Goal: Task Accomplishment & Management: Manage account settings

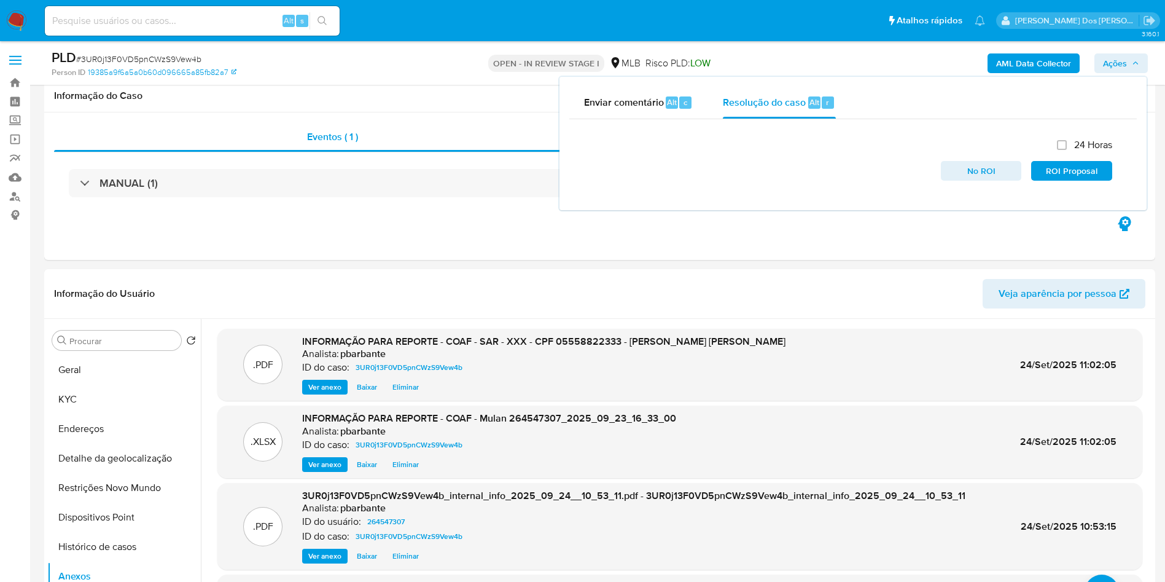
select select "10"
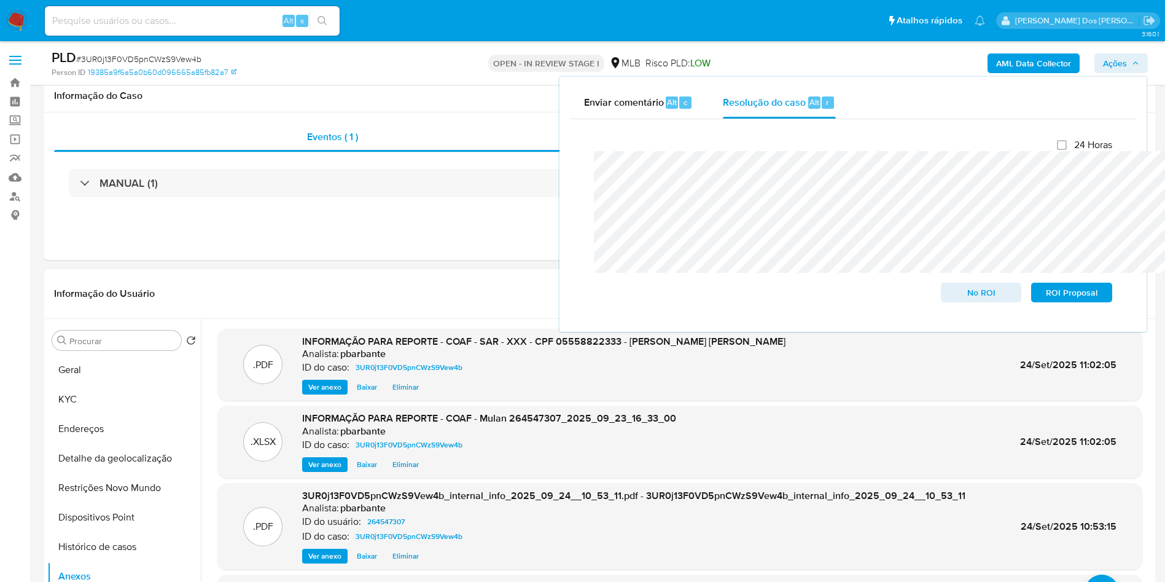
scroll to position [158, 0]
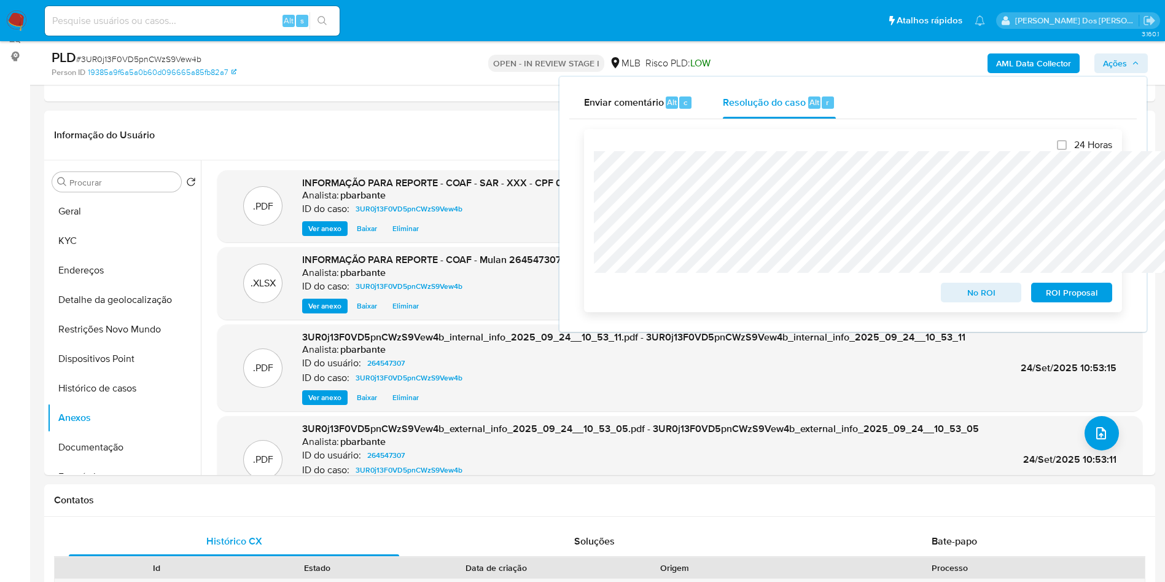
click at [1103, 293] on span "ROI Proposal" at bounding box center [1072, 292] width 64 height 17
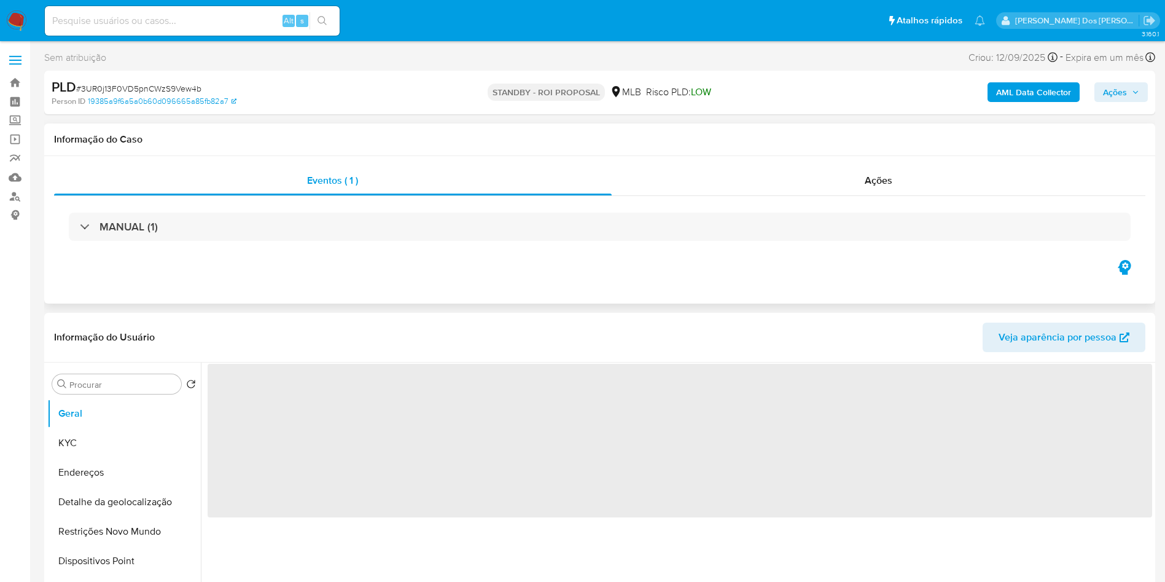
select select "10"
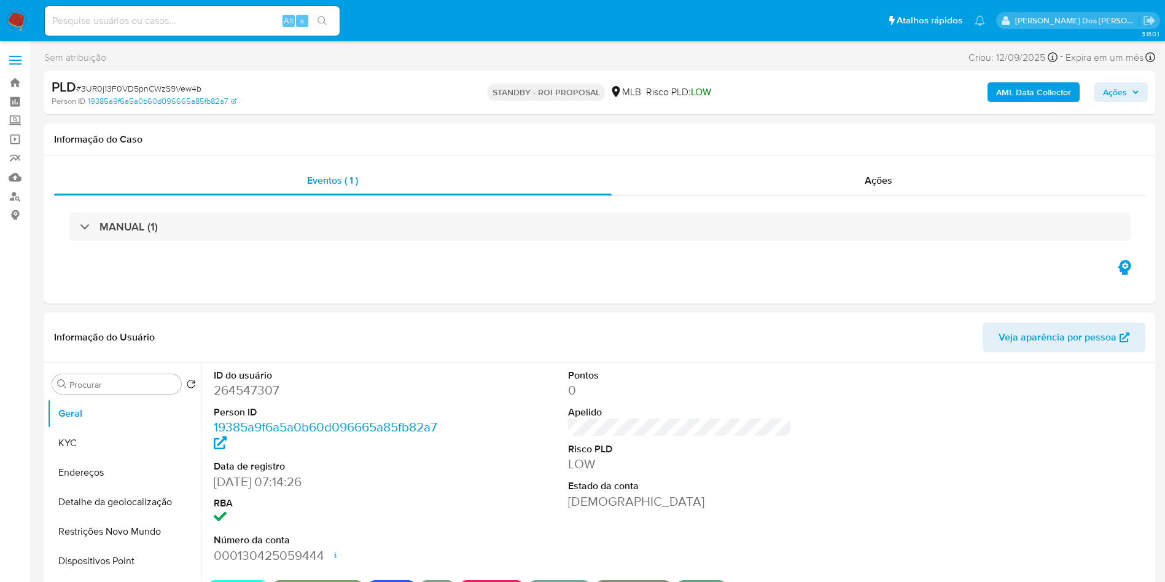
click at [230, 12] on div "Alt s" at bounding box center [192, 20] width 295 height 29
paste input "9Y8VOEY6Nmq54F6v2pICUTSB"
click at [222, 23] on input "9Y8VOEY6Nmq54F6v2pICUTSB" at bounding box center [192, 21] width 295 height 16
type input "9Y8VOEY6Nmq54F6v2pICUTSB"
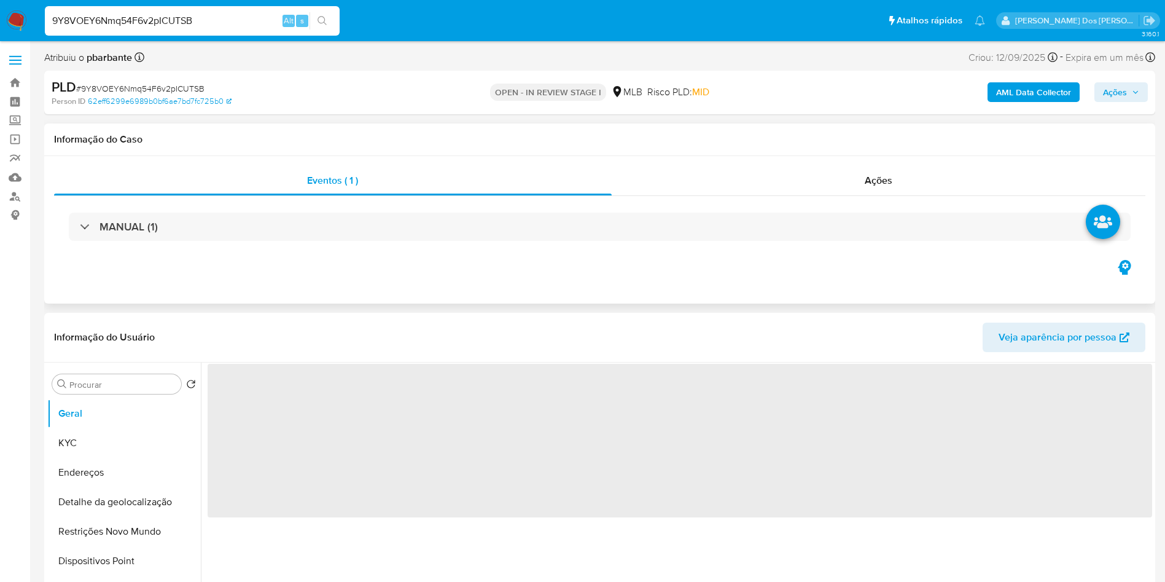
select select "10"
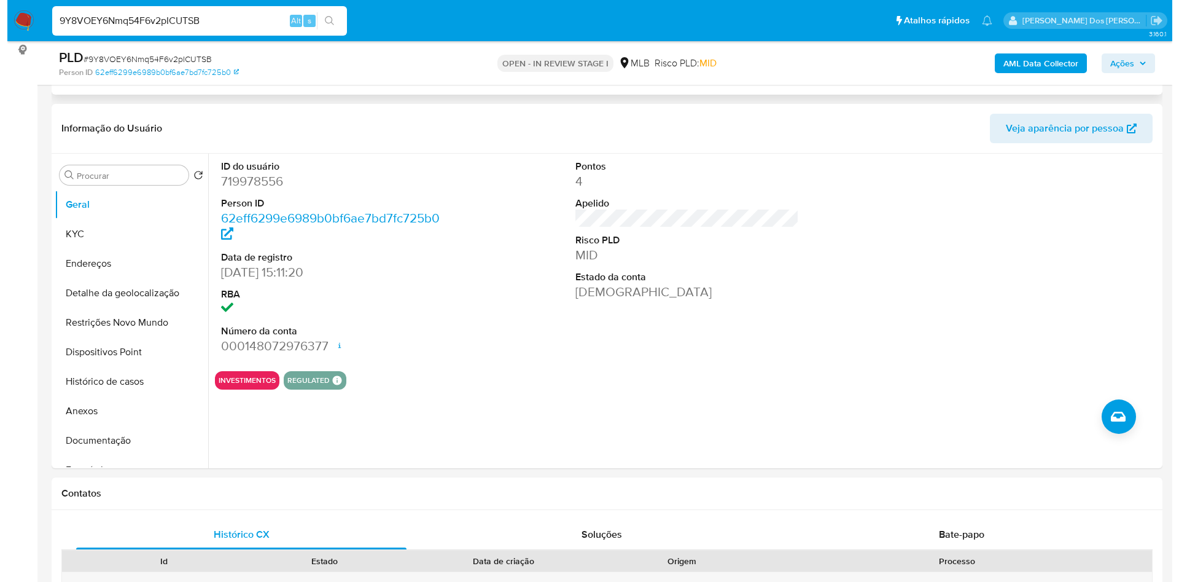
scroll to position [181, 0]
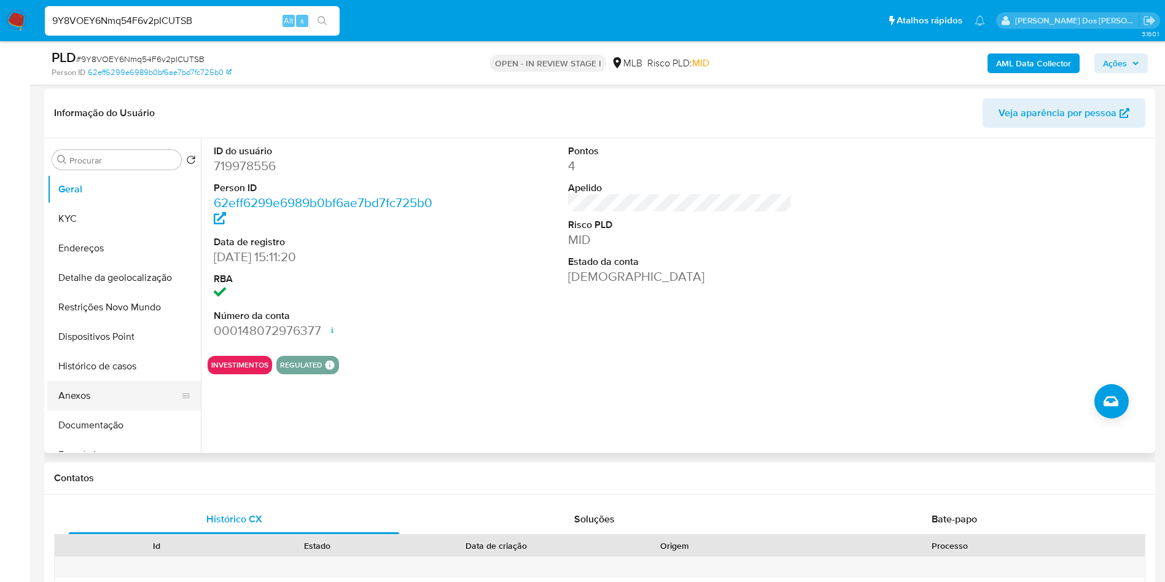
click at [123, 410] on button "Anexos" at bounding box center [119, 395] width 144 height 29
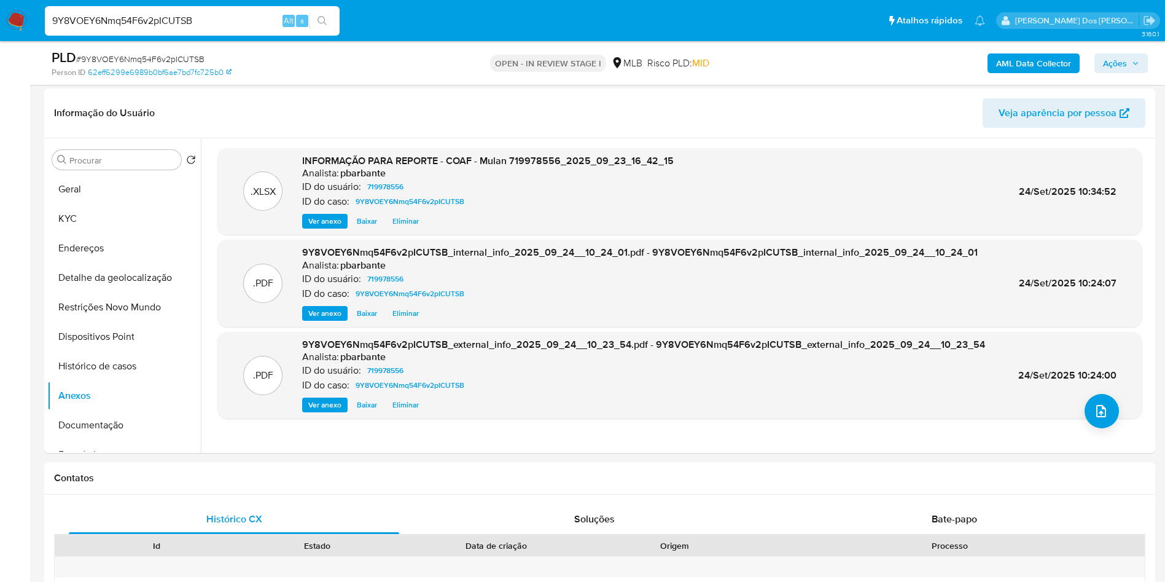
click at [1126, 64] on span "Ações" at bounding box center [1115, 63] width 24 height 20
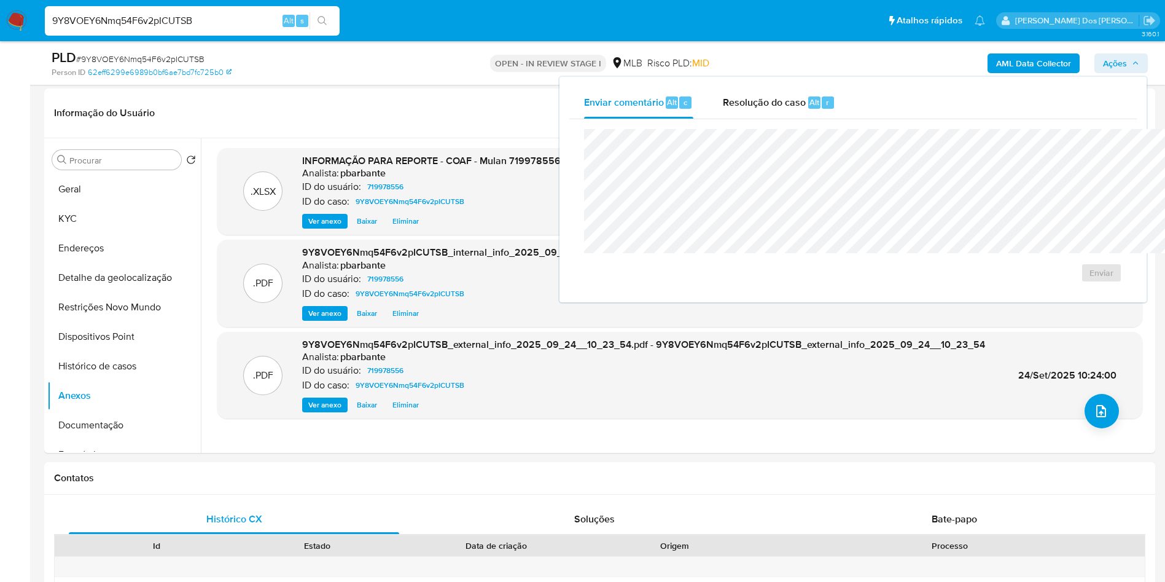
click at [662, 128] on div "Enviar" at bounding box center [853, 205] width 568 height 173
click at [723, 114] on div "Resolução do caso Alt r" at bounding box center [779, 103] width 112 height 32
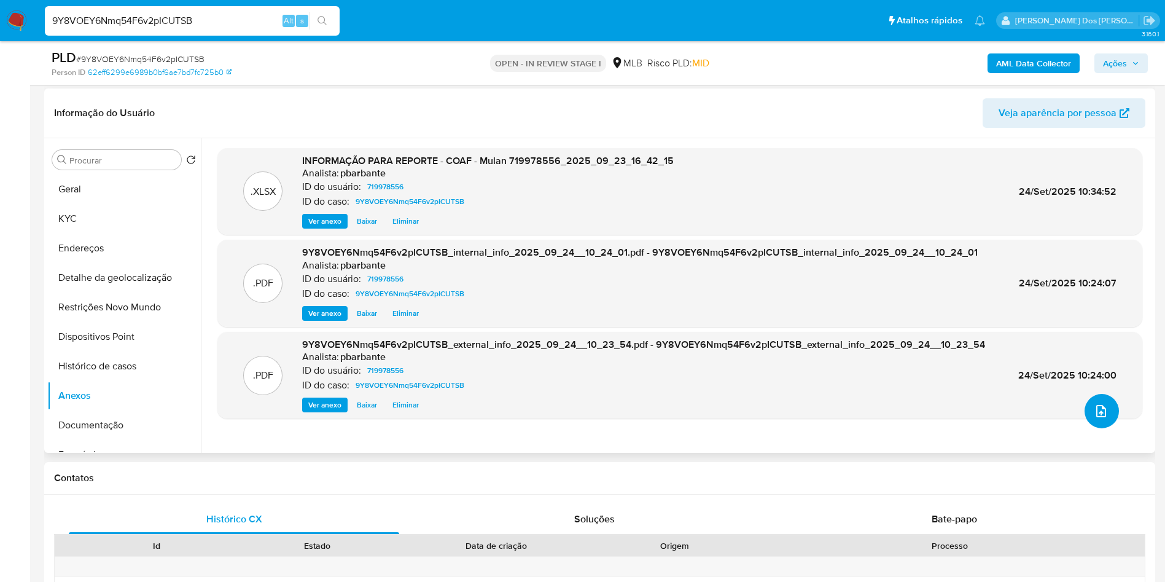
click at [1100, 418] on icon "upload-file" at bounding box center [1101, 411] width 15 height 15
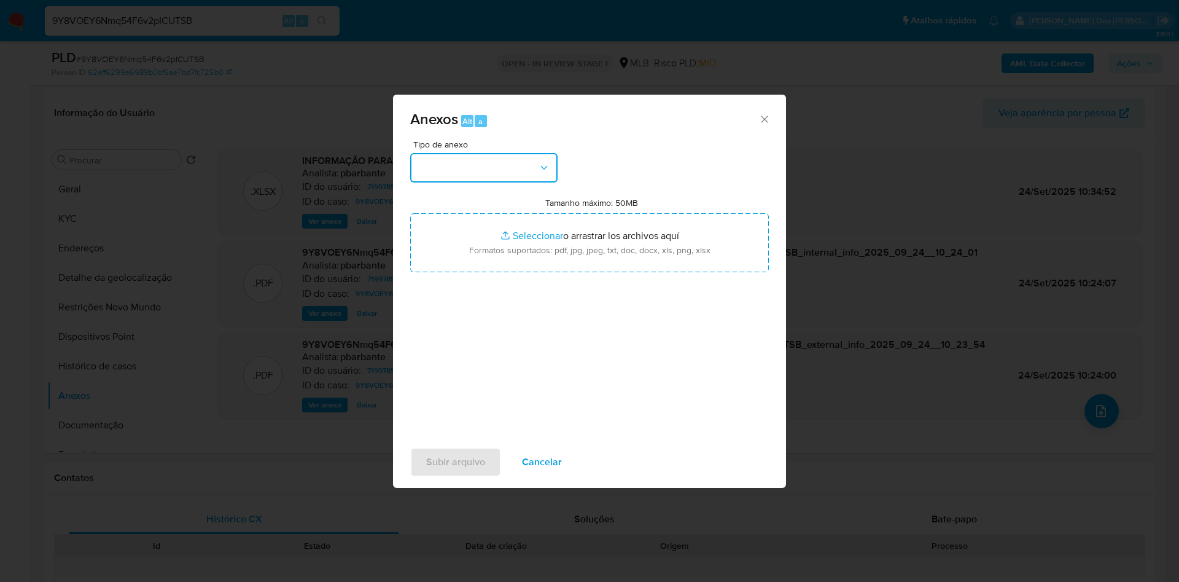
click at [479, 153] on button "button" at bounding box center [483, 167] width 147 height 29
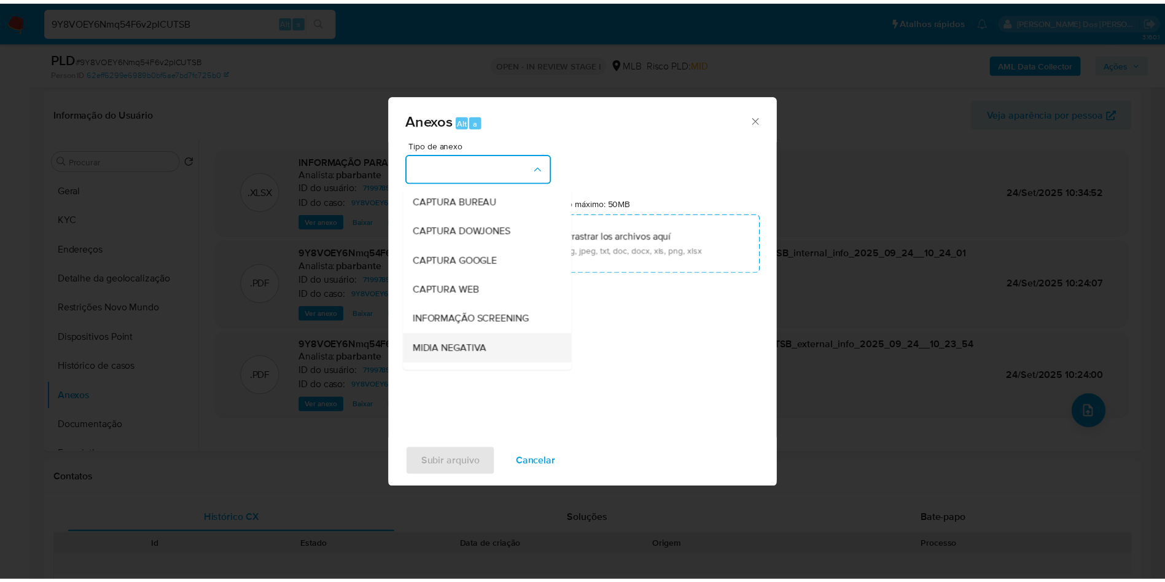
scroll to position [165, 0]
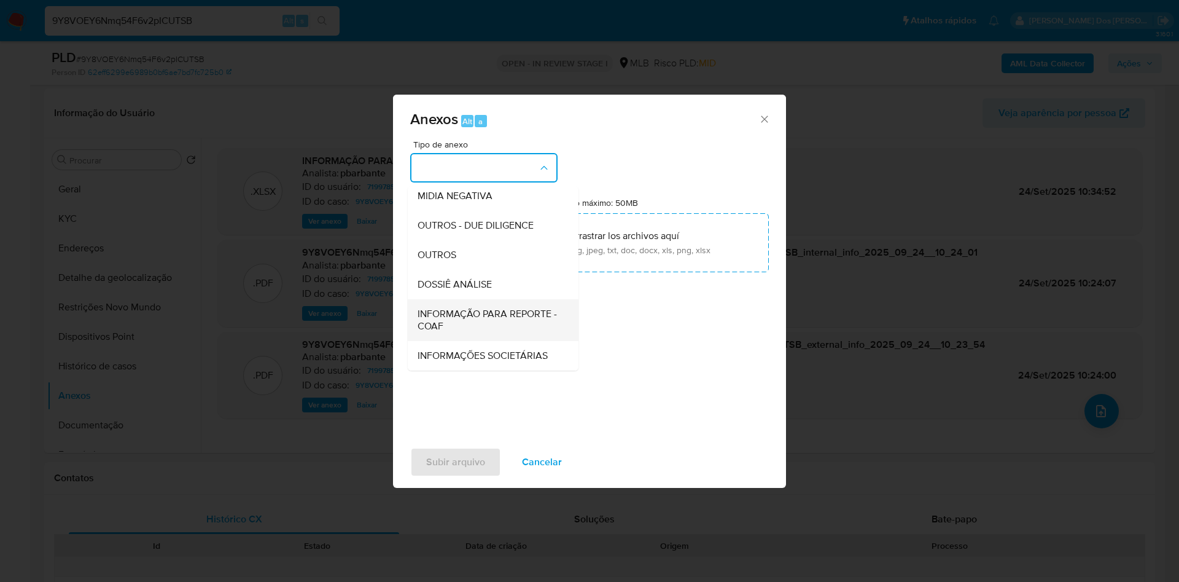
click at [451, 299] on div "INFORMAÇÃO PARA REPORTE - COAF" at bounding box center [490, 320] width 144 height 42
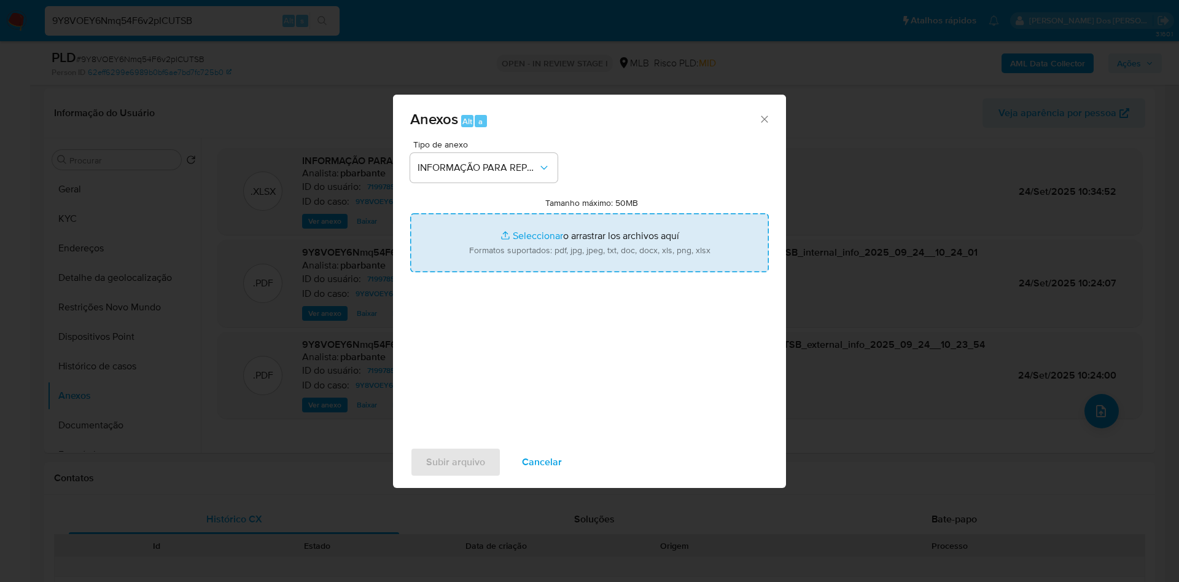
type input "C:\fakepath\SAR - XXX - CPF 00954525914 - SACHA BIBIANE DE LIMA ISIDORIO.pdf"
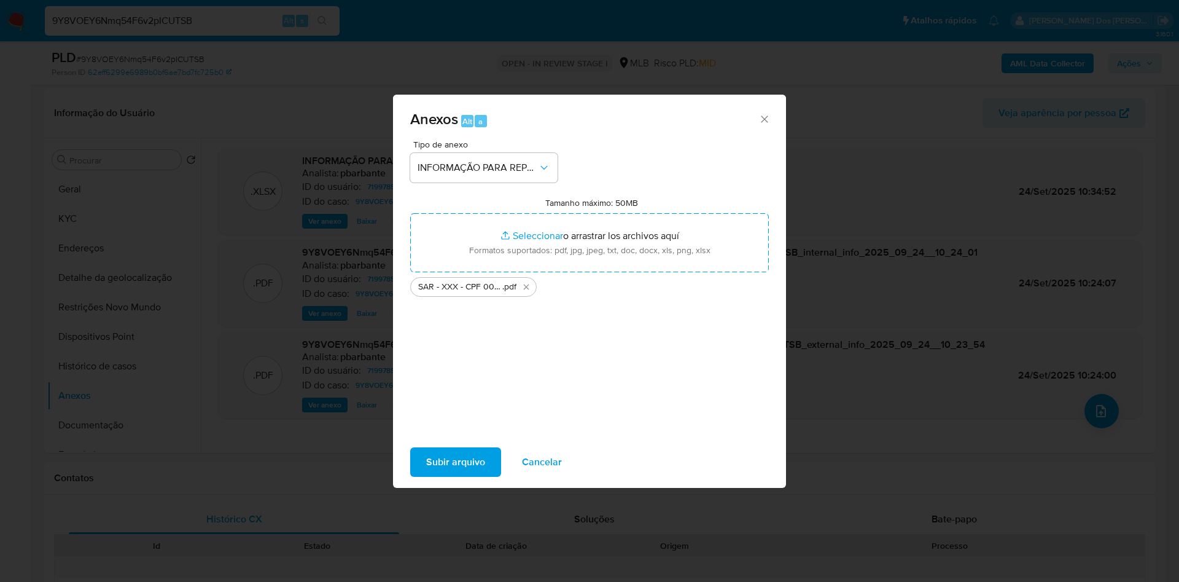
click at [431, 461] on span "Subir arquivo" at bounding box center [455, 461] width 59 height 27
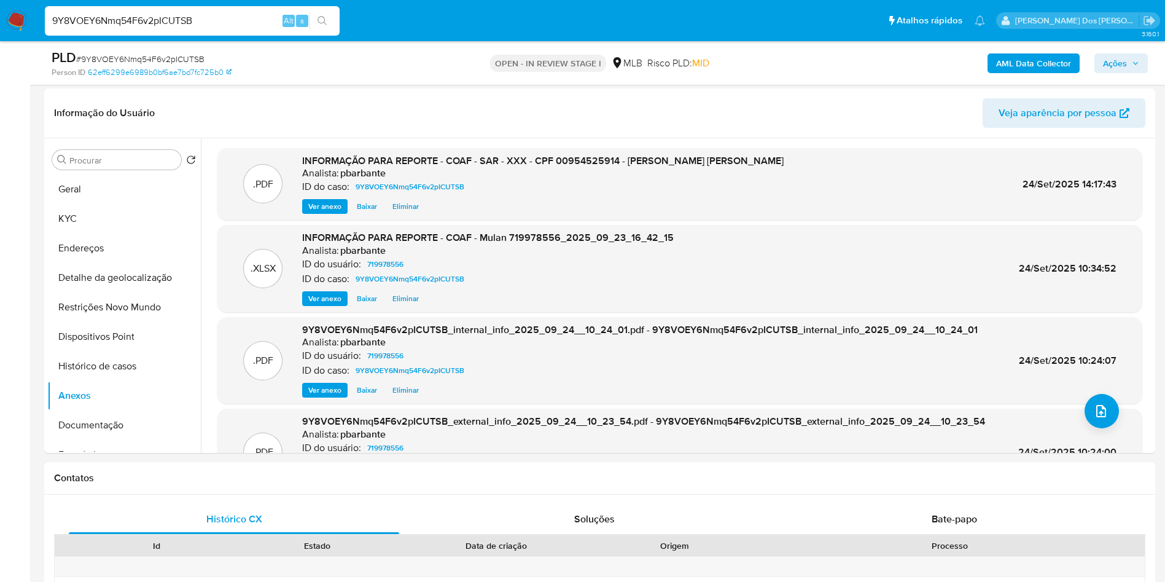
click at [1125, 44] on div "PLD # 9Y8VOEY6Nmq54F6v2pICUTSB Person ID 62eff6299e6989b0bf6ae7bd7fc725b0 OPEN …" at bounding box center [599, 63] width 1111 height 44
click at [1121, 59] on span "Ações" at bounding box center [1115, 63] width 24 height 20
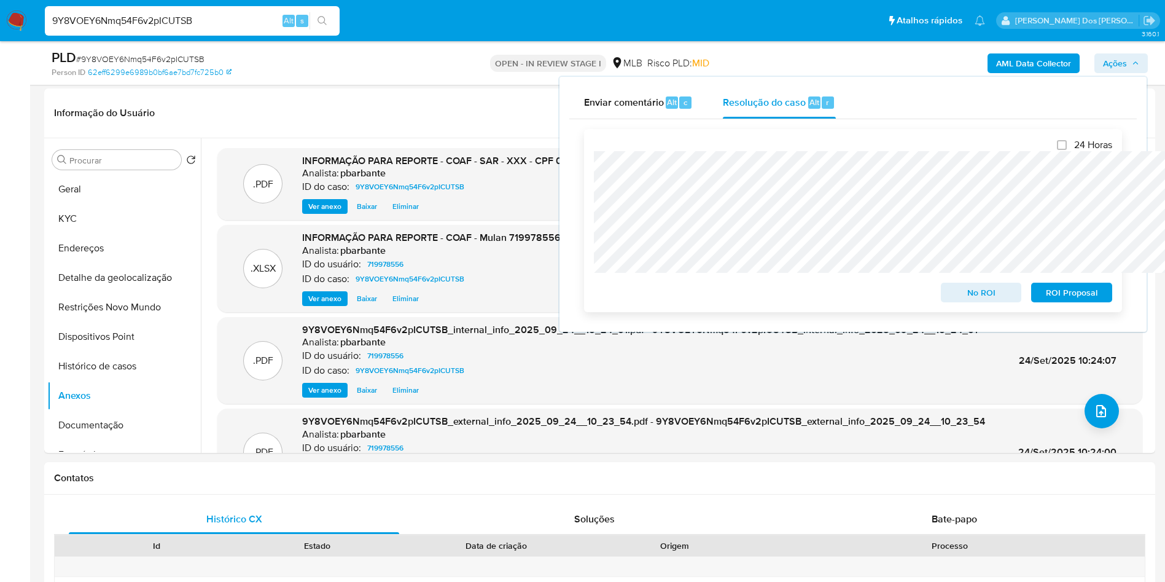
click at [1069, 290] on span "ROI Proposal" at bounding box center [1072, 292] width 64 height 17
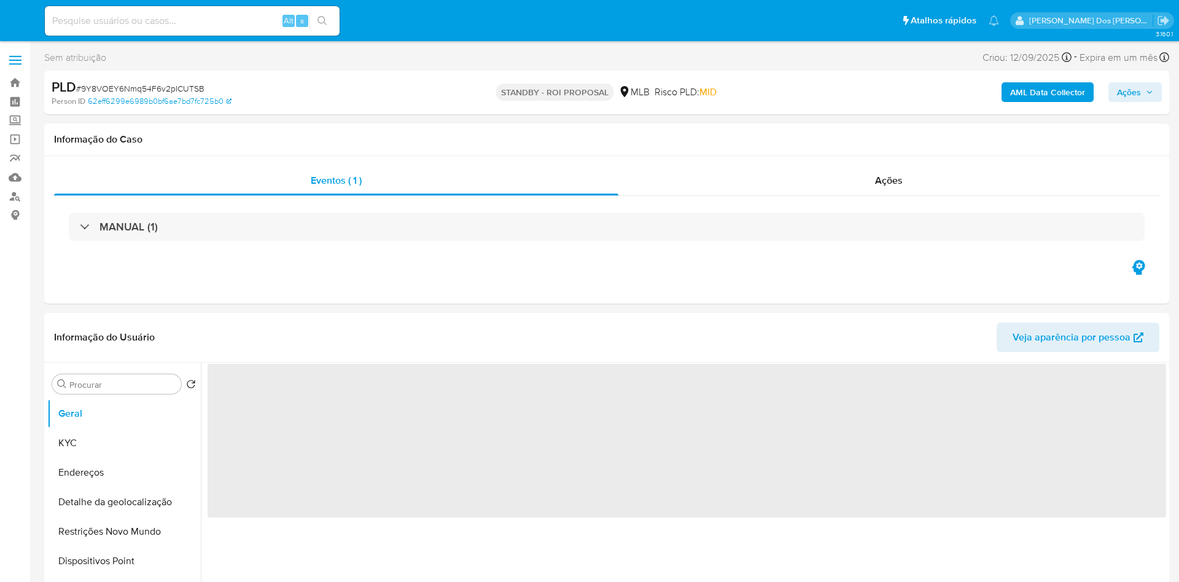
select select "10"
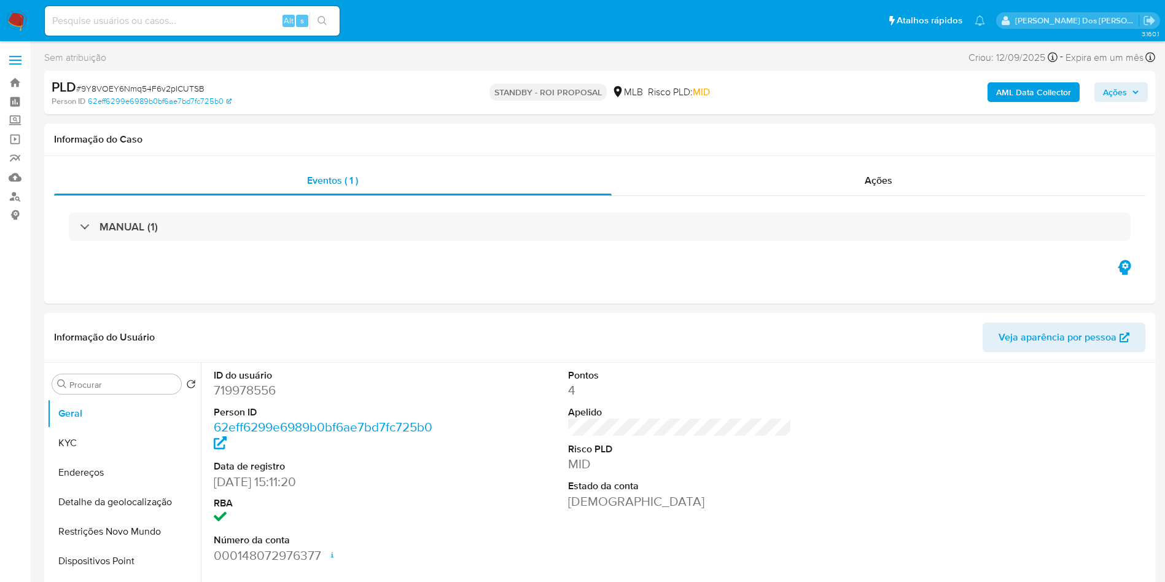
click at [235, 24] on input at bounding box center [192, 21] width 295 height 16
paste input "YVlFDQTReN92MxoVes42dGek"
type input "YVlFDQTReN92MxoVes42dGek"
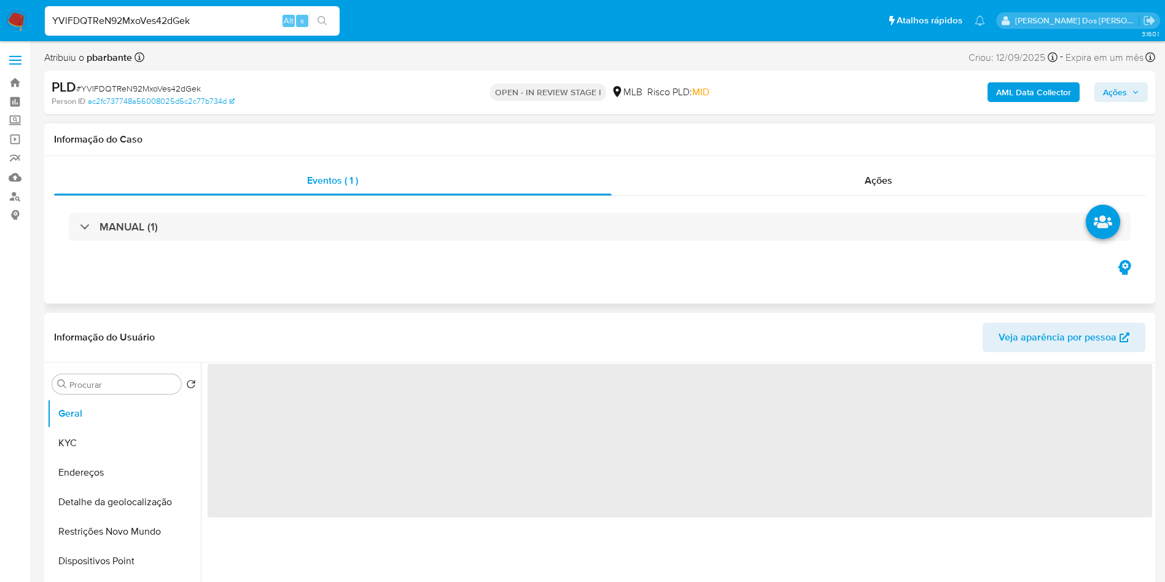
select select "10"
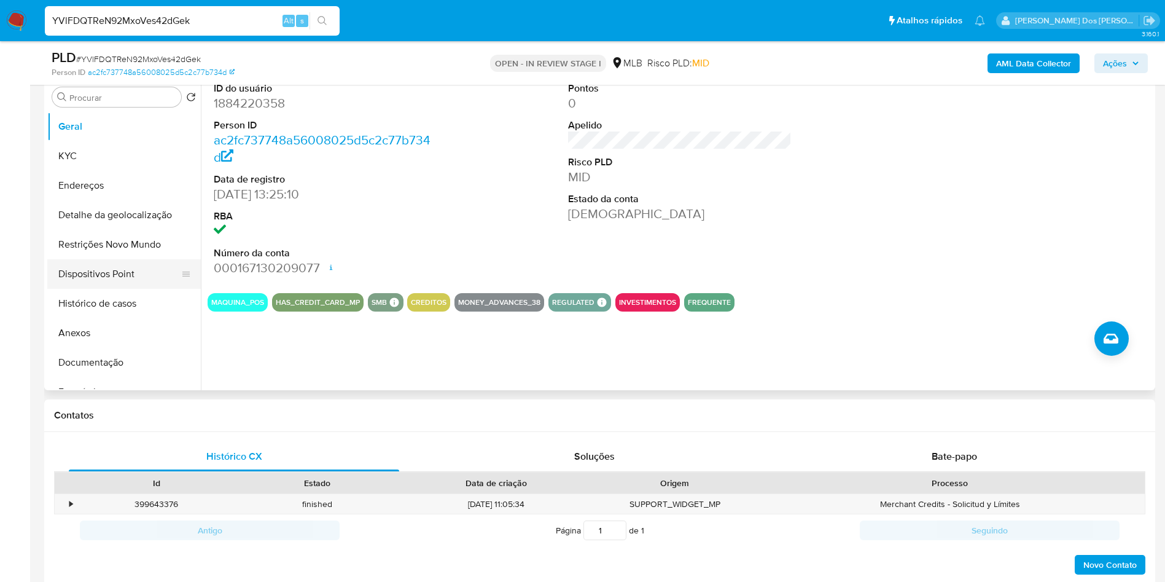
scroll to position [245, 0]
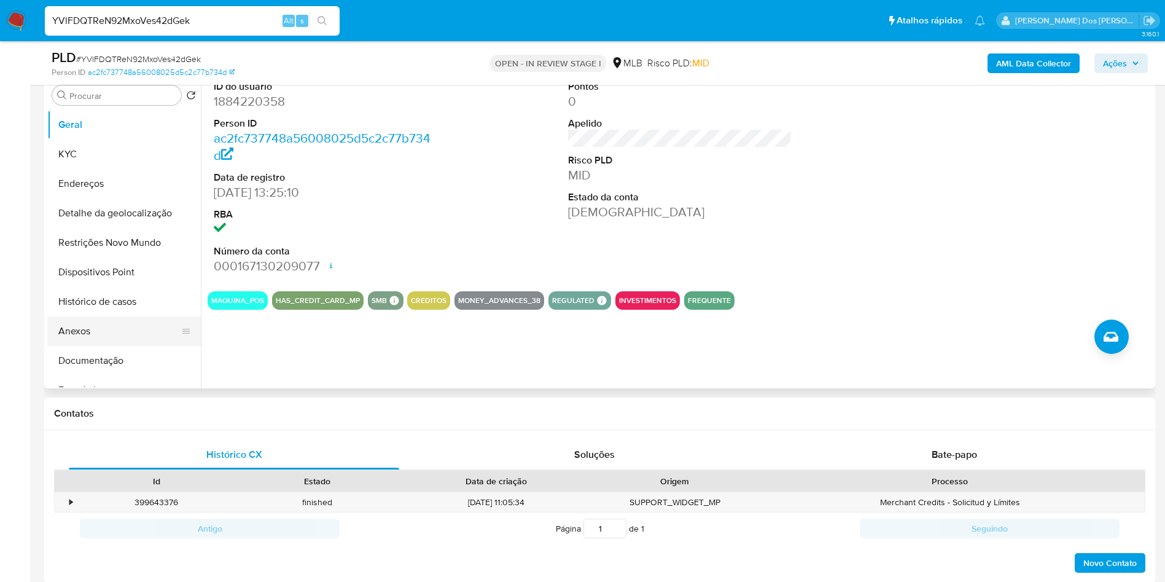
click at [98, 338] on button "Anexos" at bounding box center [119, 330] width 144 height 29
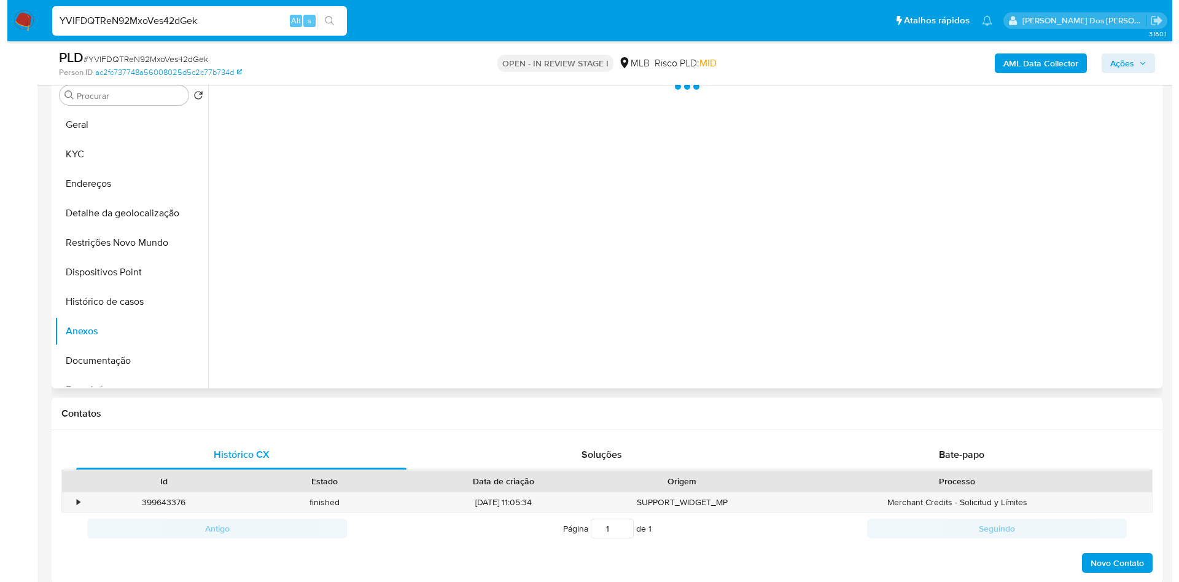
scroll to position [173, 0]
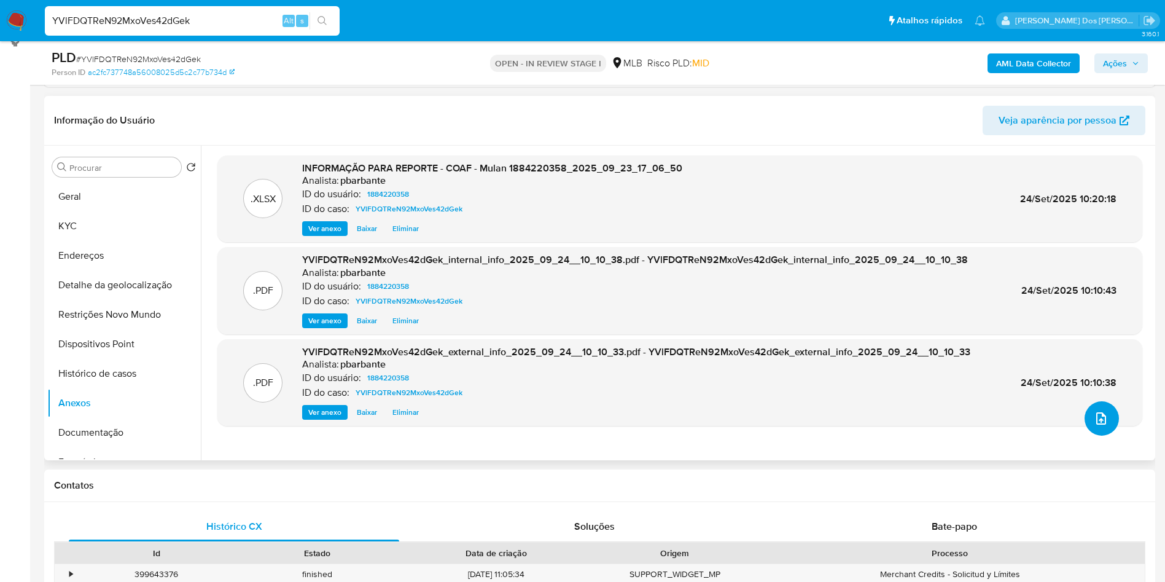
click at [1097, 435] on button "upload-file" at bounding box center [1102, 418] width 34 height 34
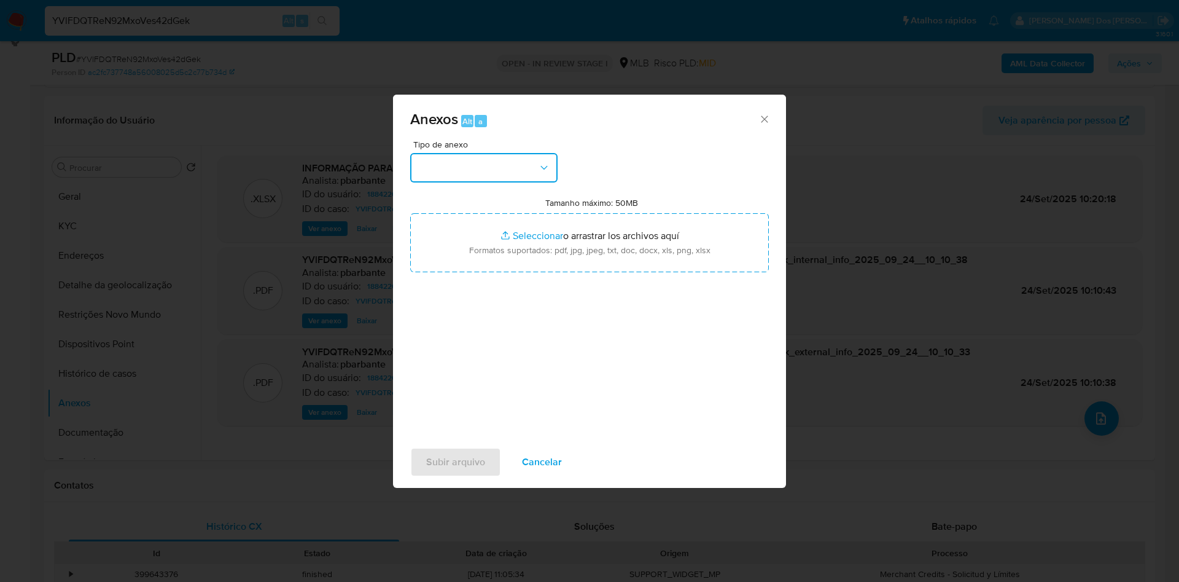
click at [513, 153] on button "button" at bounding box center [483, 167] width 147 height 29
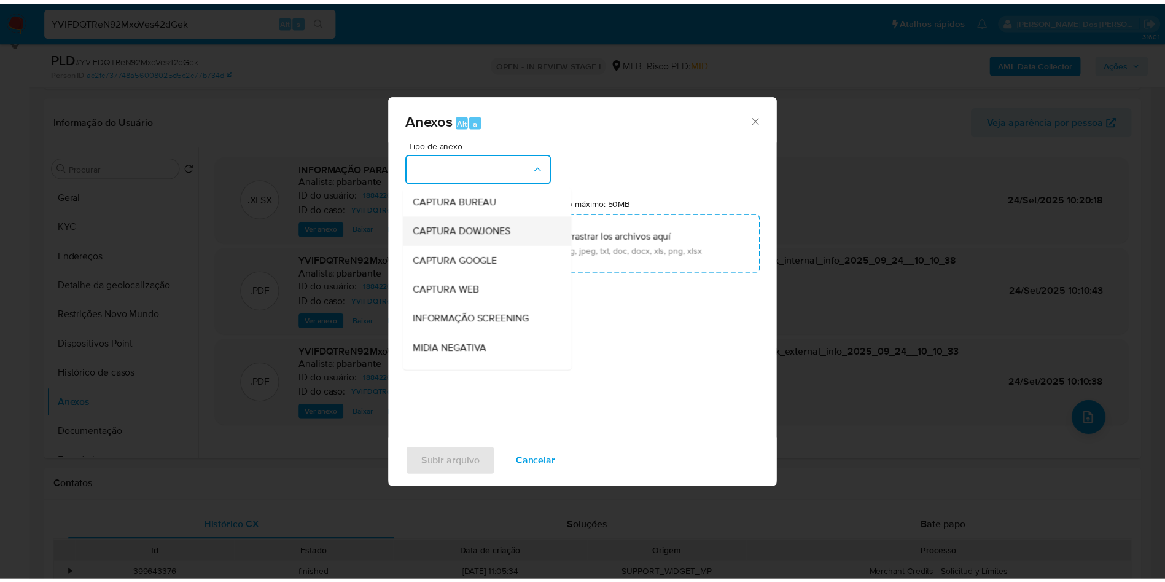
scroll to position [165, 0]
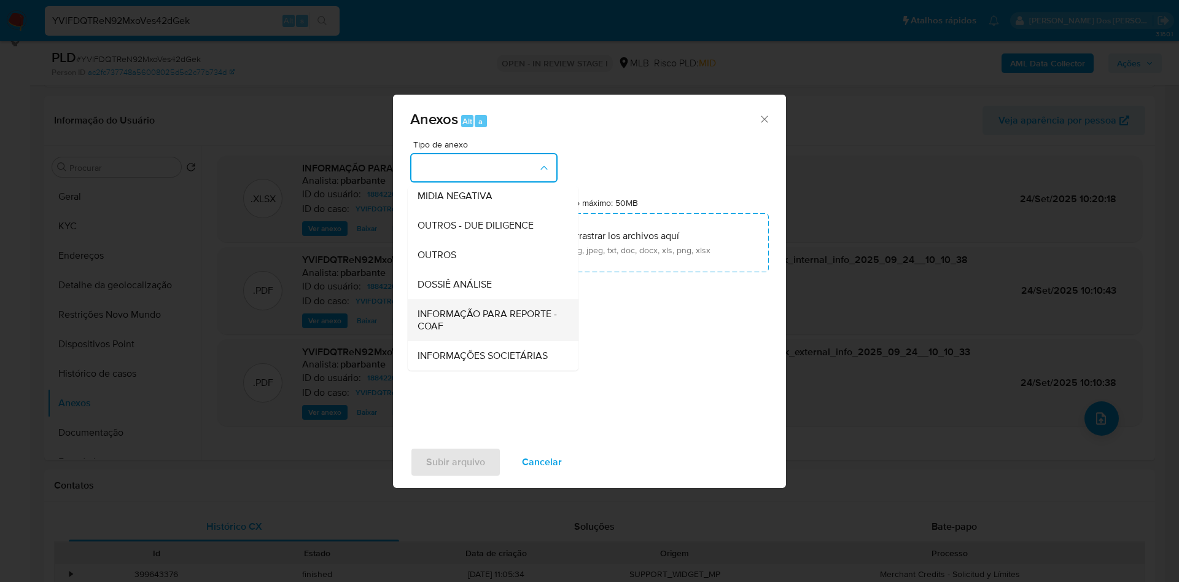
click at [437, 308] on span "INFORMAÇÃO PARA REPORTE - COAF" at bounding box center [490, 320] width 144 height 25
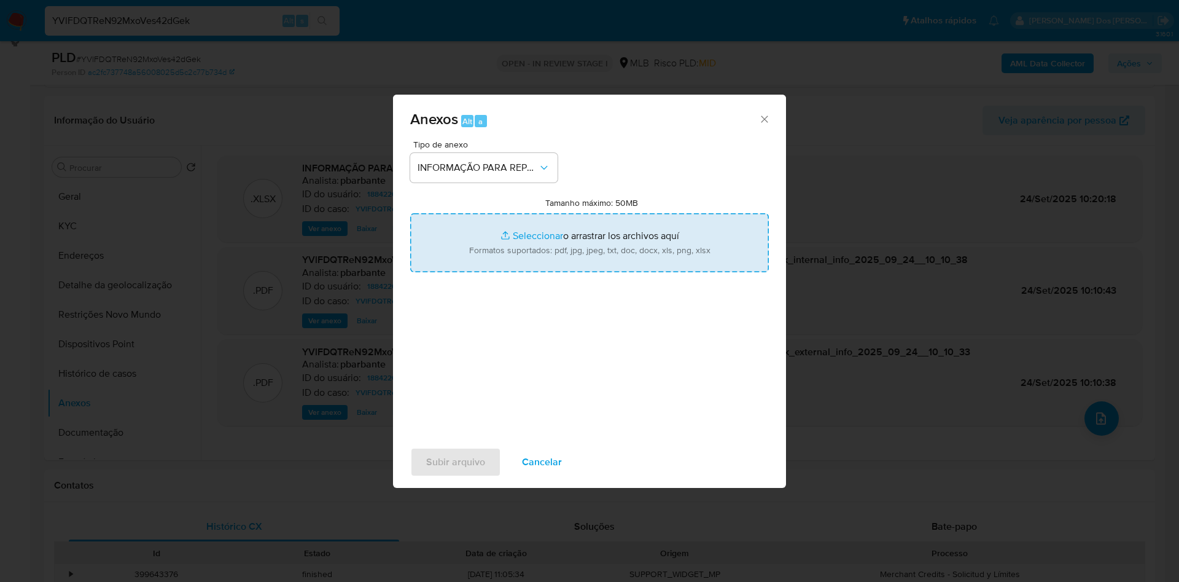
type input "C:\fakepath\SAR - XXX - CNPJ 54672879000147 - GEAR EVENTOS LTDA.pdf"
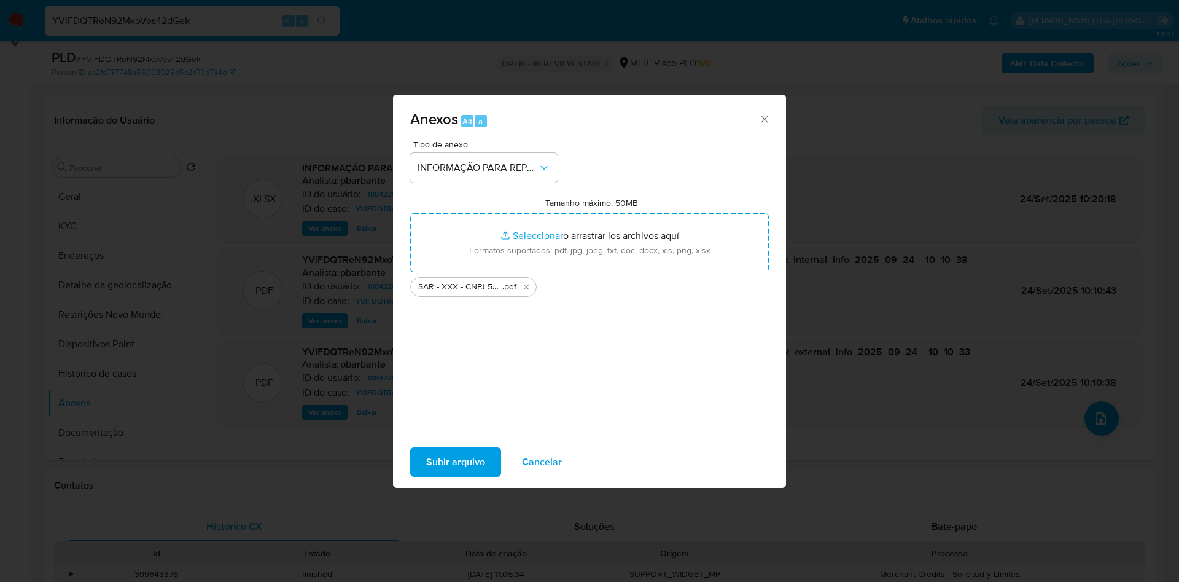
click at [436, 475] on span "Subir arquivo" at bounding box center [455, 461] width 59 height 27
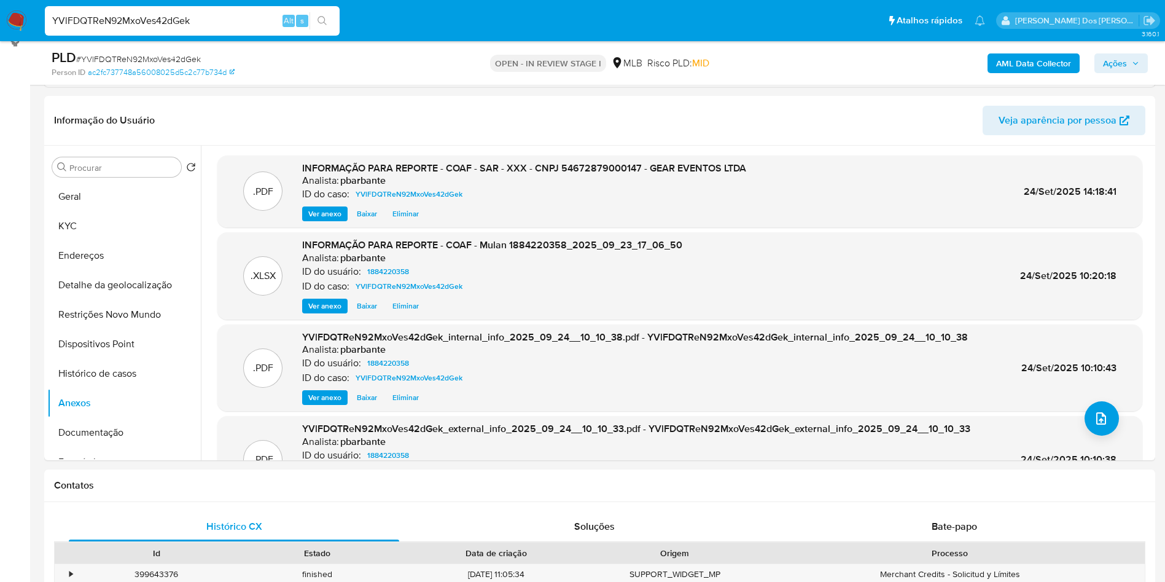
click at [1123, 68] on span "Ações" at bounding box center [1115, 63] width 24 height 20
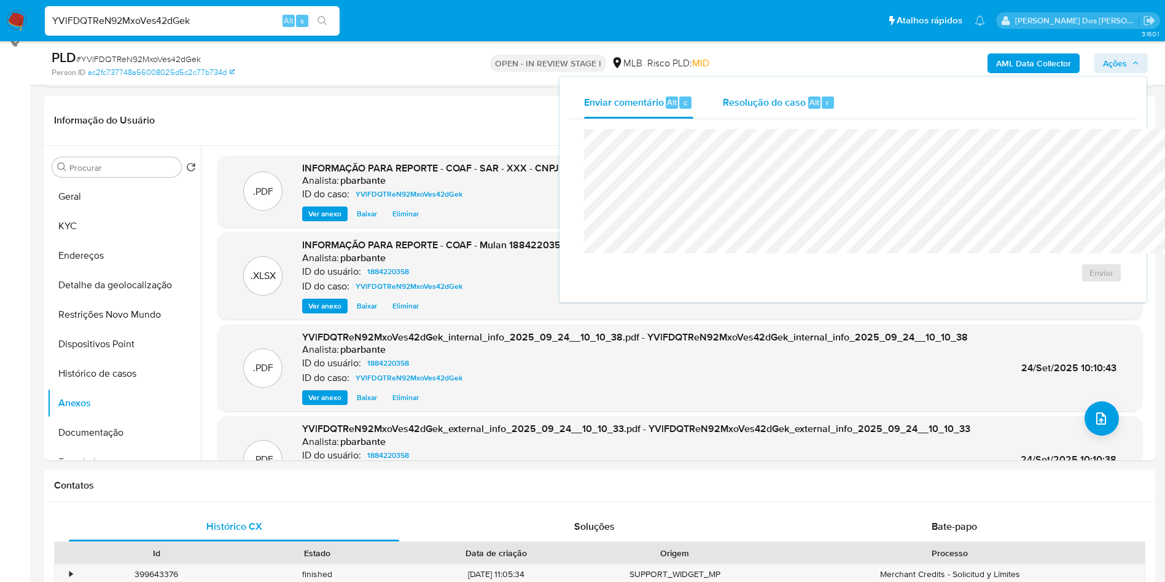
click at [732, 114] on div "Resolução do caso Alt r" at bounding box center [779, 103] width 112 height 32
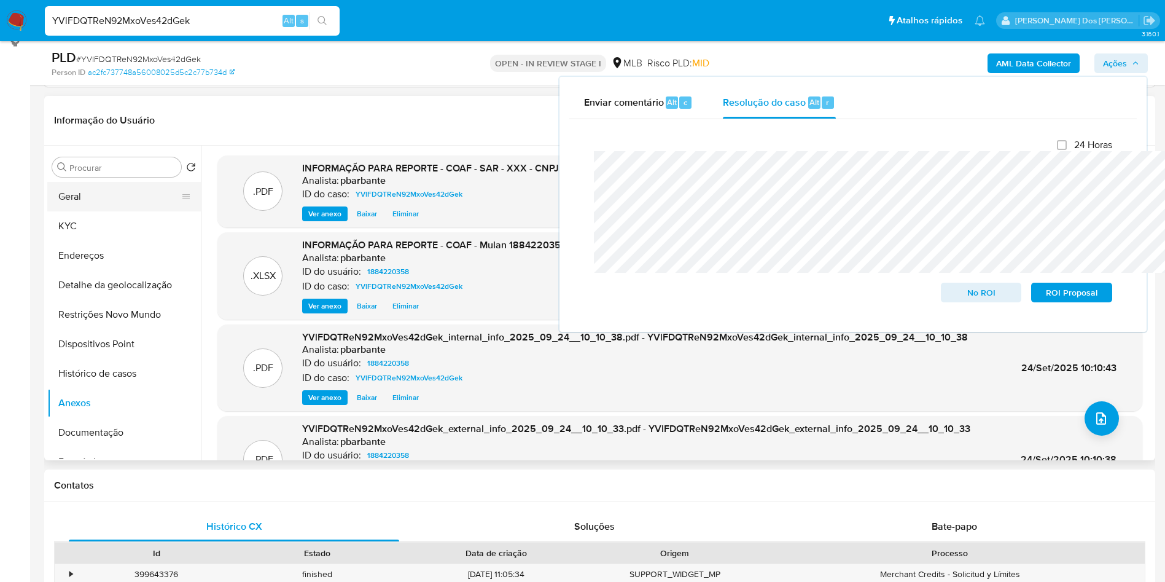
click at [132, 202] on button "Geral" at bounding box center [119, 196] width 144 height 29
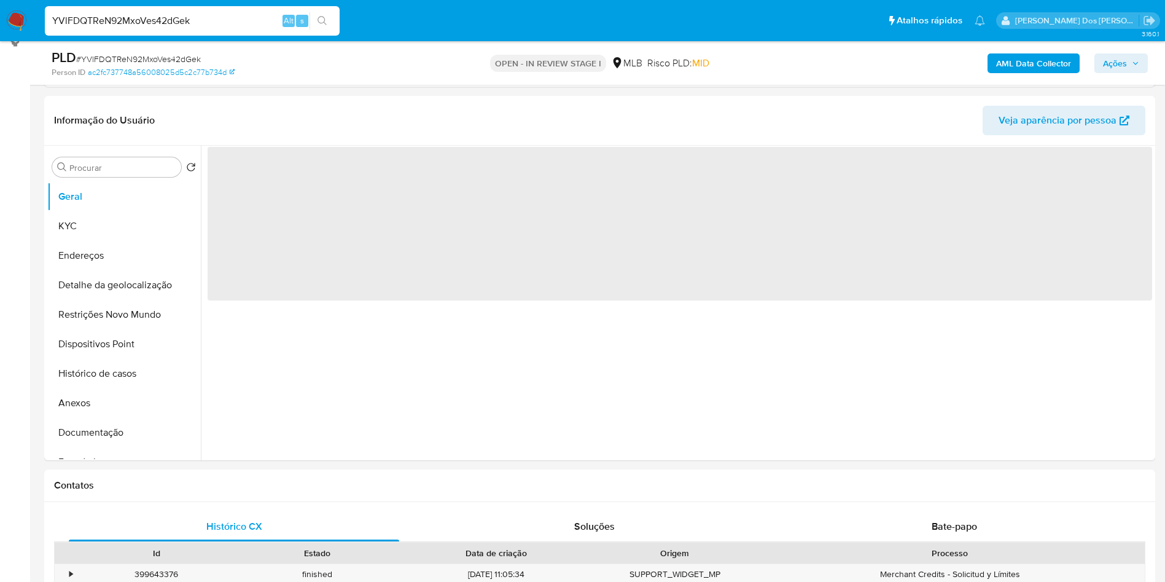
click at [1129, 58] on span "Ações" at bounding box center [1121, 63] width 36 height 17
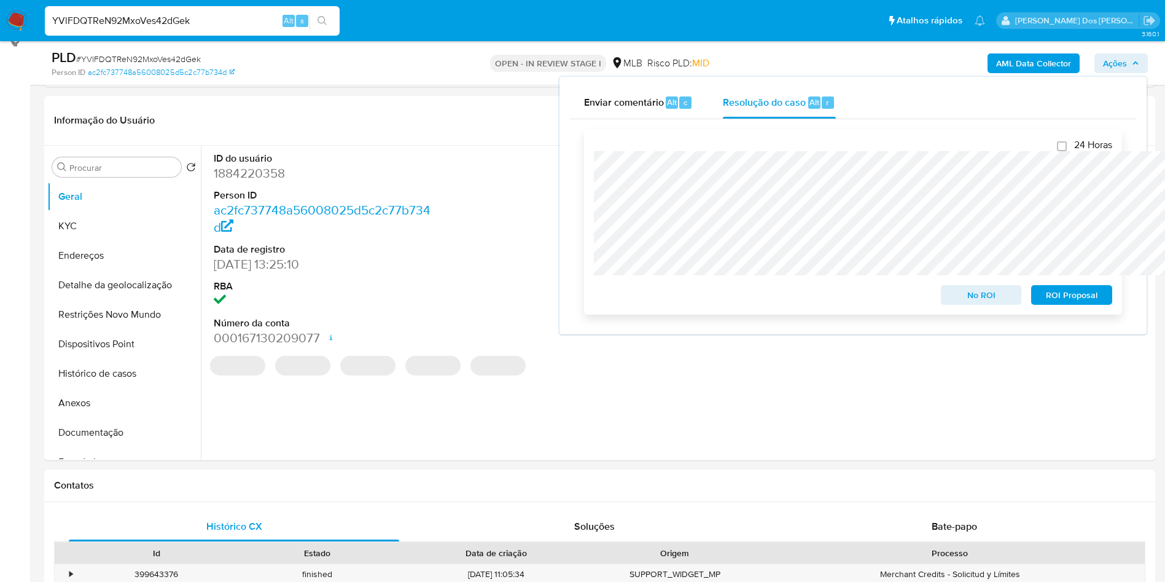
click at [1065, 292] on span "ROI Proposal" at bounding box center [1072, 294] width 64 height 17
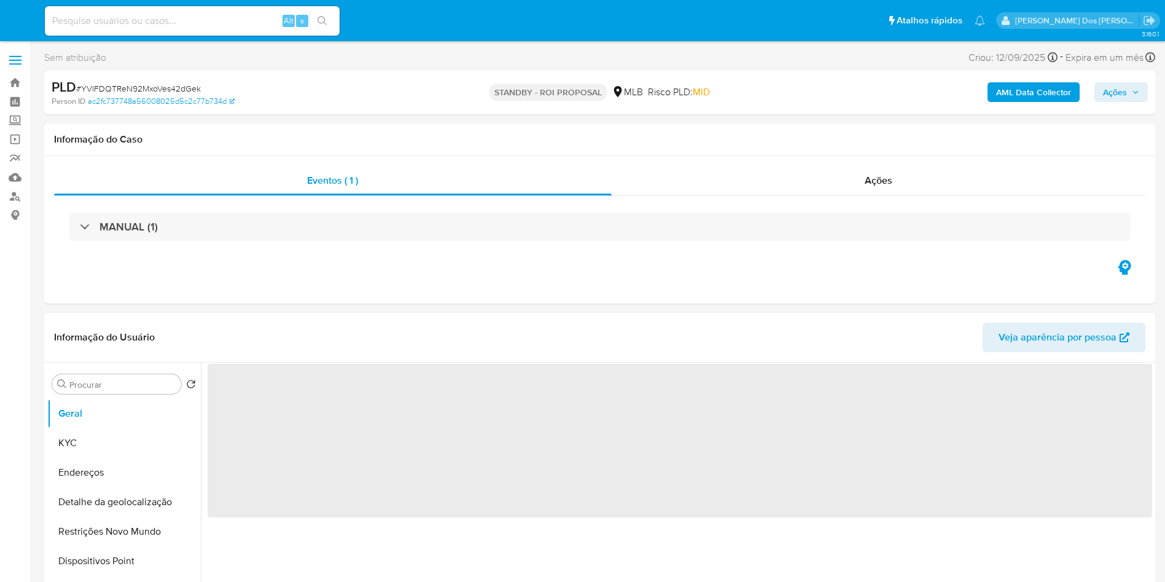
select select "10"
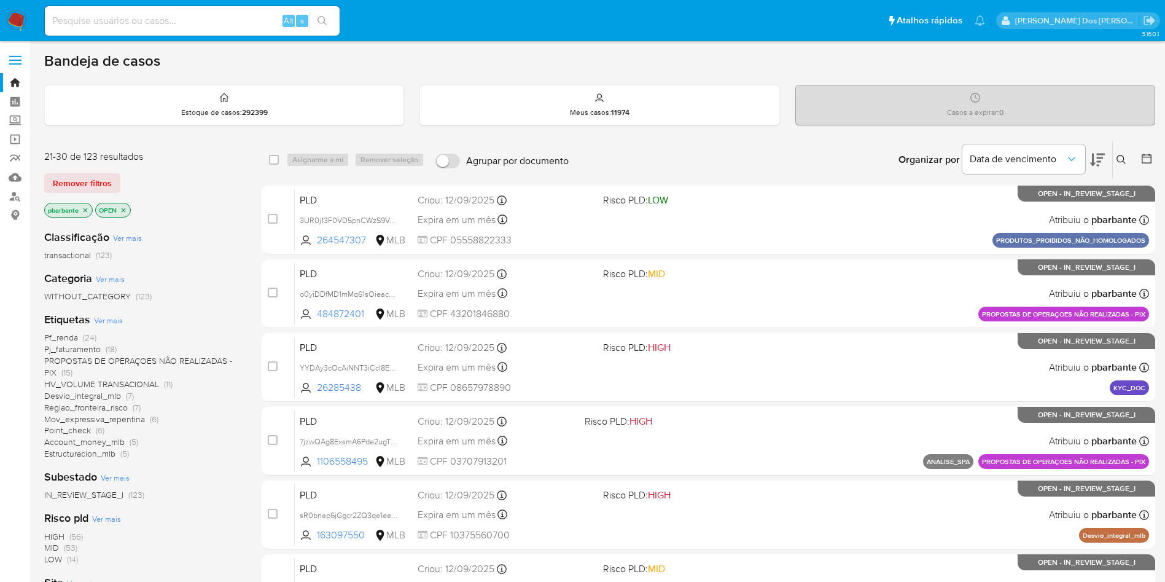
click at [22, 23] on img at bounding box center [16, 20] width 21 height 21
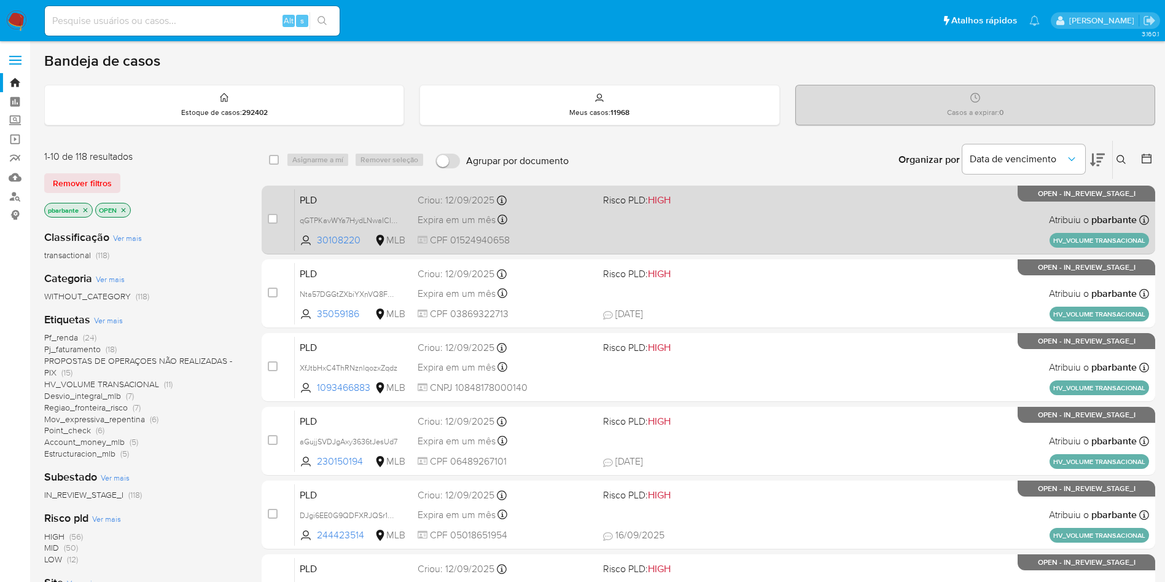
click at [721, 224] on div "PLD qGTPKavWYa7HydLNwaIClU4R 30108220 MLB Risco PLD: HIGH Criou: 12/09/2025 Cri…" at bounding box center [722, 220] width 854 height 62
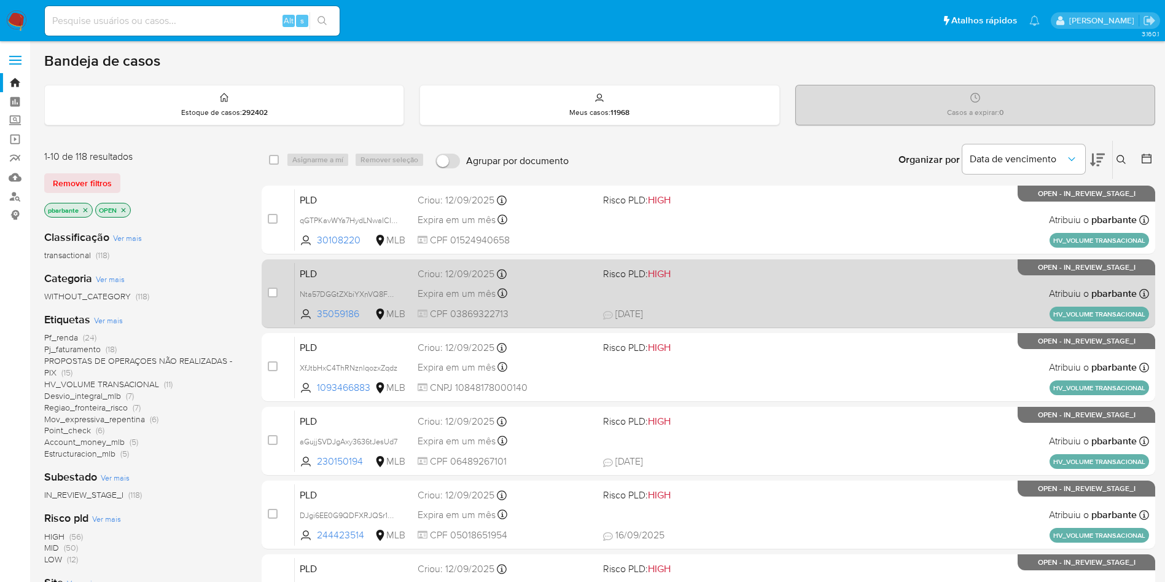
click at [722, 321] on span "22/09/2025 22/09/2025 14:42" at bounding box center [783, 314] width 361 height 14
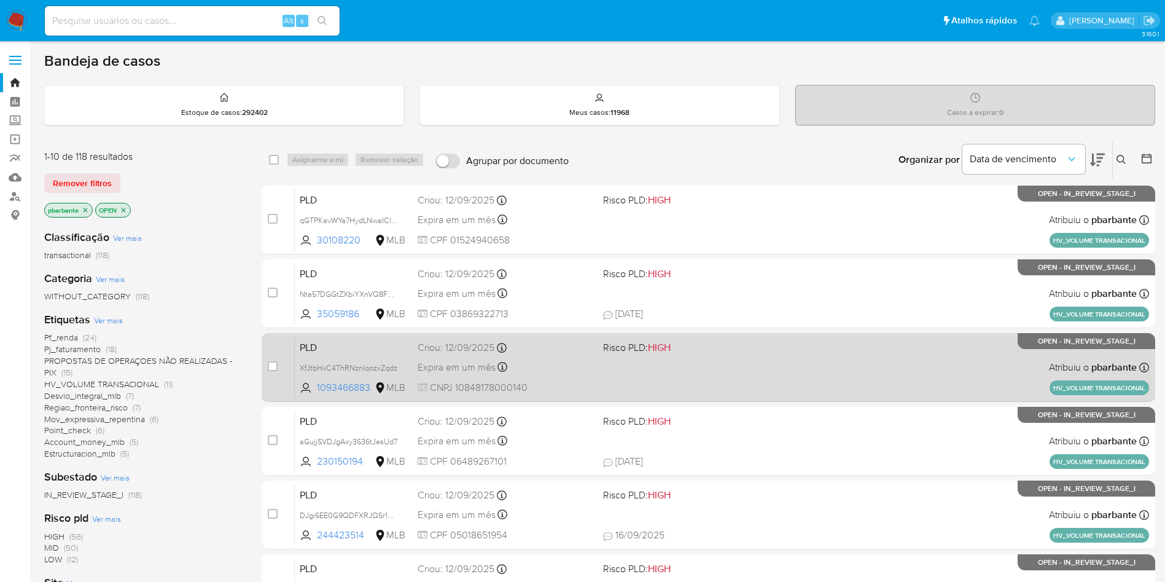
click at [717, 396] on div "PLD XfJtbHxC4ThRNznlqozxZqdz 1093466883 MLB Risco PLD: HIGH Criou: 12/09/2025 C…" at bounding box center [722, 367] width 854 height 62
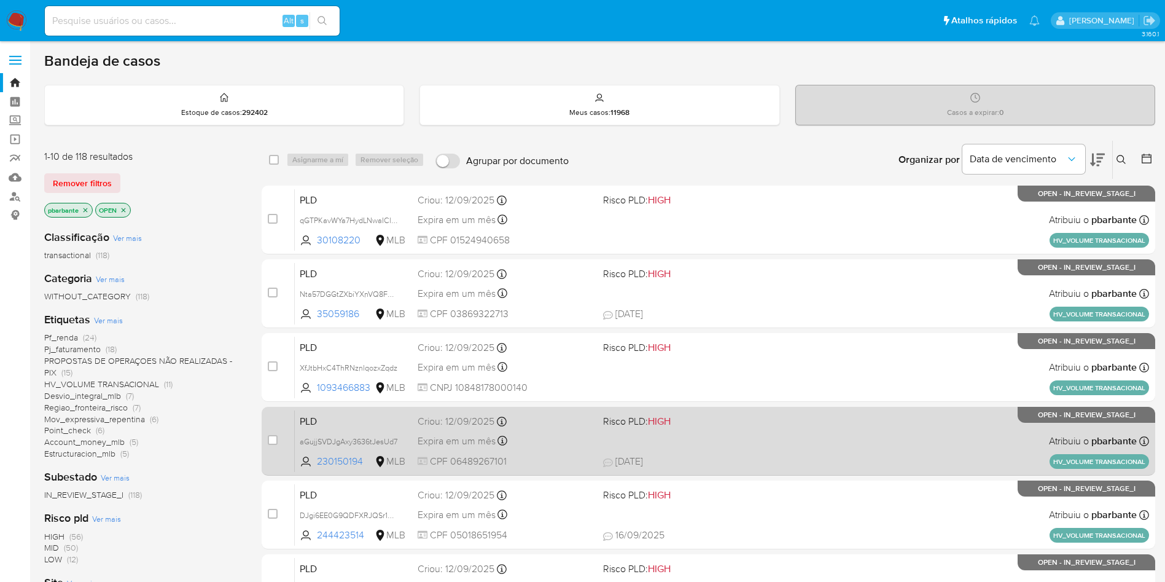
click at [730, 472] on div "PLD aGujjSVDJgAxy3636tJesUd7 230150194 MLB Risco PLD: HIGH Criou: 12/09/2025 Cr…" at bounding box center [722, 441] width 854 height 62
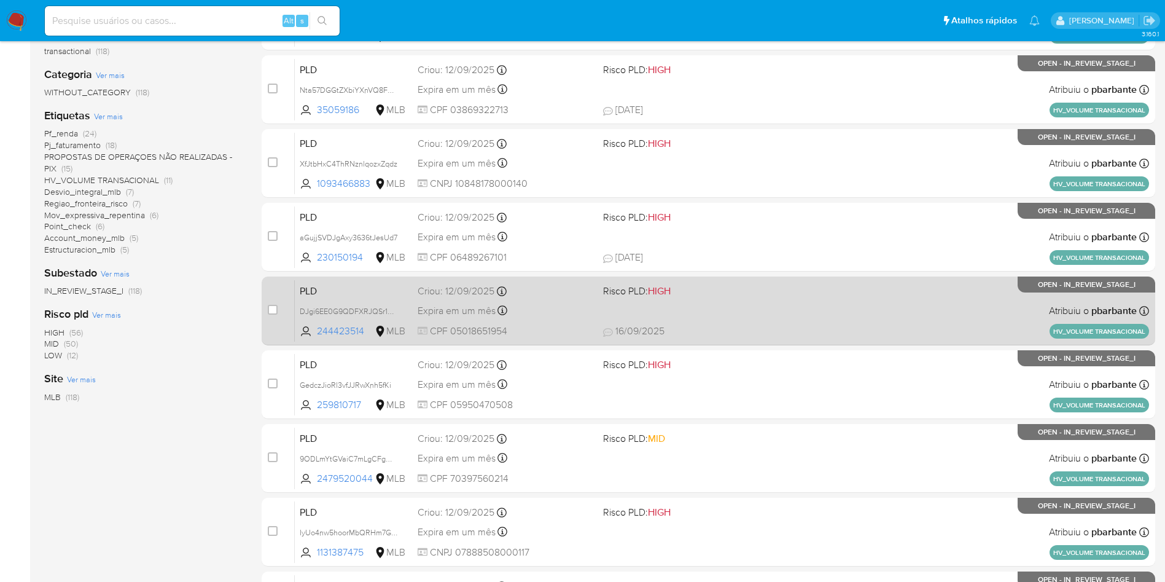
scroll to position [211, 0]
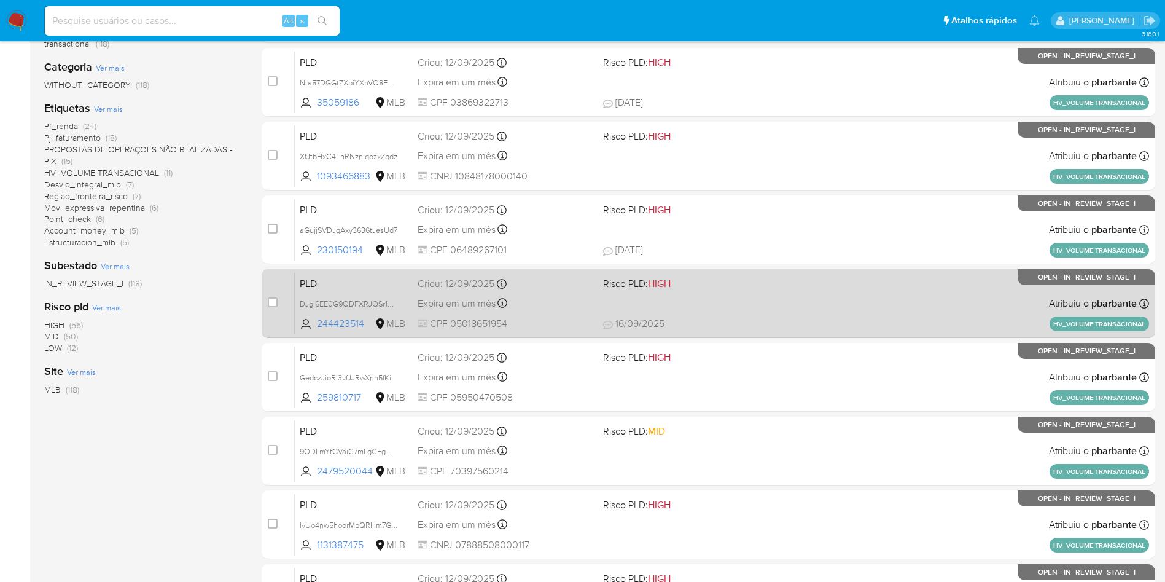
click at [779, 330] on span "16/09/2025 16/09/2025 15:20" at bounding box center [783, 324] width 361 height 14
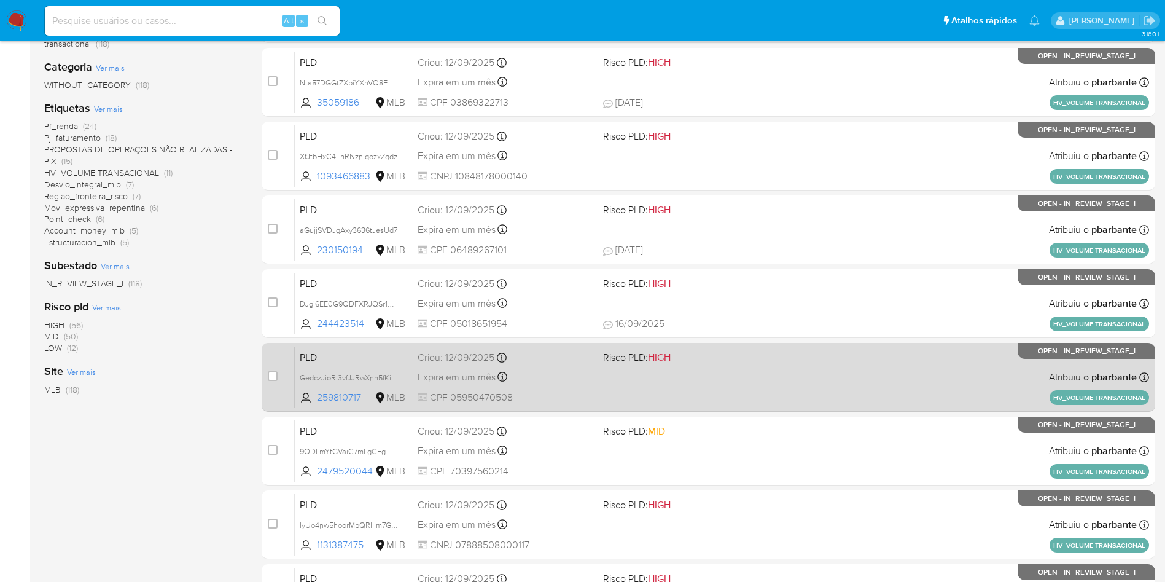
click at [772, 408] on div "PLD GedczJioRl3vfJJRwXnh5fKi 259810717 MLB Risco PLD: HIGH Criou: 12/09/2025 Cr…" at bounding box center [722, 377] width 854 height 62
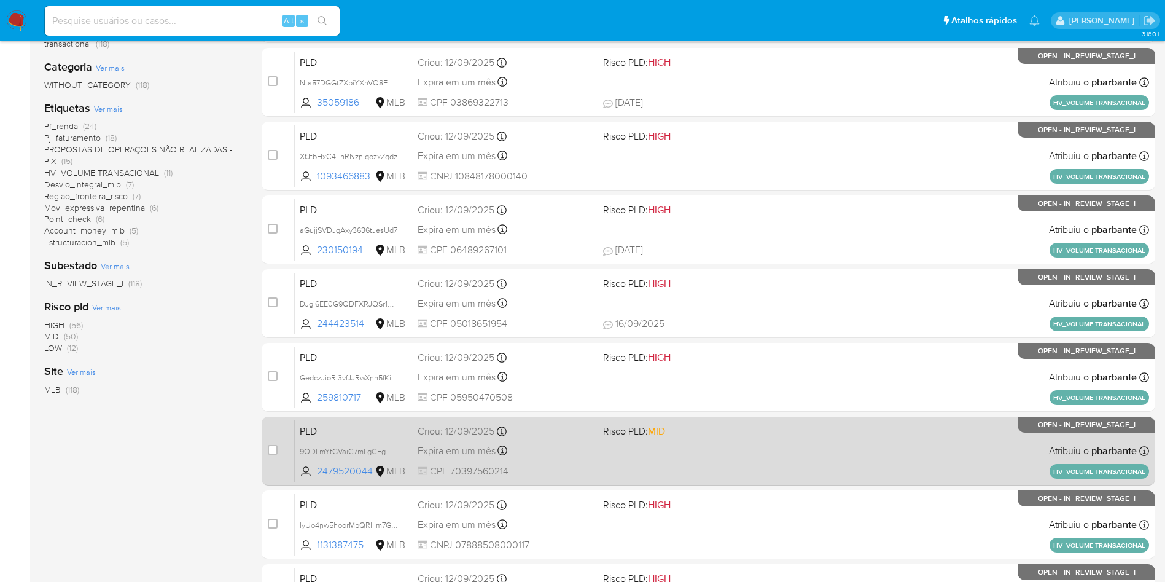
click at [749, 482] on div "PLD 9ODLmYtGVaiC7mLgCFgOXIQ5 2479520044 MLB Risco PLD: MID Criou: 12/09/2025 Cr…" at bounding box center [722, 451] width 854 height 62
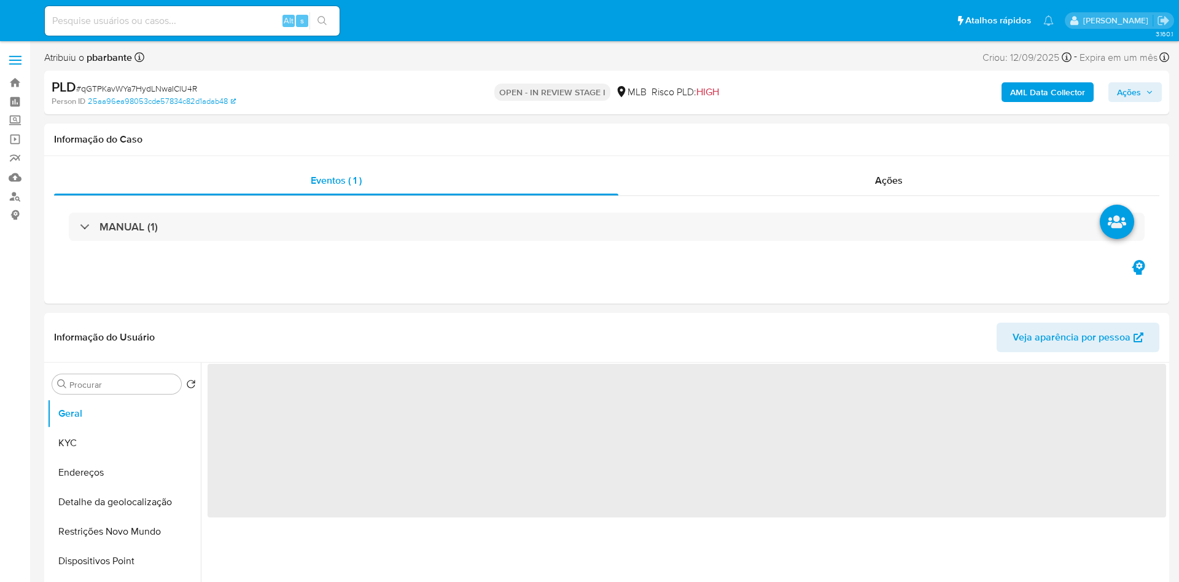
select select "10"
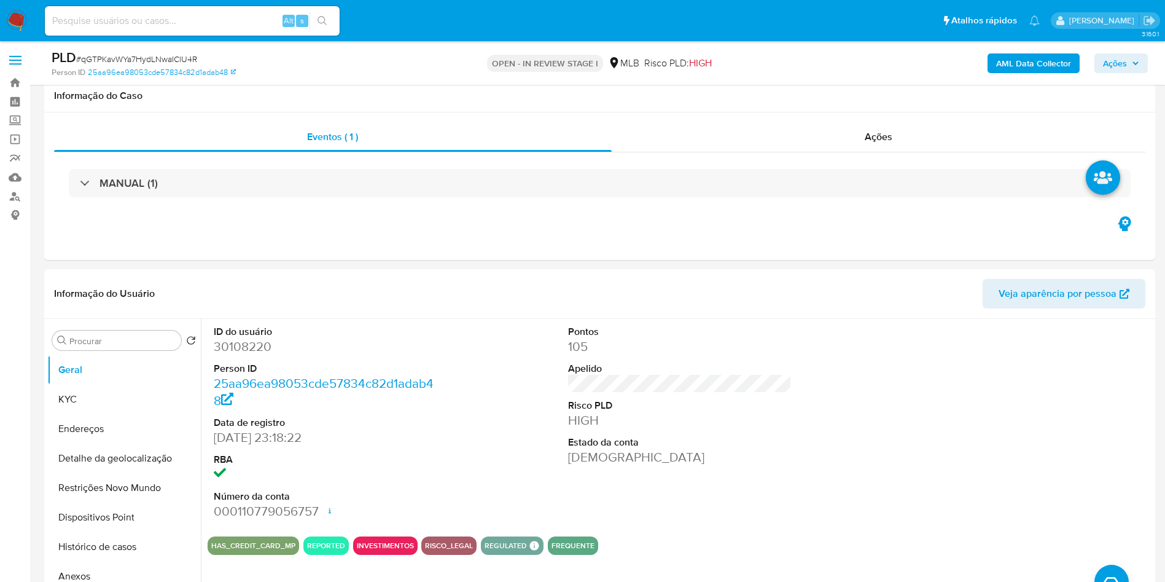
scroll to position [243, 0]
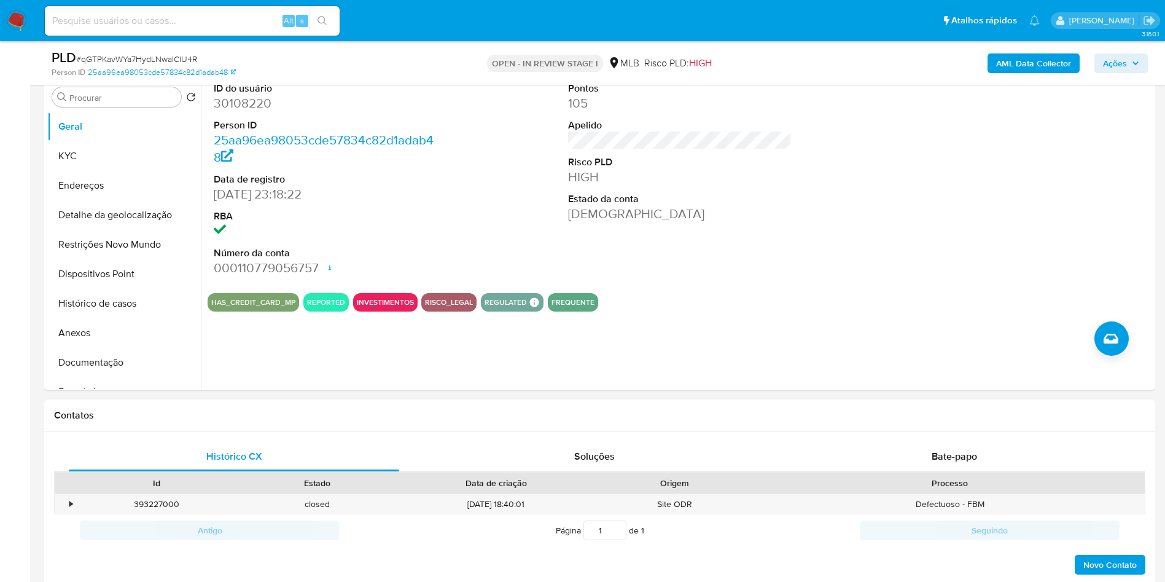
click at [949, 458] on div "Histórico CX Soluções Bate-papo Id Estado Data de criação Origem Processo • 393…" at bounding box center [599, 509] width 1111 height 154
click at [942, 463] on span "Bate-papo" at bounding box center [954, 456] width 45 height 14
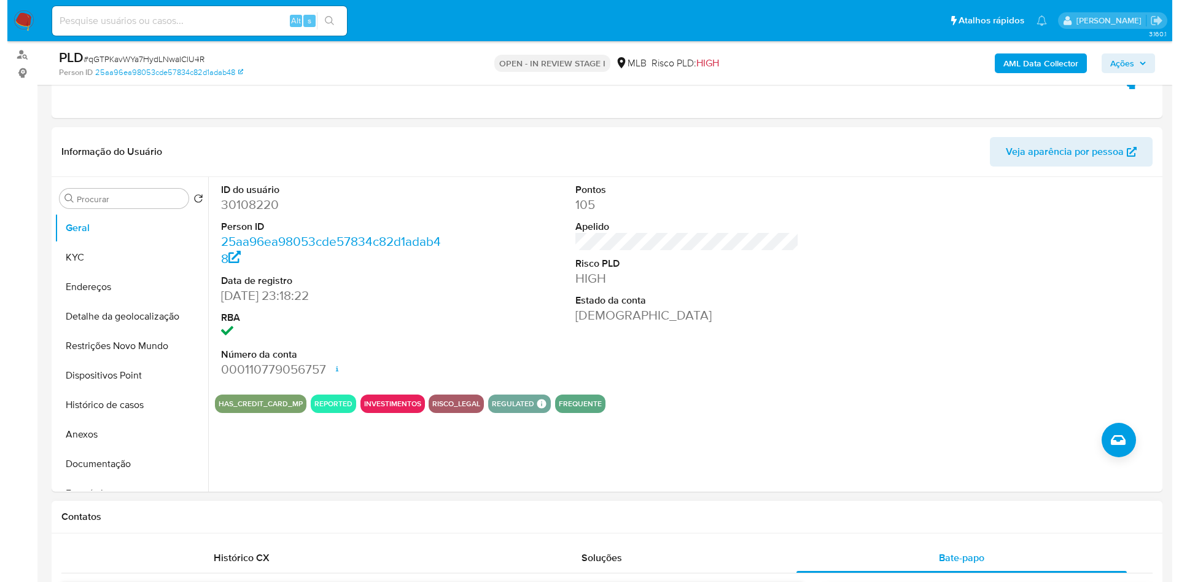
scroll to position [136, 0]
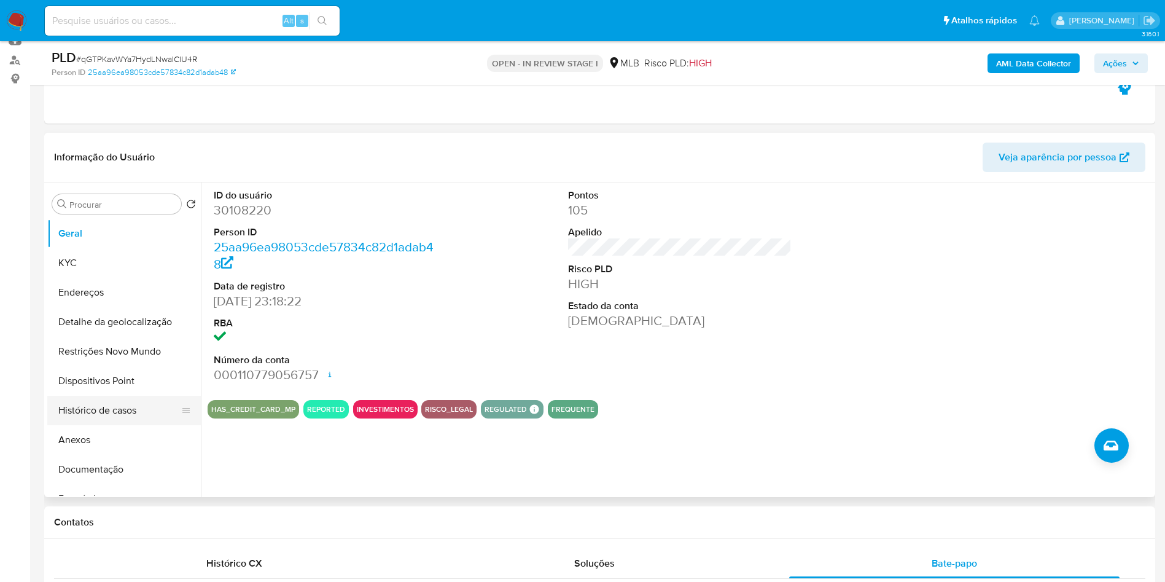
click at [95, 425] on button "Histórico de casos" at bounding box center [119, 410] width 144 height 29
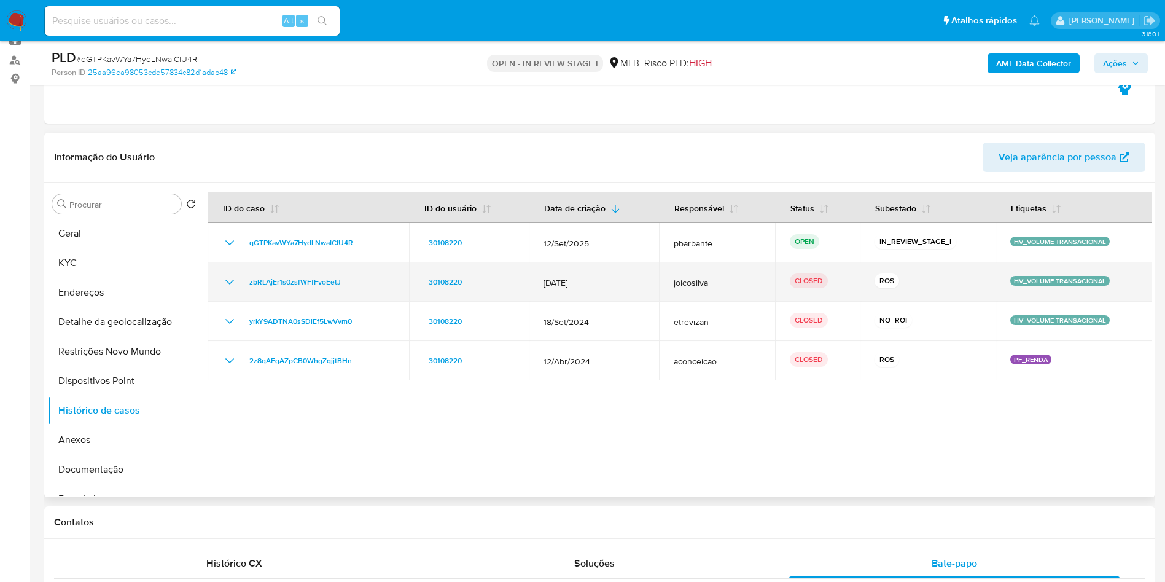
click at [235, 289] on icon "Mostrar/Ocultar" at bounding box center [229, 282] width 15 height 15
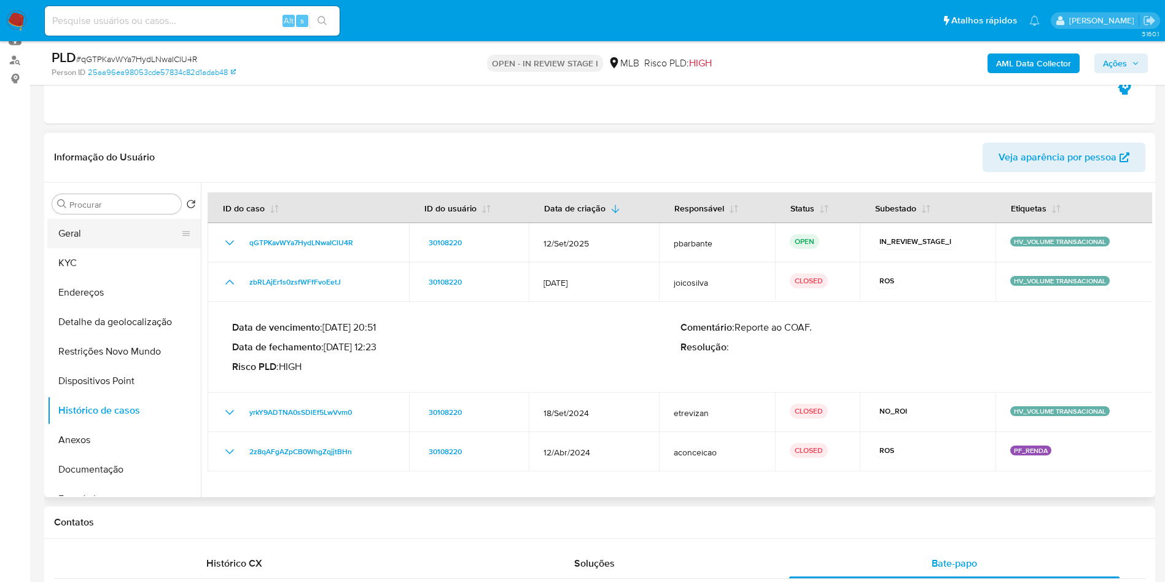
click at [96, 248] on button "Geral" at bounding box center [119, 233] width 144 height 29
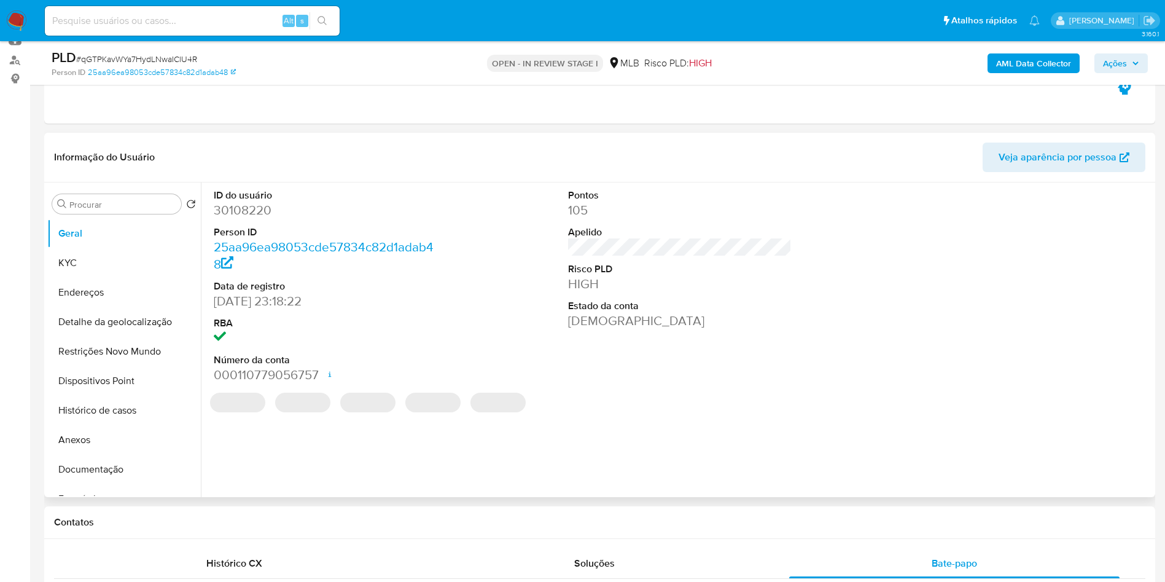
click at [246, 219] on dd "30108220" at bounding box center [326, 209] width 224 height 17
copy dd "30108220"
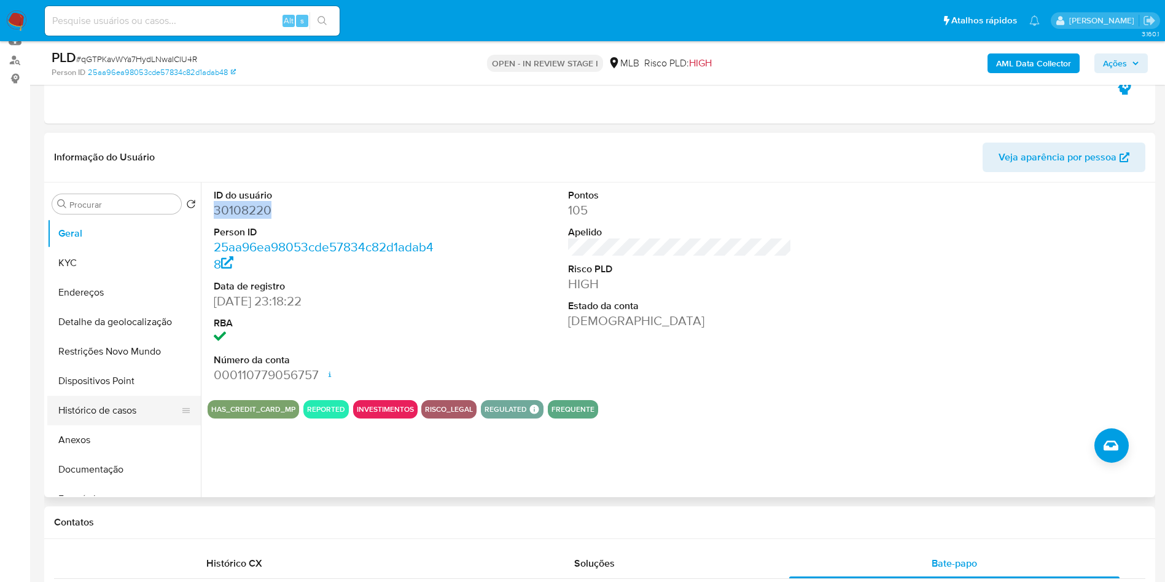
click at [138, 425] on button "Histórico de casos" at bounding box center [119, 410] width 144 height 29
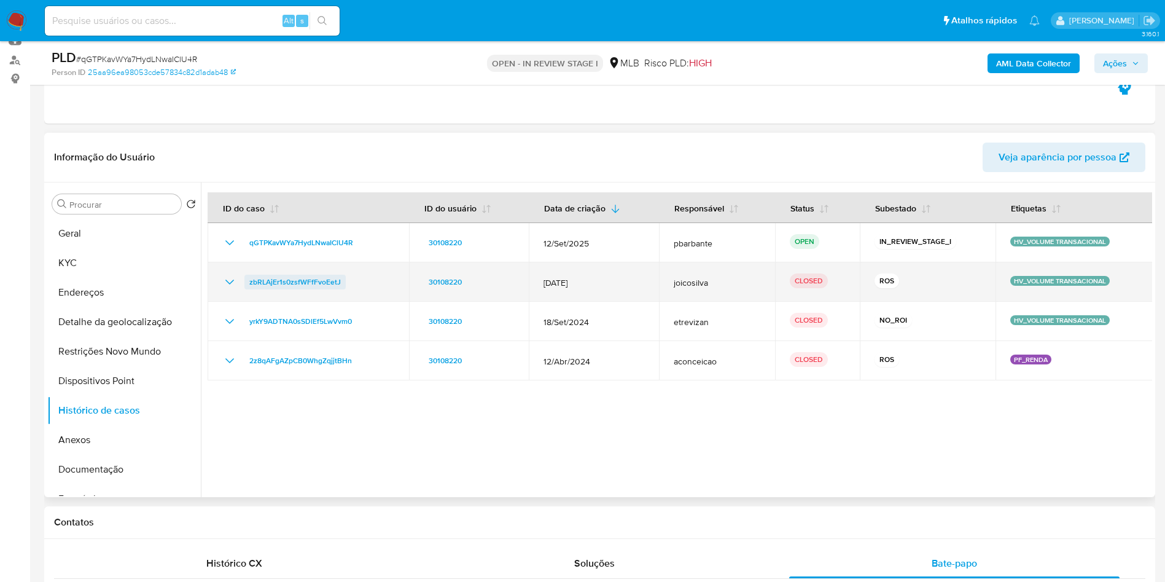
click at [298, 289] on span "zbRLAjEr1s0zsfWFfFvoEetJ" at bounding box center [295, 282] width 92 height 15
drag, startPoint x: 350, startPoint y: 307, endPoint x: 245, endPoint y: 303, distance: 104.5
click at [245, 289] on div "zbRLAjEr1s0zsfWFfFvoEetJ" at bounding box center [308, 282] width 172 height 15
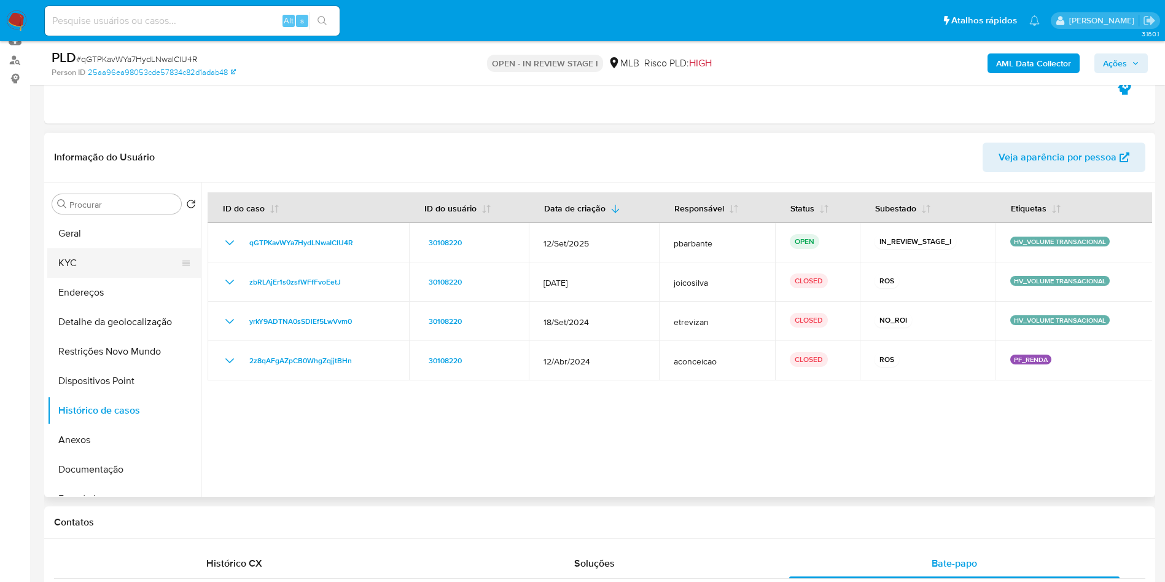
click at [100, 278] on button "KYC" at bounding box center [119, 262] width 144 height 29
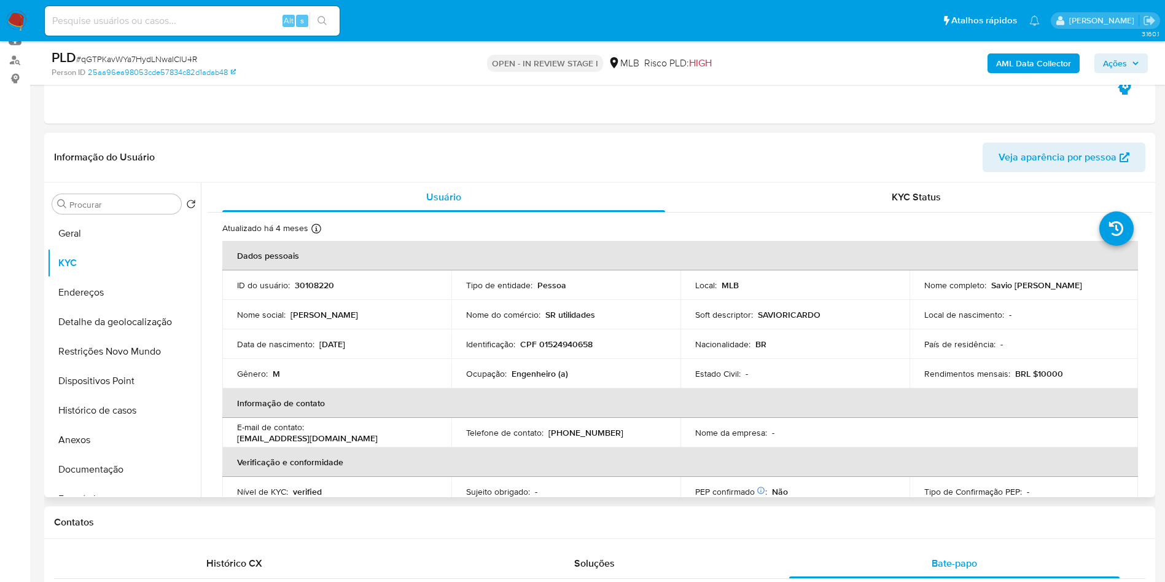
click at [532, 379] on p "Engenheiro (a)" at bounding box center [540, 373] width 57 height 11
copy p "Engenheiro"
click at [98, 484] on button "Documentação" at bounding box center [119, 469] width 144 height 29
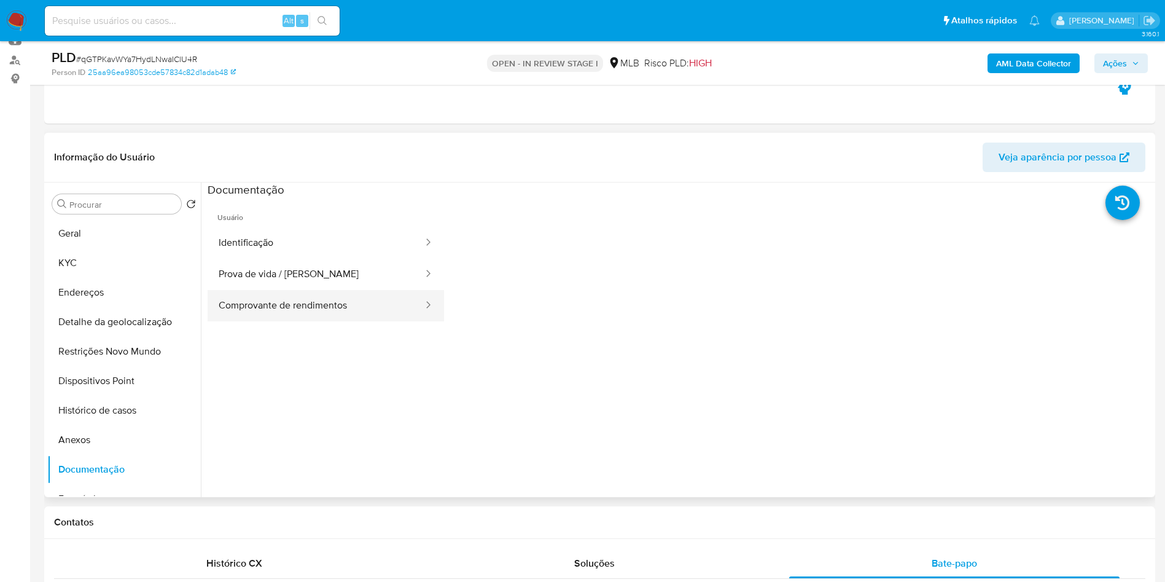
click at [341, 314] on button "Comprovante de rendimentos" at bounding box center [316, 305] width 217 height 31
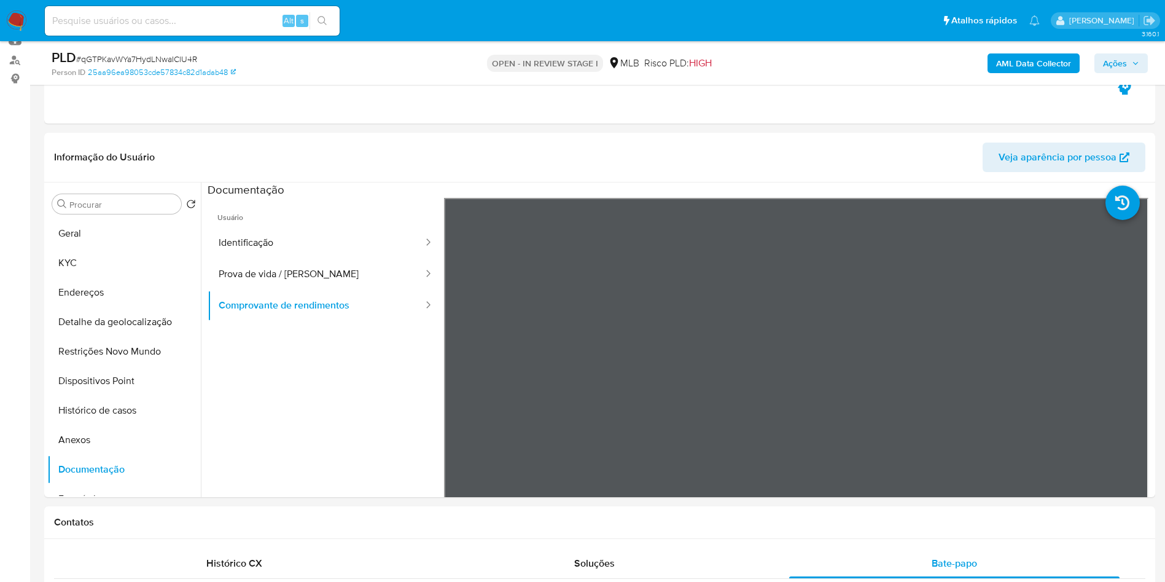
click at [1036, 50] on div "AML Data Collector Ações" at bounding box center [967, 63] width 362 height 29
click at [1025, 60] on b "AML Data Collector" at bounding box center [1033, 63] width 75 height 20
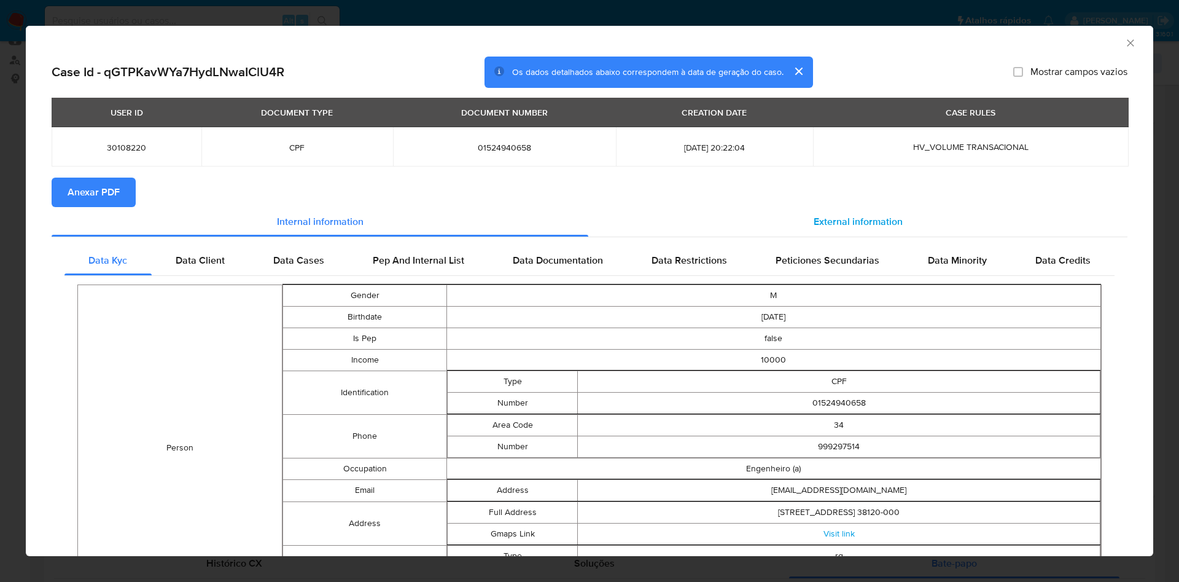
click at [838, 213] on div "External information" at bounding box center [857, 221] width 539 height 29
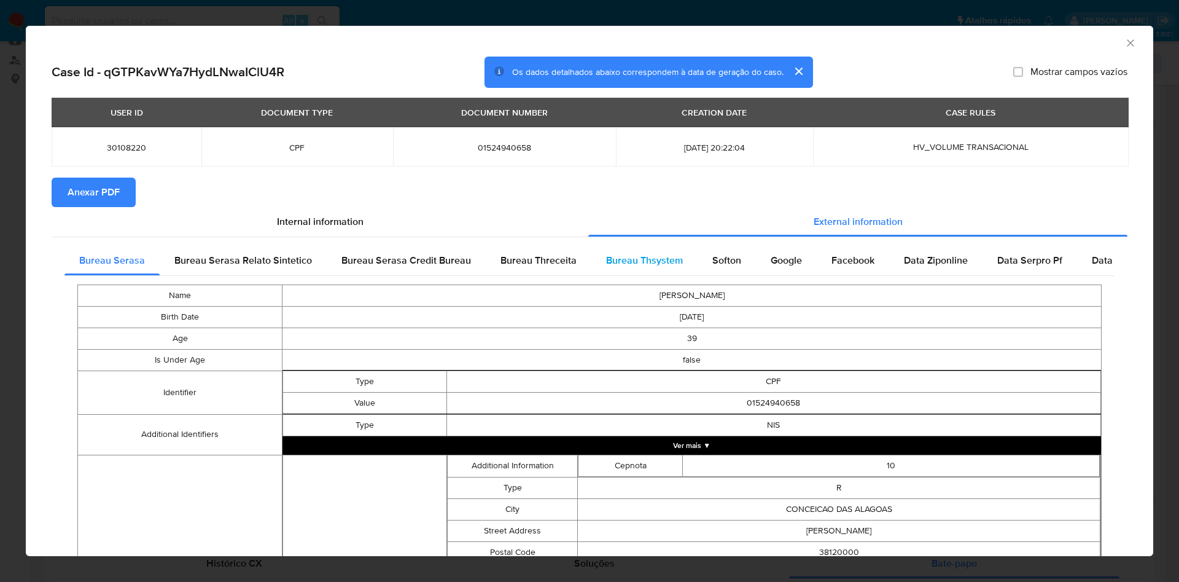
click at [663, 257] on span "Bureau Thsystem" at bounding box center [644, 260] width 77 height 14
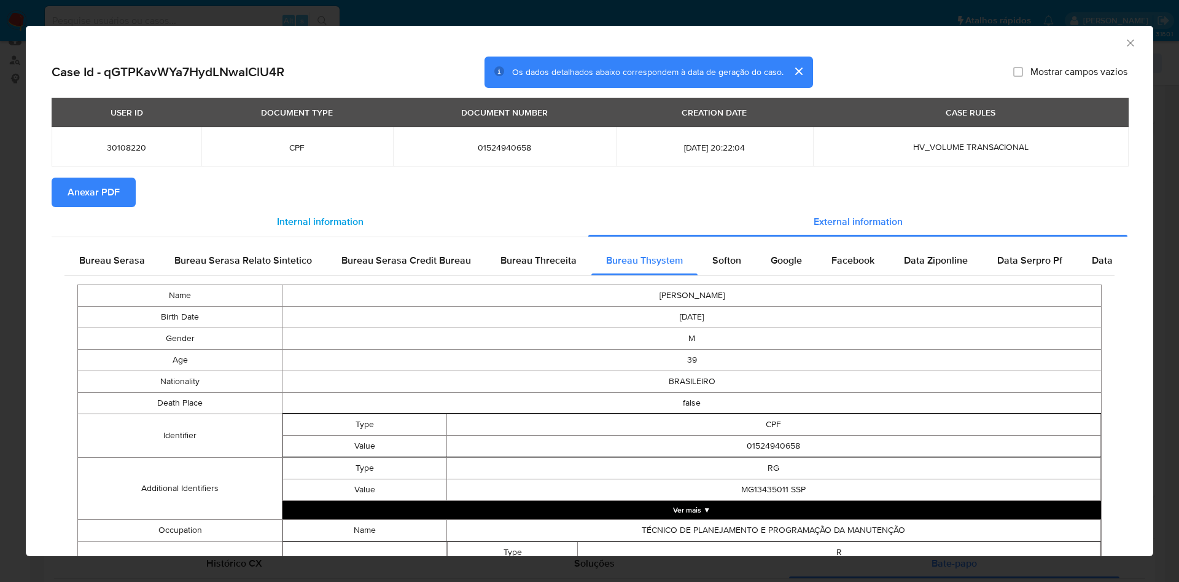
click at [95, 215] on div "Internal information" at bounding box center [320, 221] width 537 height 29
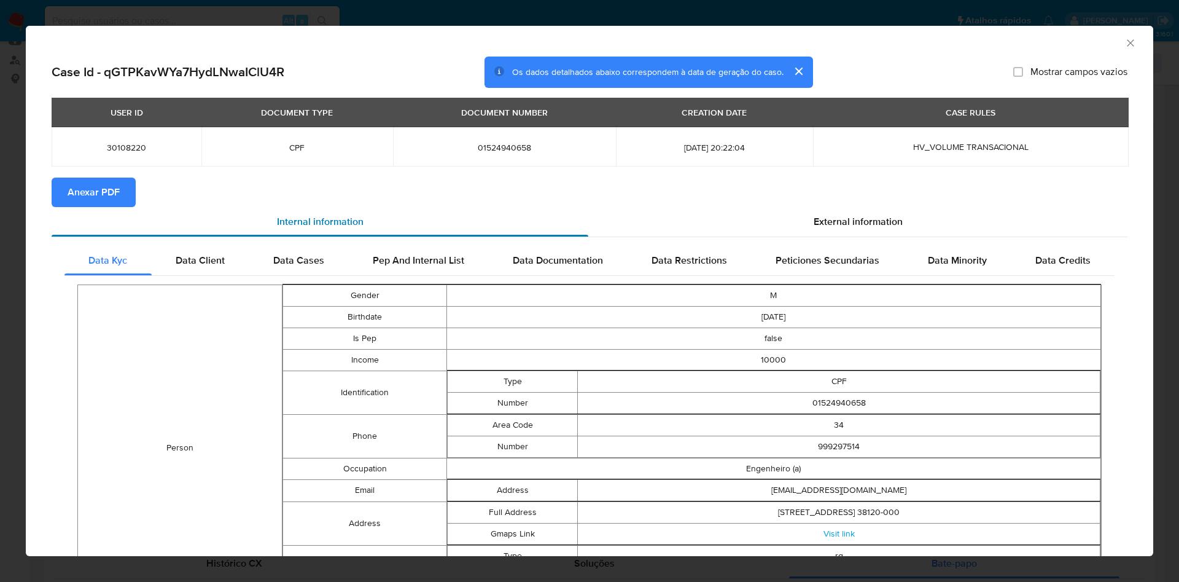
click at [106, 211] on div "Internal information" at bounding box center [320, 221] width 537 height 29
click at [787, 216] on div "External information" at bounding box center [857, 221] width 539 height 29
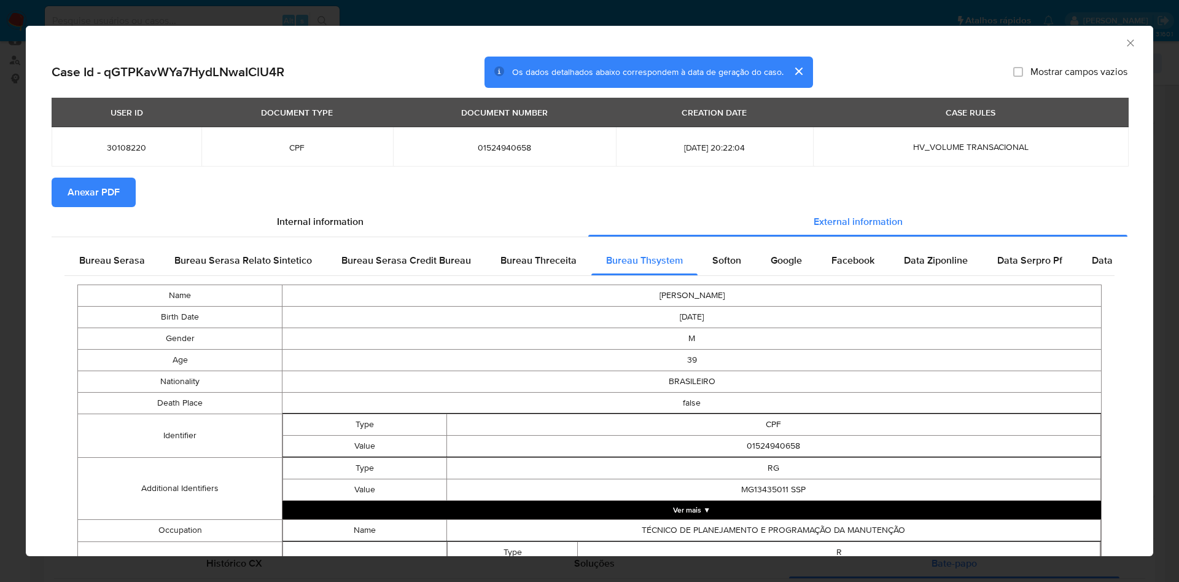
click at [114, 193] on span "Anexar PDF" at bounding box center [94, 192] width 52 height 27
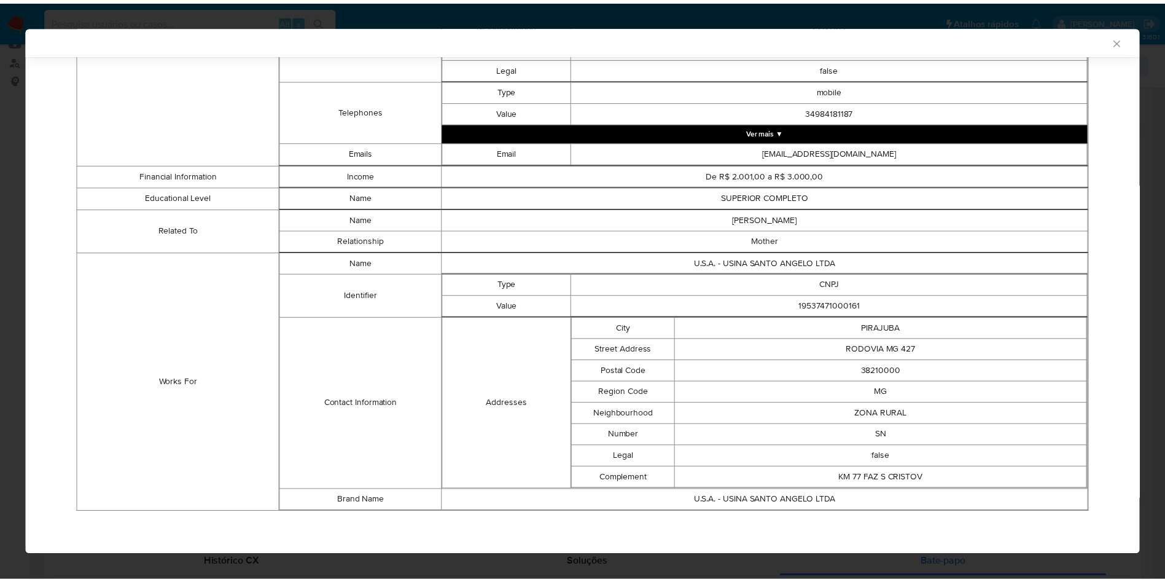
scroll to position [635, 0]
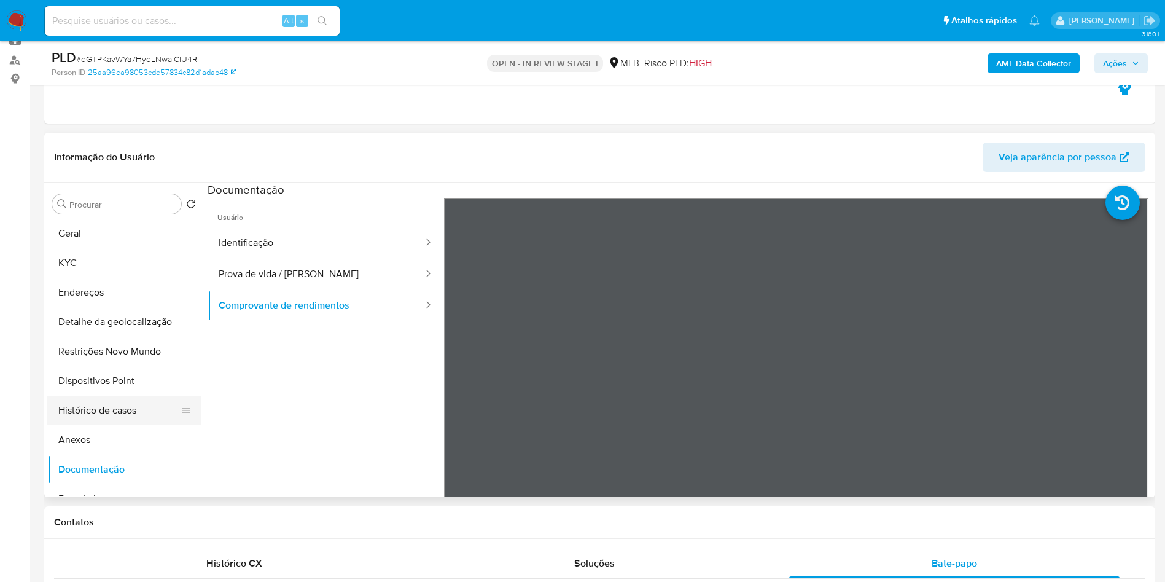
click at [124, 425] on button "Histórico de casos" at bounding box center [119, 410] width 144 height 29
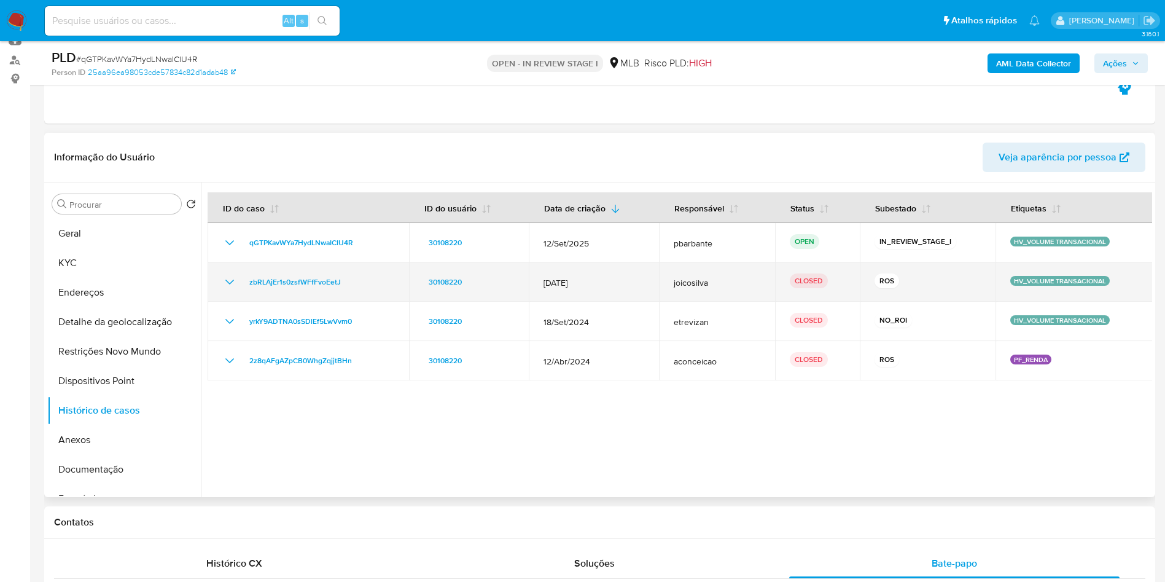
click at [227, 284] on icon "Mostrar/Ocultar" at bounding box center [229, 281] width 9 height 5
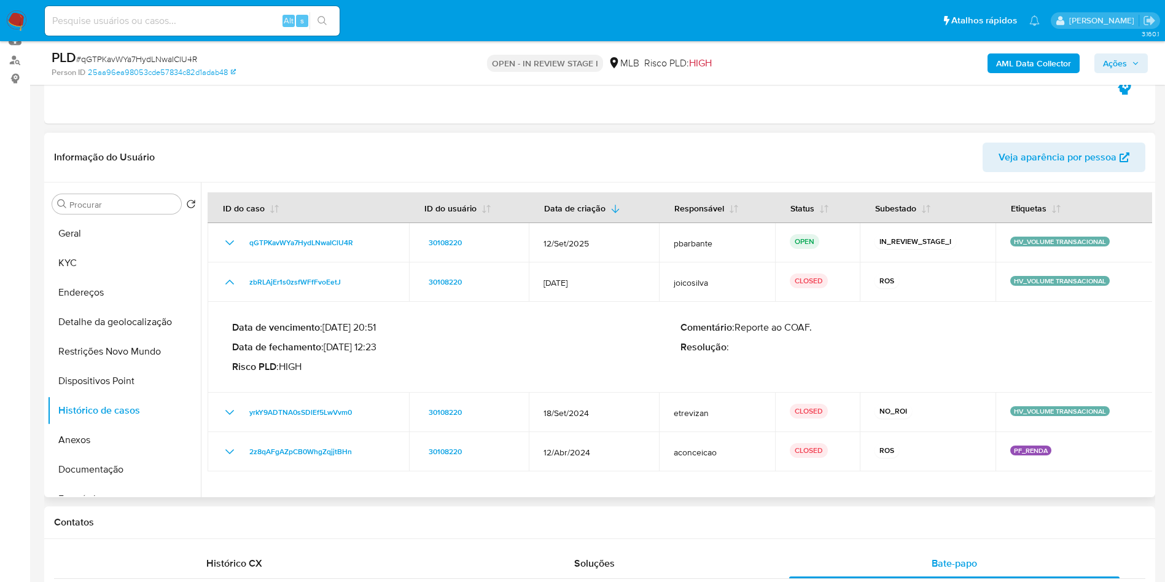
drag, startPoint x: 329, startPoint y: 369, endPoint x: 380, endPoint y: 368, distance: 51.0
click at [380, 353] on p "Data de fechamento : 03/04/2025 12:23" at bounding box center [456, 347] width 448 height 12
click at [164, 60] on span "# qGTPKavWYa7HydLNwaIClU4R" at bounding box center [136, 59] width 121 height 12
copy span "qGTPKavWYa7HydLNwaIClU4R"
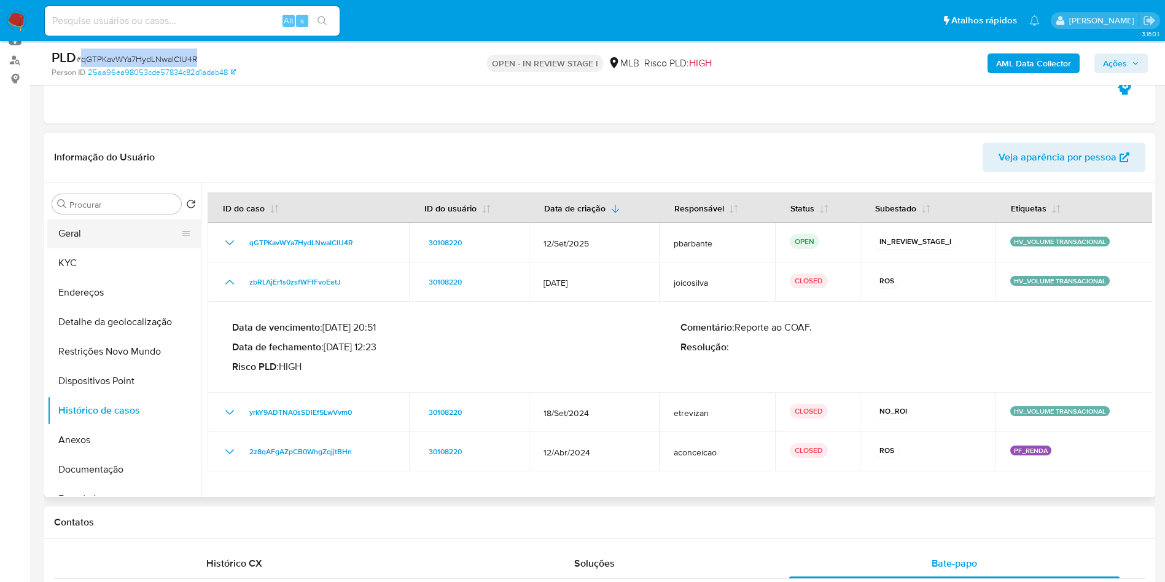
click at [104, 248] on button "Geral" at bounding box center [119, 233] width 144 height 29
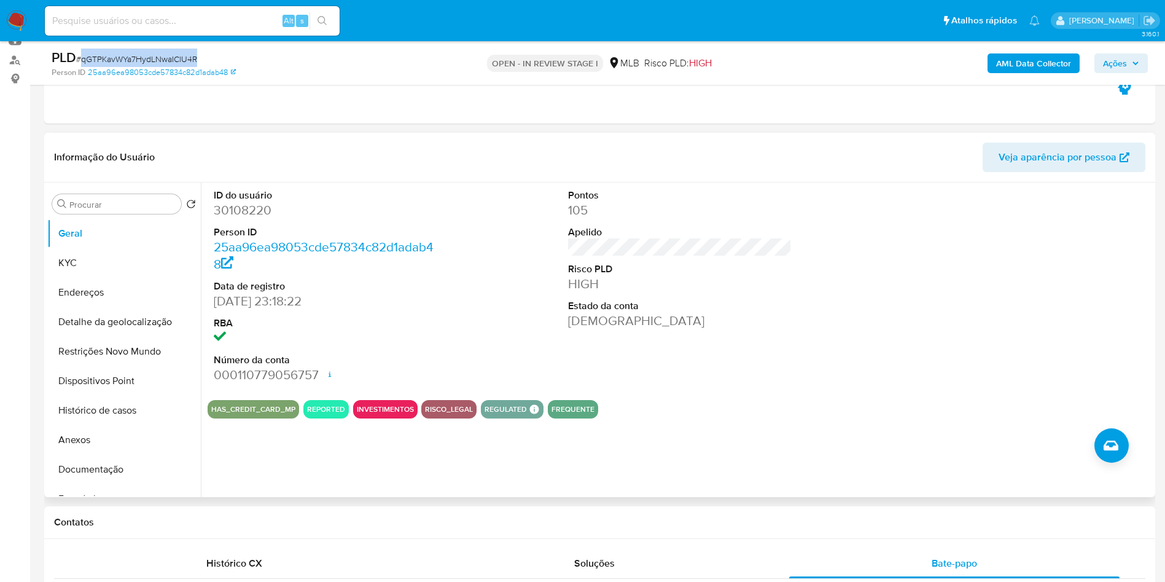
copy span "qGTPKavWYa7HydLNwaIClU4R"
click at [141, 278] on button "KYC" at bounding box center [119, 262] width 144 height 29
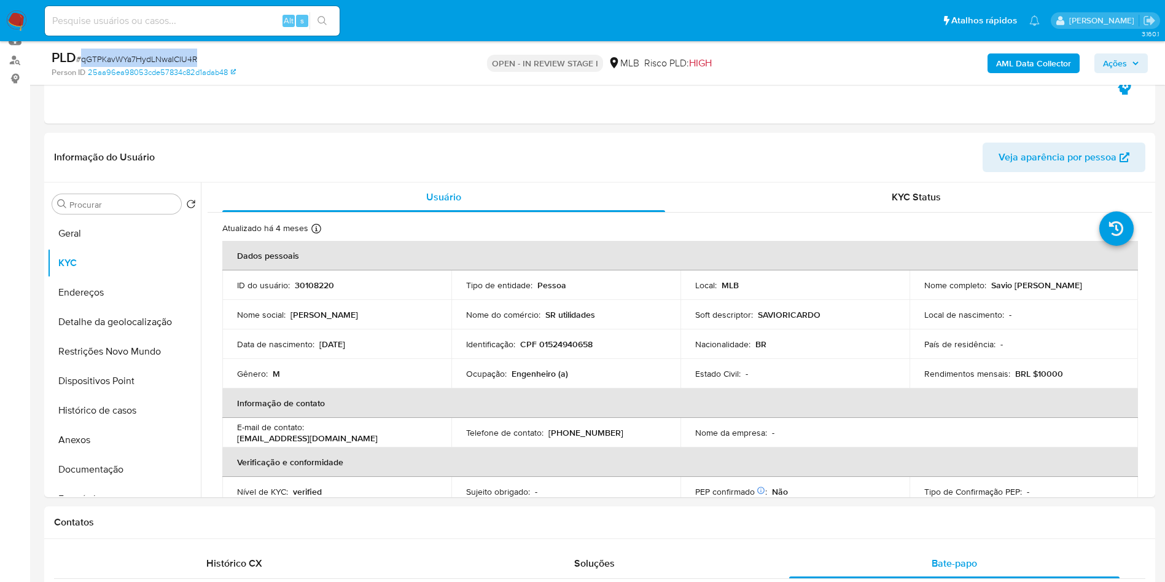
copy span "qGTPKavWYa7HydLNwaIClU4R"
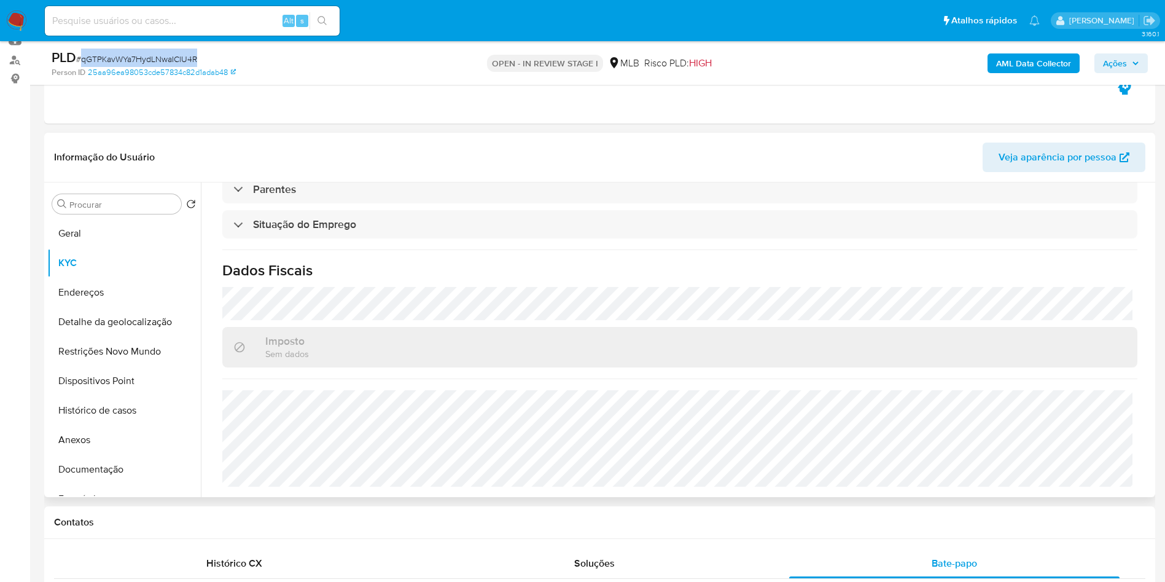
copy span "qGTPKavWYa7HydLNwaIClU4R"
click at [114, 333] on button "Detalhe da geolocalização" at bounding box center [119, 321] width 144 height 29
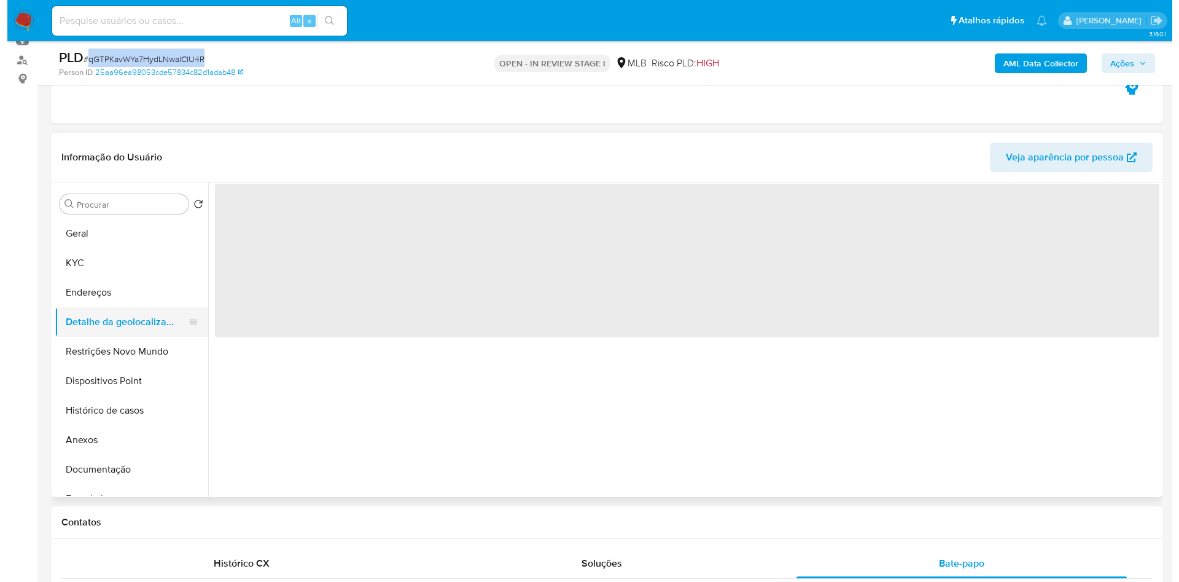
scroll to position [0, 0]
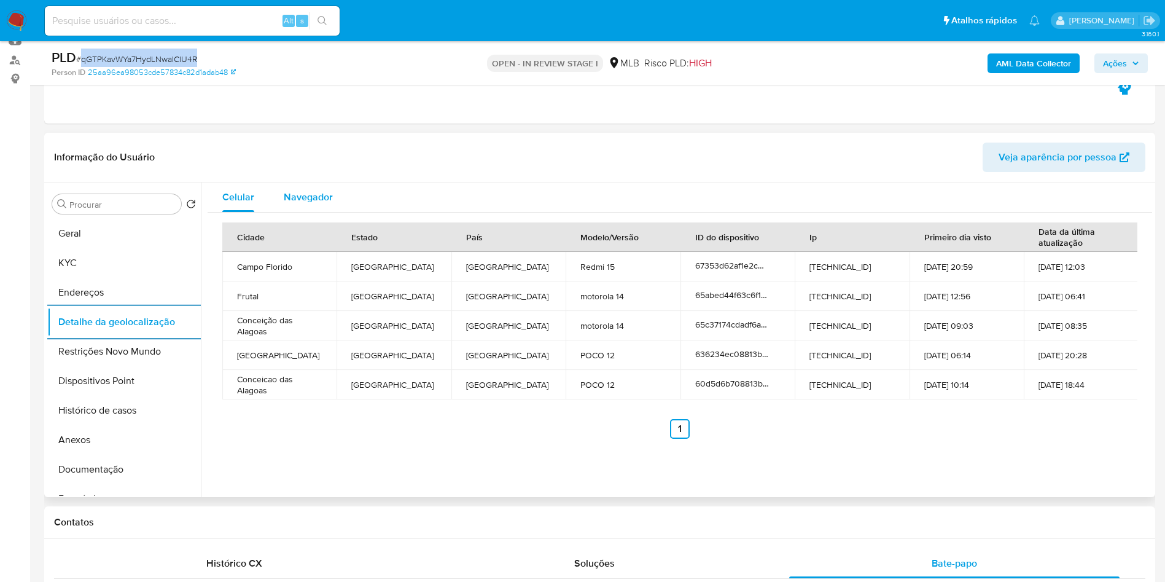
click at [321, 204] on span "Navegador" at bounding box center [308, 197] width 49 height 14
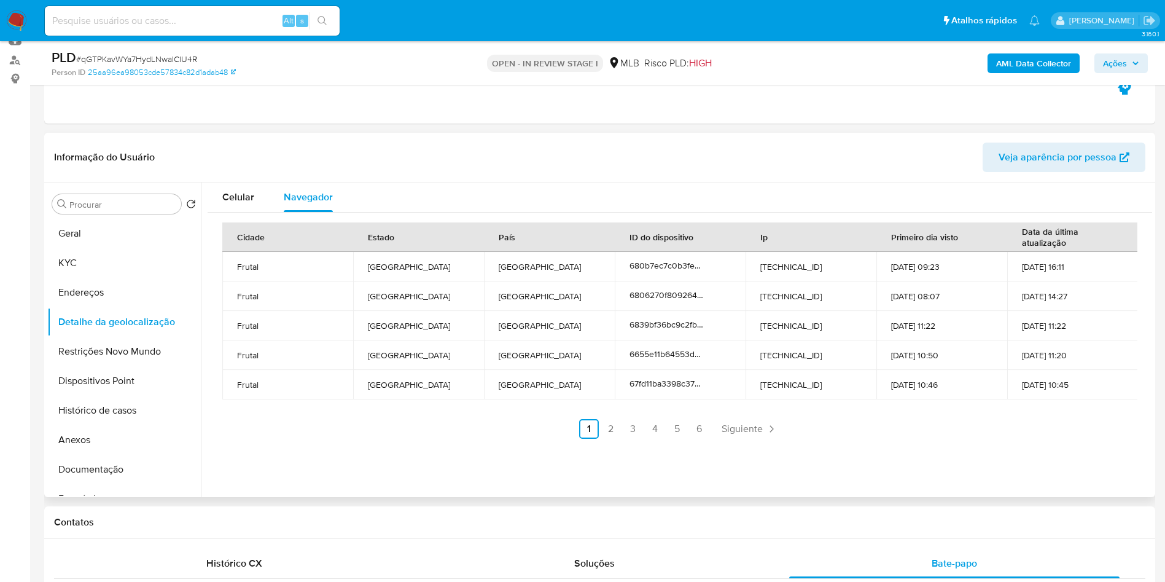
click at [206, 206] on div "Celular Navegador Cidade Estado País ID do dispositivo Ip Primeiro dia visto Da…" at bounding box center [676, 339] width 951 height 314
click at [244, 204] on span "Celular" at bounding box center [238, 197] width 32 height 14
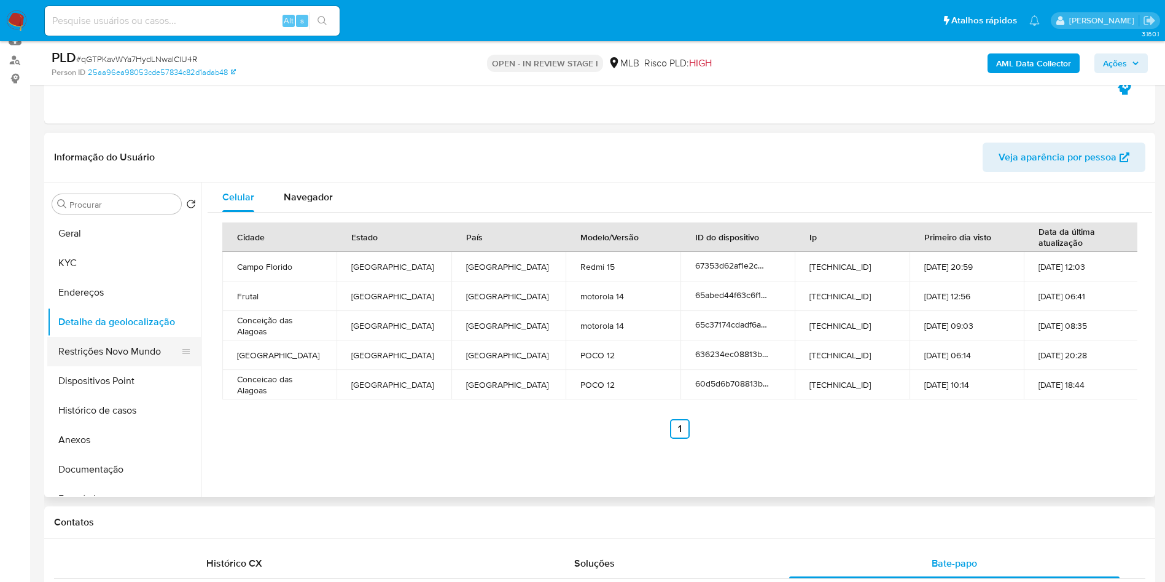
click at [128, 363] on button "Restrições Novo Mundo" at bounding box center [119, 351] width 144 height 29
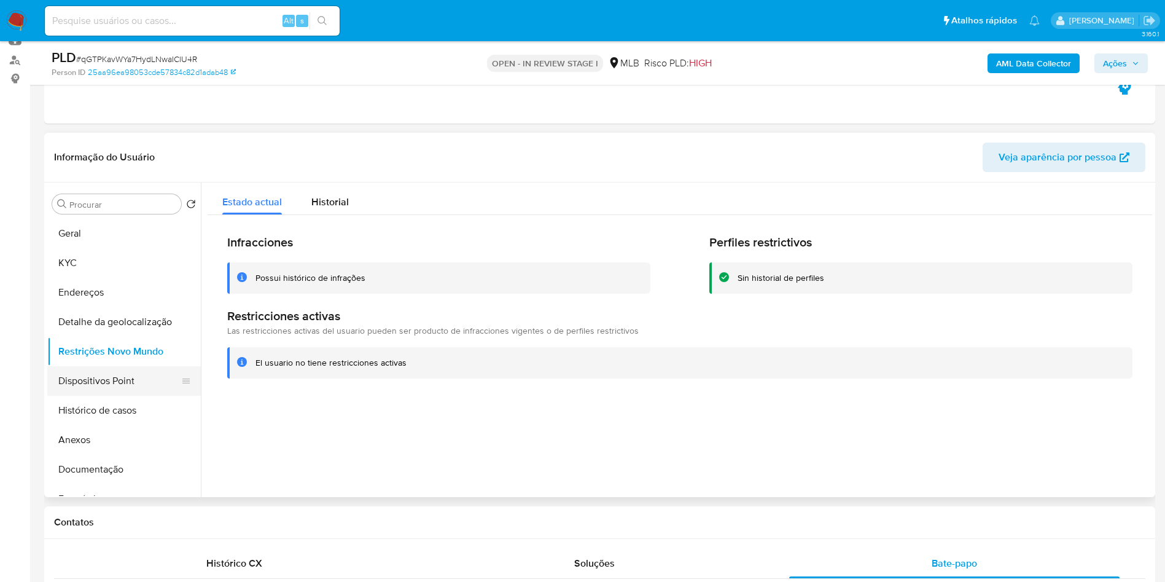
click at [124, 396] on button "Dispositivos Point" at bounding box center [119, 380] width 144 height 29
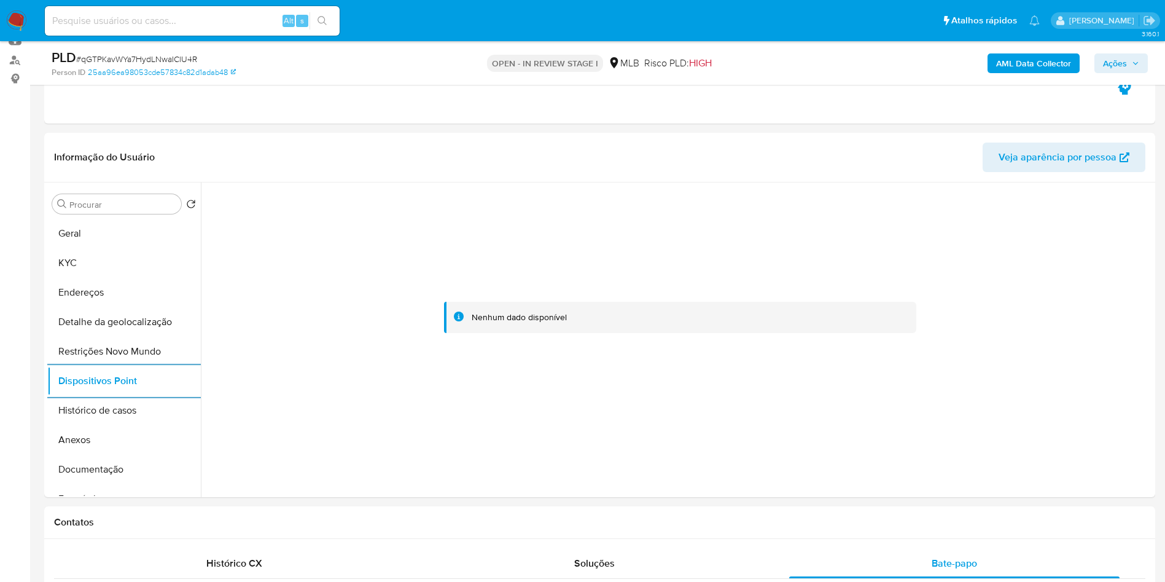
click at [1122, 71] on span "Ações" at bounding box center [1115, 63] width 24 height 20
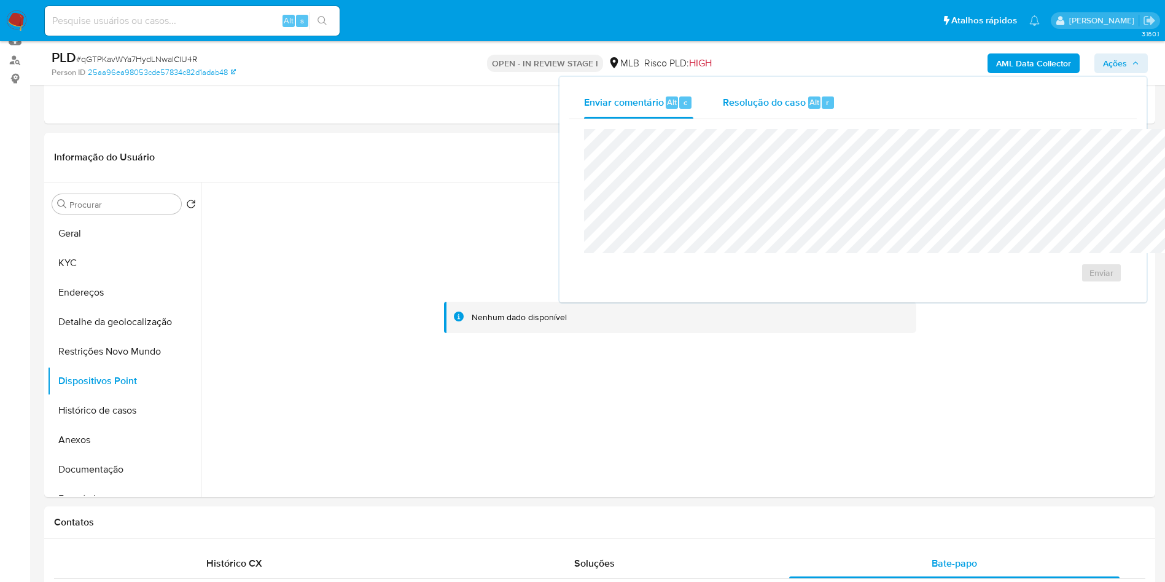
click at [723, 101] on span "Resolução do caso" at bounding box center [764, 102] width 83 height 14
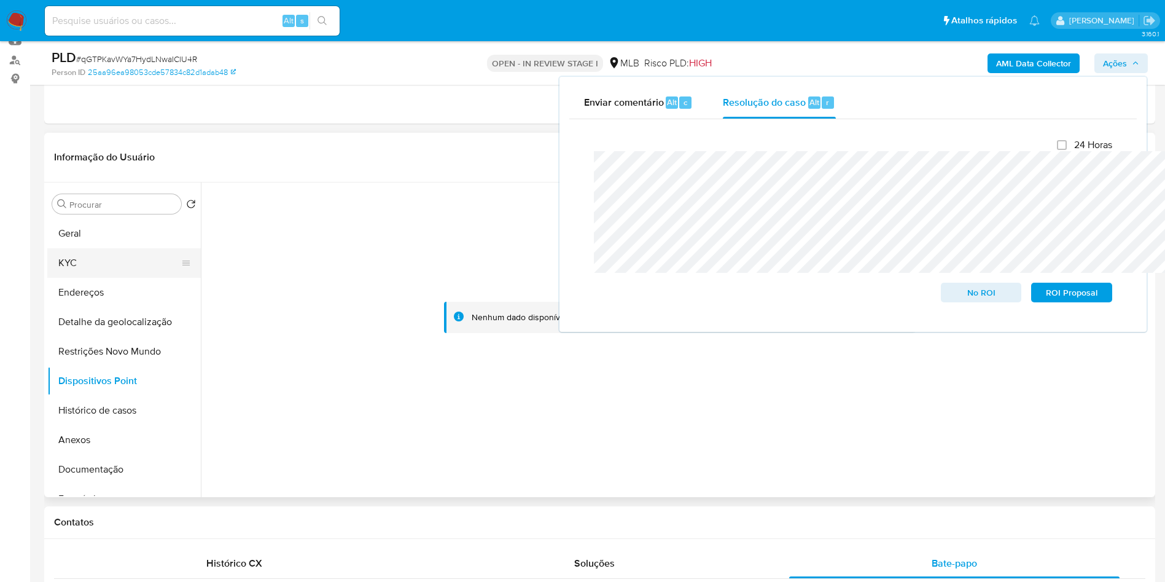
click at [122, 276] on button "KYC" at bounding box center [119, 262] width 144 height 29
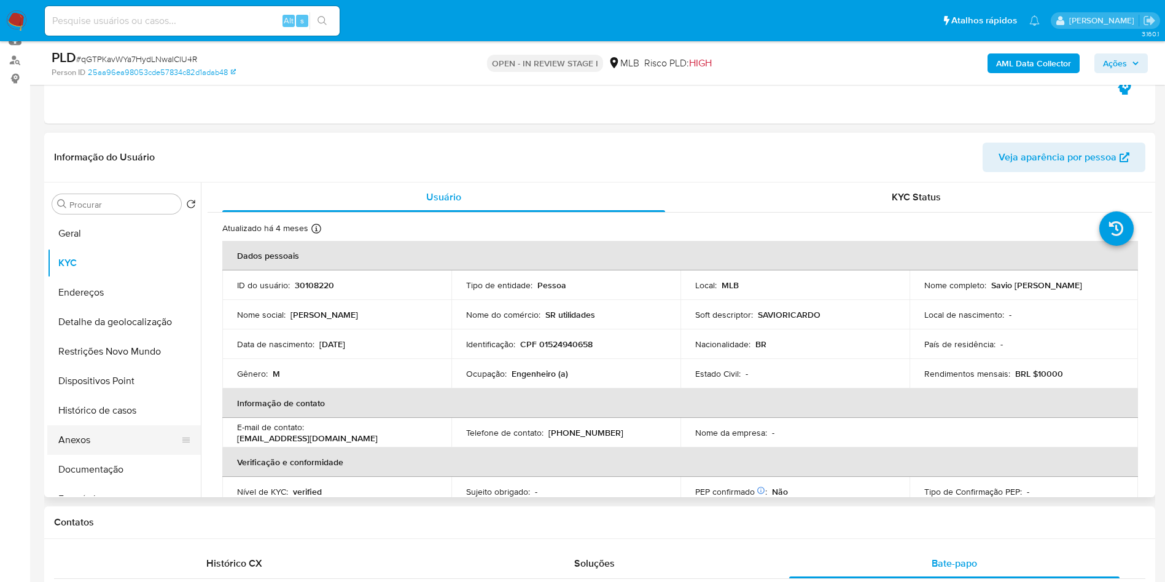
click at [92, 454] on button "Anexos" at bounding box center [119, 439] width 144 height 29
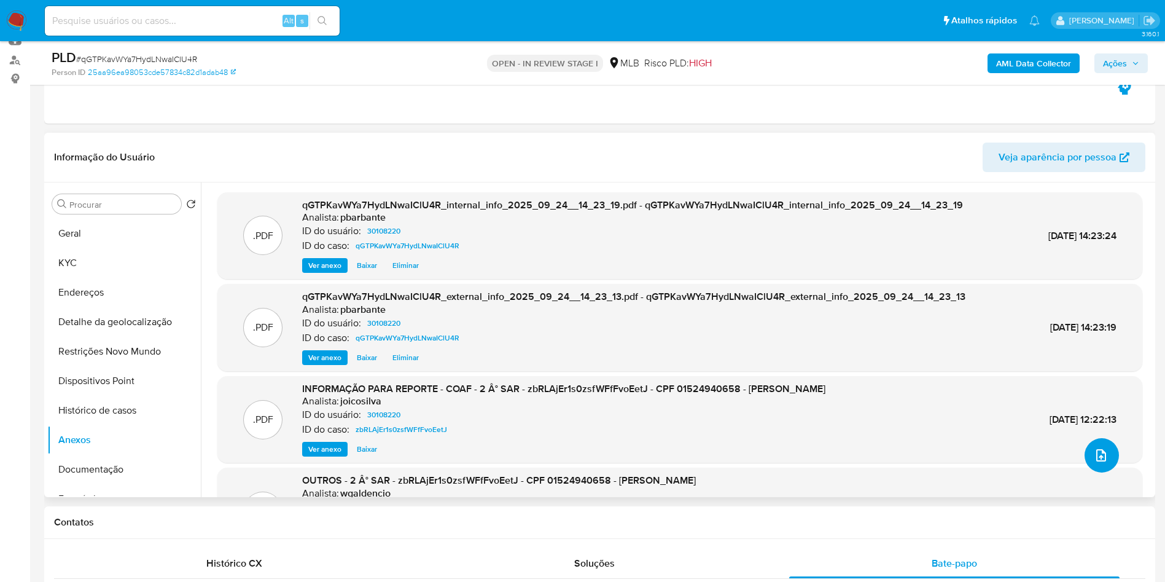
click at [1104, 472] on button "upload-file" at bounding box center [1102, 455] width 34 height 34
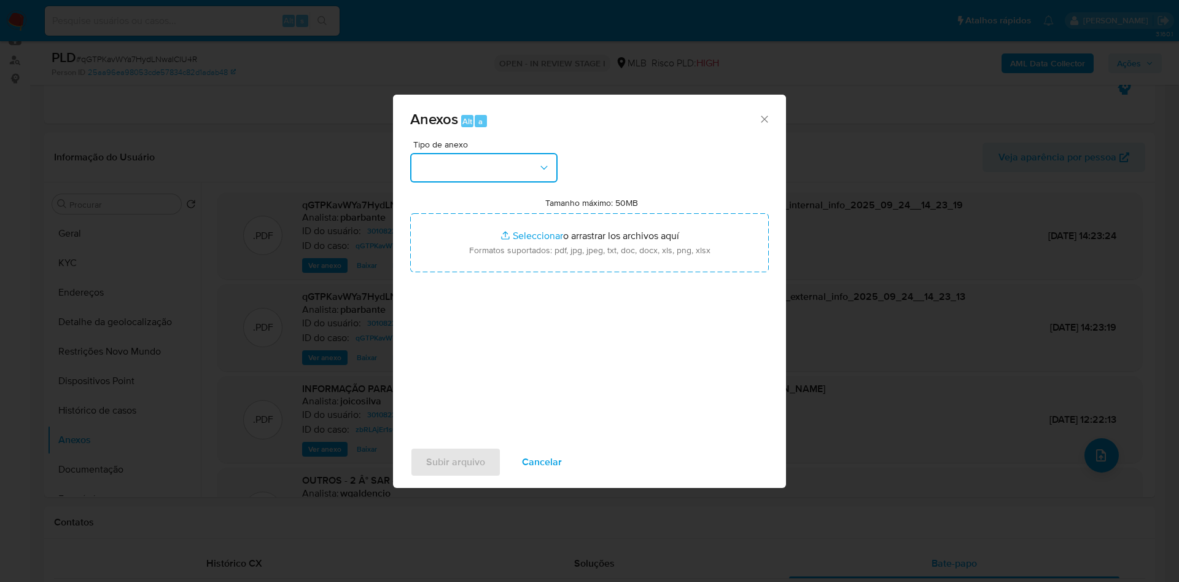
click at [505, 153] on button "button" at bounding box center [483, 167] width 147 height 29
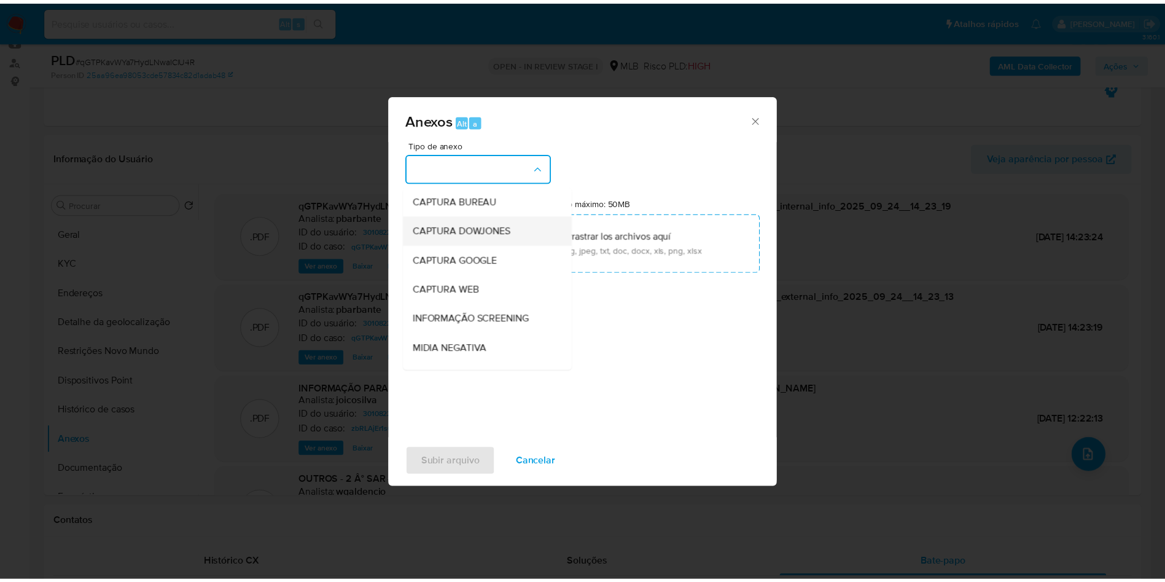
scroll to position [165, 0]
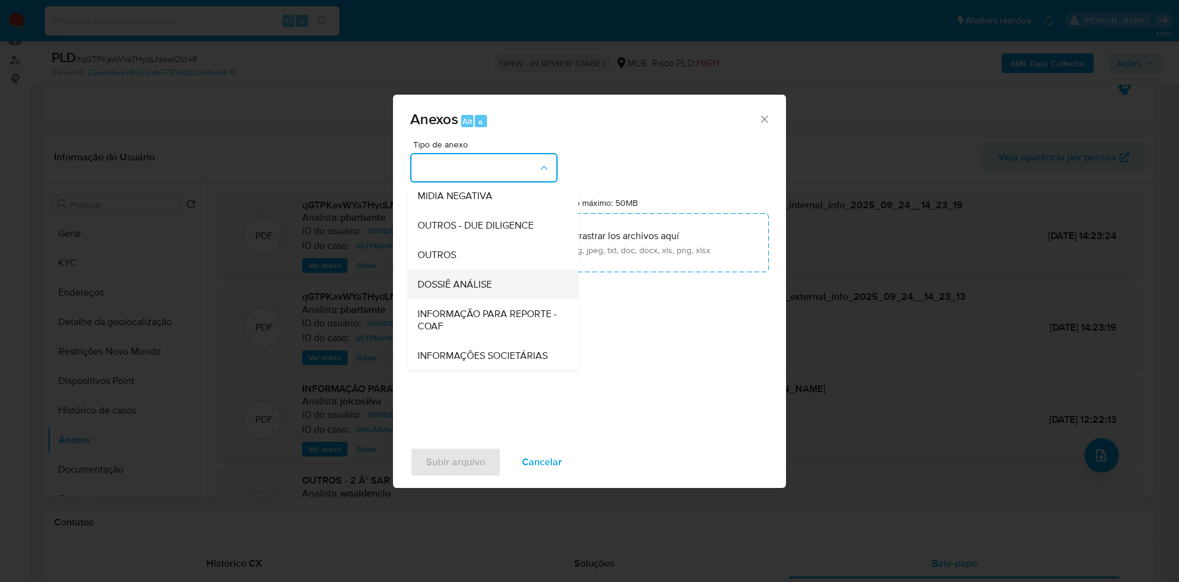
click at [453, 278] on span "DOSSIÊ ANÁLISE" at bounding box center [455, 284] width 74 height 12
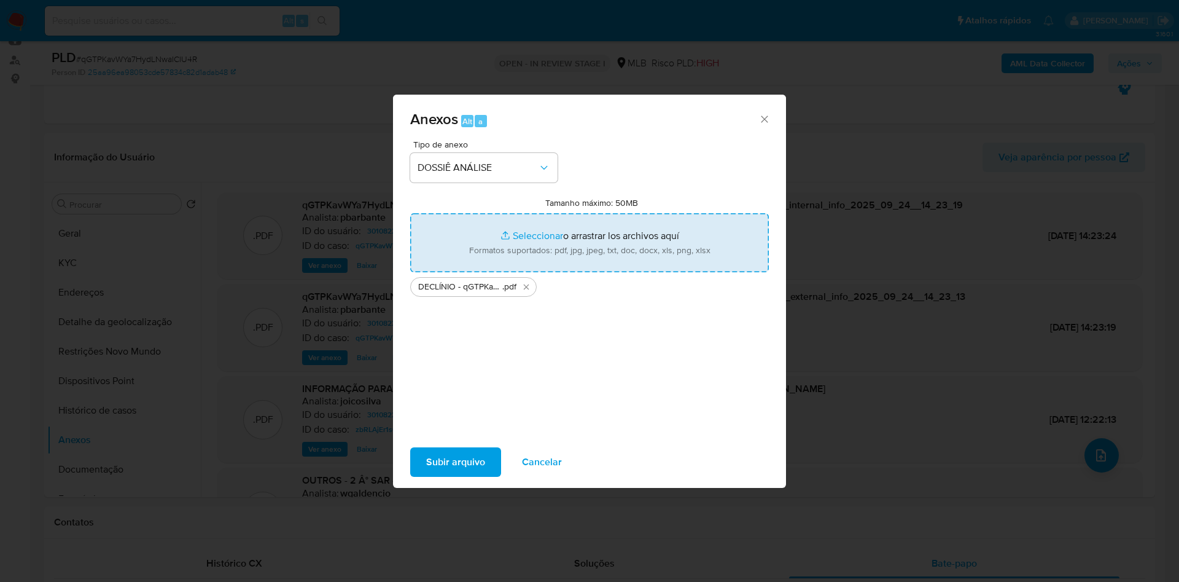
type input "C:\fakepath\Mulan 30108220_2025_09_24_08_37_11.xlsx"
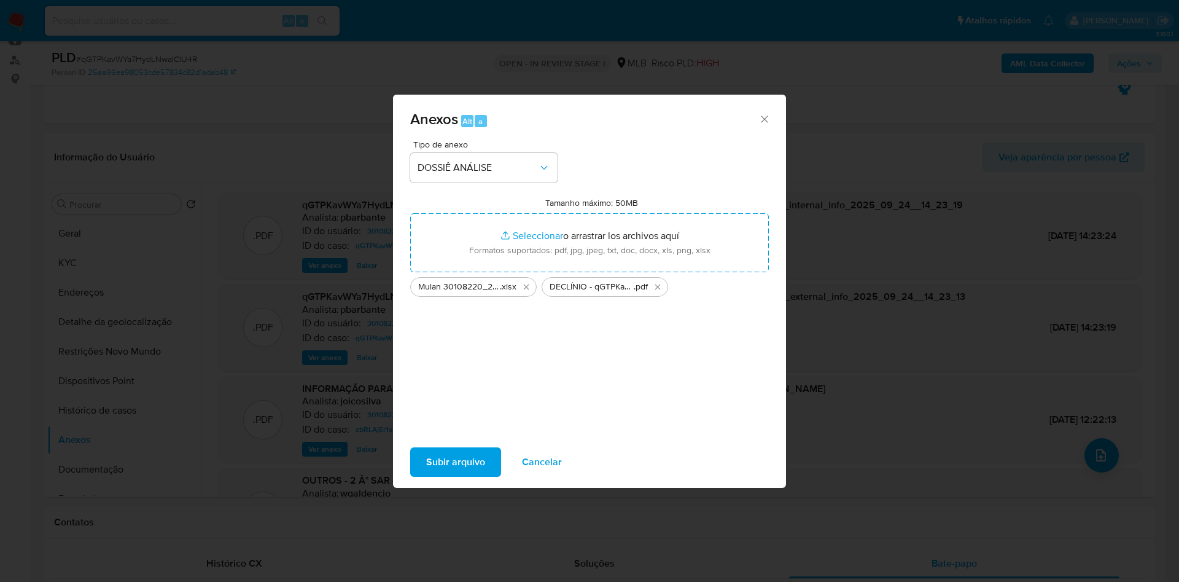
click at [422, 458] on div "Subir arquivo Cancelar" at bounding box center [589, 462] width 393 height 47
click at [426, 463] on span "Subir arquivo" at bounding box center [455, 461] width 59 height 27
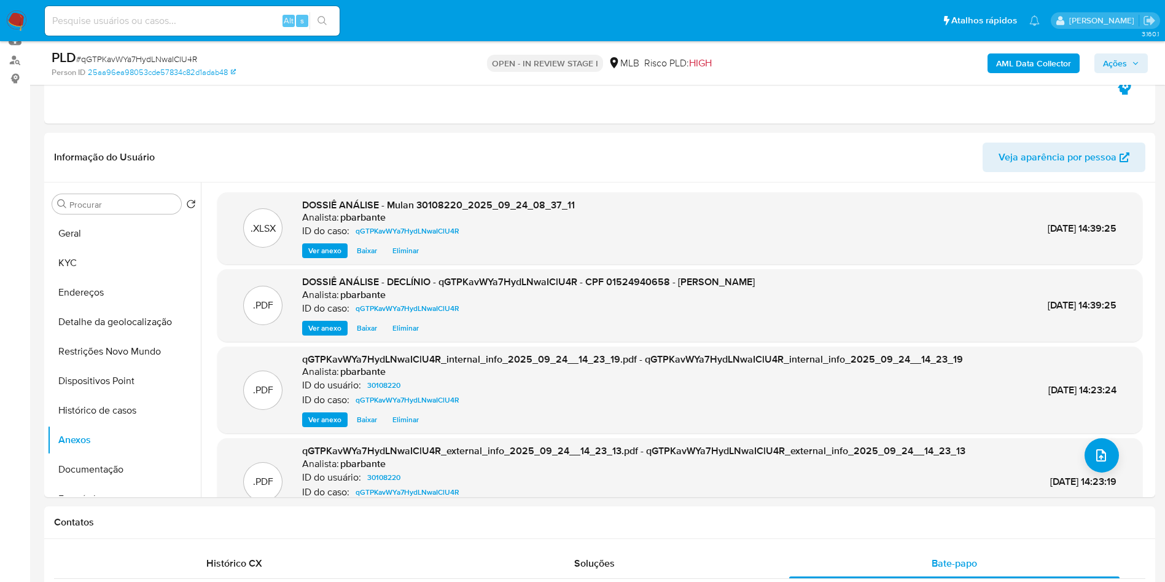
click at [1133, 68] on span "Ações" at bounding box center [1121, 63] width 36 height 17
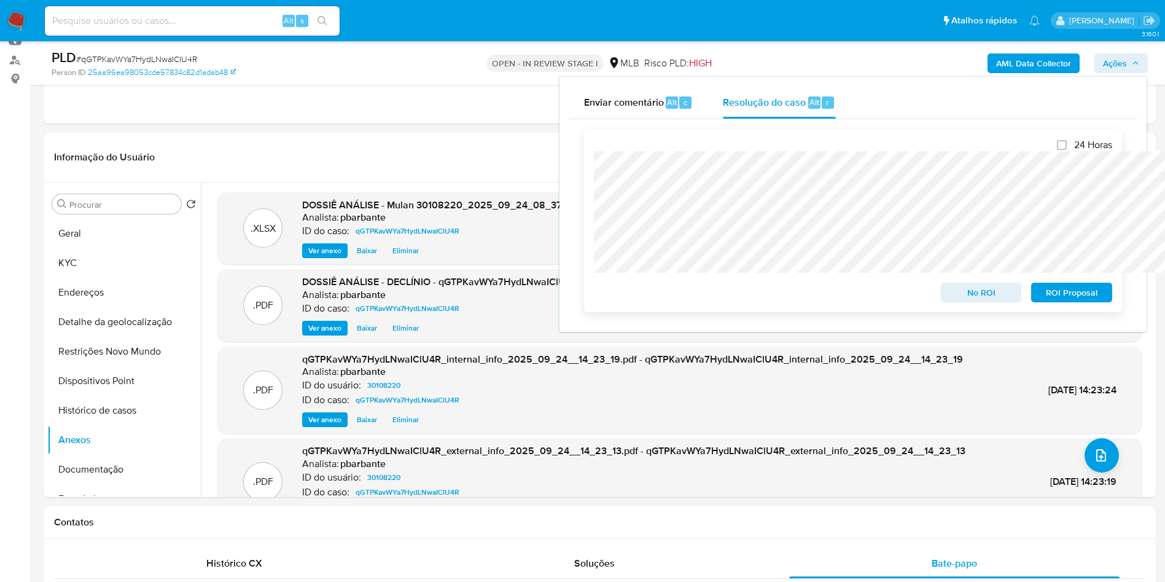
click at [971, 294] on span "No ROI" at bounding box center [982, 292] width 64 height 17
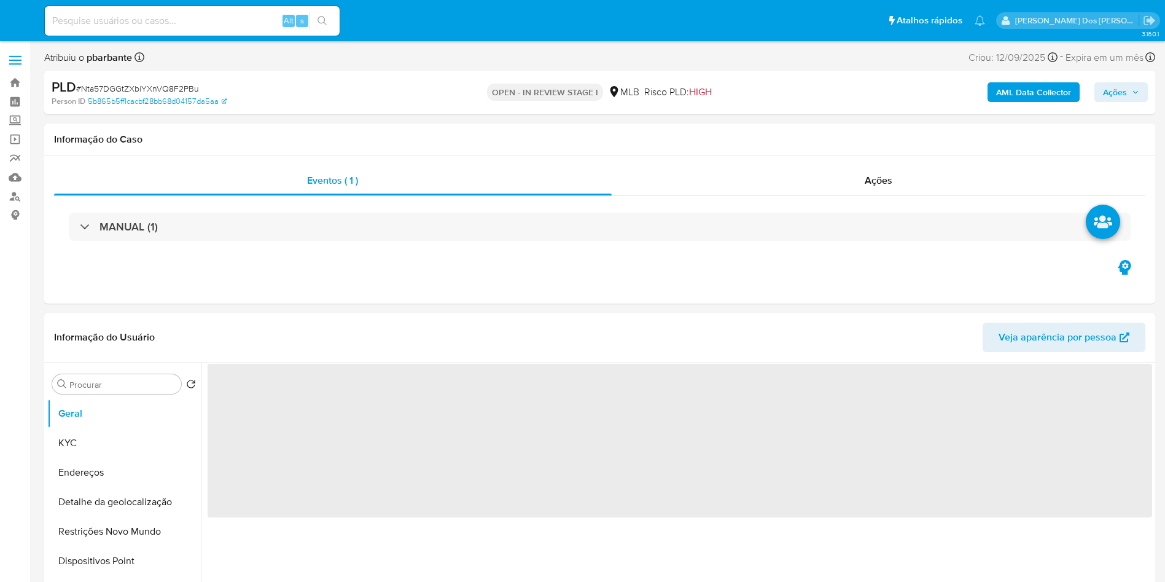
select select "10"
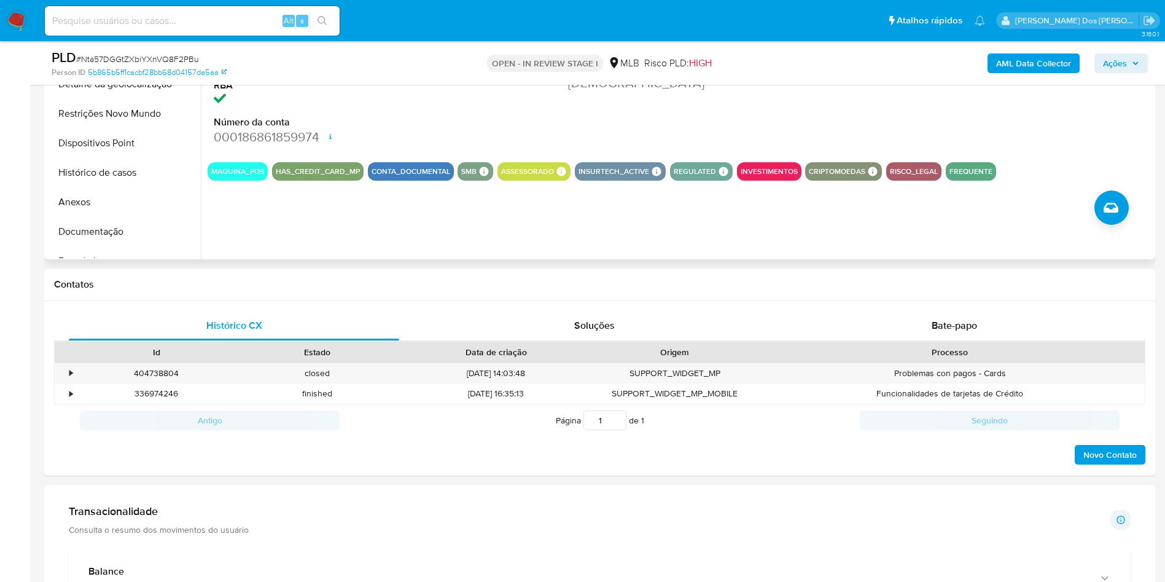
scroll to position [377, 0]
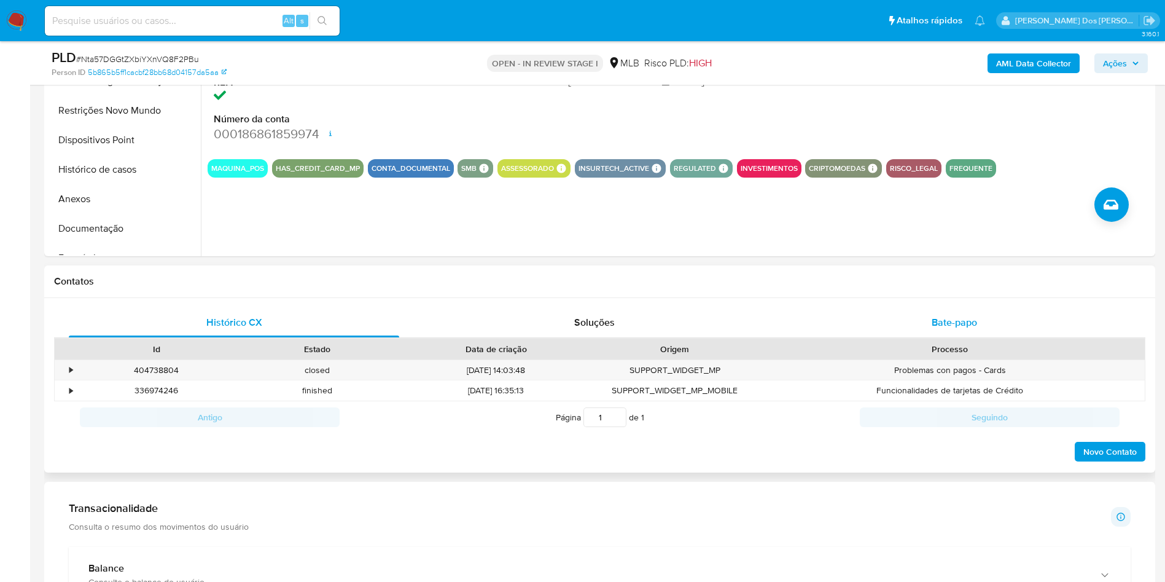
click at [980, 337] on div "Bate-papo" at bounding box center [954, 322] width 330 height 29
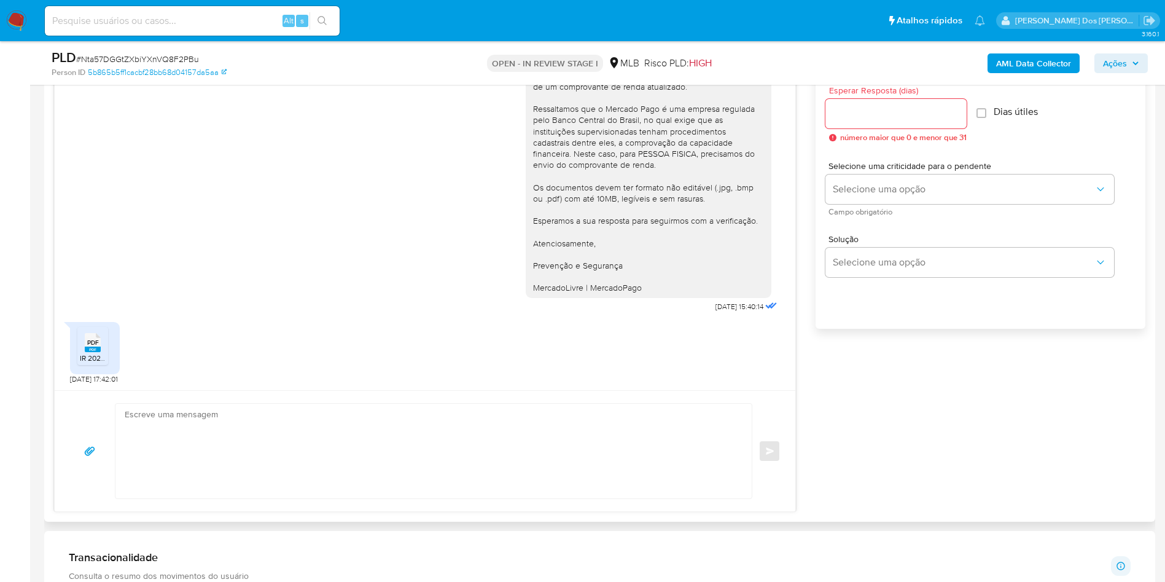
scroll to position [692, 0]
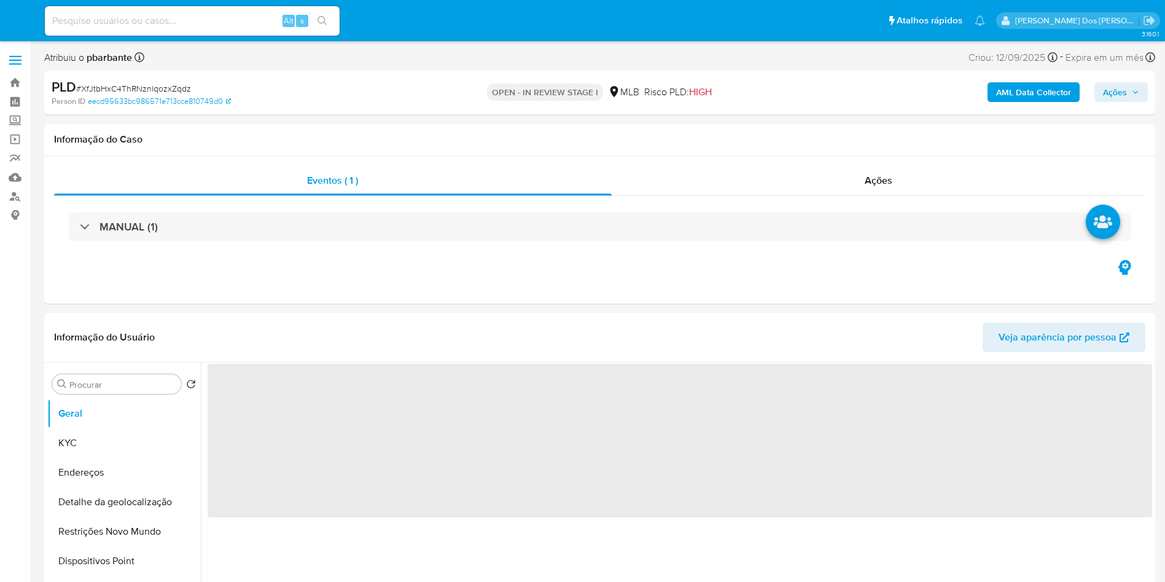
select select "10"
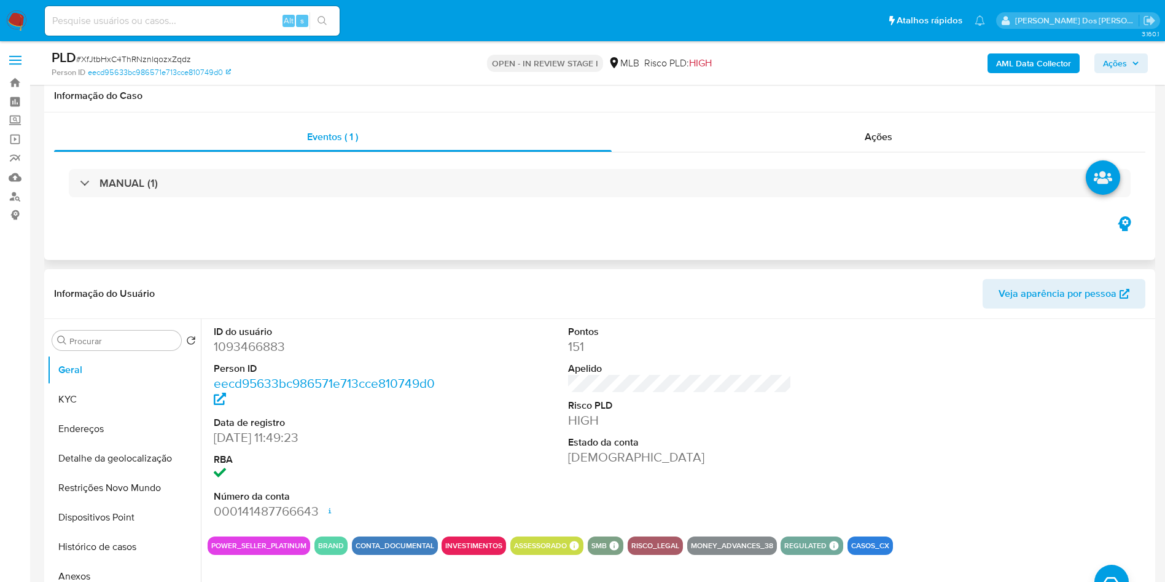
scroll to position [283, 0]
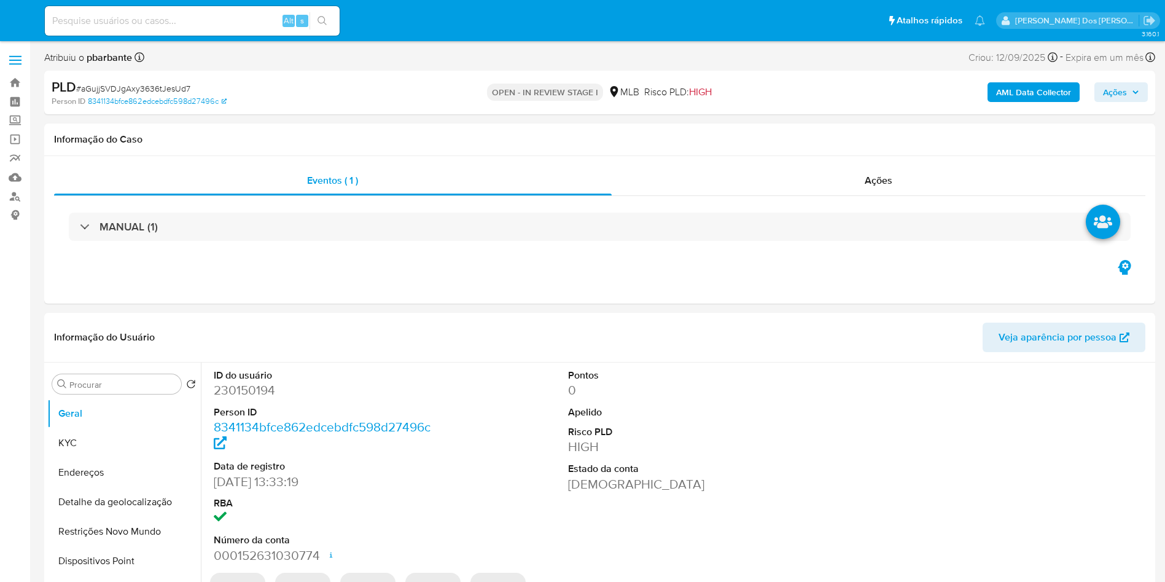
select select "10"
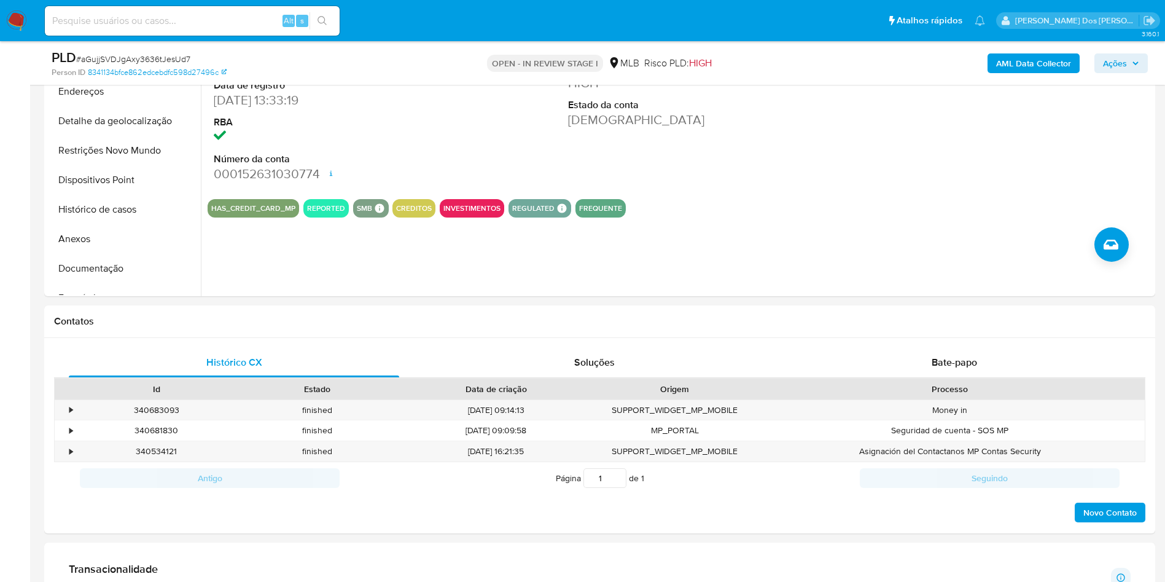
scroll to position [337, 0]
click at [94, 225] on button "Histórico de casos" at bounding box center [119, 209] width 144 height 29
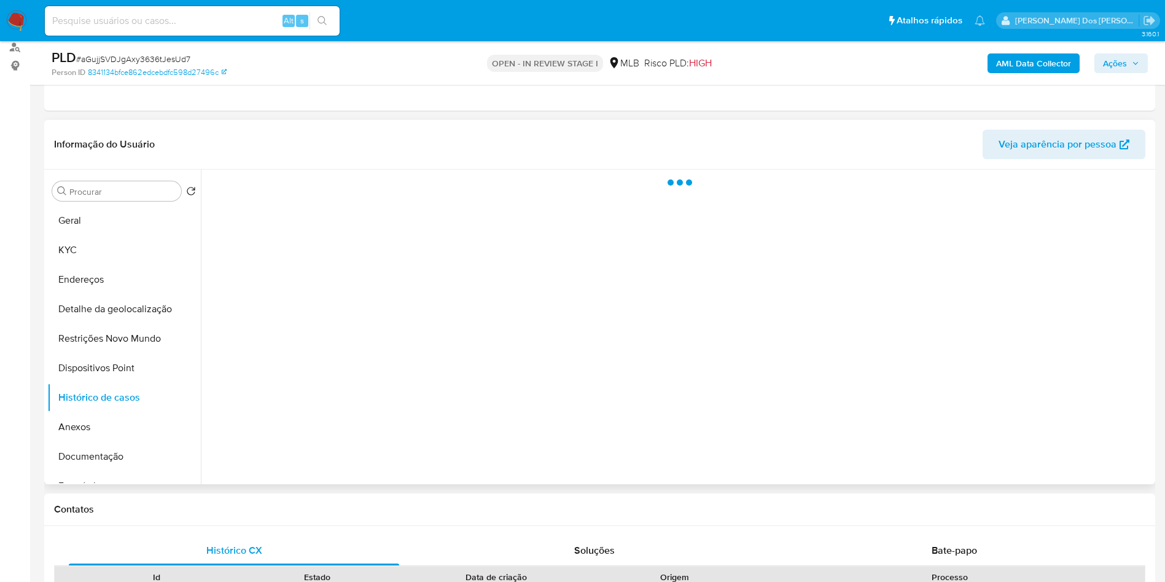
scroll to position [150, 0]
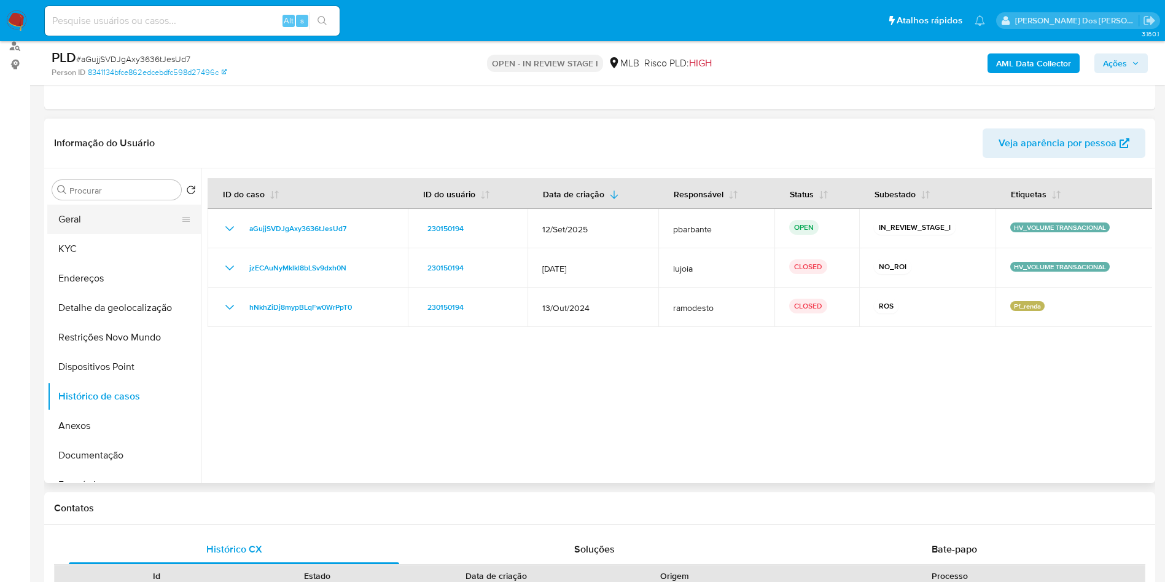
click at [131, 233] on button "Geral" at bounding box center [119, 219] width 144 height 29
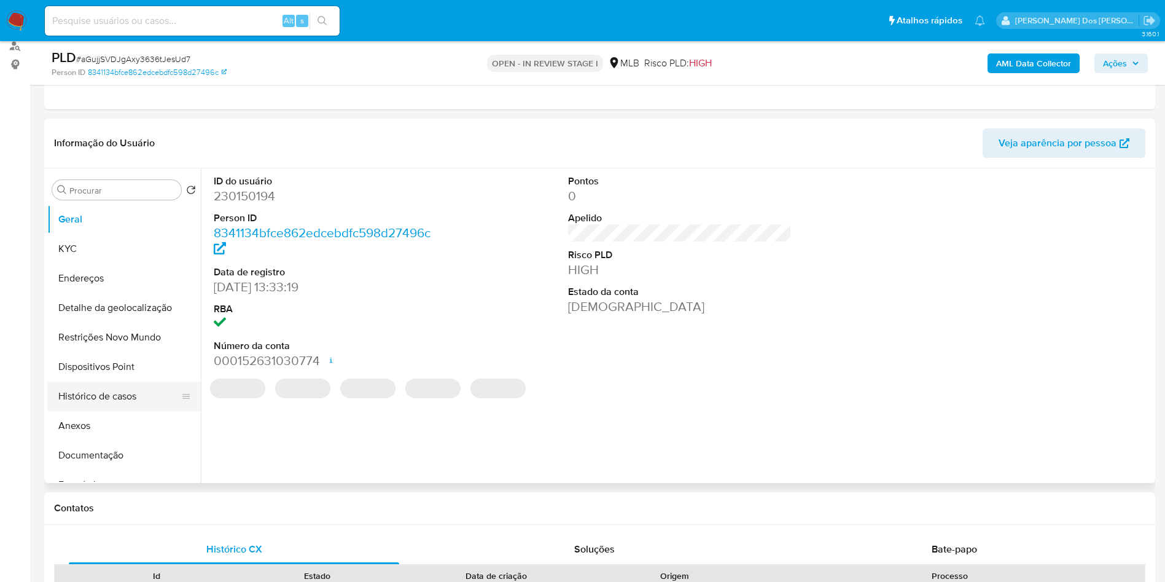
click at [127, 405] on button "Histórico de casos" at bounding box center [119, 395] width 144 height 29
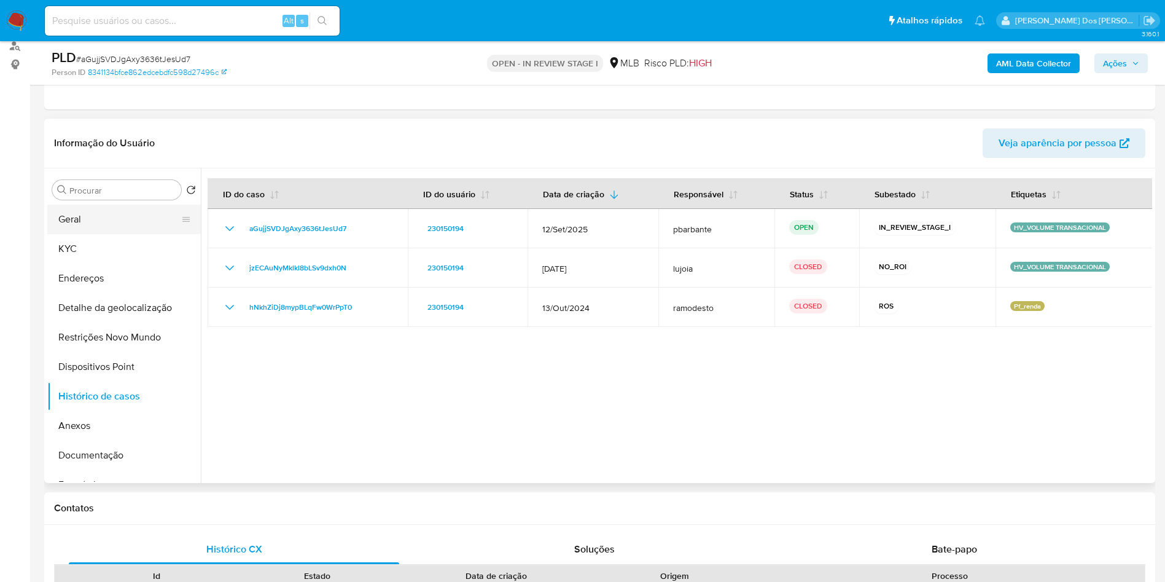
click at [99, 234] on button "Geral" at bounding box center [119, 219] width 144 height 29
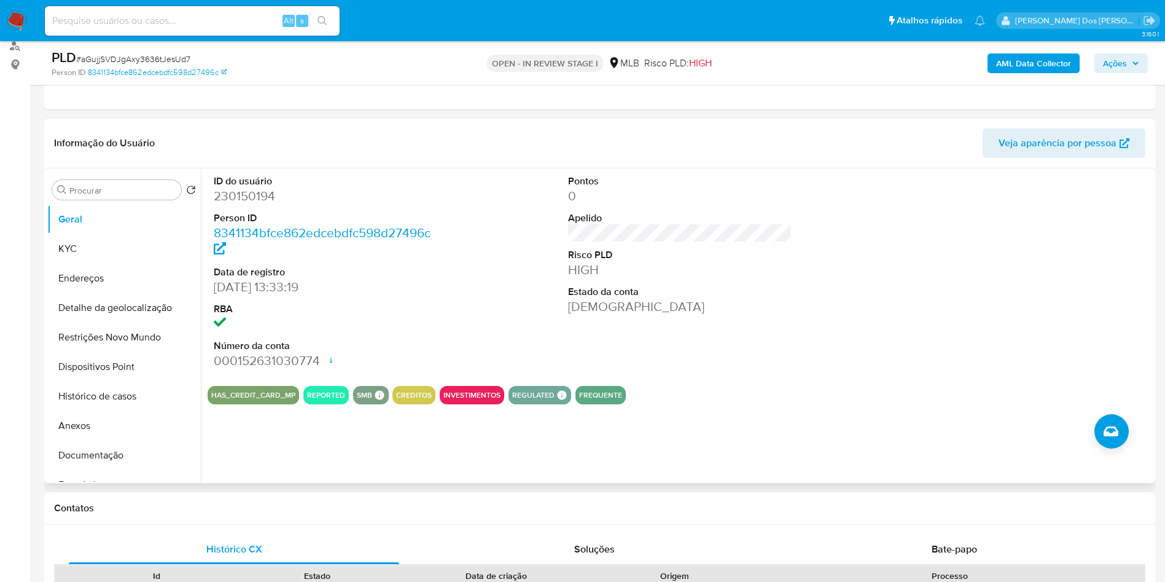
scroll to position [327, 0]
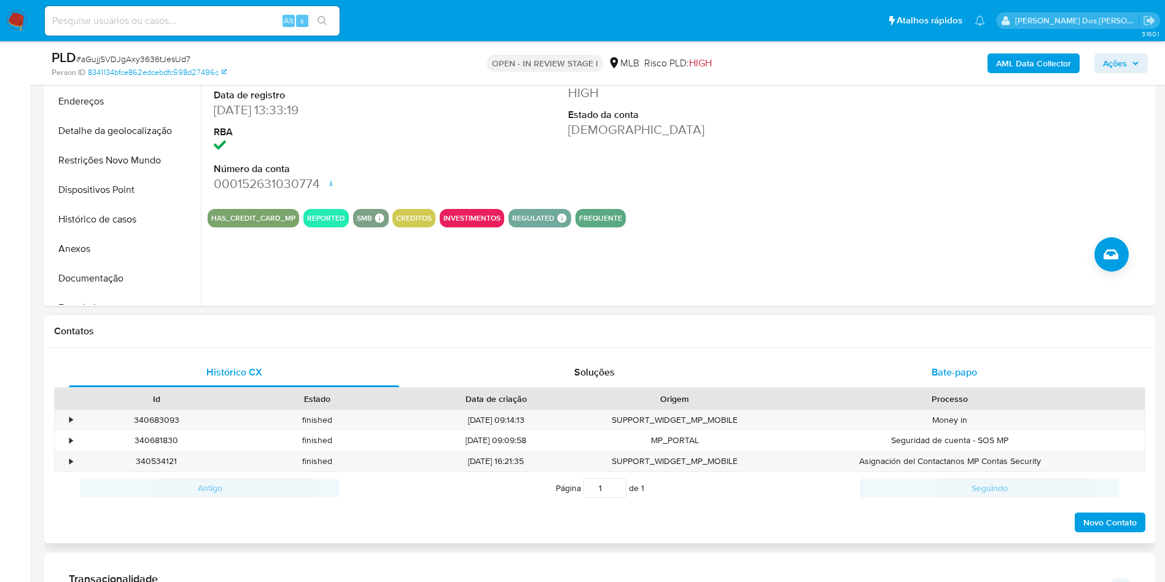
click at [966, 379] on span "Bate-papo" at bounding box center [954, 372] width 45 height 14
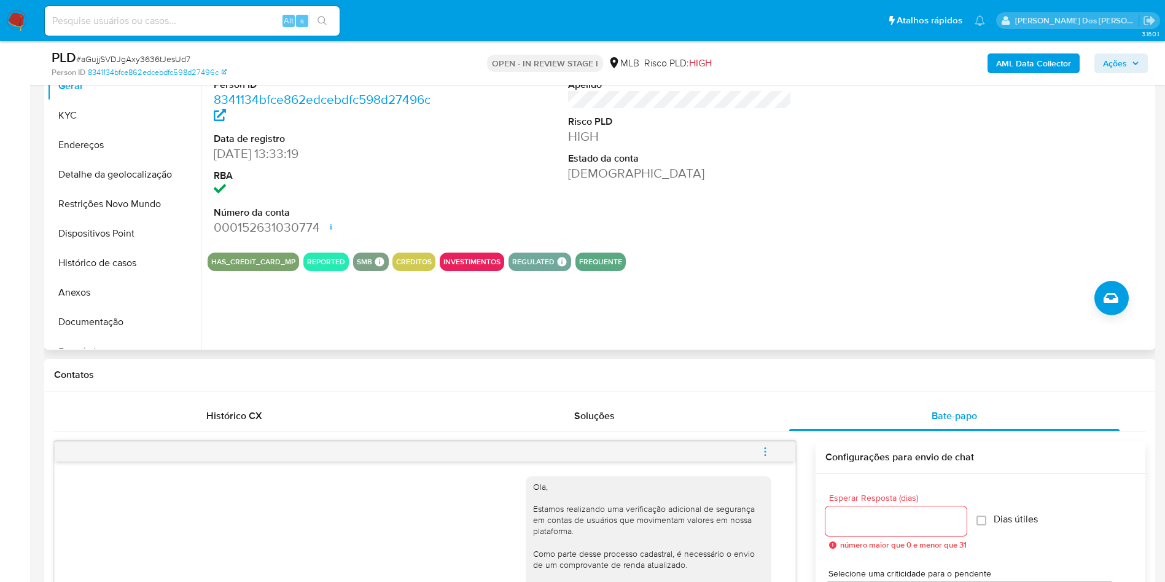
scroll to position [283, 0]
click at [85, 337] on button "Documentação" at bounding box center [119, 322] width 144 height 29
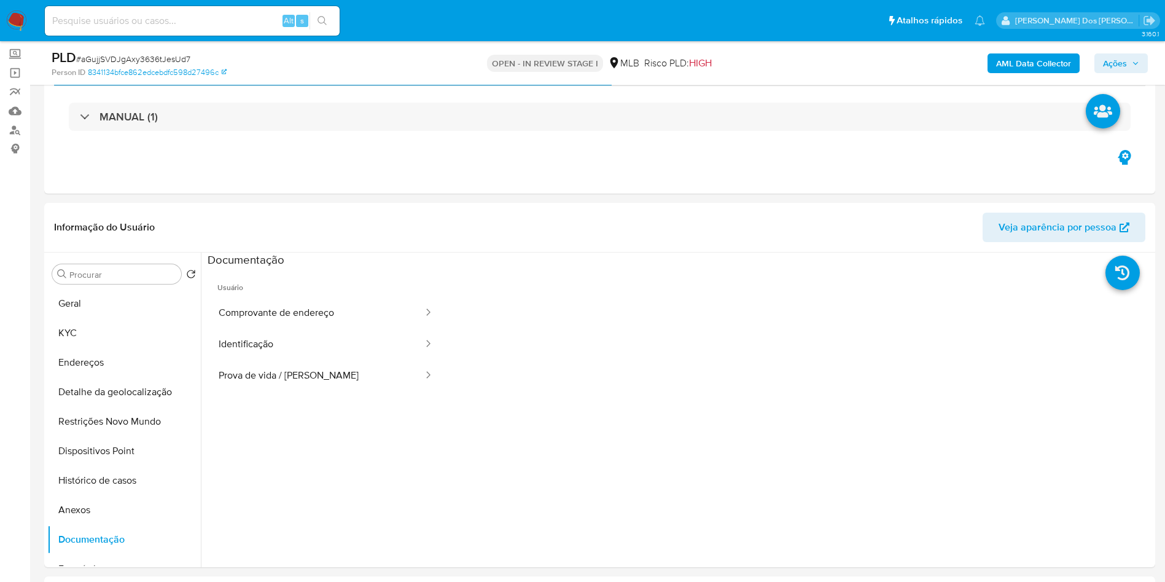
scroll to position [63, 0]
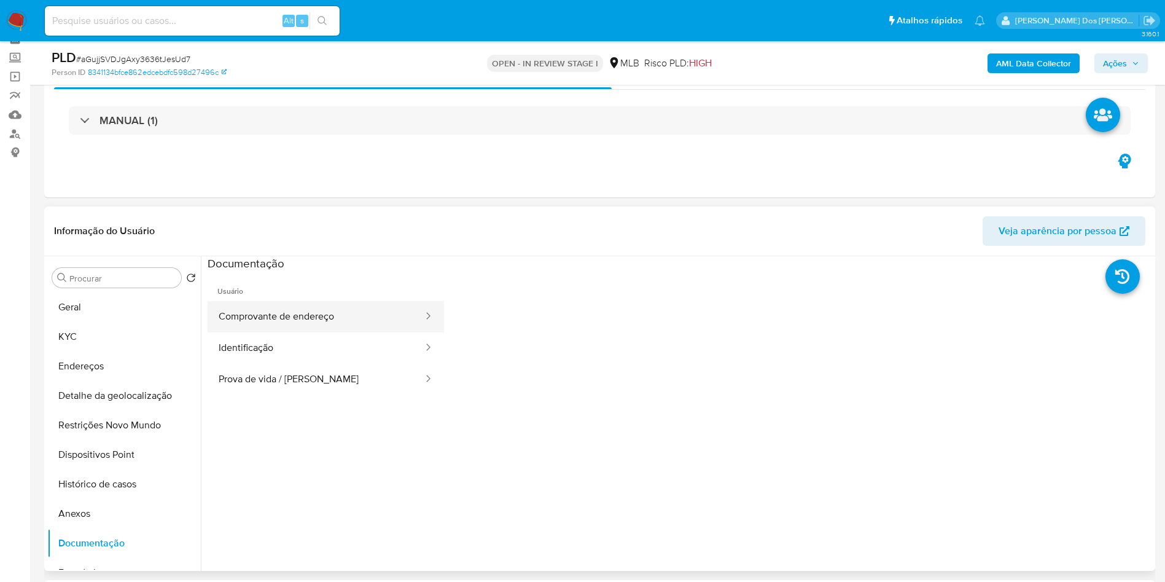
click at [314, 327] on button "Comprovante de endereço" at bounding box center [316, 316] width 217 height 31
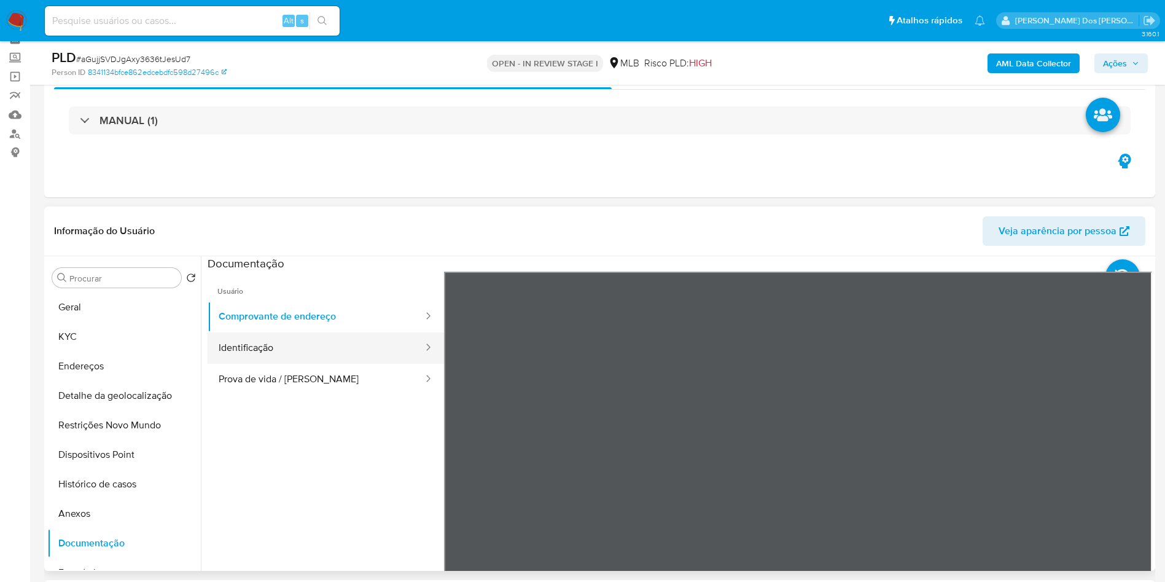
click at [275, 361] on button "Identificação" at bounding box center [316, 347] width 217 height 31
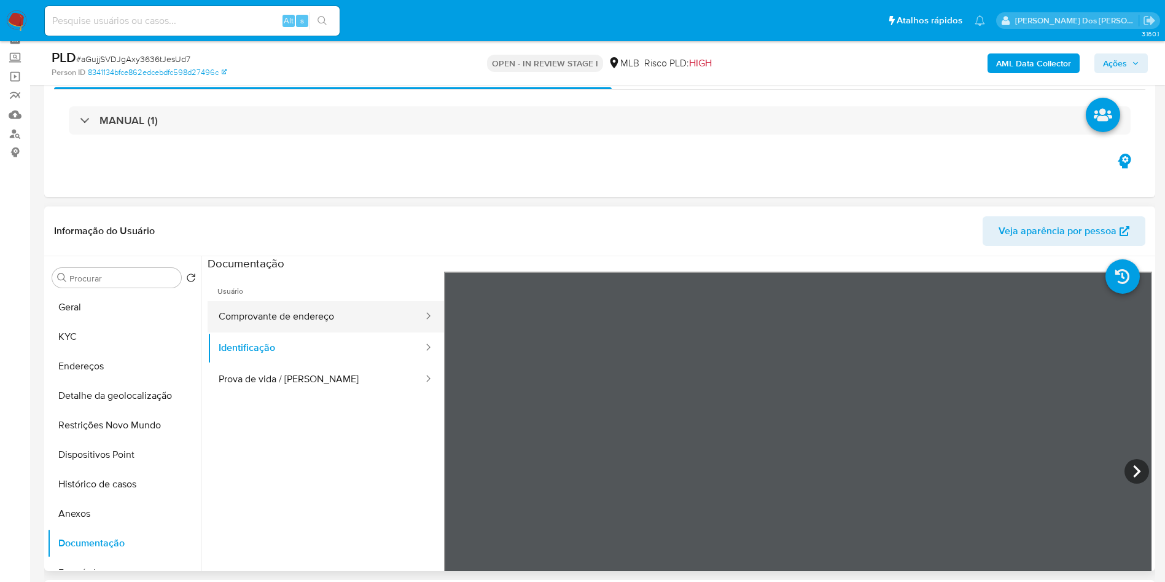
click at [315, 332] on button "Comprovante de endereço" at bounding box center [316, 316] width 217 height 31
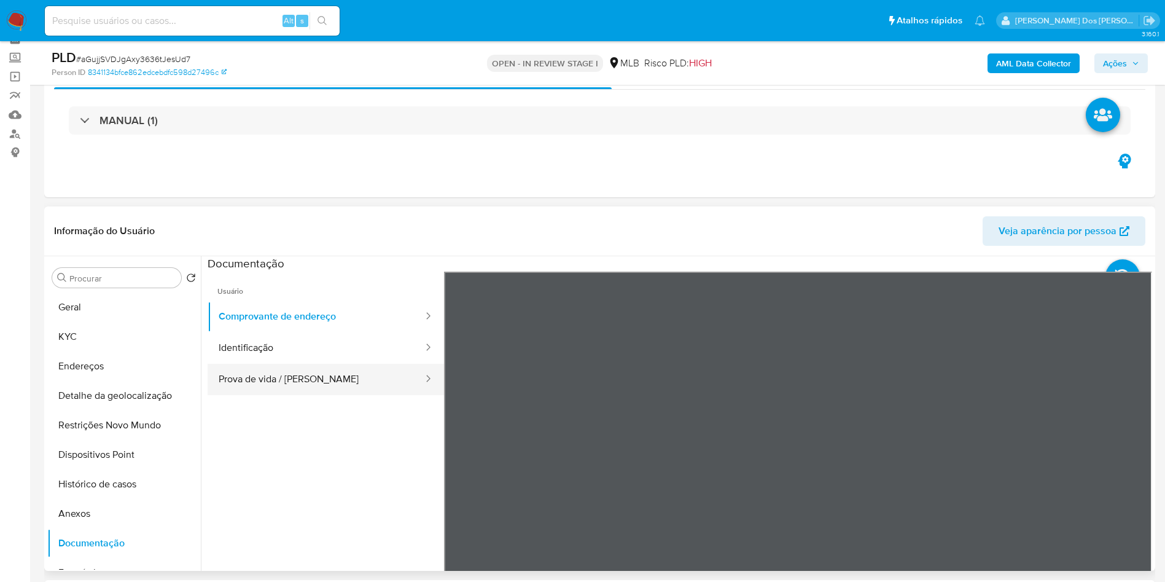
click at [297, 395] on button "Prova de vida / Selfie" at bounding box center [316, 379] width 217 height 31
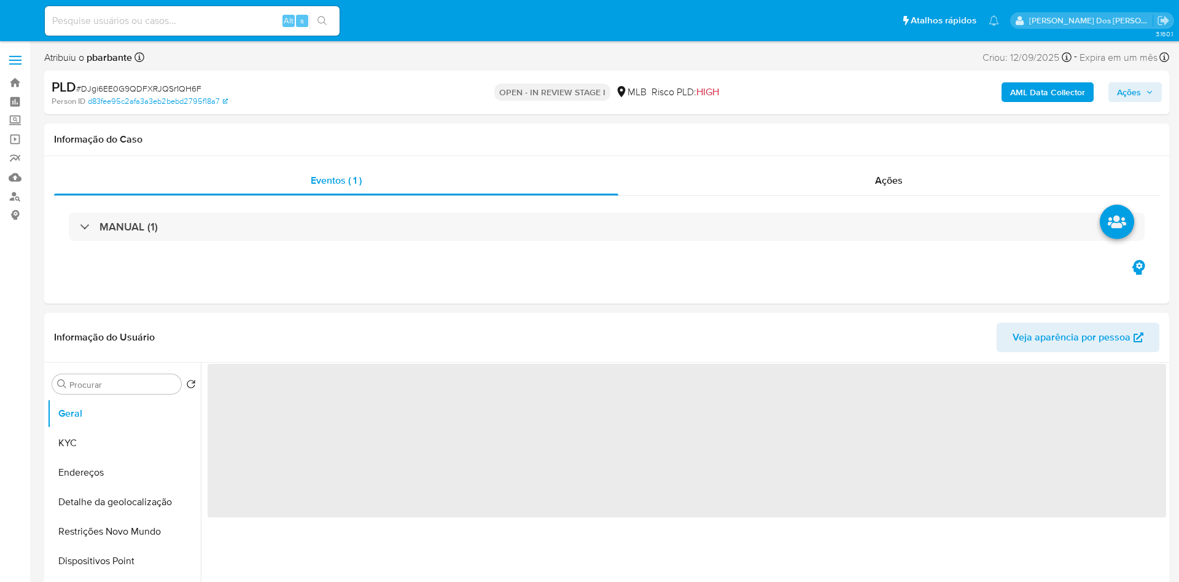
select select "10"
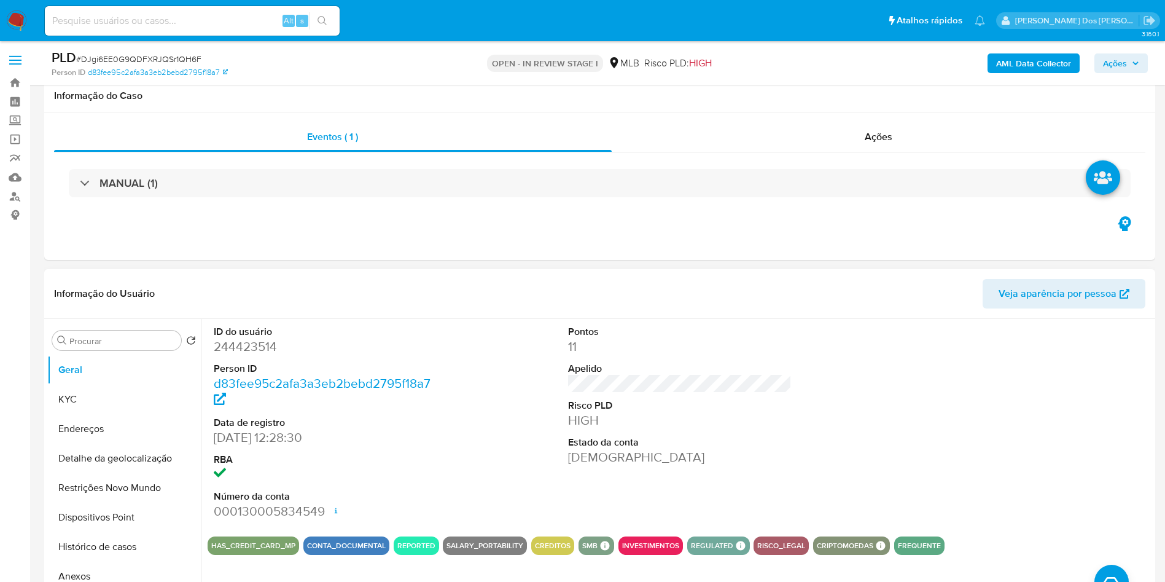
scroll to position [197, 0]
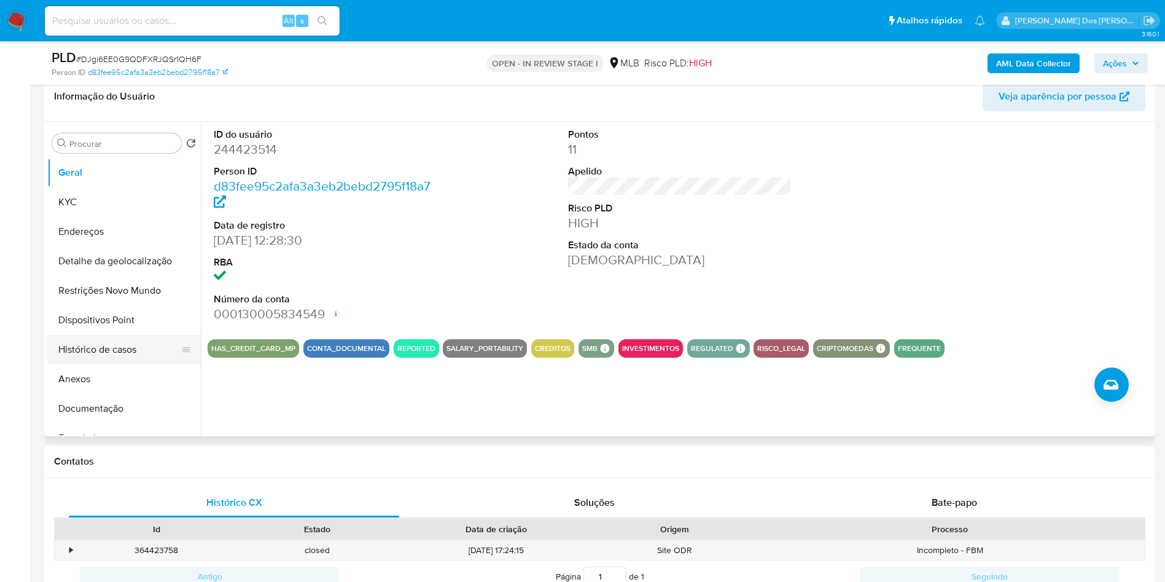
click at [115, 364] on button "Histórico de casos" at bounding box center [119, 349] width 144 height 29
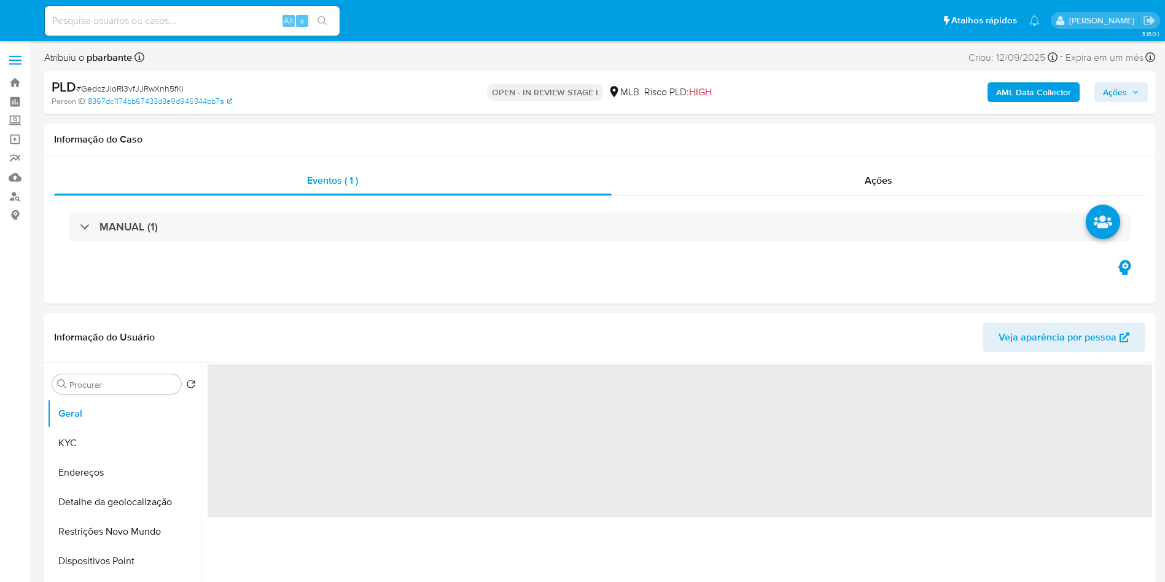
select select "10"
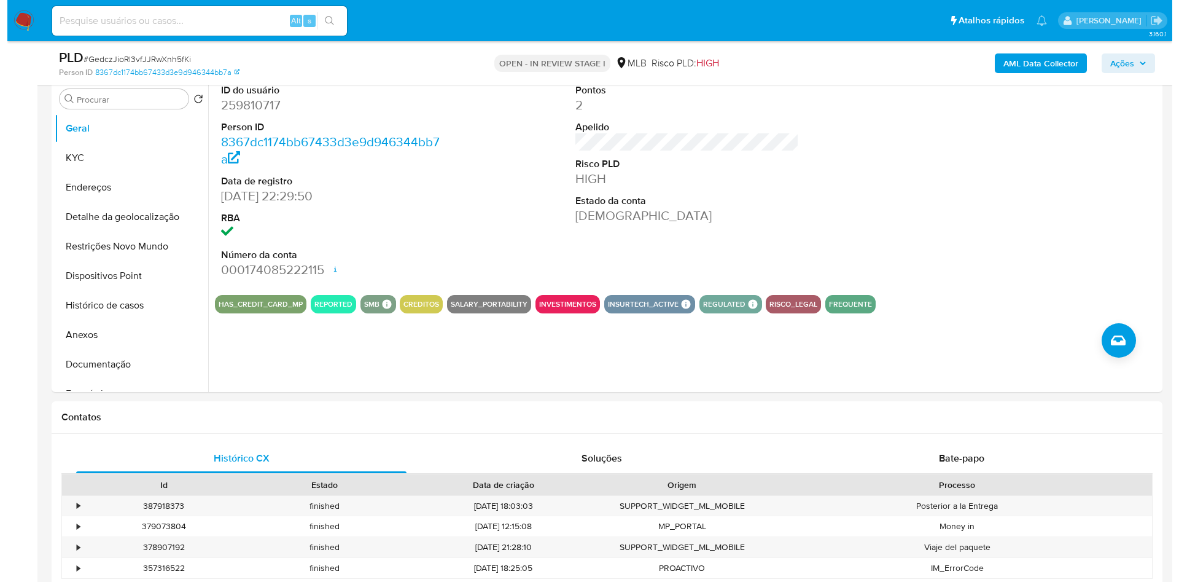
scroll to position [240, 0]
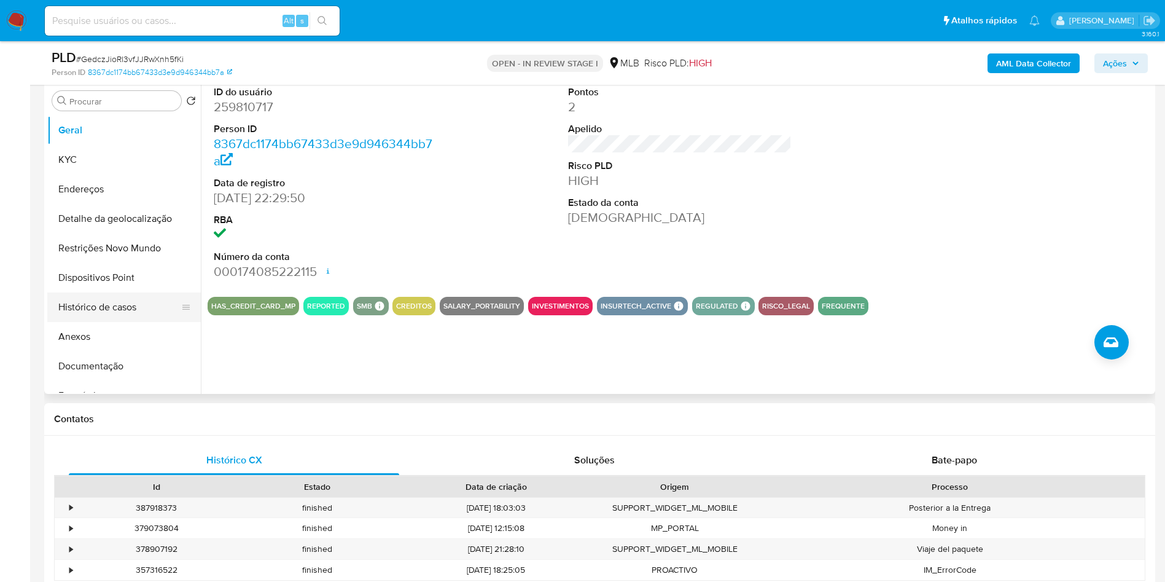
click at [131, 322] on button "Histórico de casos" at bounding box center [119, 306] width 144 height 29
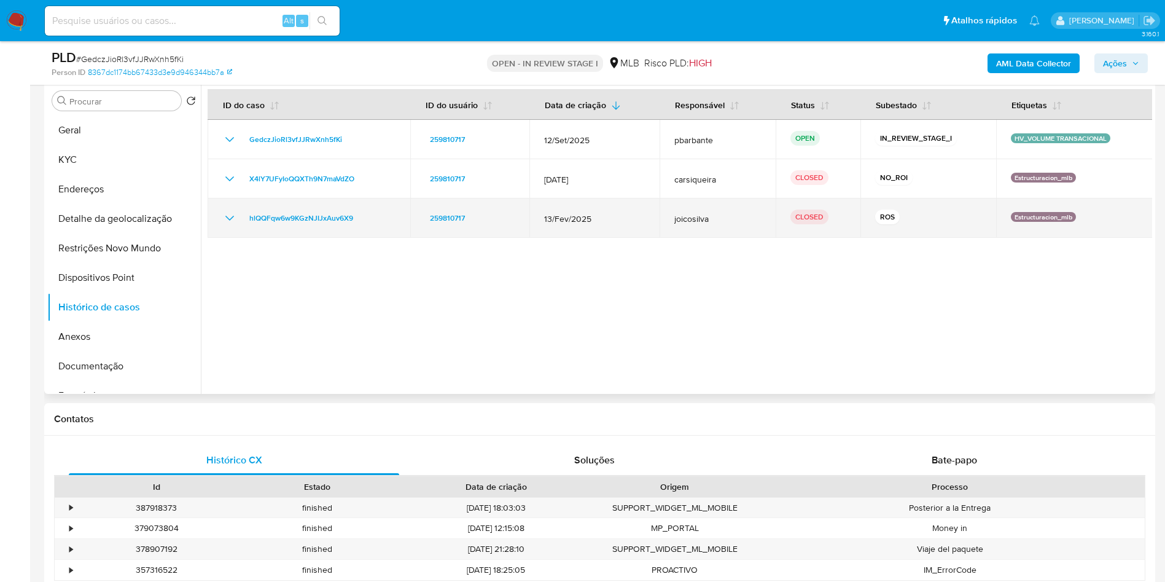
click at [222, 225] on icon "Mostrar/Ocultar" at bounding box center [229, 218] width 15 height 15
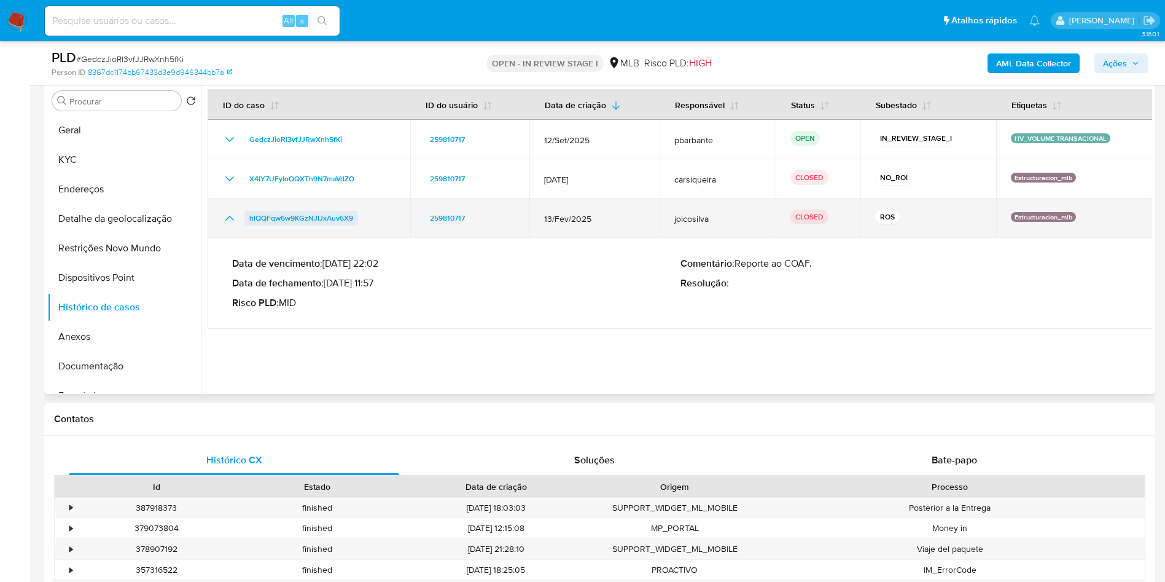
drag, startPoint x: 378, startPoint y: 235, endPoint x: 252, endPoint y: 237, distance: 125.3
click at [252, 225] on div "hlQQFqw6w9KGzNJIJxAuv6X9" at bounding box center [308, 218] width 173 height 15
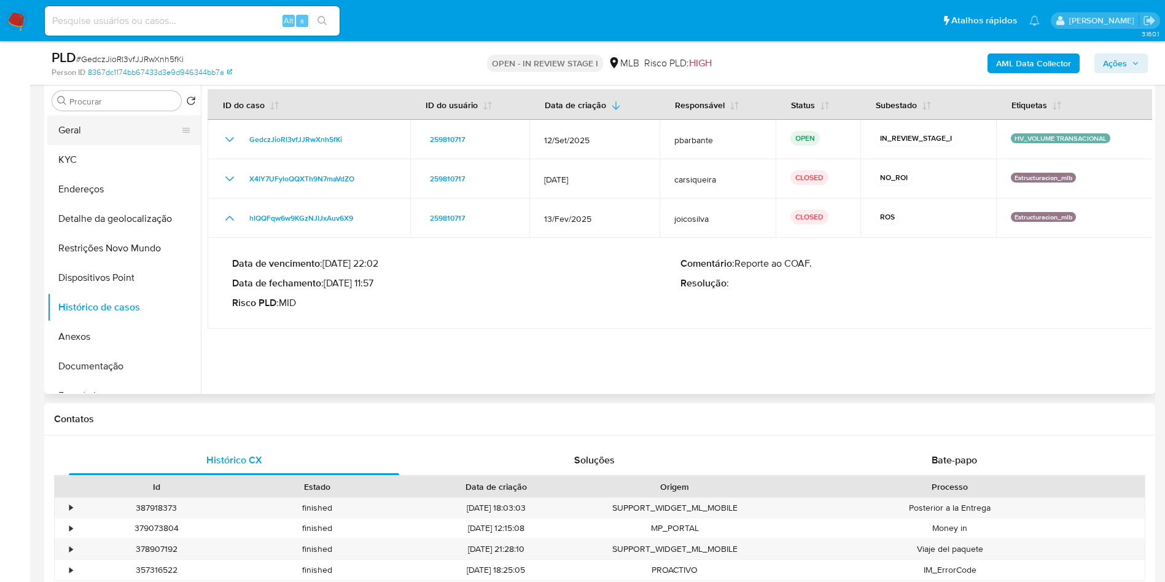
click at [95, 140] on button "Geral" at bounding box center [119, 129] width 144 height 29
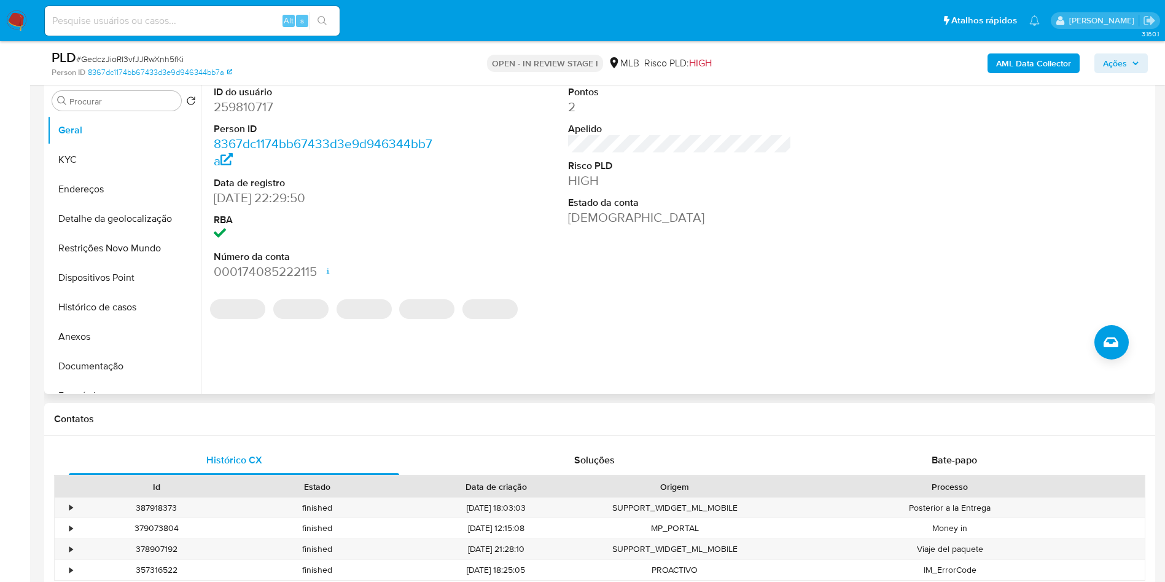
click at [260, 115] on dd "259810717" at bounding box center [326, 106] width 224 height 17
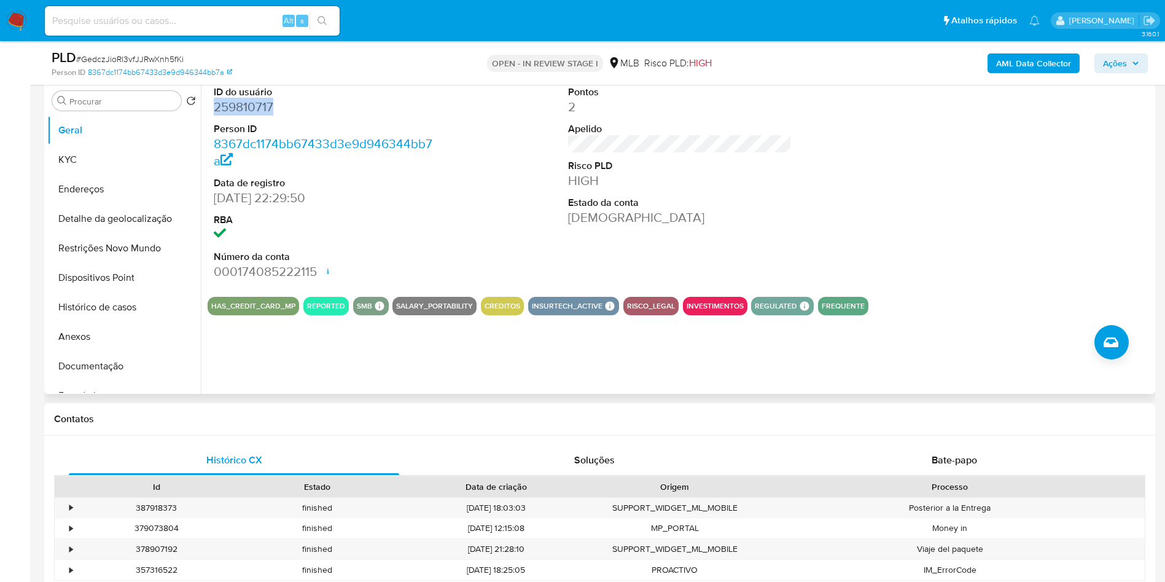
click at [260, 115] on dd "259810717" at bounding box center [326, 106] width 224 height 17
copy dd "259810717"
click at [93, 173] on button "KYC" at bounding box center [119, 159] width 144 height 29
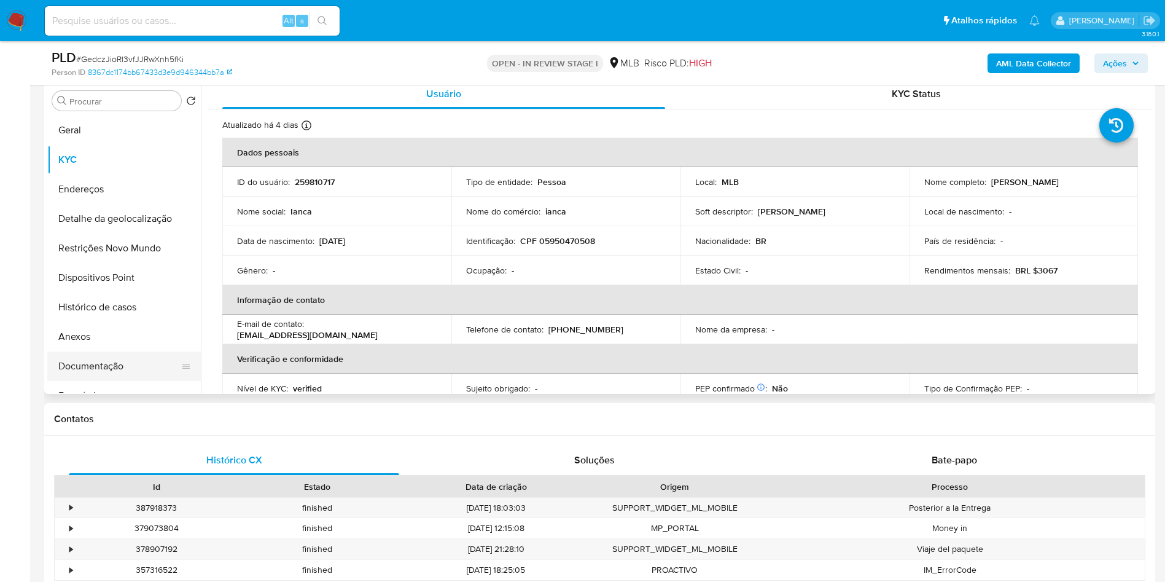
click at [112, 381] on button "Documentação" at bounding box center [119, 365] width 144 height 29
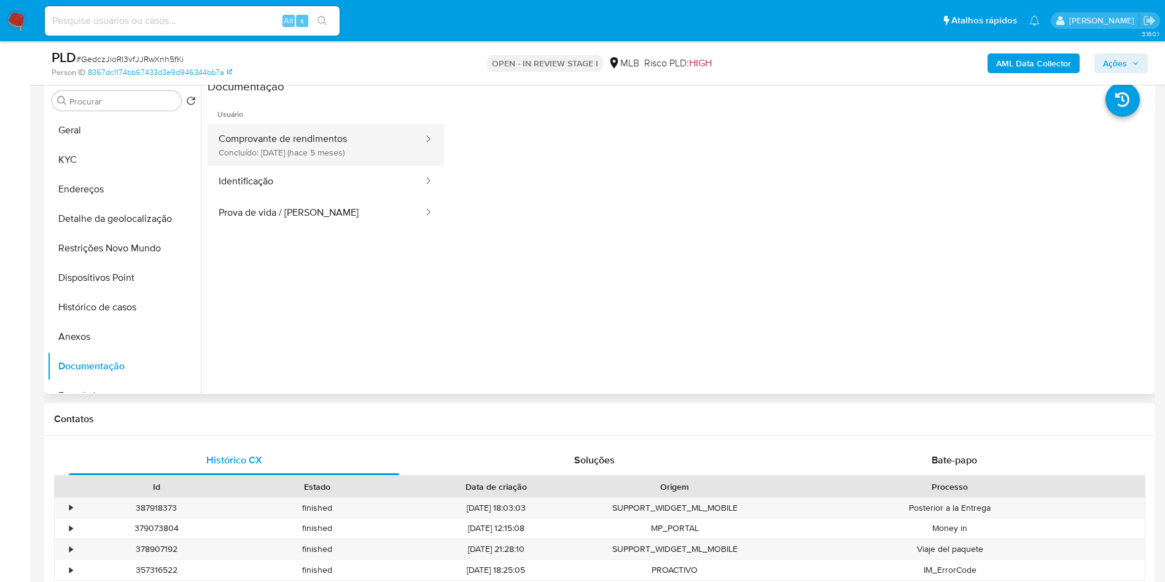
click at [318, 166] on button "Comprovante de rendimentos Concluído: 28/04/2025 (hace 5 meses)" at bounding box center [316, 145] width 217 height 42
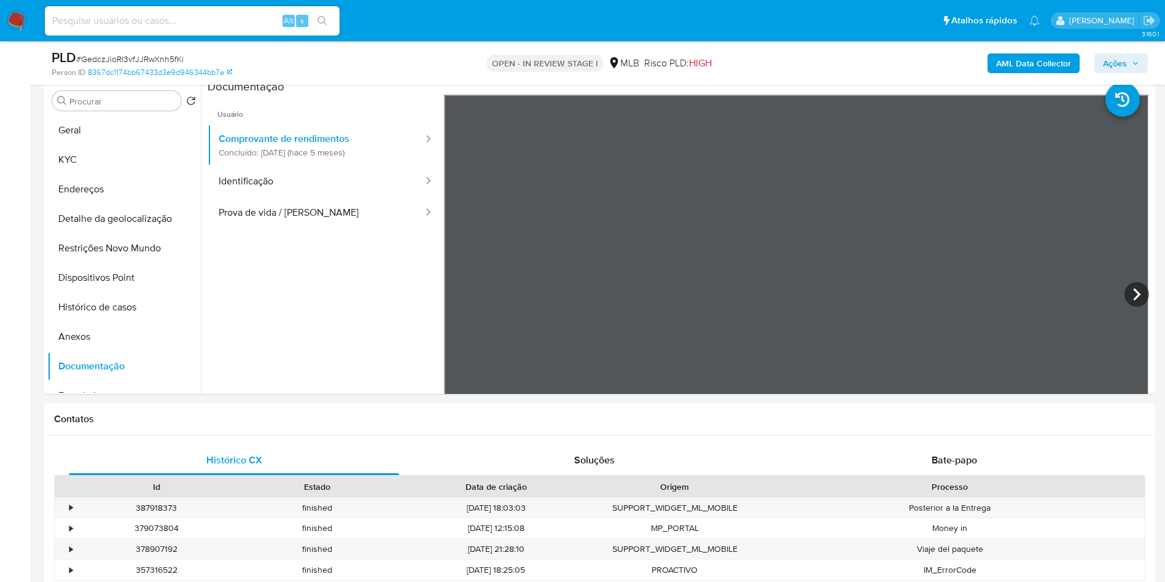
click at [1007, 49] on div "AML Data Collector Ações" at bounding box center [967, 63] width 362 height 29
click at [1003, 64] on b "AML Data Collector" at bounding box center [1033, 63] width 75 height 20
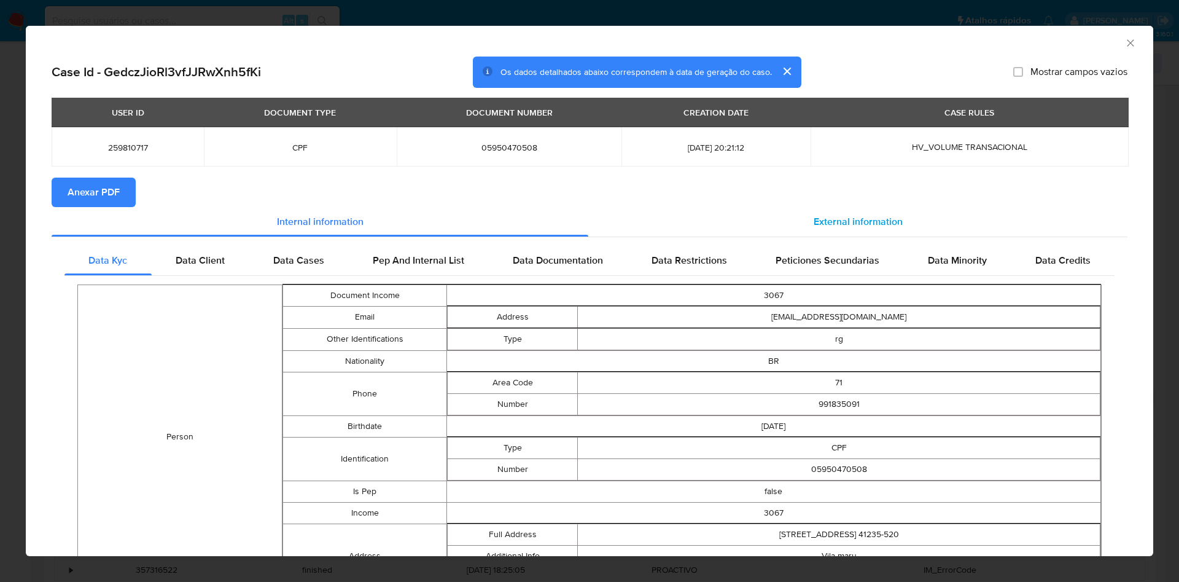
click at [834, 227] on span "External information" at bounding box center [858, 221] width 89 height 14
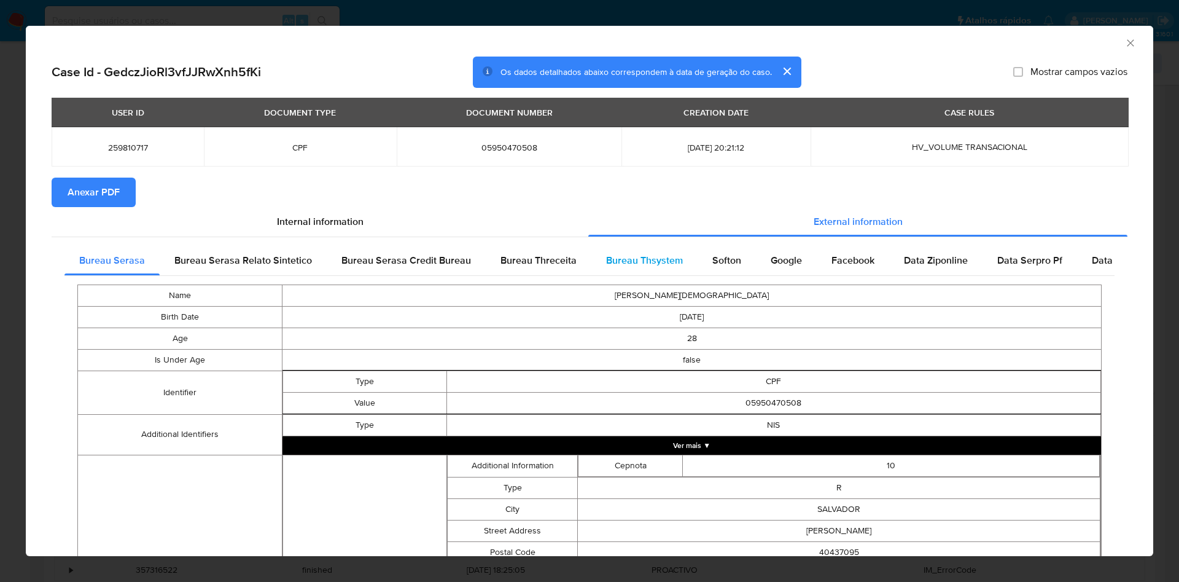
click at [651, 258] on span "Bureau Thsystem" at bounding box center [644, 260] width 77 height 14
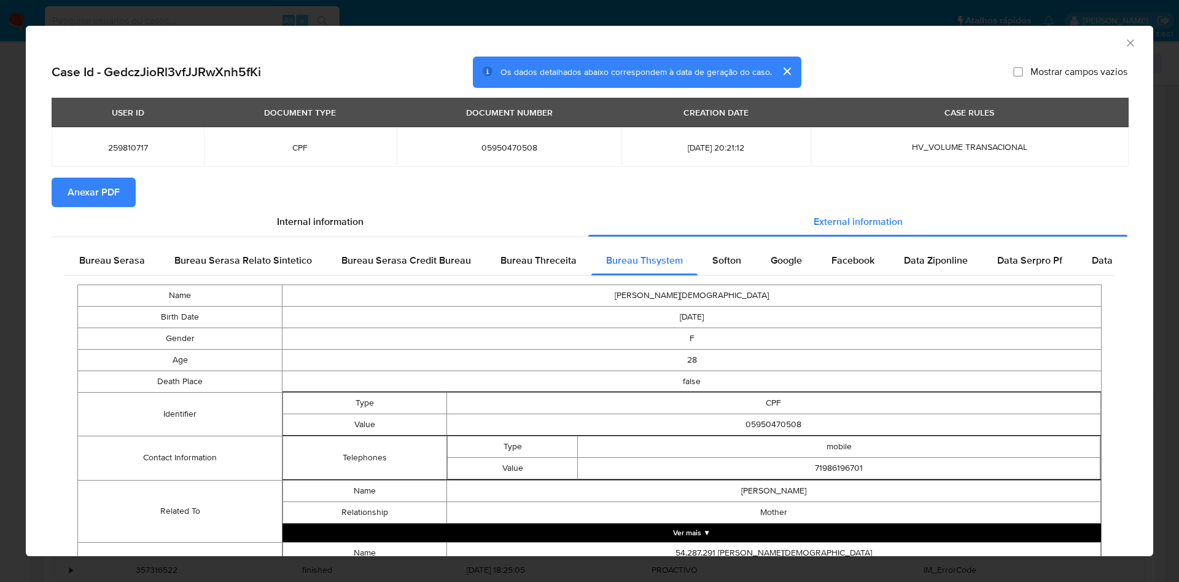
click at [108, 195] on span "Anexar PDF" at bounding box center [94, 192] width 52 height 27
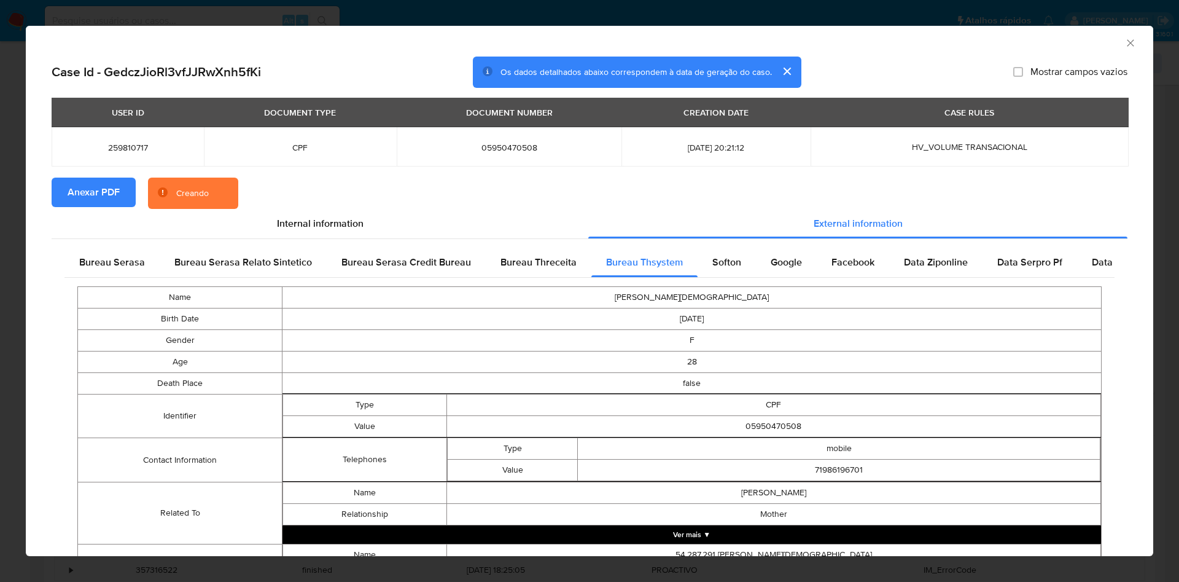
scroll to position [164, 0]
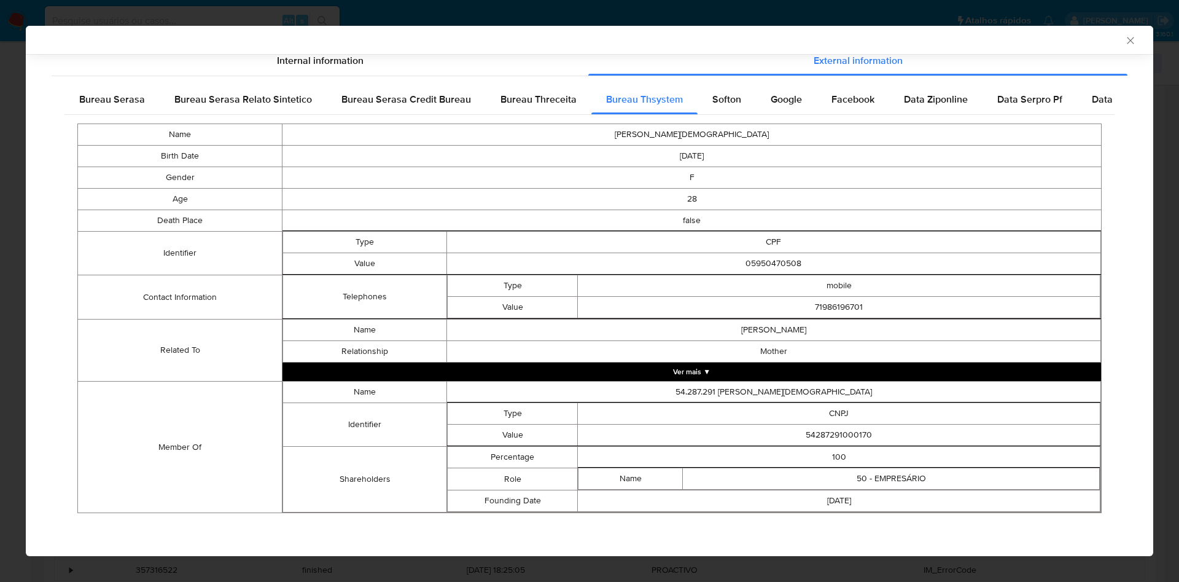
click at [848, 439] on td "54287291000170" at bounding box center [839, 434] width 523 height 21
copy td "54287291000170"
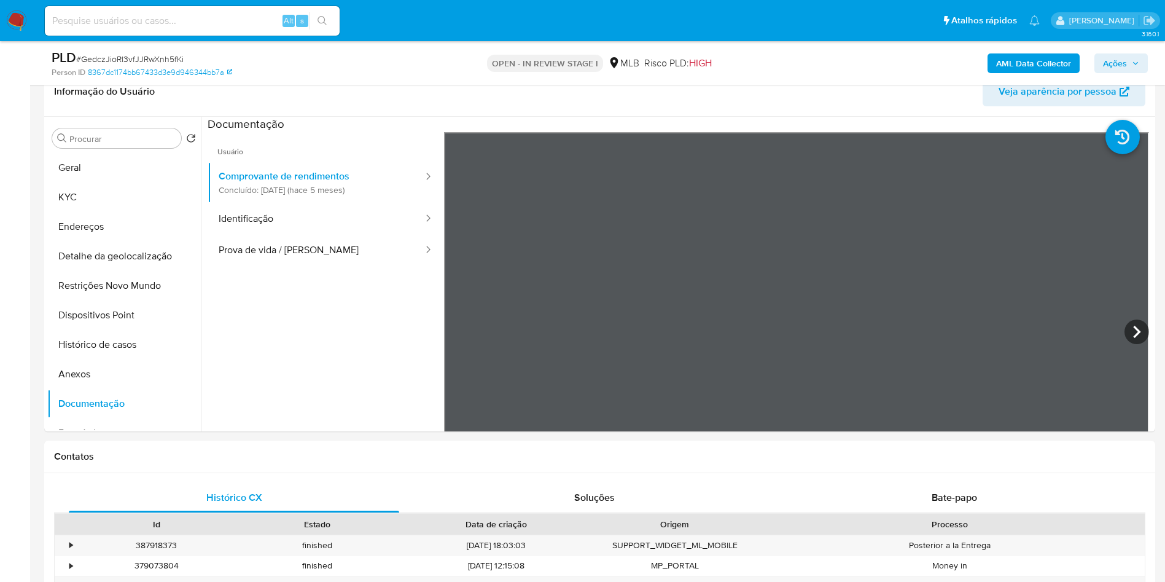
scroll to position [224, 0]
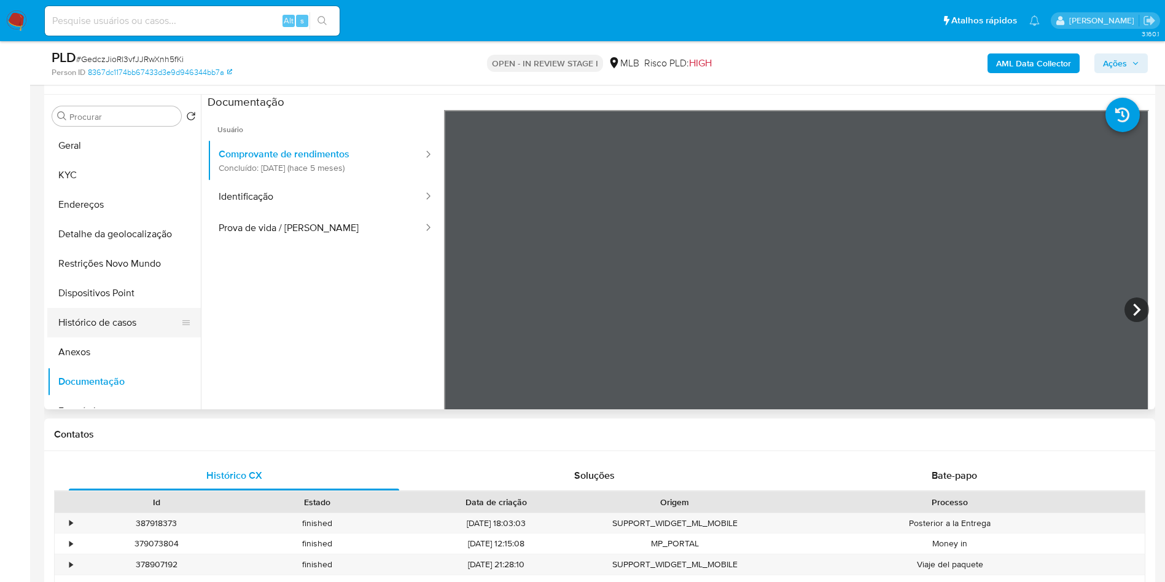
click at [98, 337] on button "Histórico de casos" at bounding box center [119, 322] width 144 height 29
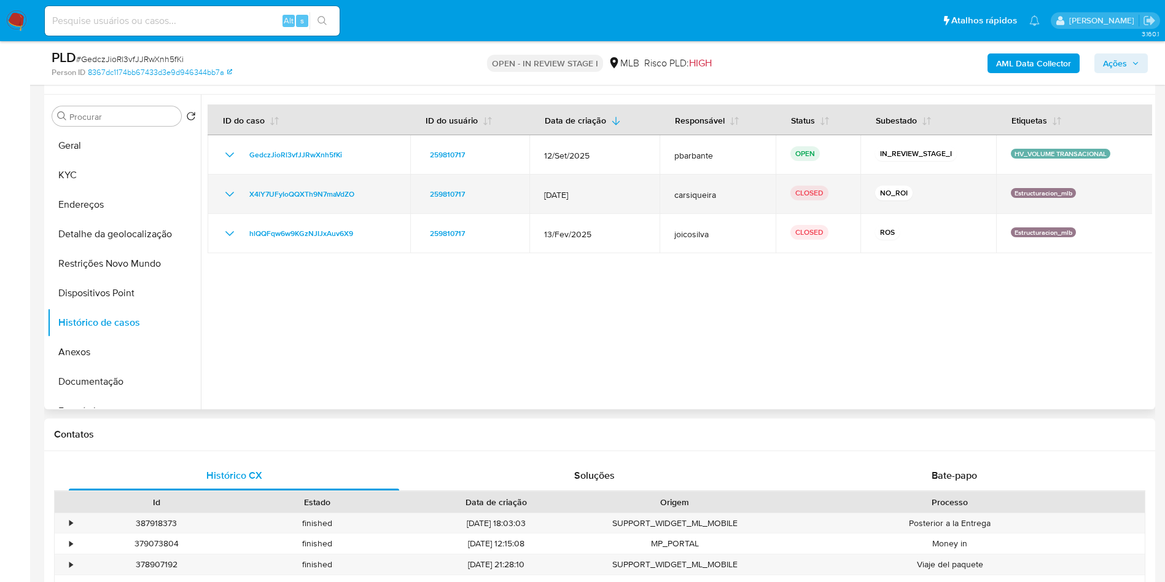
click at [232, 201] on icon "Mostrar/Ocultar" at bounding box center [229, 194] width 15 height 15
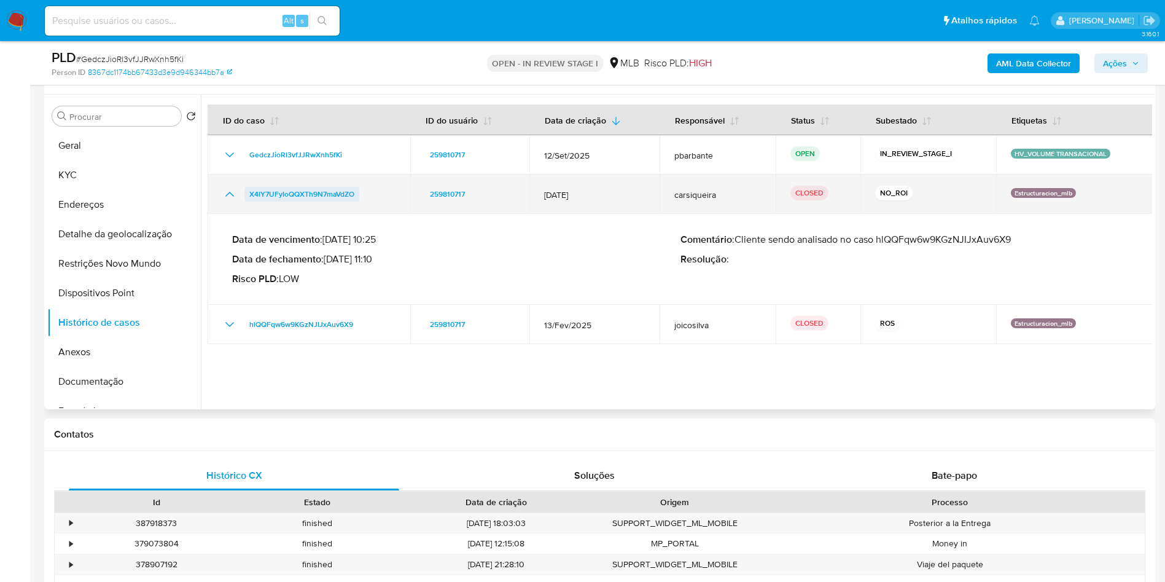
drag, startPoint x: 376, startPoint y: 214, endPoint x: 244, endPoint y: 211, distance: 131.5
click at [244, 201] on div "X4lY7UFyIoQQXTh9N7maVdZO" at bounding box center [308, 194] width 173 height 15
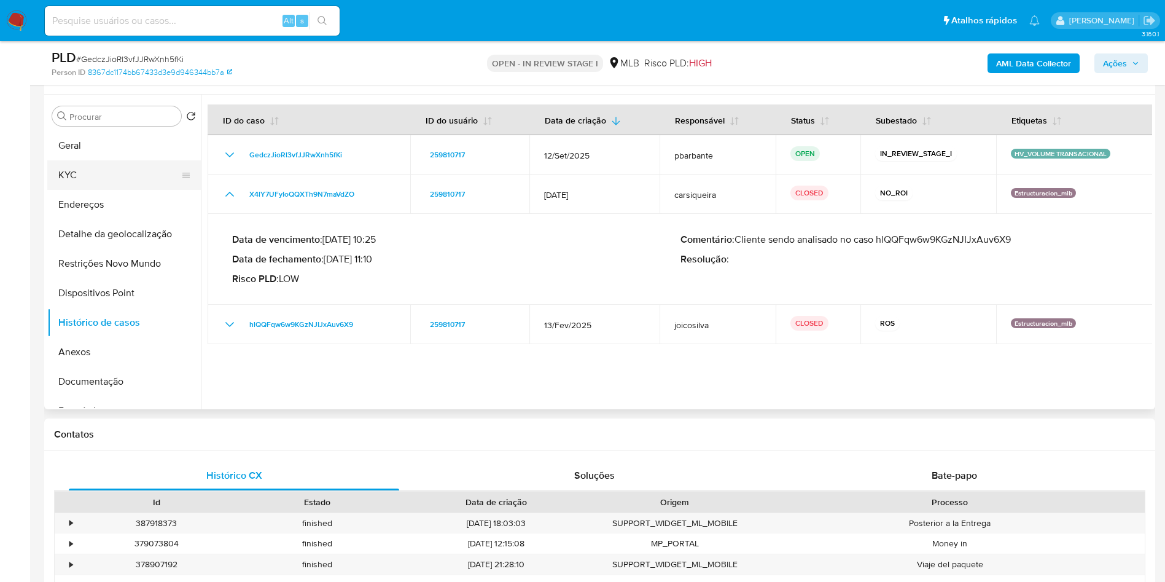
click at [95, 181] on button "KYC" at bounding box center [119, 174] width 144 height 29
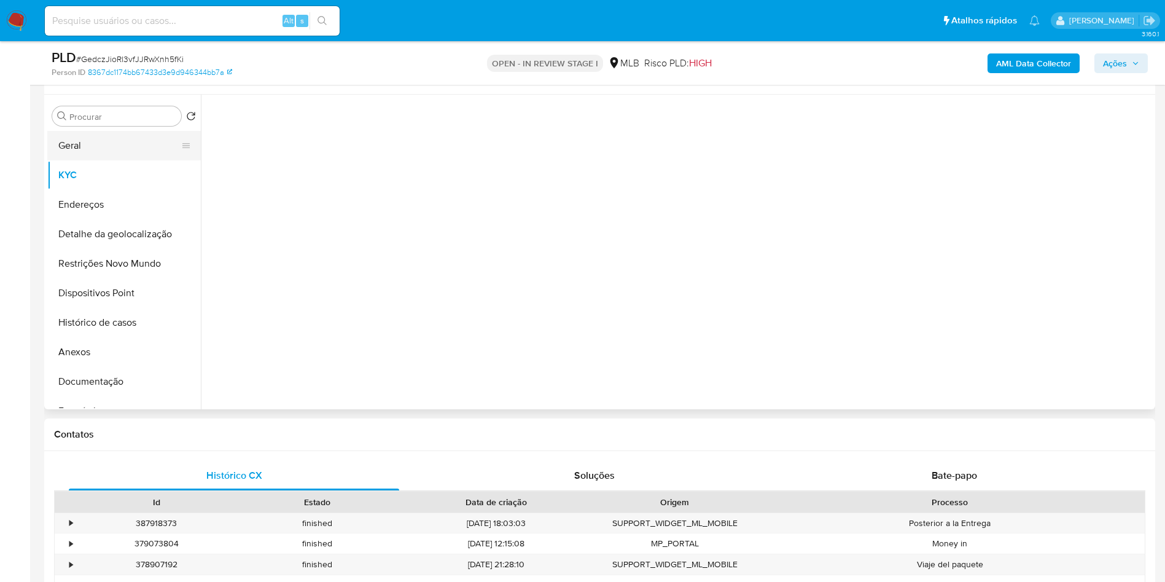
click at [114, 160] on button "Geral" at bounding box center [119, 145] width 144 height 29
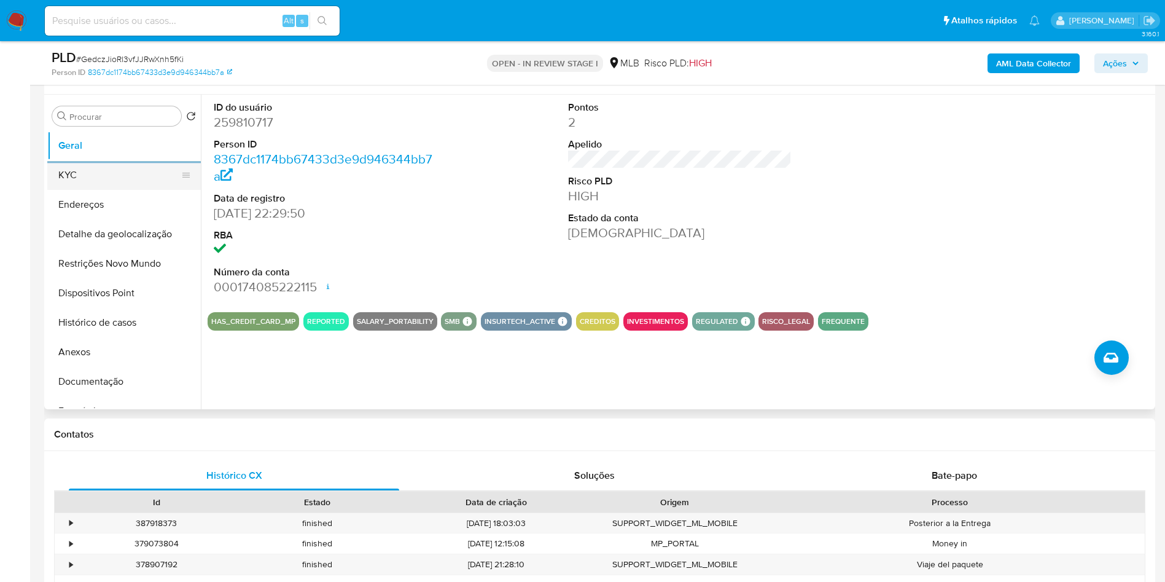
click at [150, 188] on button "KYC" at bounding box center [119, 174] width 144 height 29
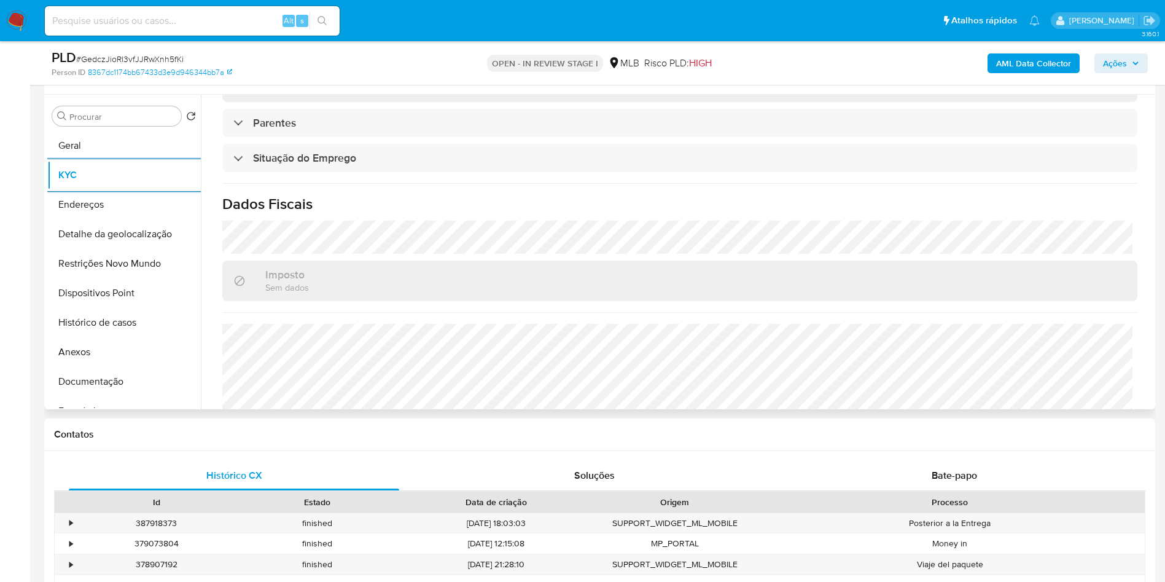
scroll to position [512, 0]
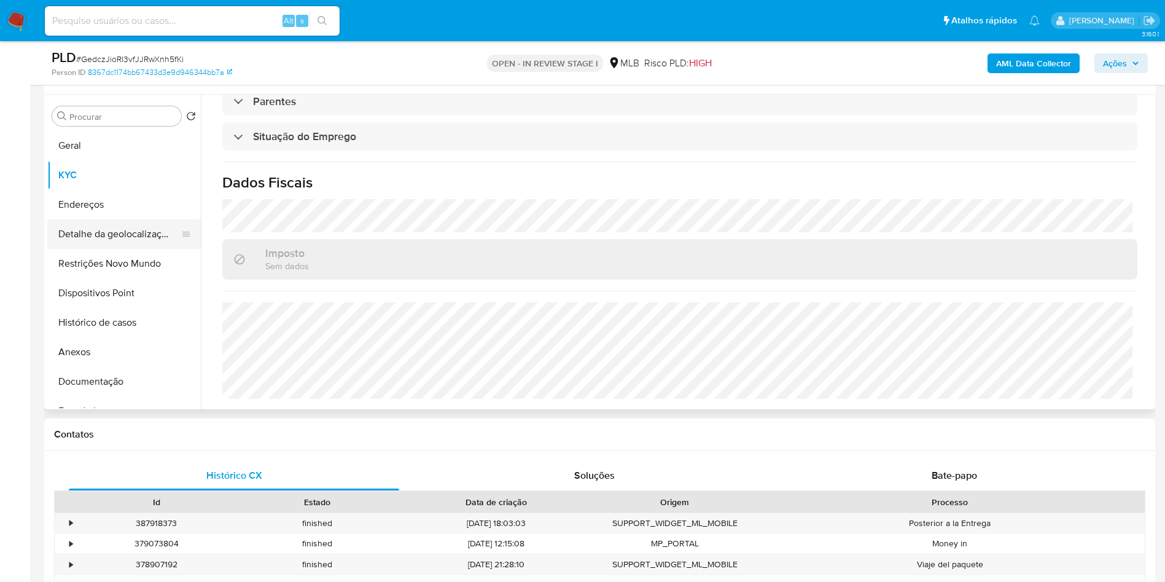
click at [122, 249] on button "Detalhe da geolocalização" at bounding box center [119, 233] width 144 height 29
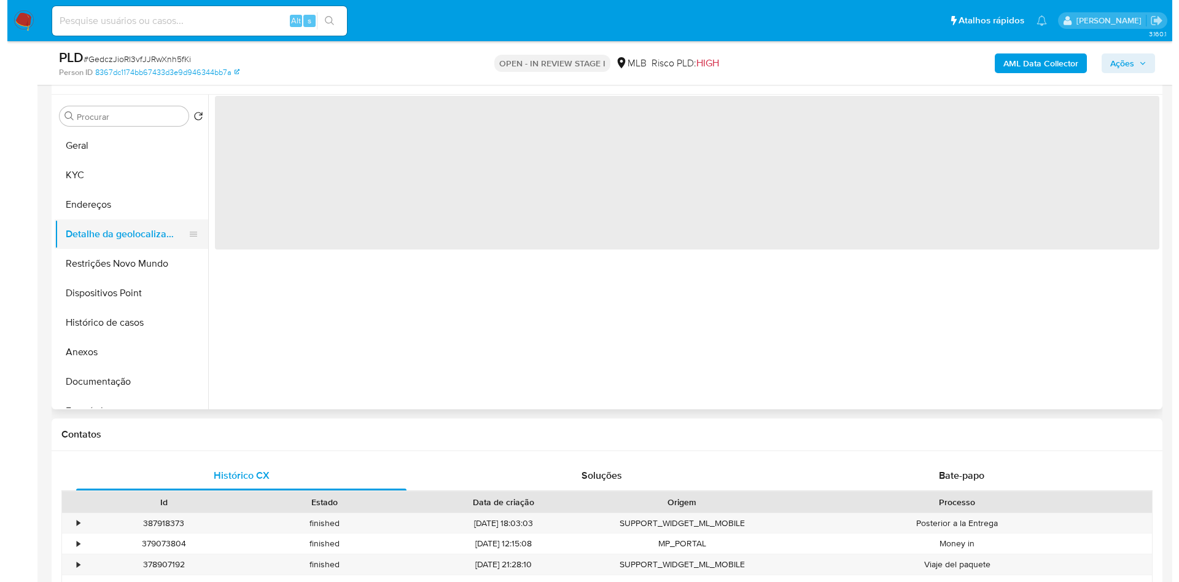
scroll to position [0, 0]
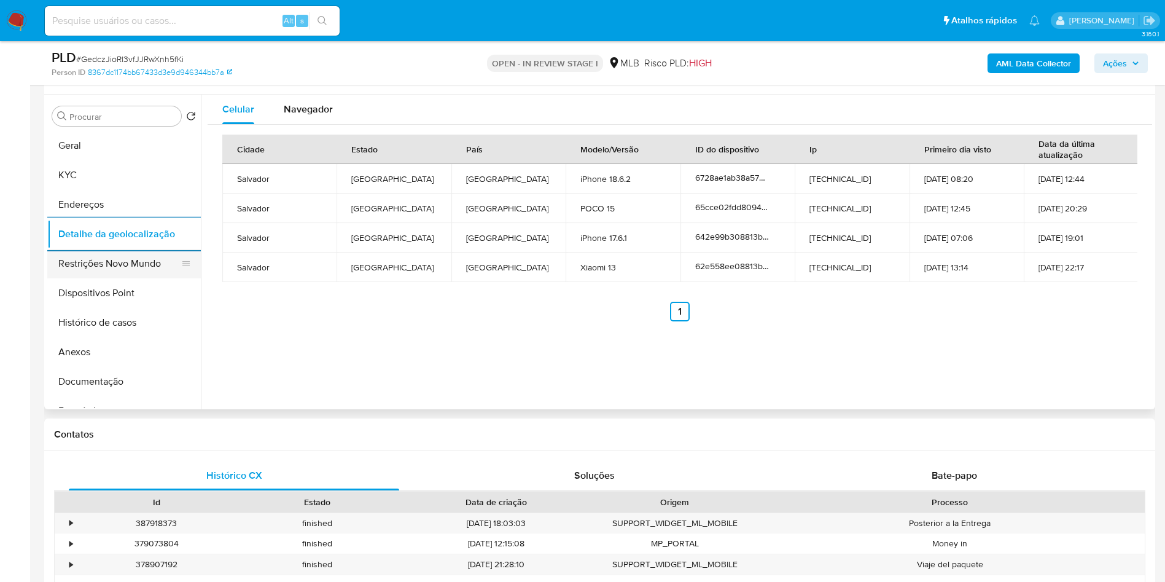
click at [103, 278] on button "Restrições Novo Mundo" at bounding box center [119, 263] width 144 height 29
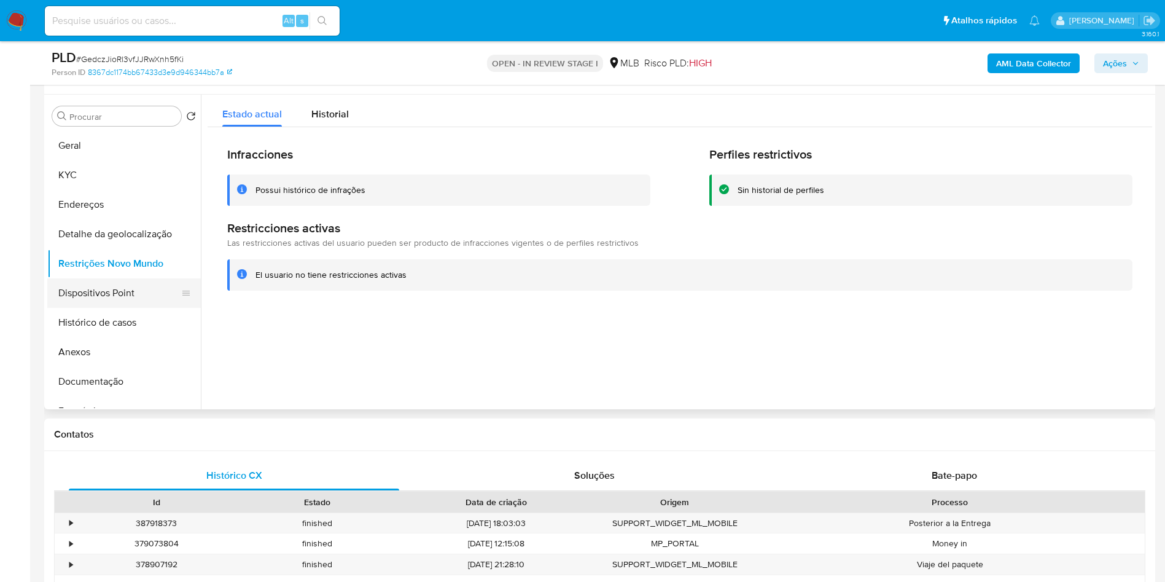
click at [120, 308] on button "Dispositivos Point" at bounding box center [119, 292] width 144 height 29
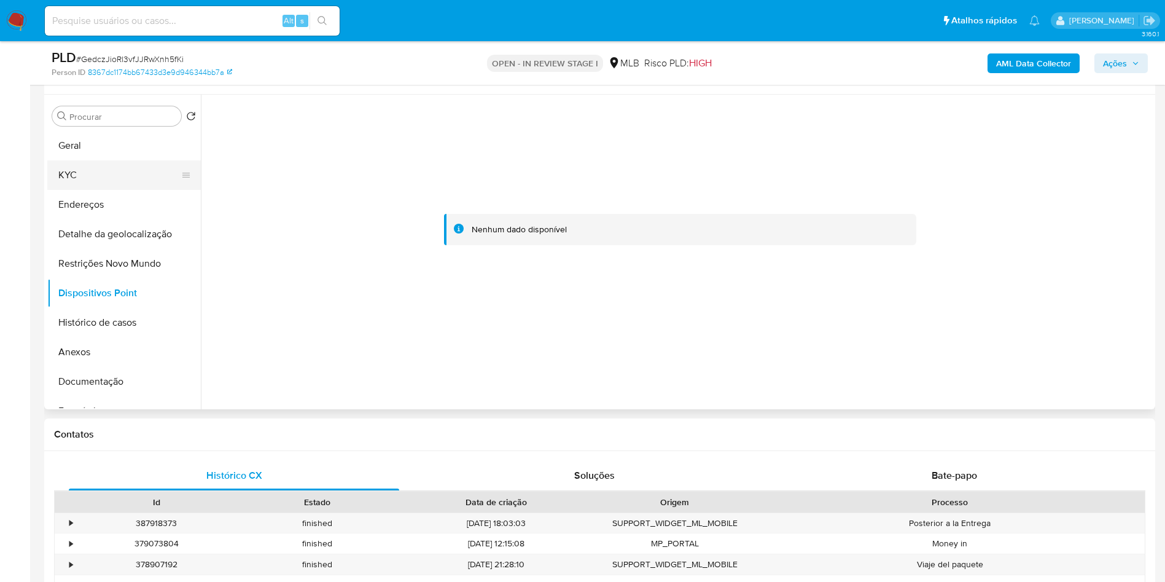
click at [119, 190] on button "KYC" at bounding box center [119, 174] width 144 height 29
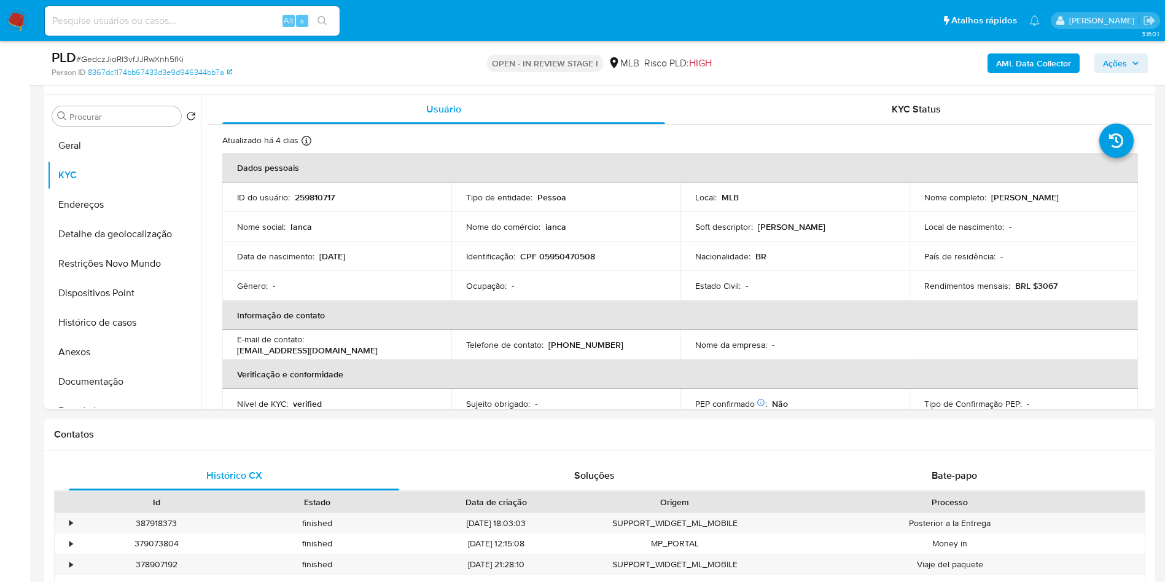
click at [1122, 60] on span "Ações" at bounding box center [1115, 63] width 24 height 20
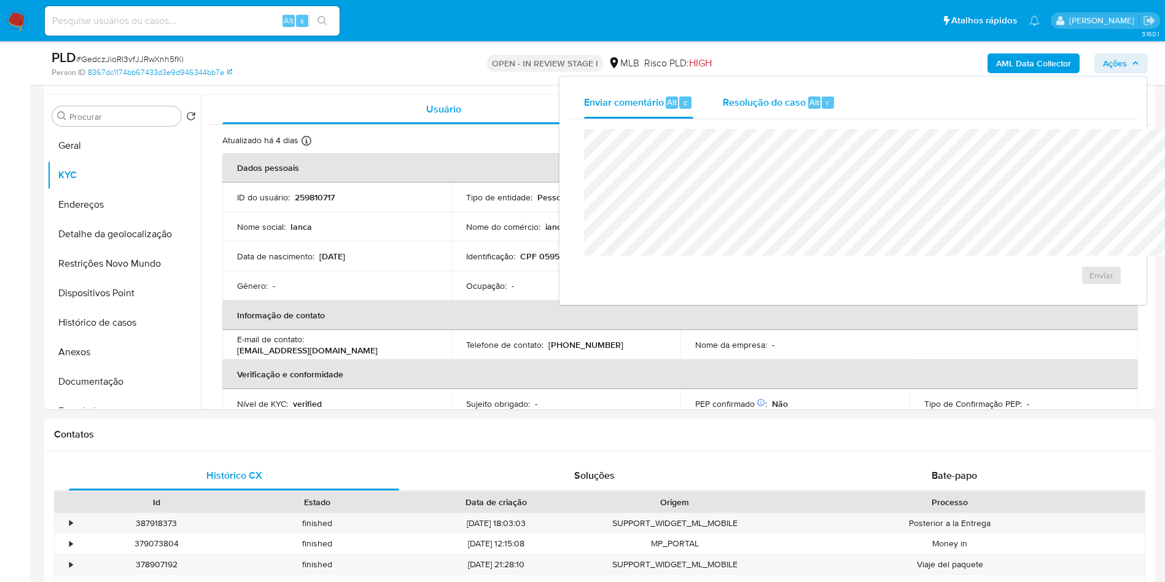
click at [723, 101] on span "Resolução do caso" at bounding box center [764, 102] width 83 height 14
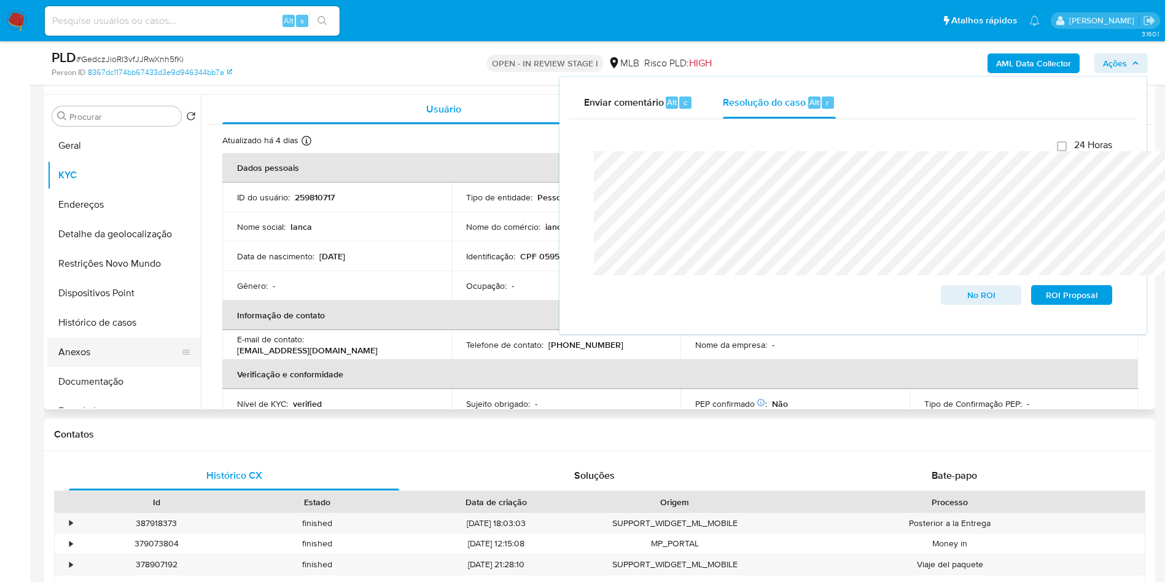
click at [99, 367] on button "Anexos" at bounding box center [119, 351] width 144 height 29
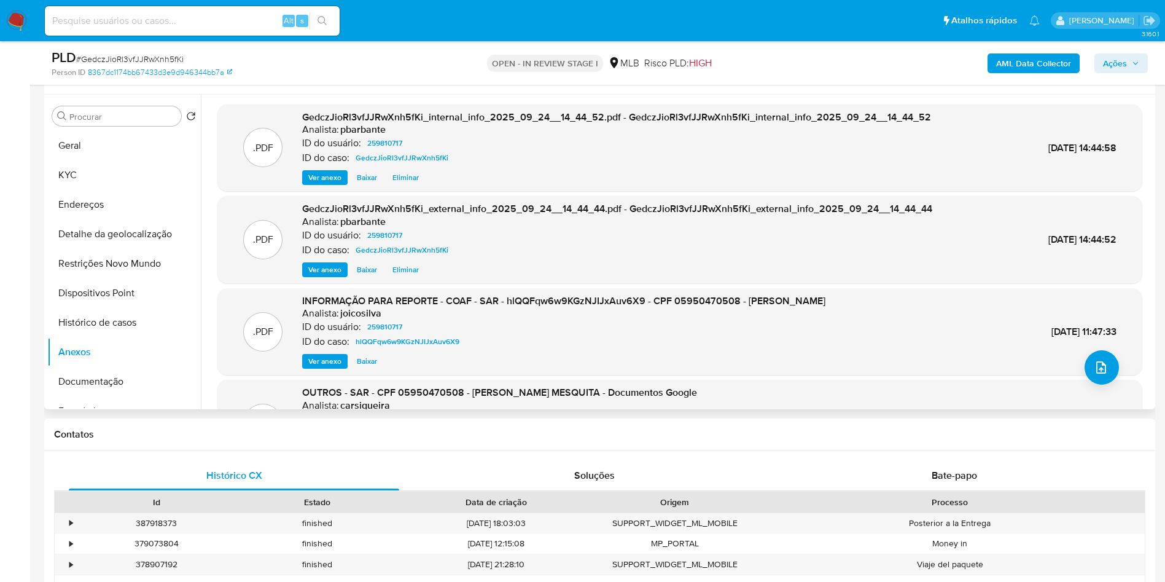
click at [1085, 400] on div ".PDF OUTROS - SAR - CPF 05950470508 - IANCA NASCIMENTO MESQUITA - Documentos Go…" at bounding box center [679, 423] width 925 height 87
click at [1099, 375] on icon "upload-file" at bounding box center [1101, 367] width 15 height 15
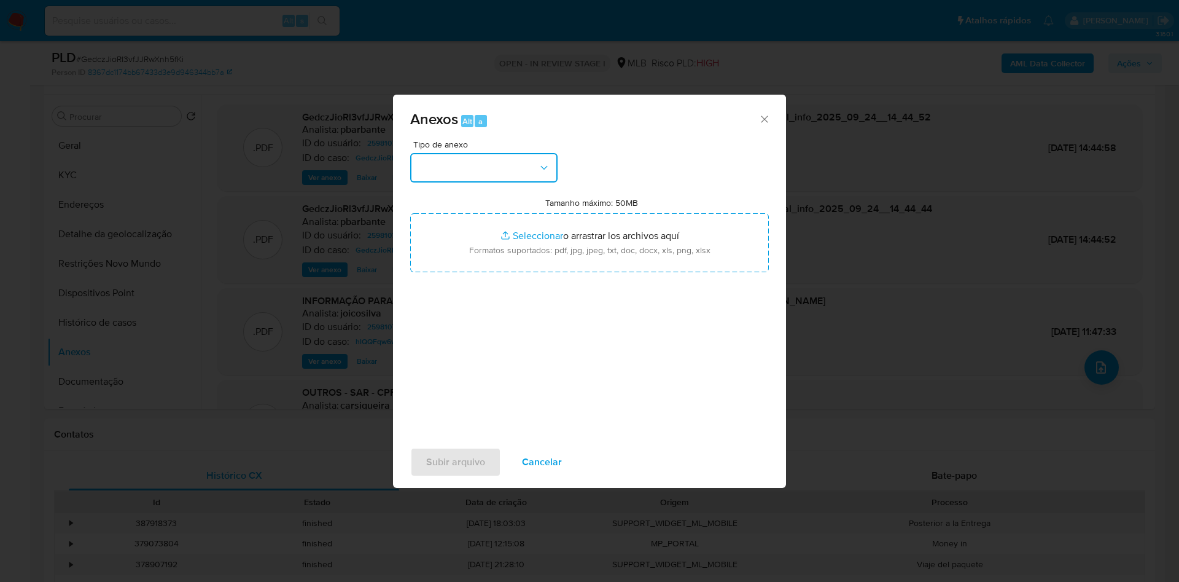
click at [464, 153] on button "button" at bounding box center [483, 167] width 147 height 29
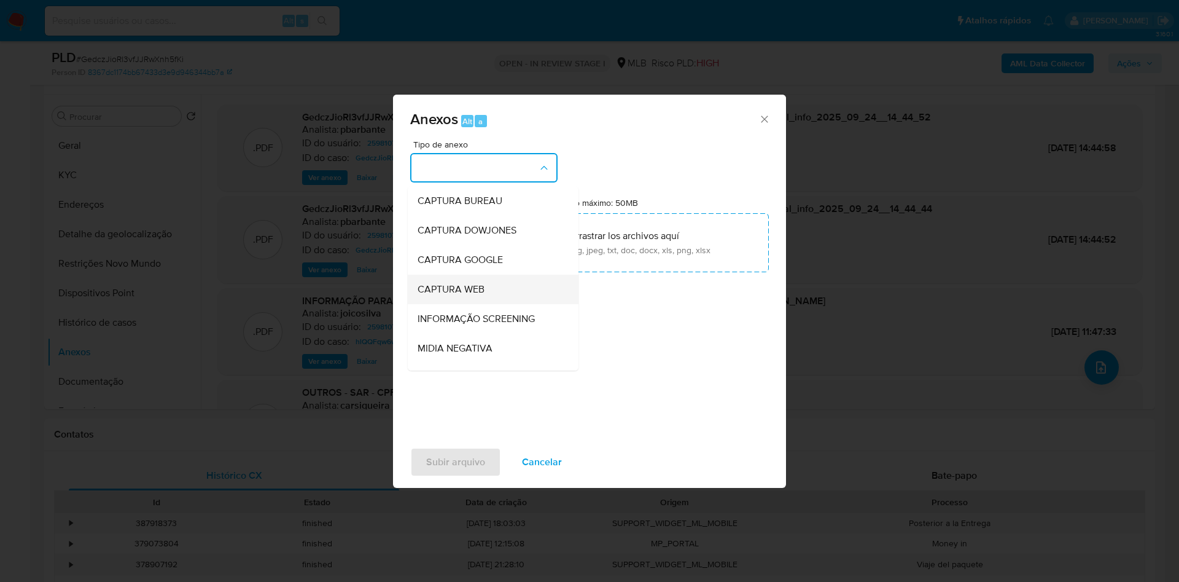
scroll to position [165, 0]
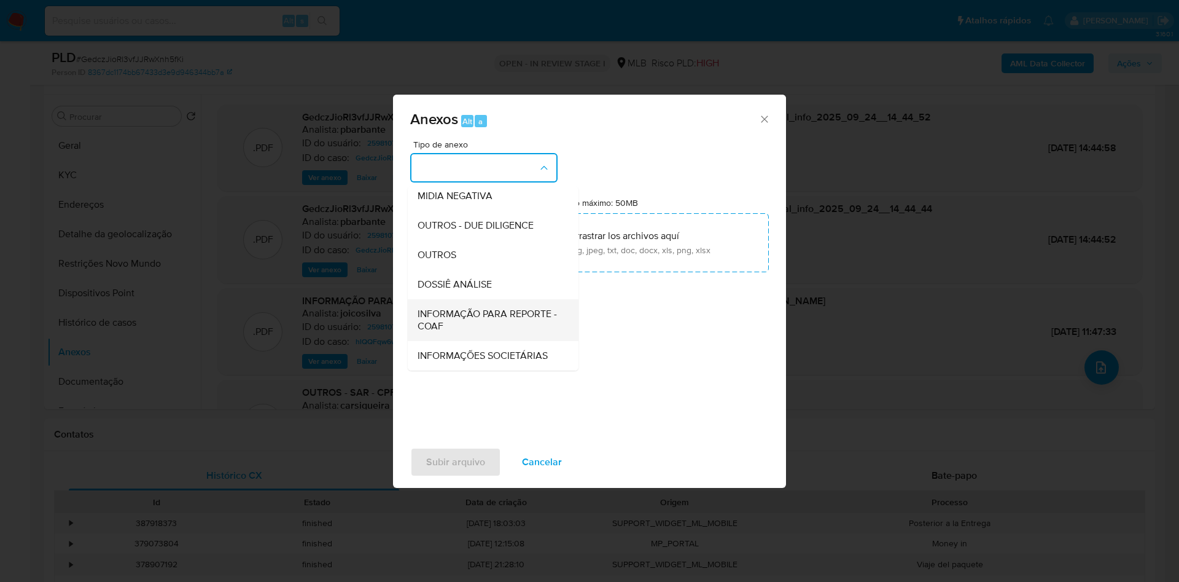
click at [448, 308] on span "INFORMAÇÃO PARA REPORTE - COAF" at bounding box center [490, 320] width 144 height 25
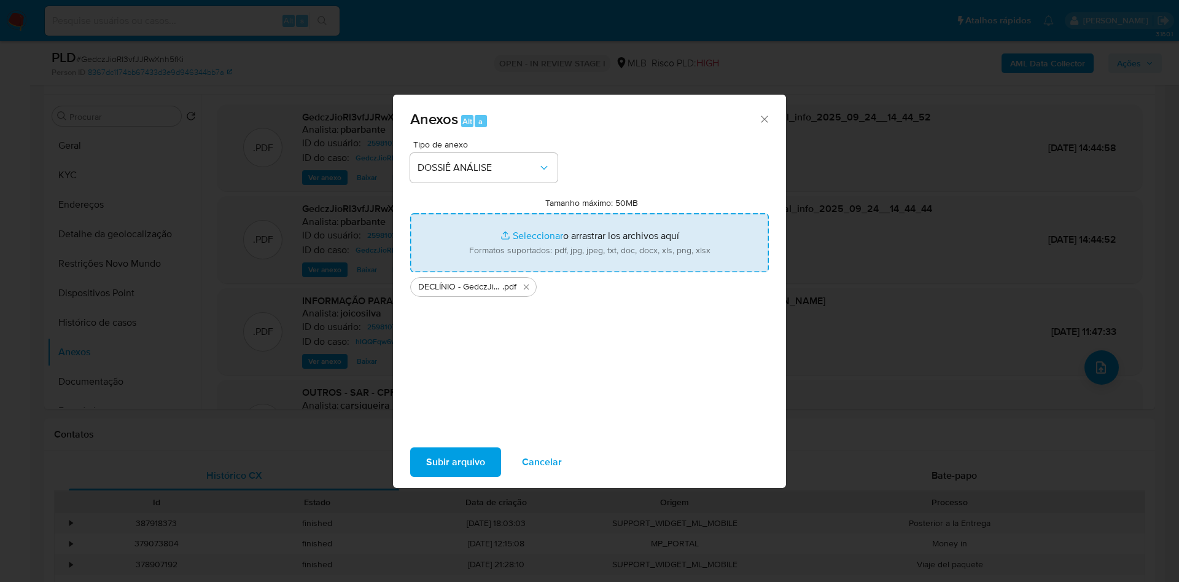
type input "C:\fakepath\Mulan 259810717_2025_09_24_08_28_54.xlsx"
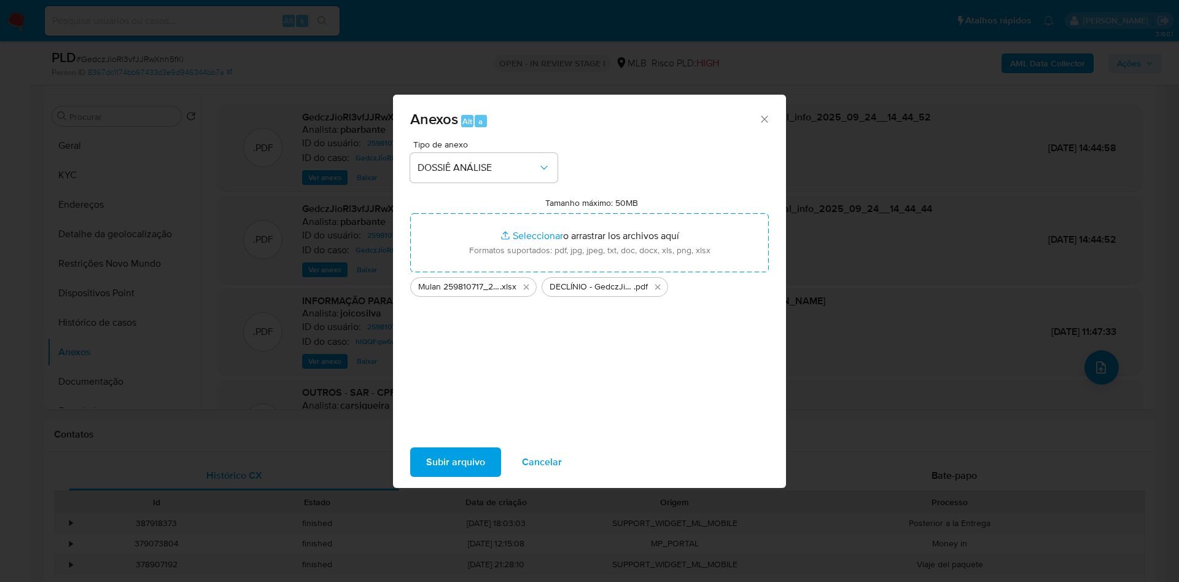
click at [461, 471] on button "Subir arquivo" at bounding box center [455, 461] width 91 height 29
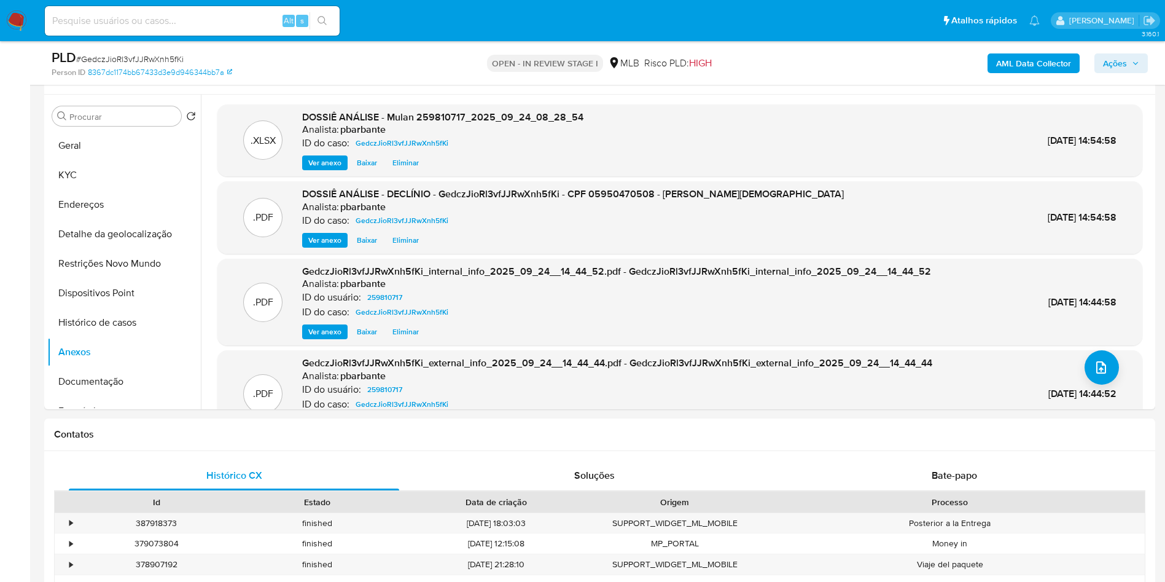
click at [1126, 47] on div "PLD # GedczJioRl3vfJJRwXnh5fKi Person ID 8367dc1174bb67433d3e9d946344bb7a OPEN …" at bounding box center [599, 63] width 1111 height 44
click at [1120, 57] on span "Ações" at bounding box center [1115, 63] width 24 height 20
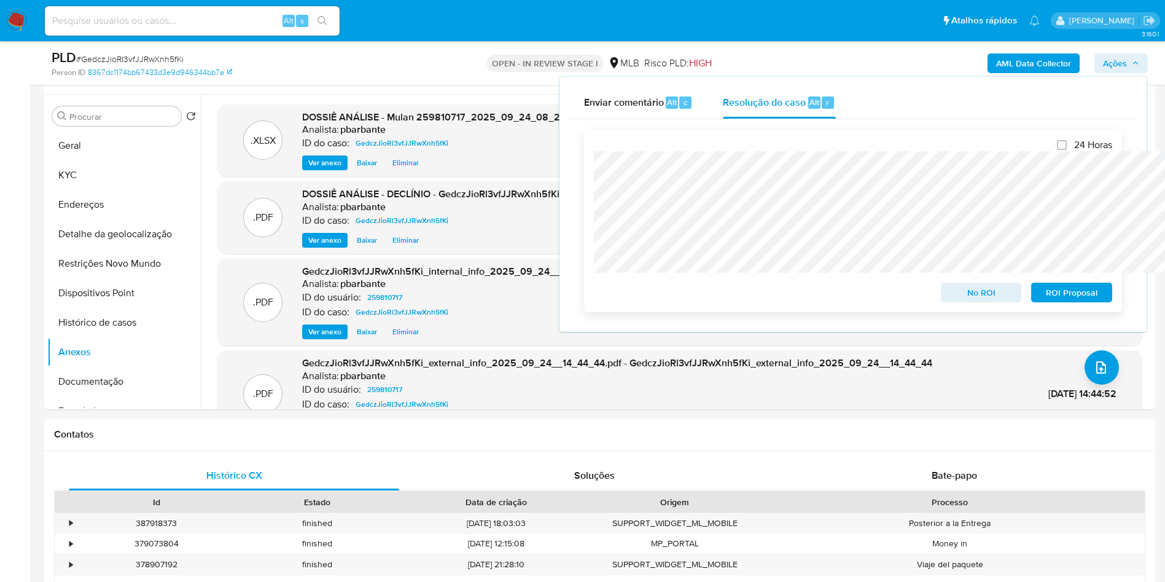
click at [952, 301] on span "No ROI" at bounding box center [982, 292] width 64 height 17
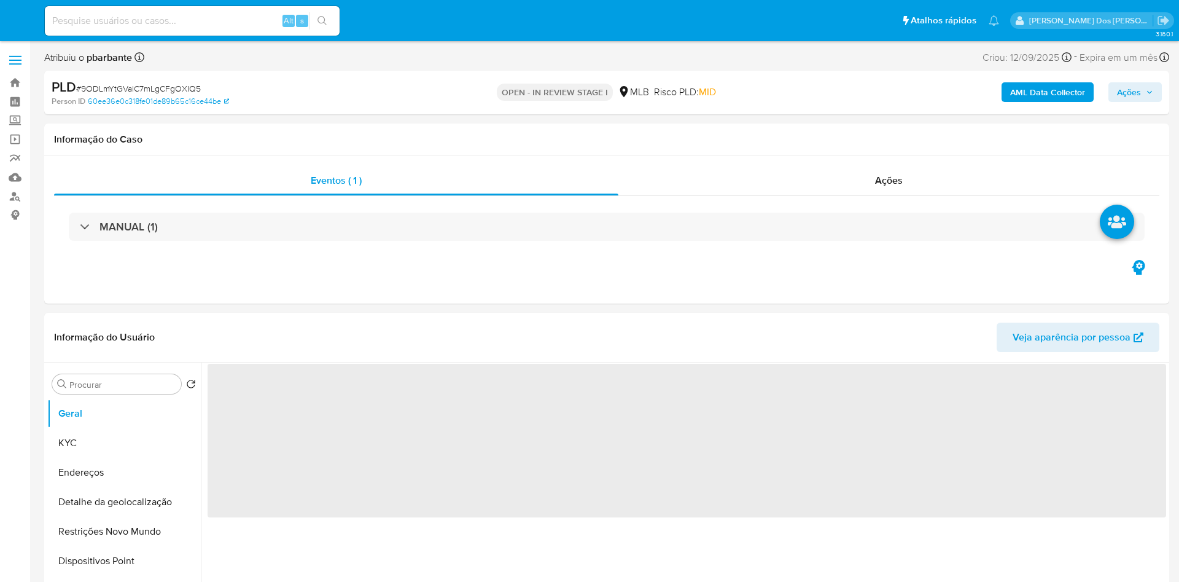
select select "10"
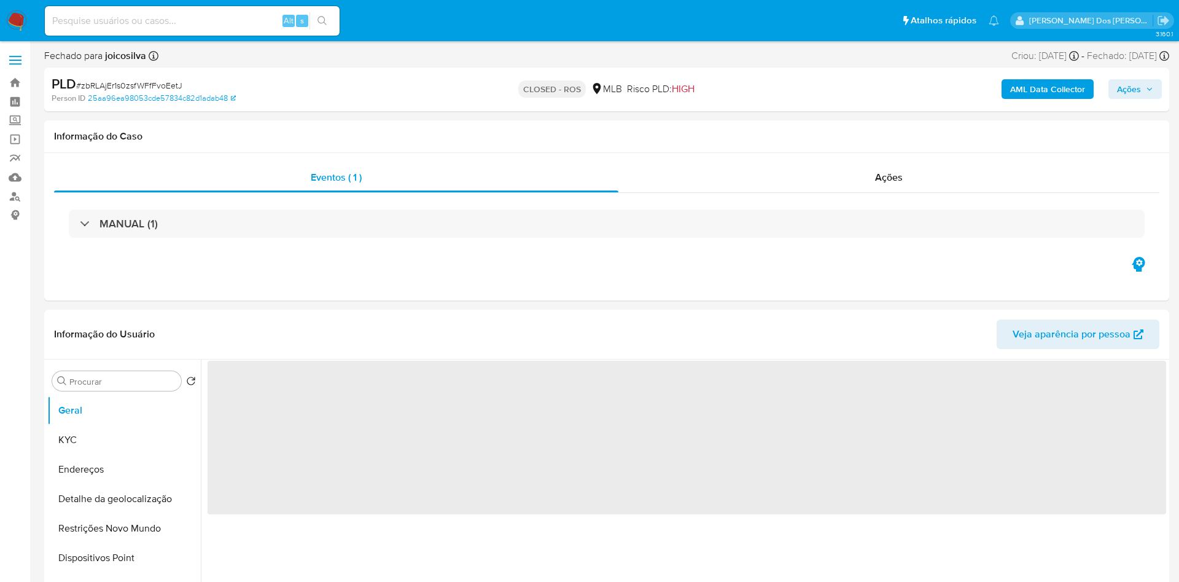
select select "10"
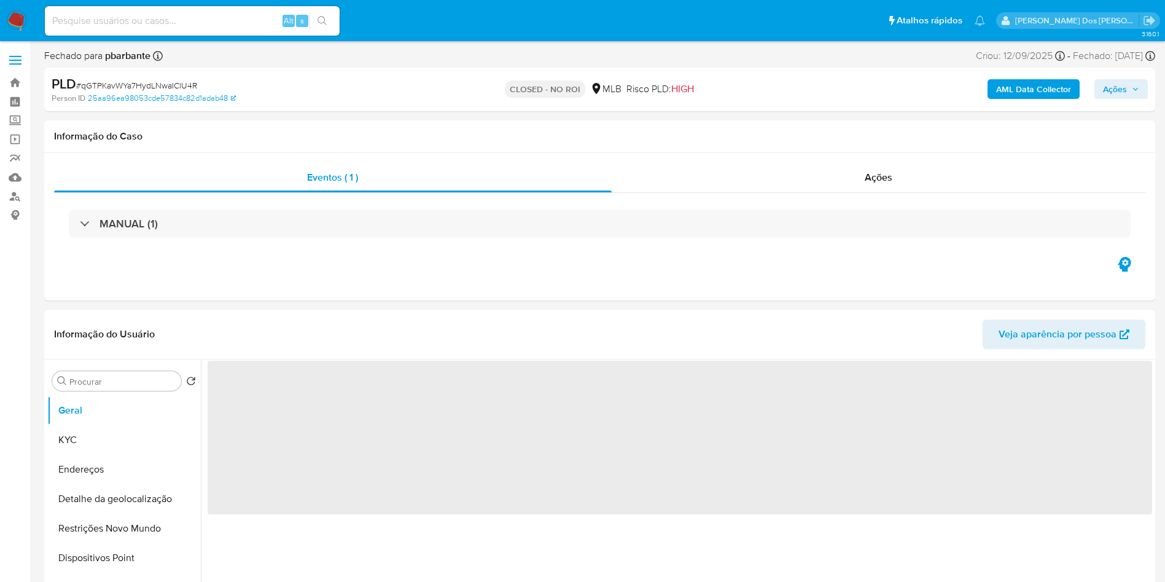
select select "10"
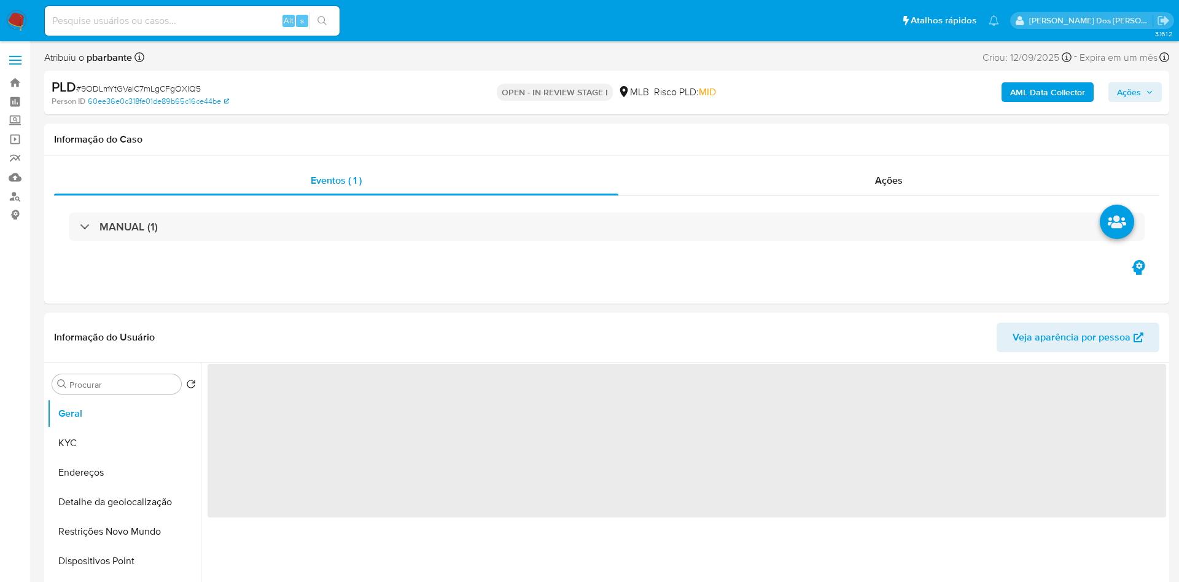
select select "10"
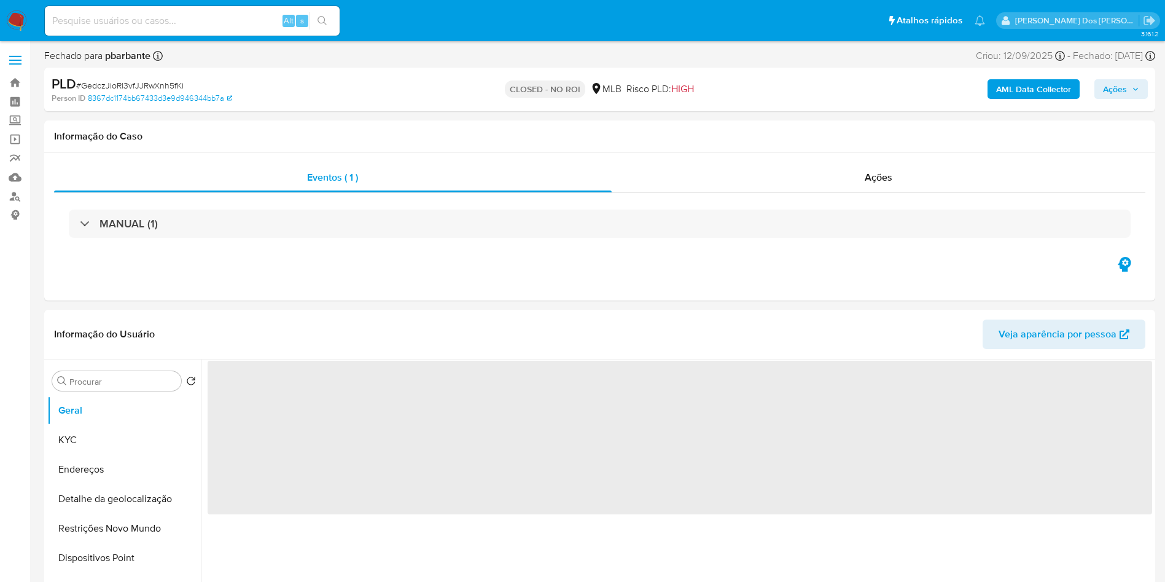
select select "10"
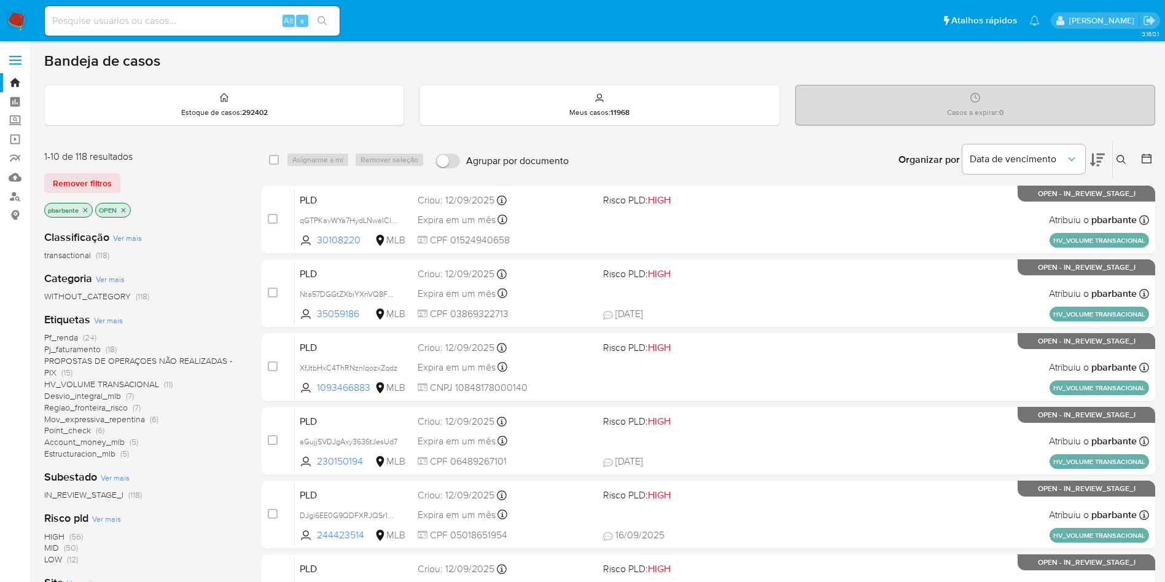
scroll to position [531, 0]
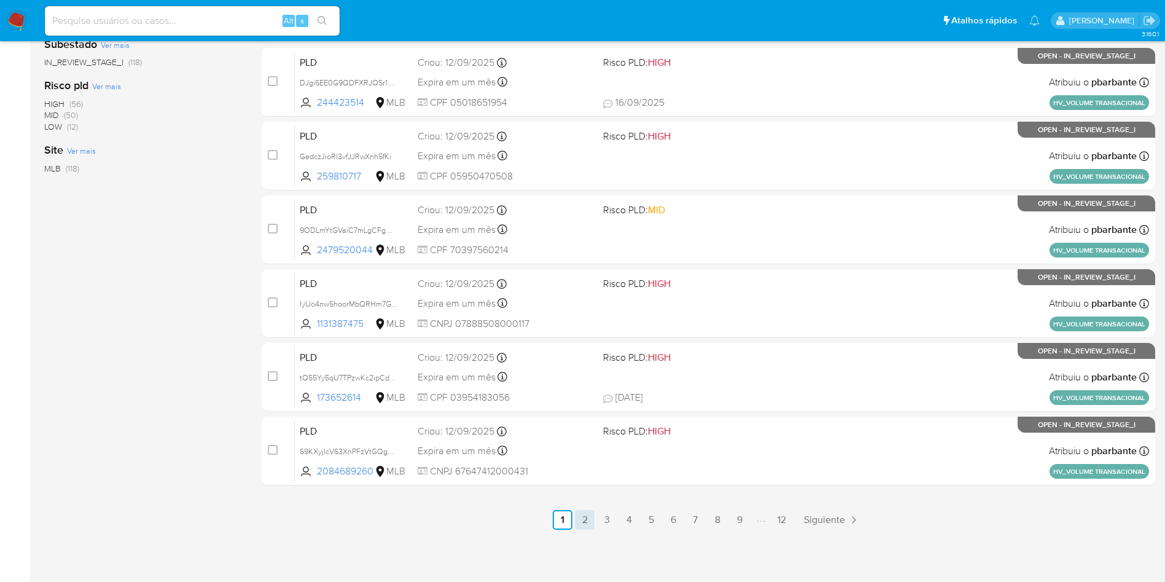
click at [595, 511] on link "2" at bounding box center [585, 520] width 20 height 20
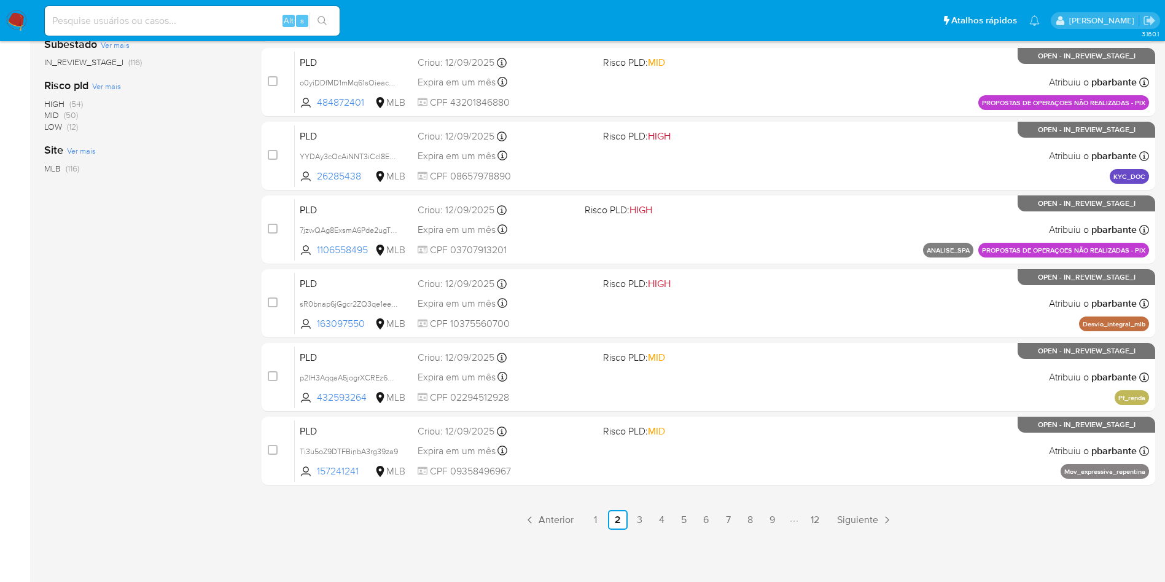
scroll to position [531, 0]
click at [606, 520] on link "1" at bounding box center [596, 520] width 20 height 20
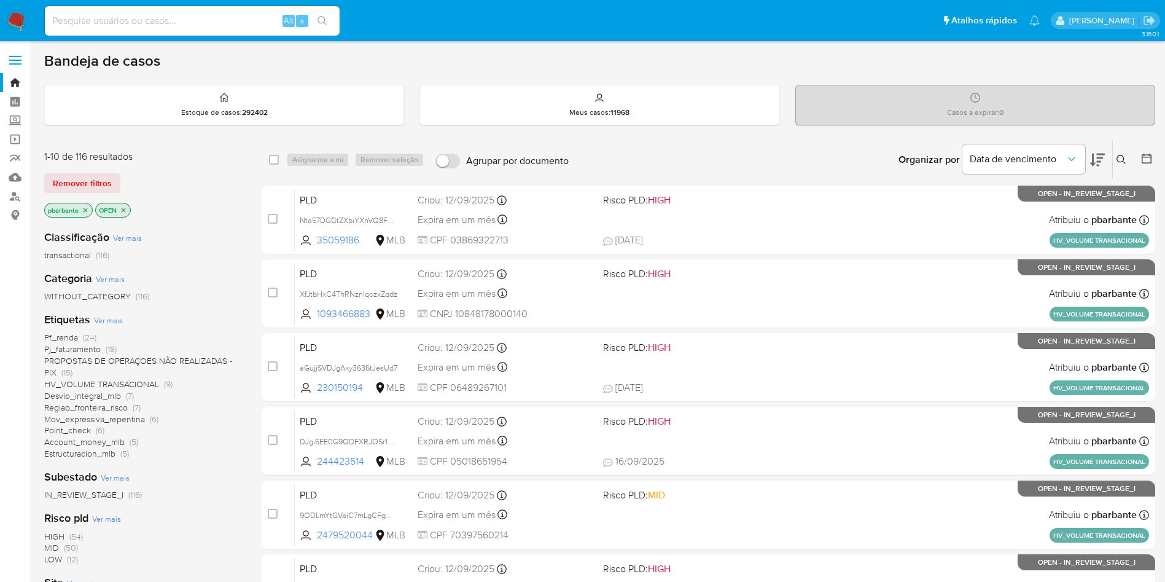
scroll to position [531, 0]
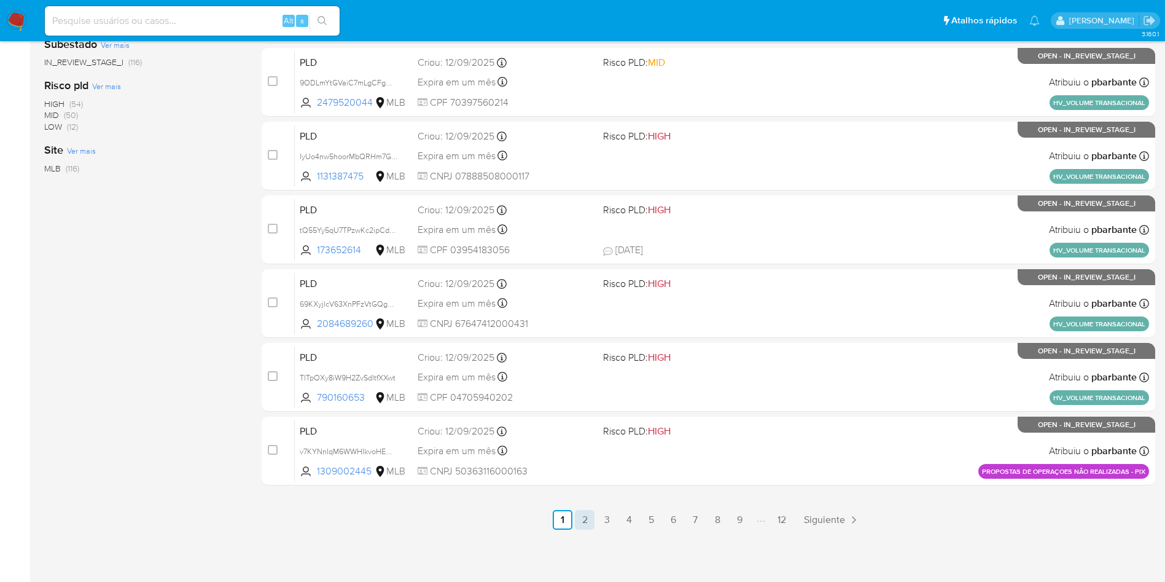
click at [595, 517] on link "2" at bounding box center [585, 520] width 20 height 20
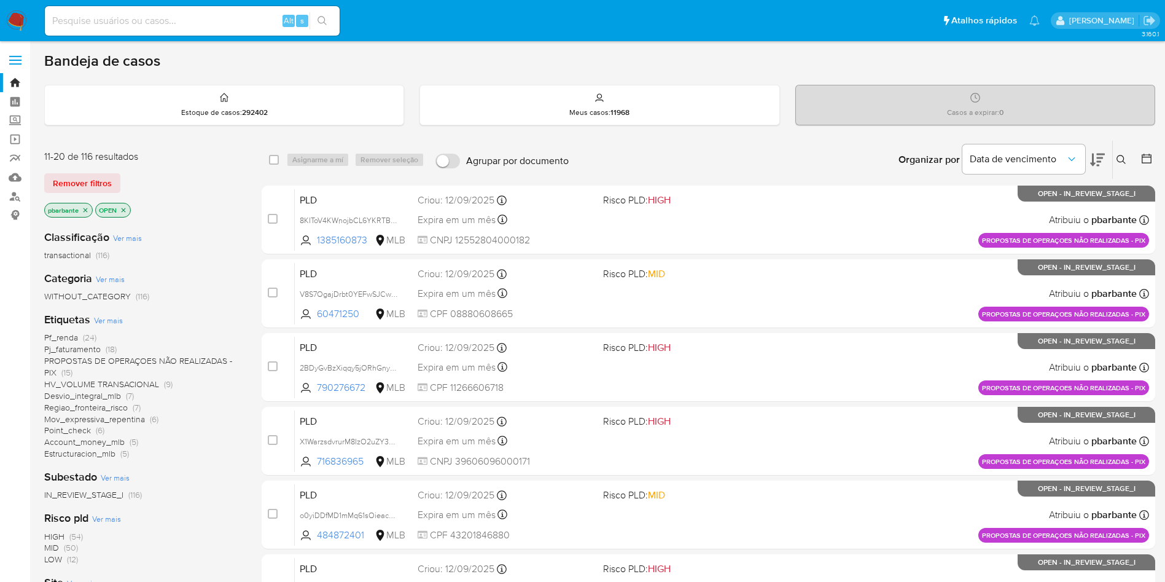
scroll to position [531, 0]
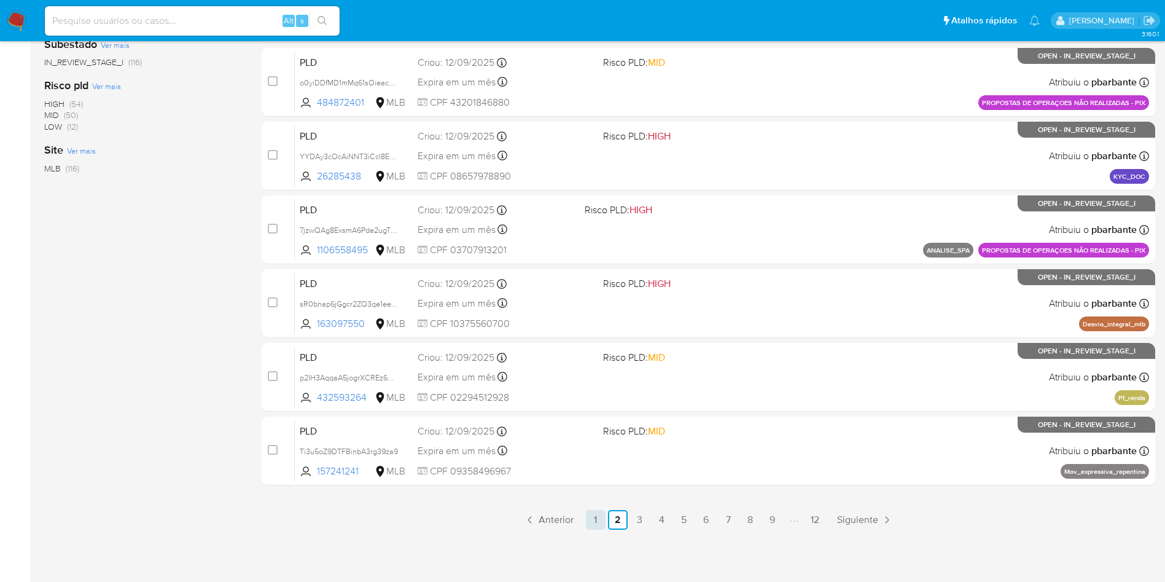
click at [604, 519] on link "1" at bounding box center [596, 520] width 20 height 20
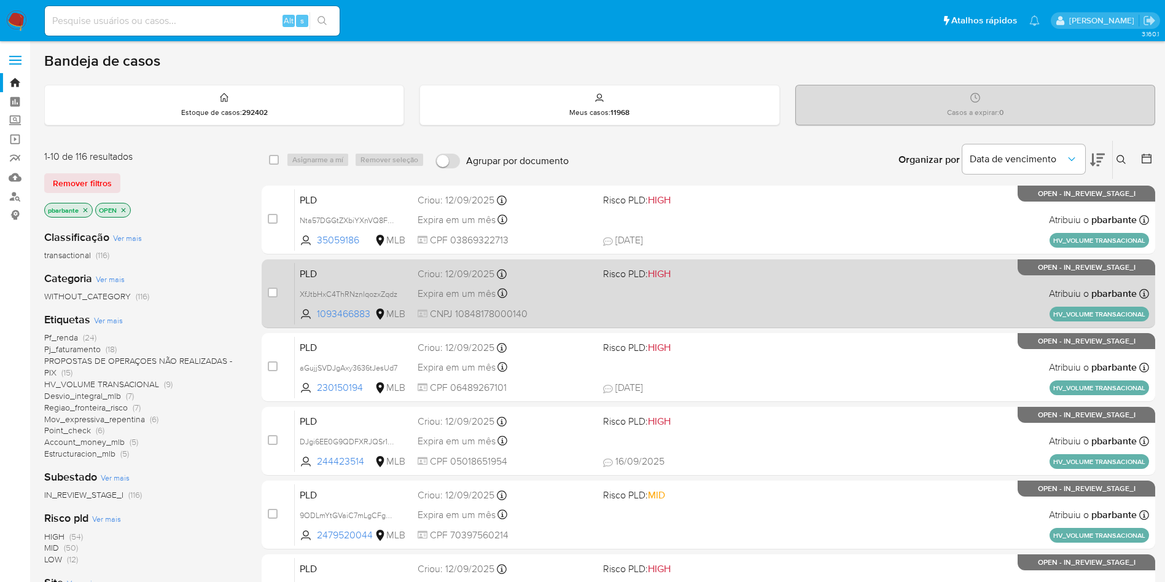
scroll to position [531, 0]
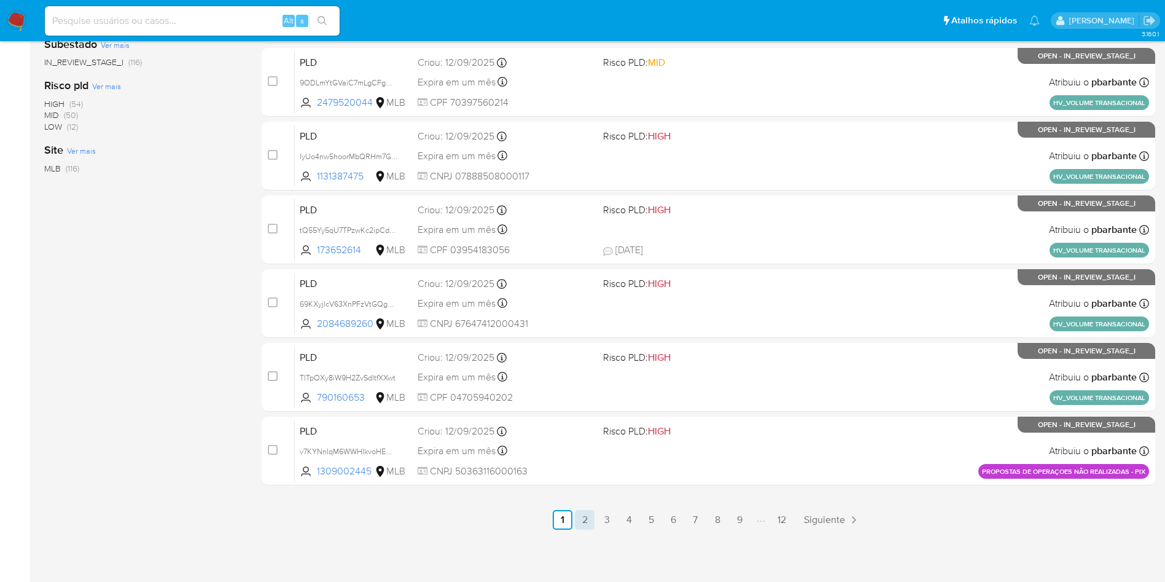
click at [595, 518] on link "2" at bounding box center [585, 520] width 20 height 20
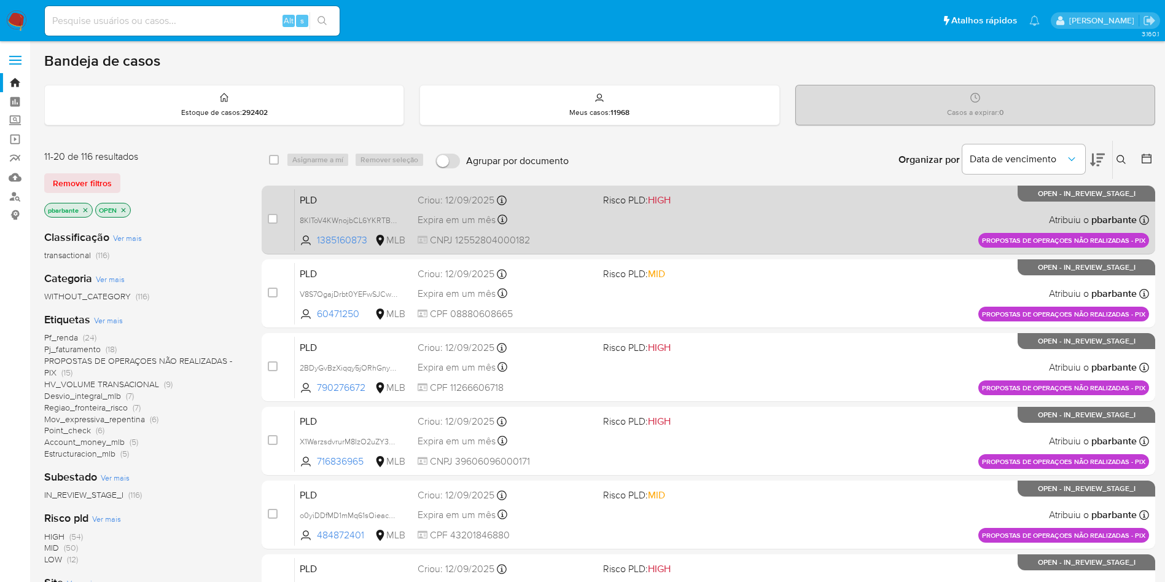
click at [759, 222] on div "PLD 8KIToV4KWnojbCL6YKRTBsDs 1385160873 MLB Risco PLD: HIGH Criou: 12/09/2025 C…" at bounding box center [722, 220] width 854 height 62
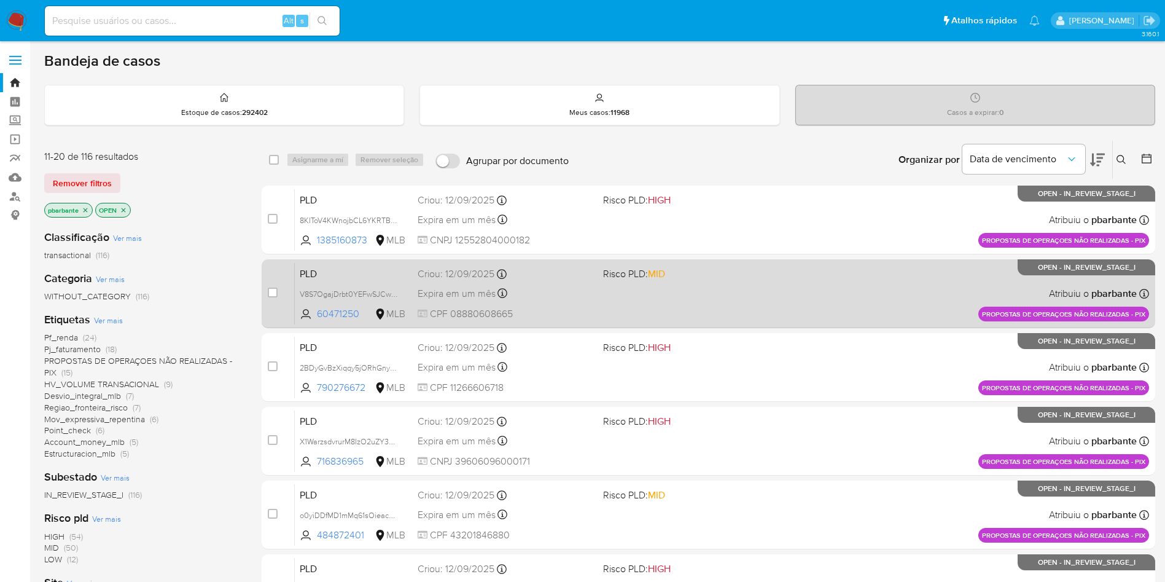
click at [744, 296] on div "PLD V8S7OgajDrbt0YEFwSJCwUz7 60471250 MLB Risco PLD: MID Criou: 12/09/2025 Crio…" at bounding box center [722, 293] width 854 height 62
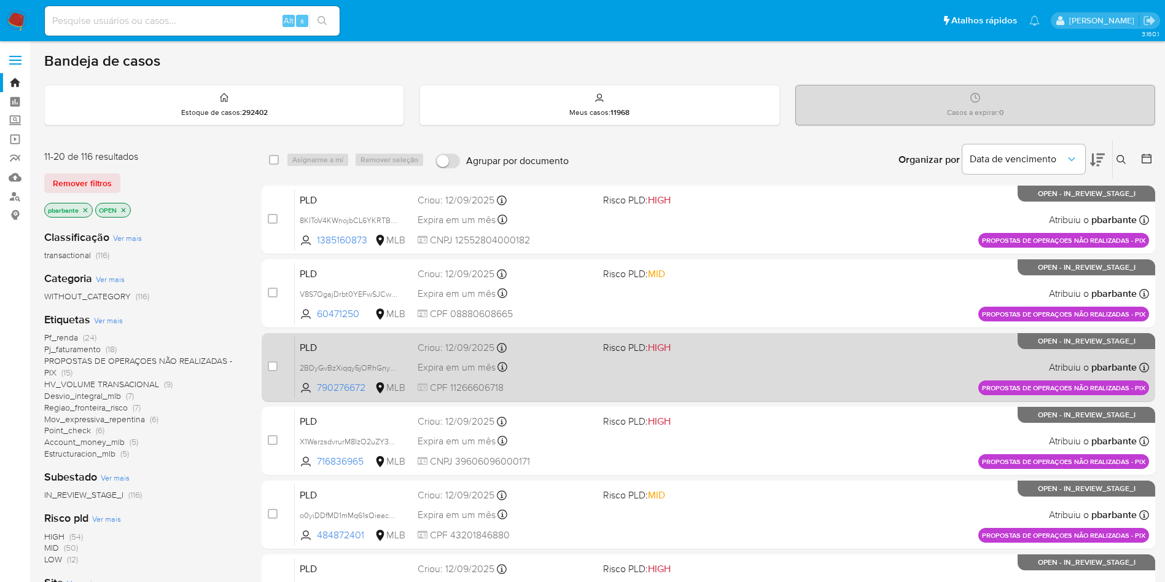
click at [725, 380] on div "PLD 2BDyGvBzXiqqy5jORhGnylx5 790276672 MLB Risco PLD: HIGH Criou: 12/09/2025 Cr…" at bounding box center [722, 367] width 854 height 62
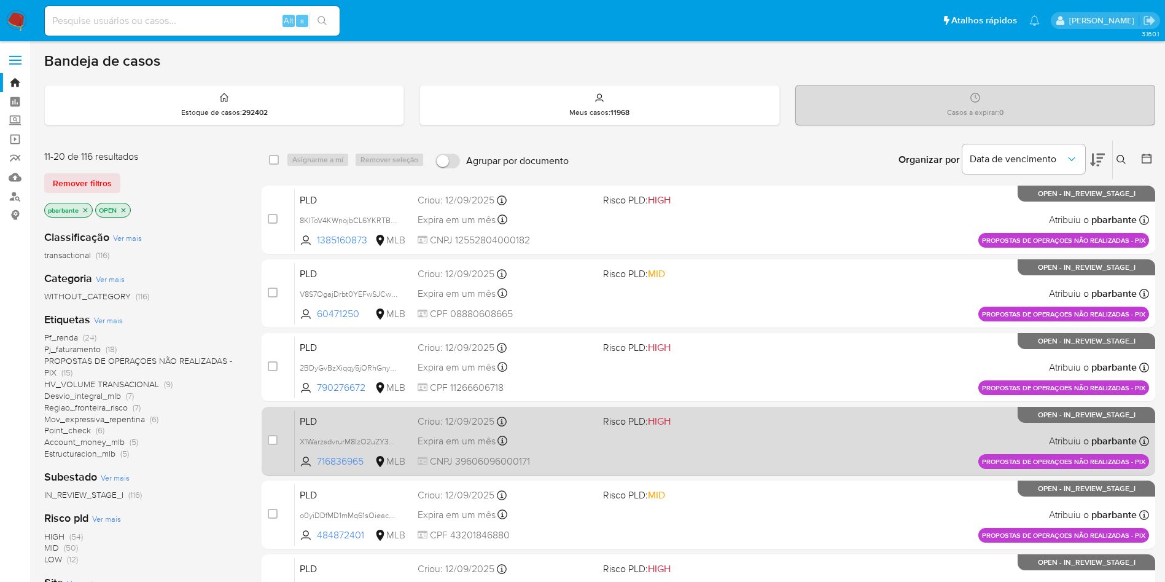
click at [714, 428] on span "Risco PLD: HIGH" at bounding box center [691, 420] width 176 height 16
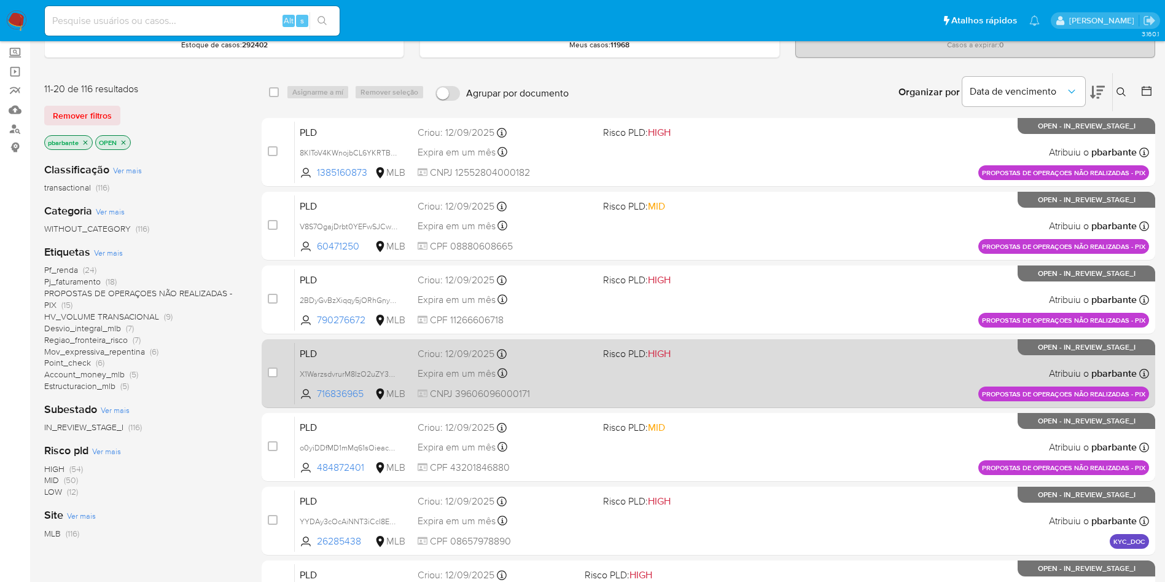
scroll to position [73, 0]
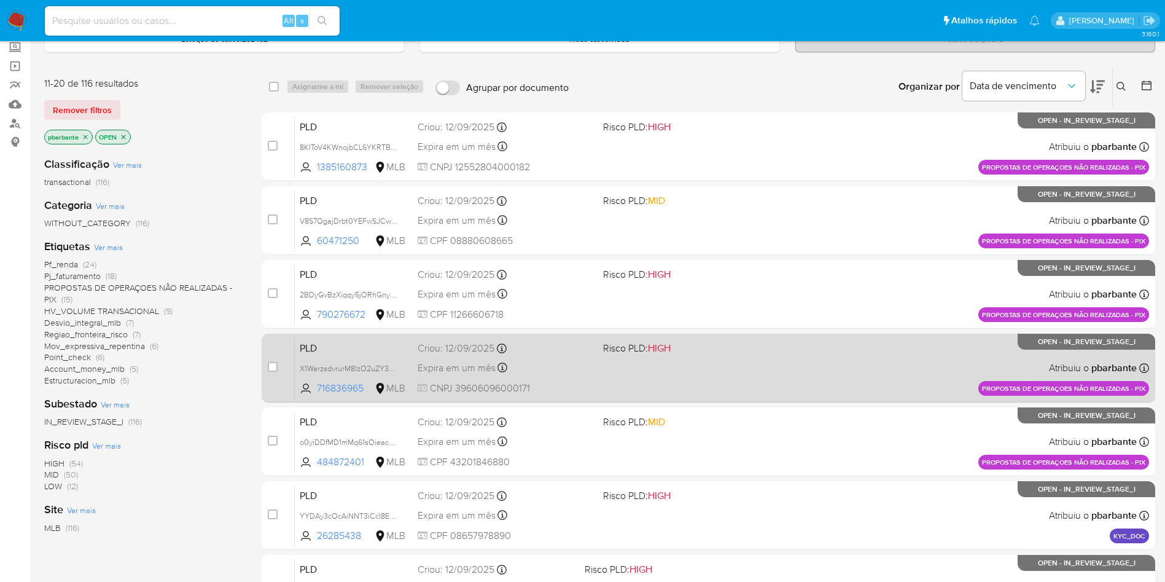
click at [714, 452] on div "PLD o0yiDDfMD1mMq61sOieacGfv 484872401 MLB Risco PLD: MID Criou: 12/09/2025 Cri…" at bounding box center [722, 441] width 854 height 62
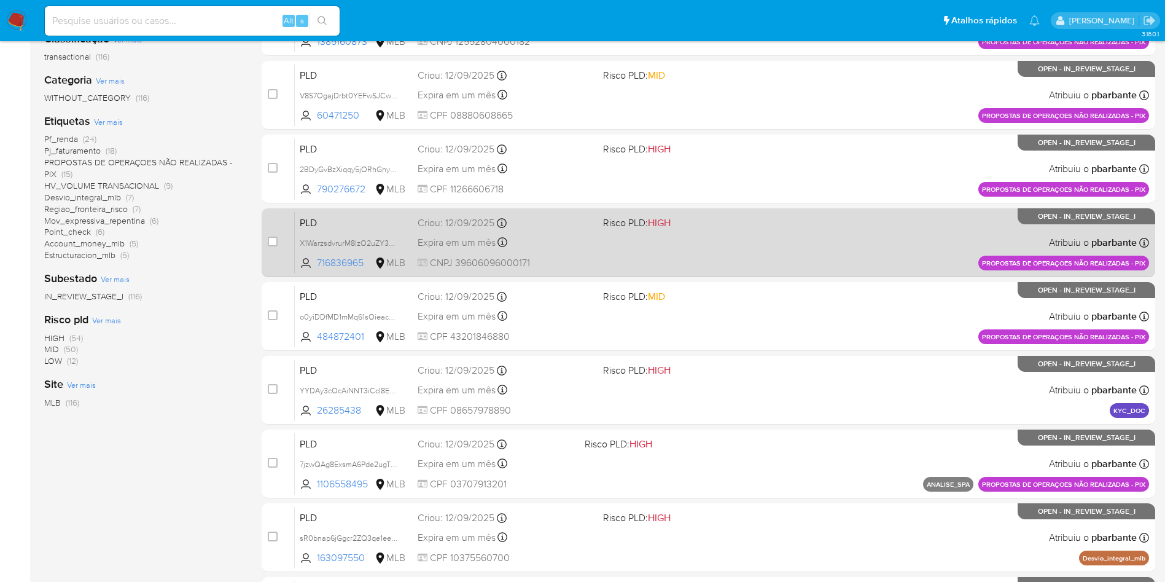
scroll to position [206, 0]
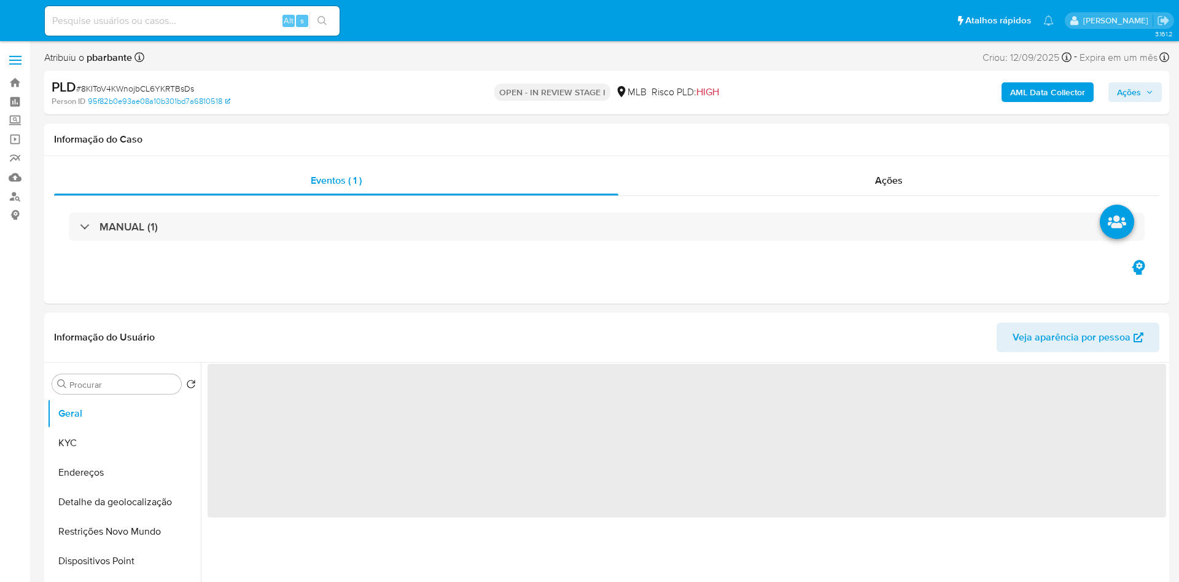
select select "10"
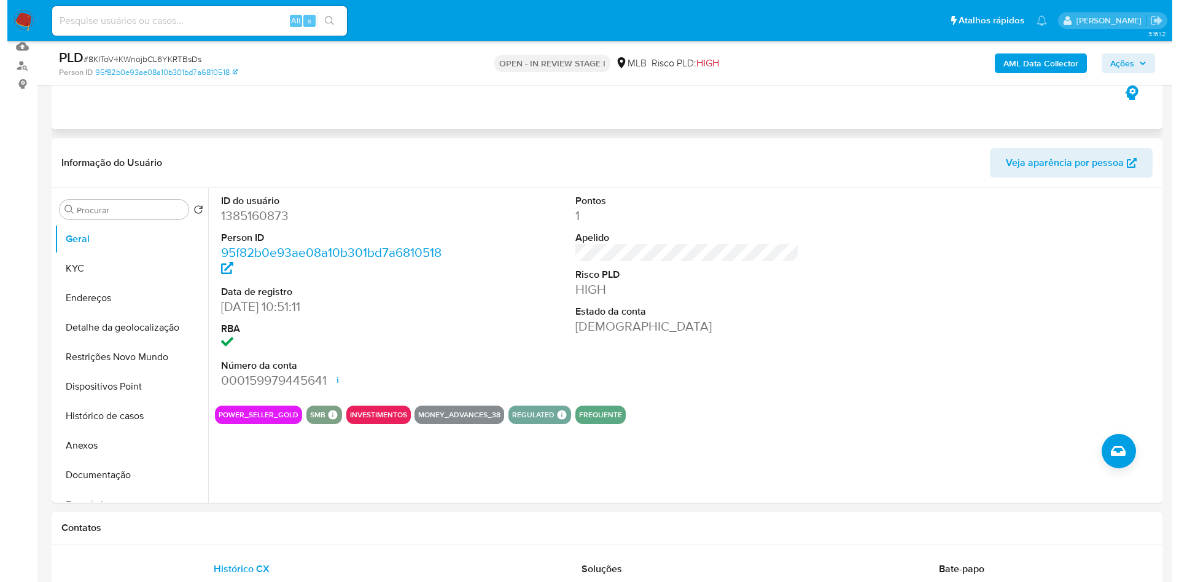
scroll to position [160, 0]
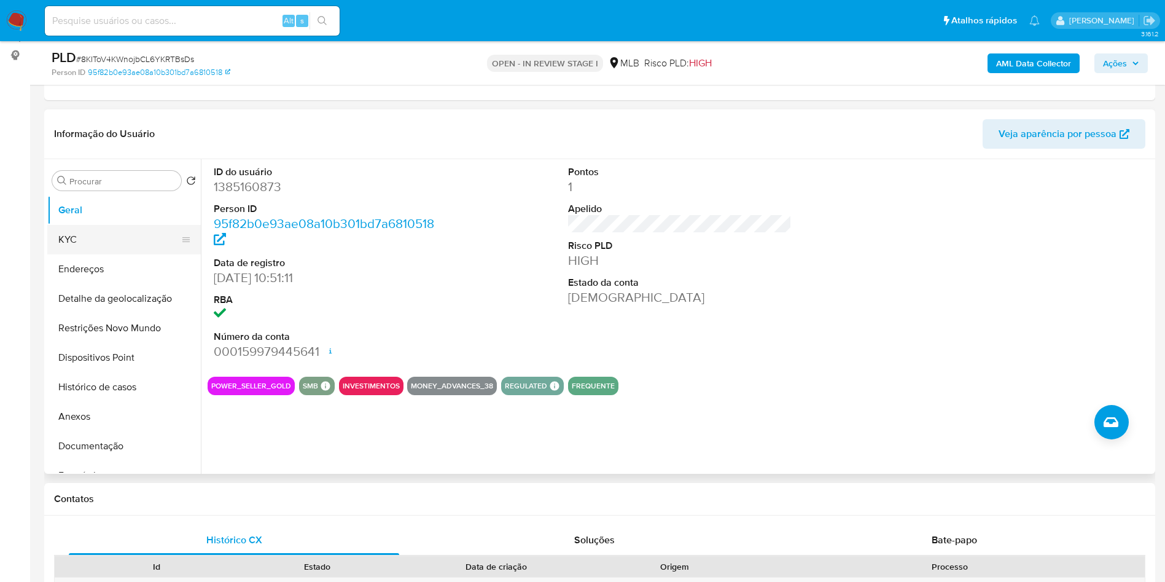
click at [74, 244] on button "KYC" at bounding box center [119, 239] width 144 height 29
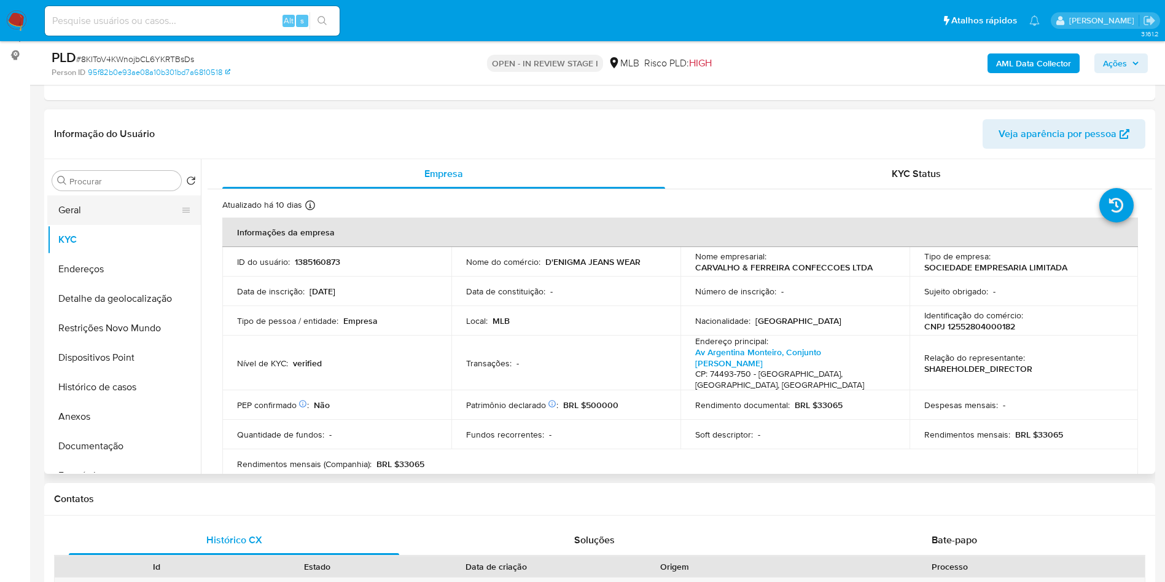
click at [129, 224] on button "Geral" at bounding box center [119, 209] width 144 height 29
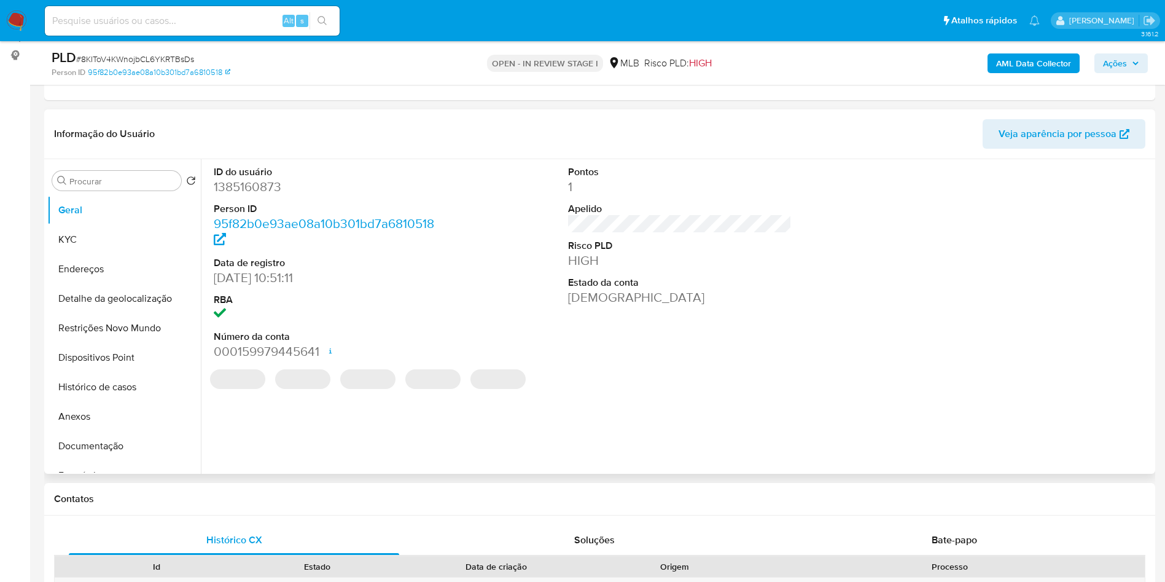
click at [258, 218] on dl "ID do usuário 1385160873 Person ID 95f82b0e93ae08a10b301bd7a6810518 Data de reg…" at bounding box center [326, 262] width 224 height 195
click at [268, 179] on dt "ID do usuário" at bounding box center [326, 172] width 224 height 14
click at [261, 195] on dd "1385160873" at bounding box center [326, 186] width 224 height 17
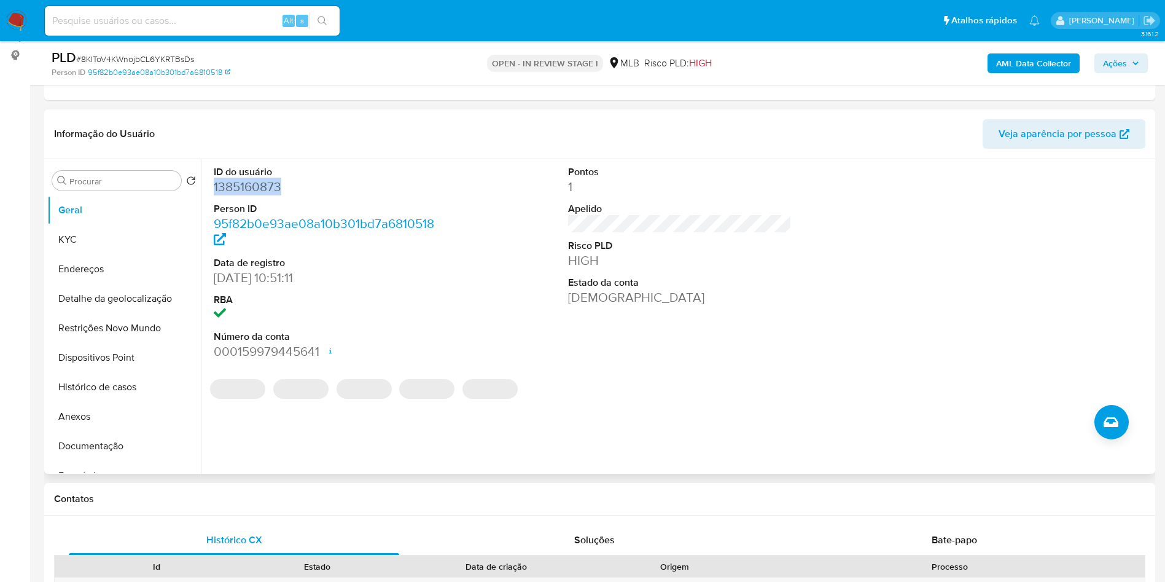
click at [261, 195] on dd "1385160873" at bounding box center [326, 186] width 224 height 17
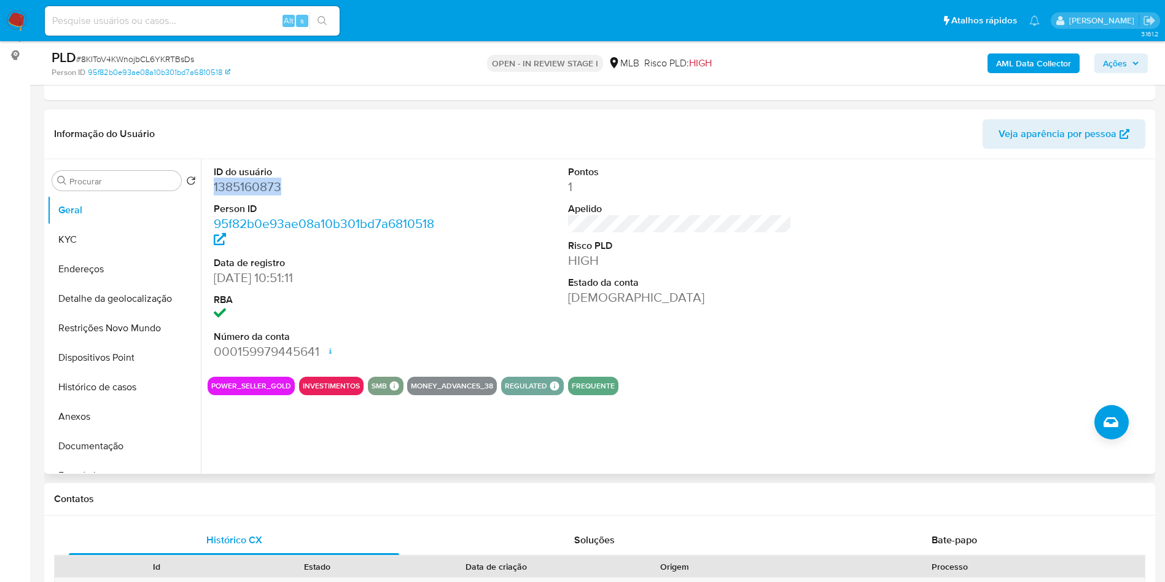
copy dd "1385160873"
click at [109, 460] on button "Documentação" at bounding box center [119, 445] width 144 height 29
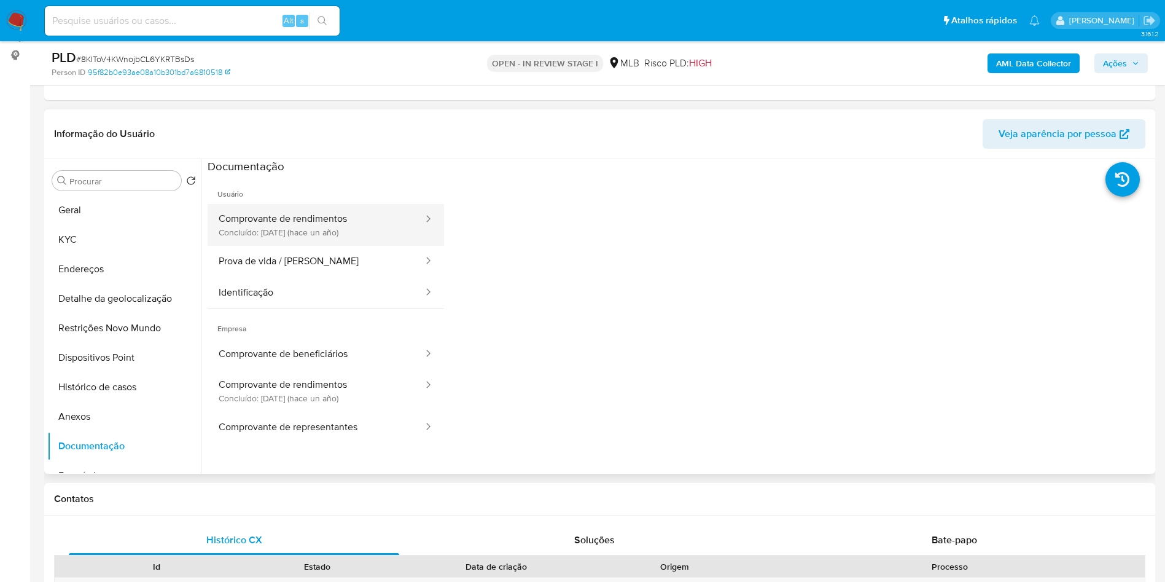
click at [337, 240] on button "Comprovante de rendimentos Concluído: 12/06/2024 (hace un año)" at bounding box center [316, 225] width 217 height 42
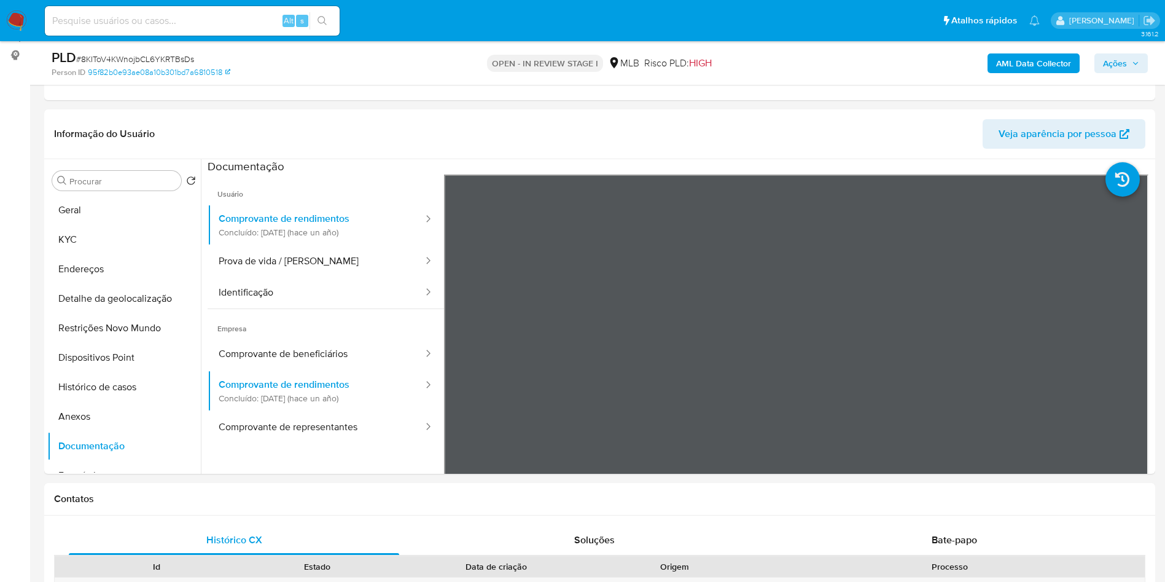
click at [1056, 60] on b "AML Data Collector" at bounding box center [1033, 63] width 75 height 20
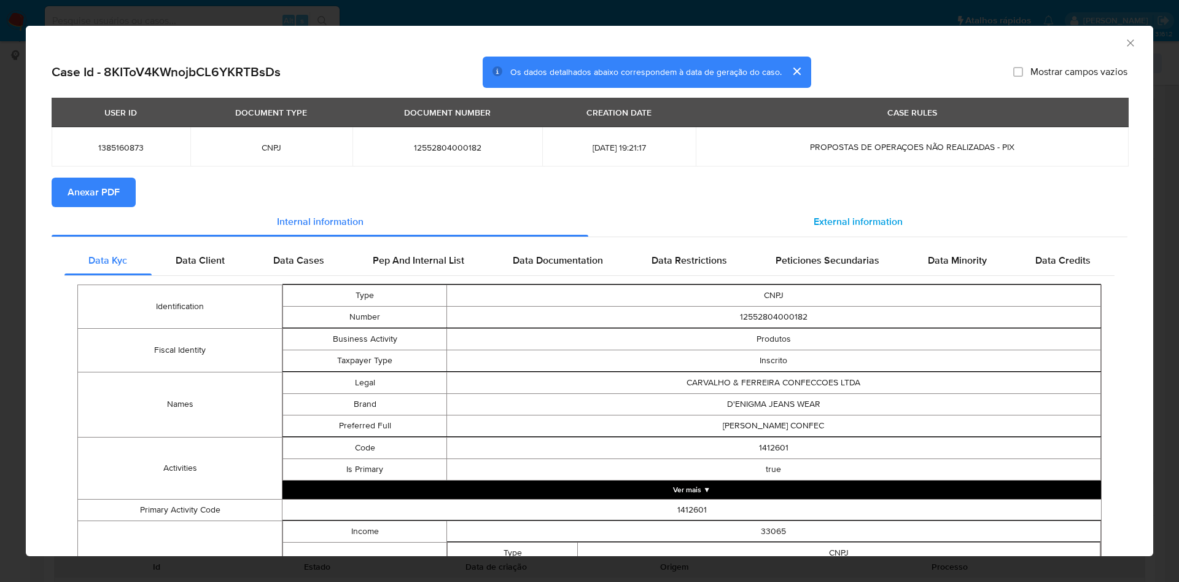
click at [837, 220] on span "External information" at bounding box center [858, 221] width 89 height 14
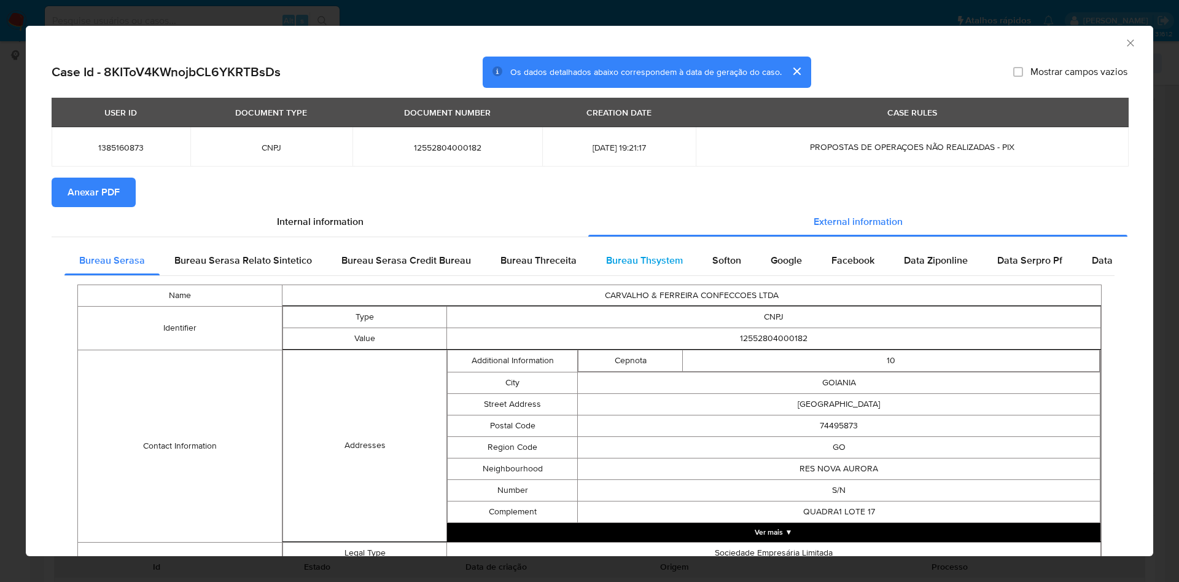
click at [665, 264] on span "Bureau Thsystem" at bounding box center [644, 260] width 77 height 14
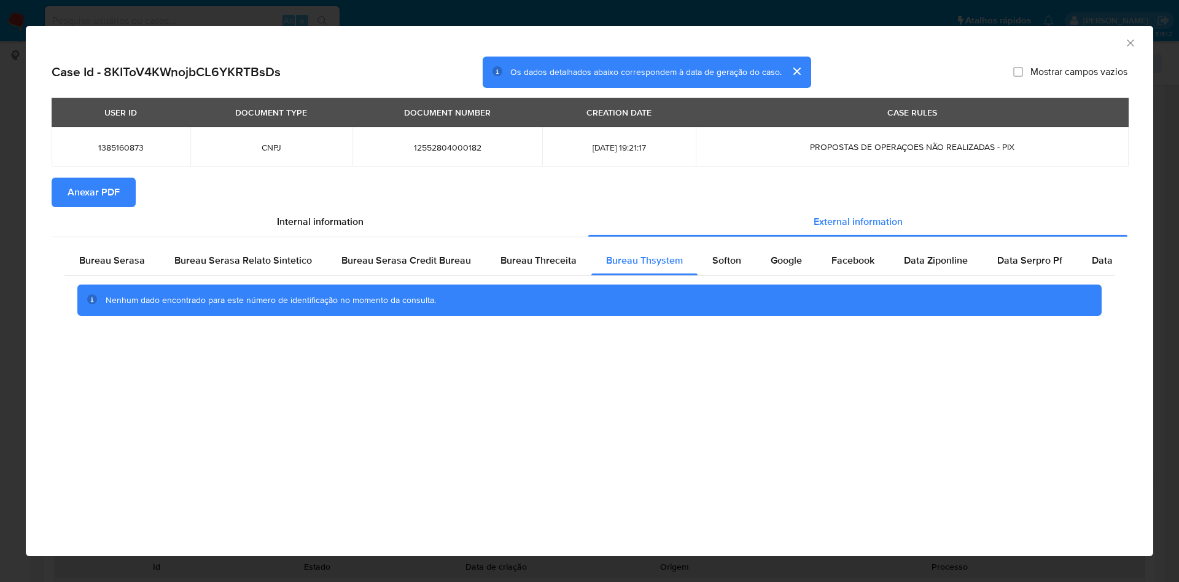
click at [111, 192] on span "Anexar PDF" at bounding box center [94, 192] width 52 height 27
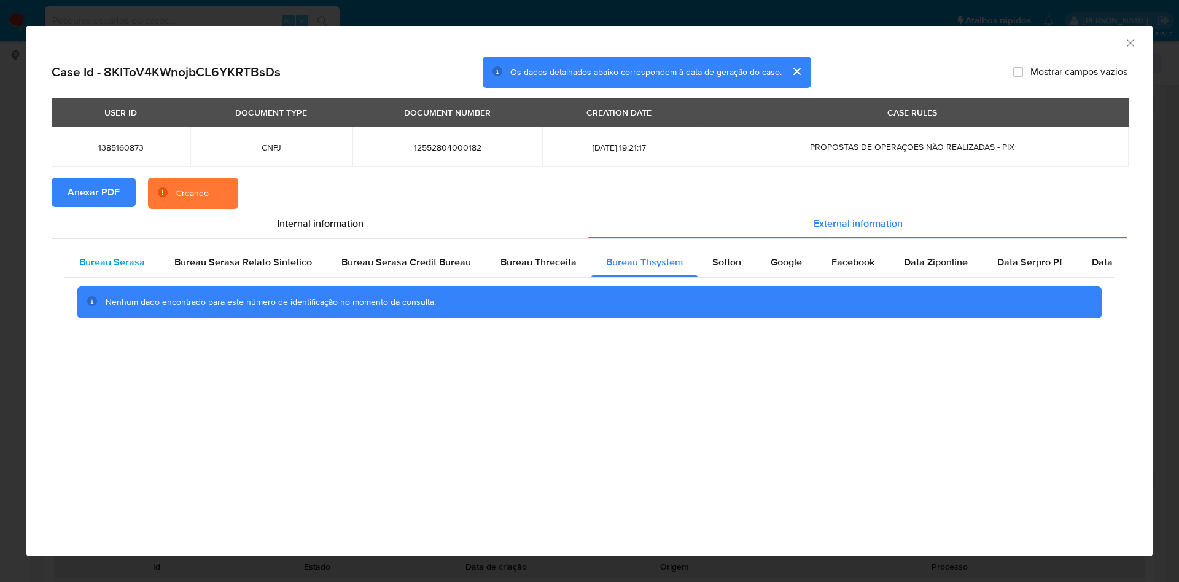
click at [112, 277] on div "Bureau Serasa" at bounding box center [111, 262] width 95 height 29
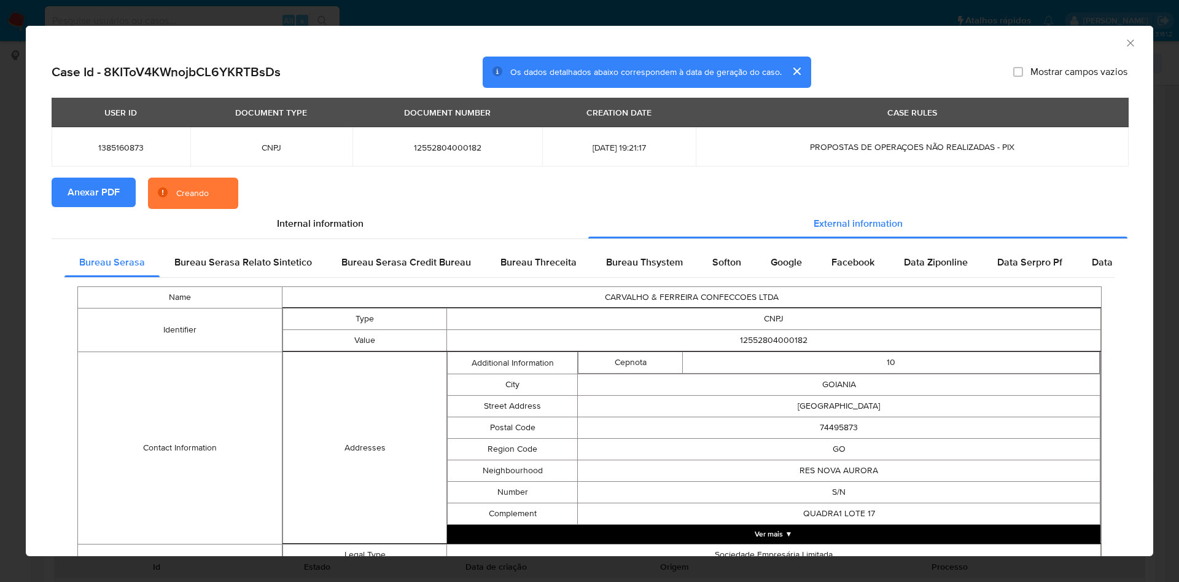
scroll to position [418, 0]
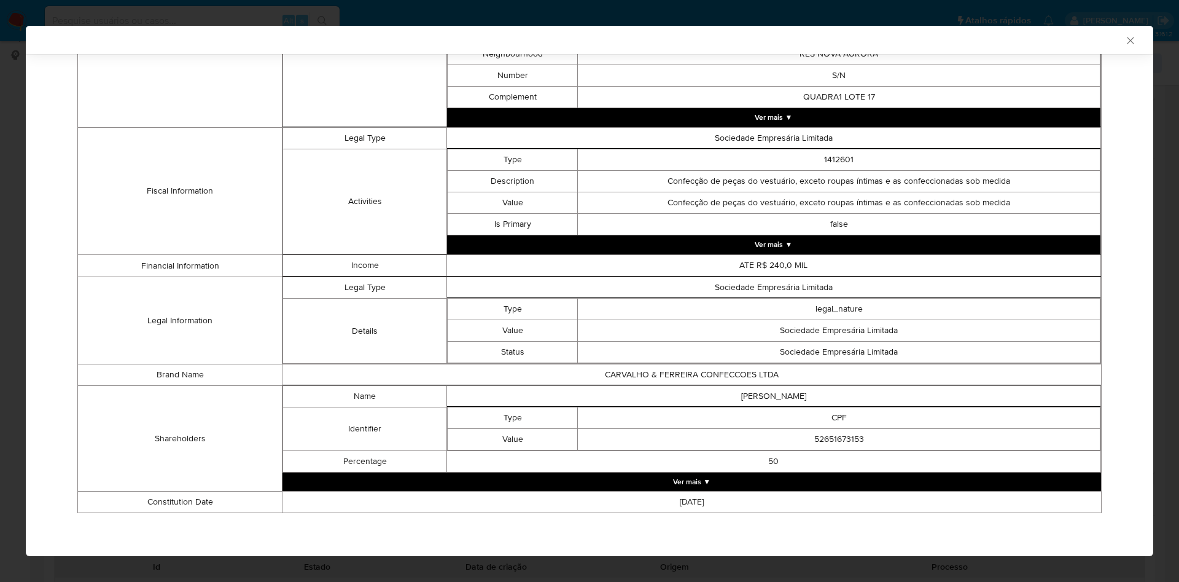
click at [849, 442] on td "52651673153" at bounding box center [839, 439] width 523 height 21
click at [743, 474] on button "Ver mais ▼" at bounding box center [692, 481] width 819 height 18
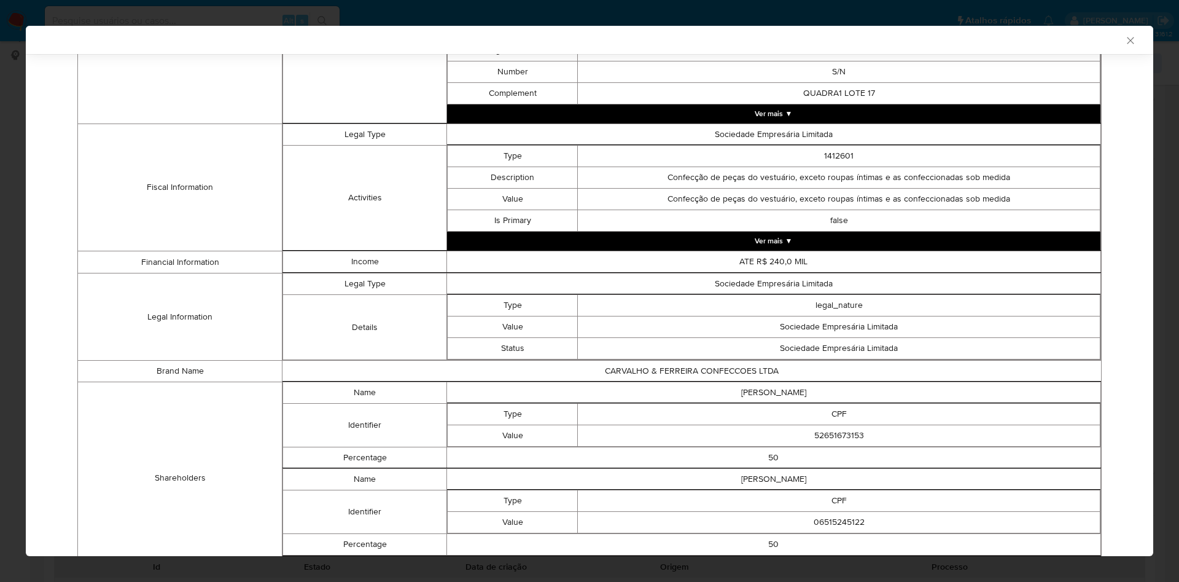
click at [830, 441] on td "52651673153" at bounding box center [839, 435] width 523 height 21
copy td "52651673153"
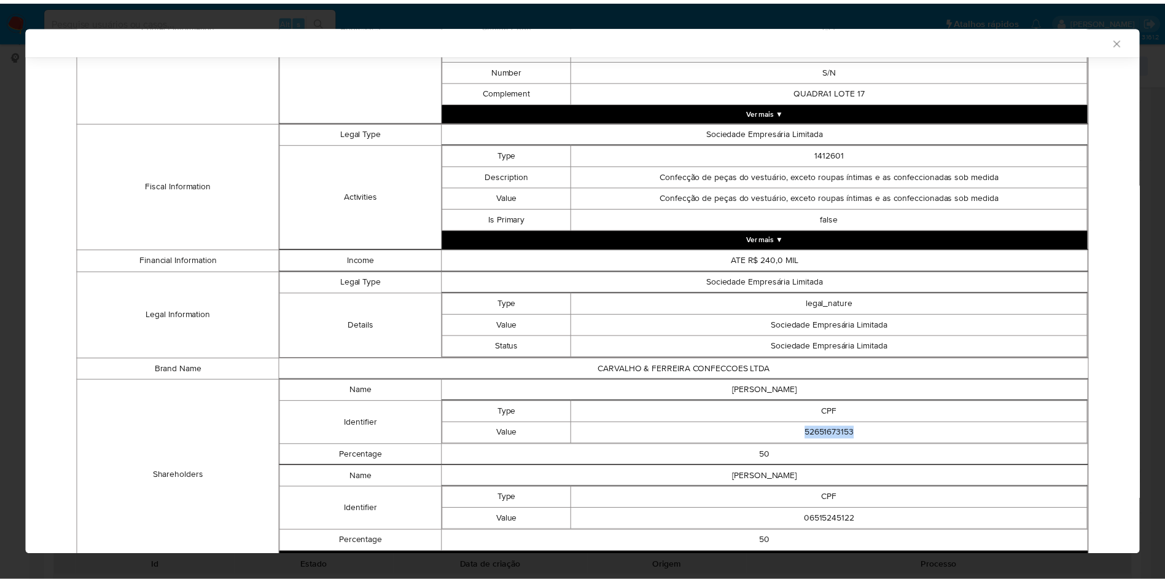
scroll to position [416, 0]
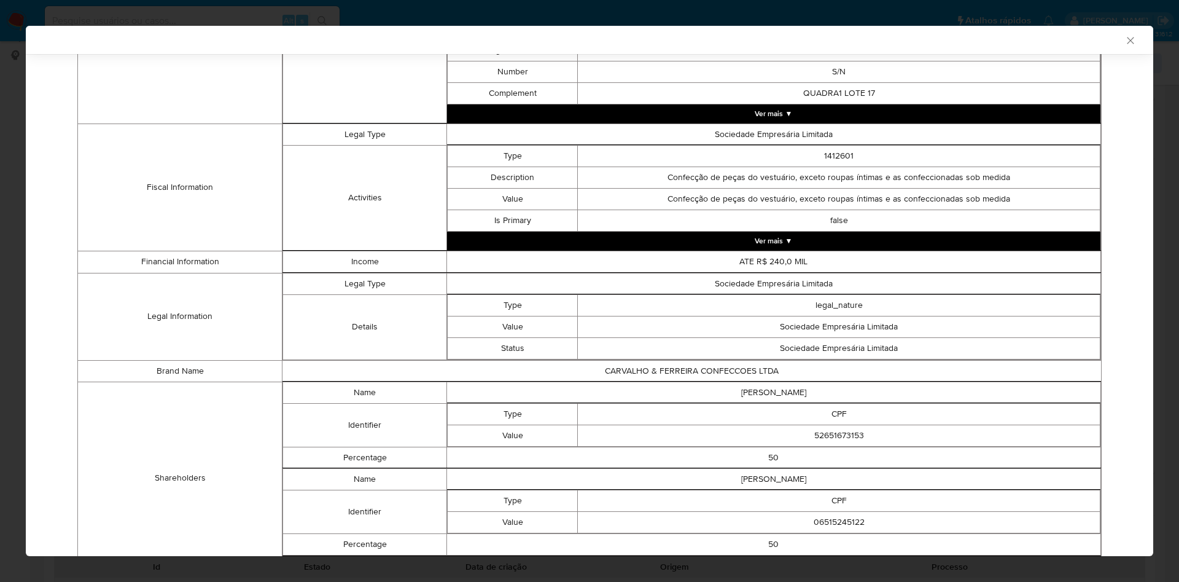
click at [829, 522] on td "06515245122" at bounding box center [839, 521] width 523 height 21
copy td "06515245122"
click at [829, 522] on td "06515245122" at bounding box center [839, 521] width 523 height 21
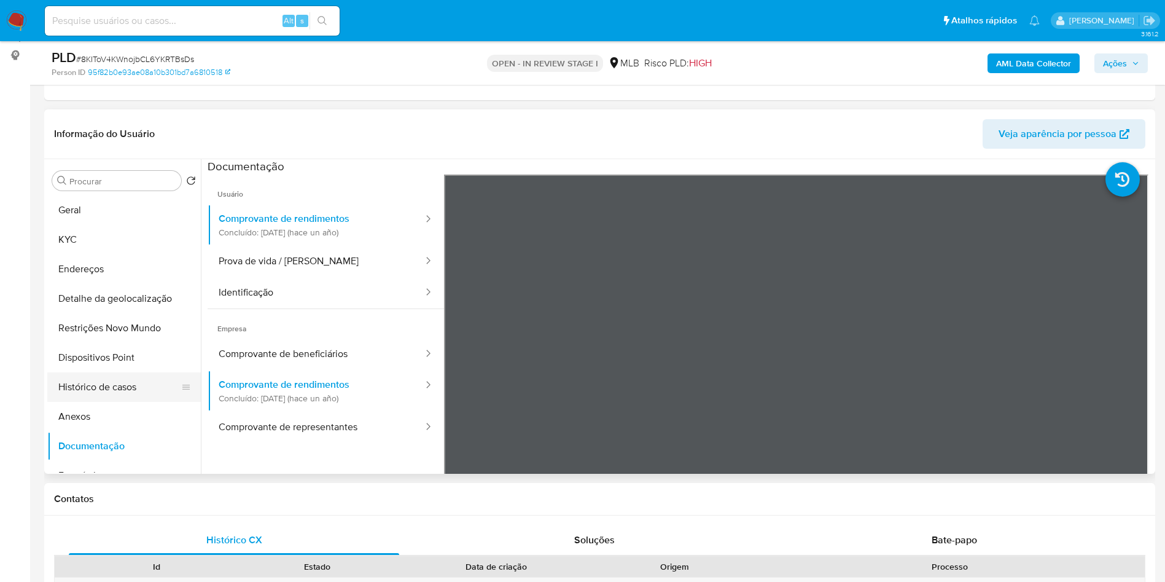
click at [106, 398] on button "Histórico de casos" at bounding box center [119, 386] width 144 height 29
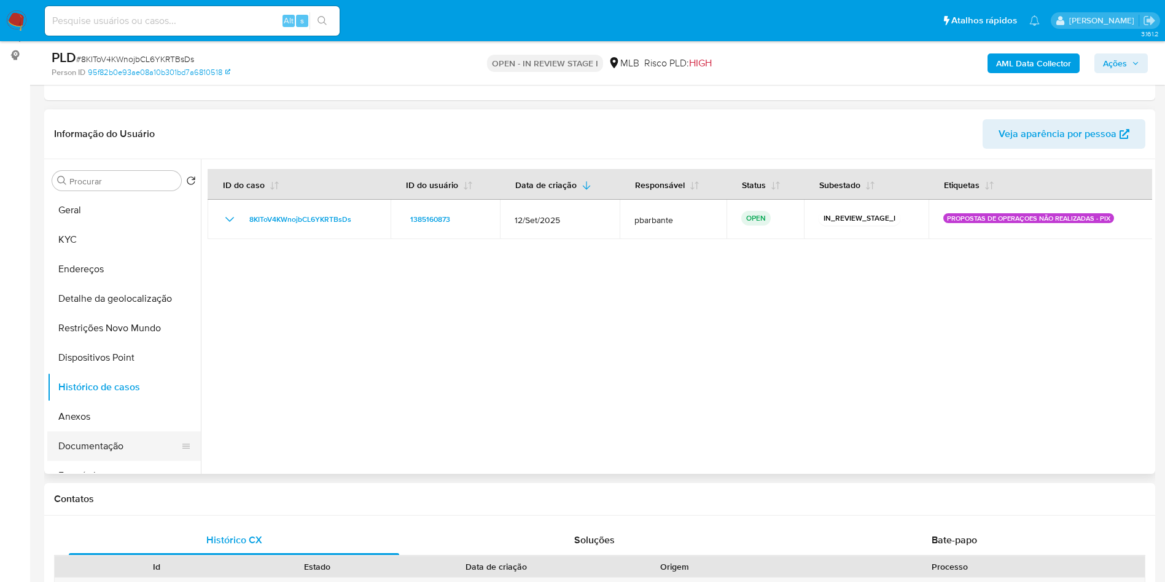
click at [106, 461] on button "Documentação" at bounding box center [119, 445] width 144 height 29
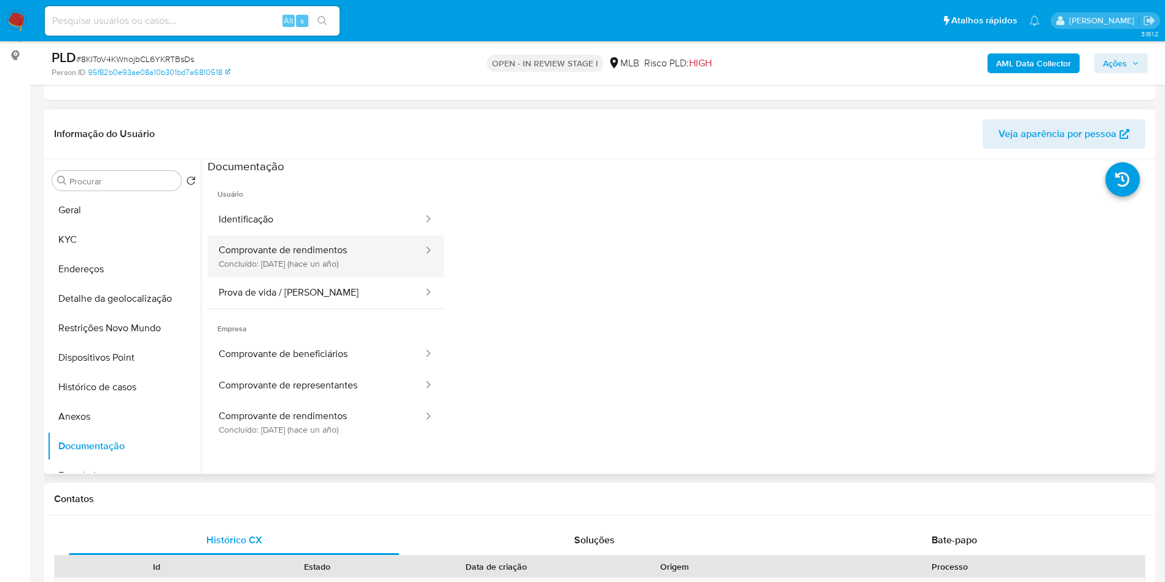
click at [351, 274] on button "Comprovante de rendimentos Concluído: 12/06/2024 (hace un año)" at bounding box center [316, 256] width 217 height 42
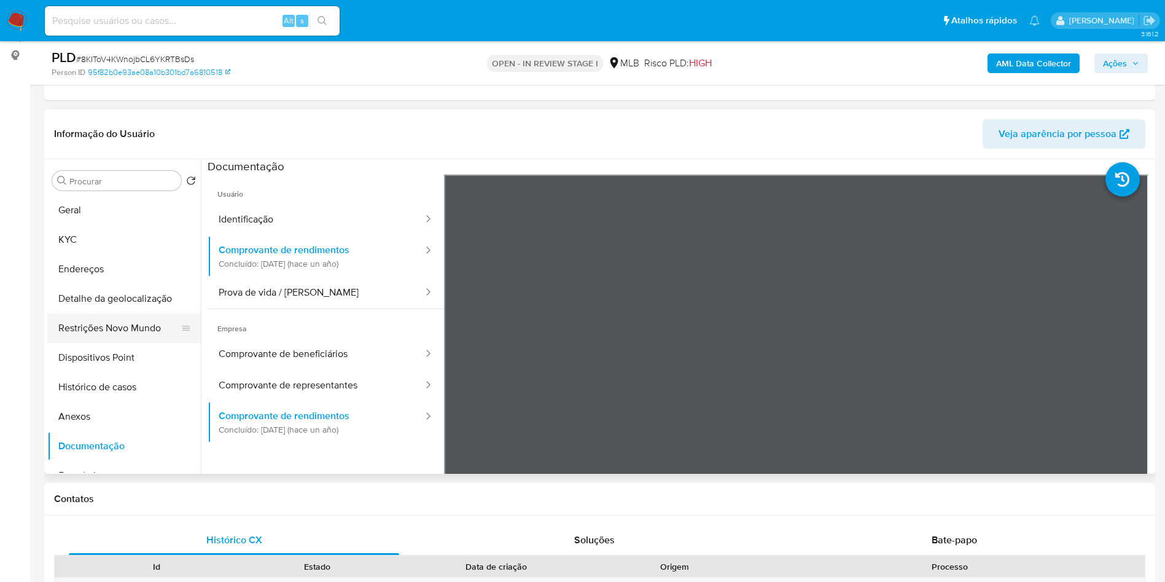
click at [95, 343] on button "Restrições Novo Mundo" at bounding box center [119, 327] width 144 height 29
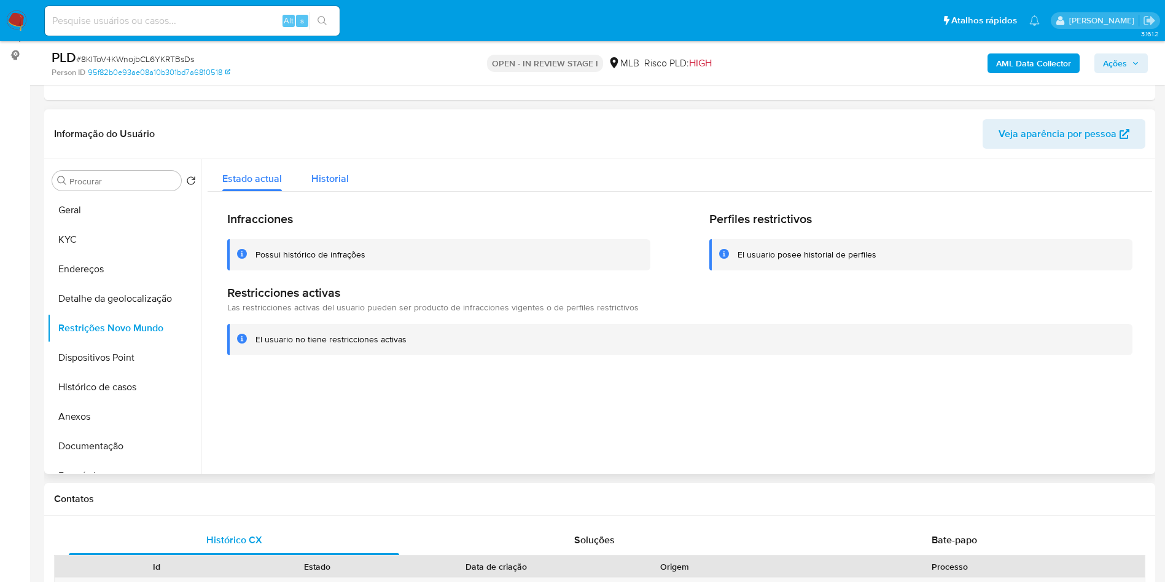
click at [318, 181] on div "Historial" at bounding box center [329, 175] width 37 height 33
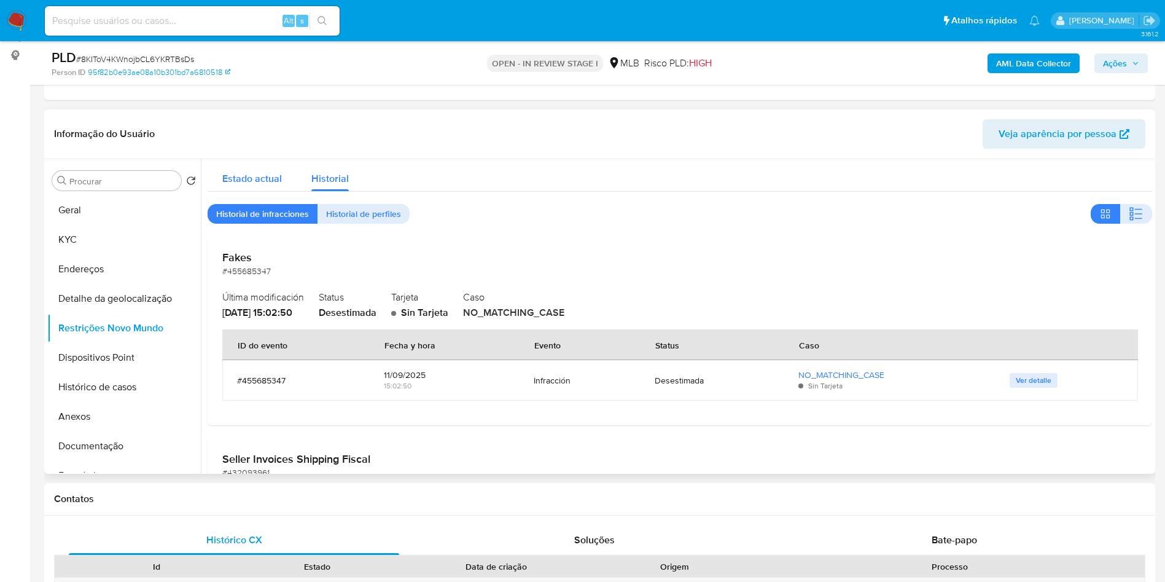
click at [230, 192] on div "Estado actual" at bounding box center [252, 175] width 60 height 33
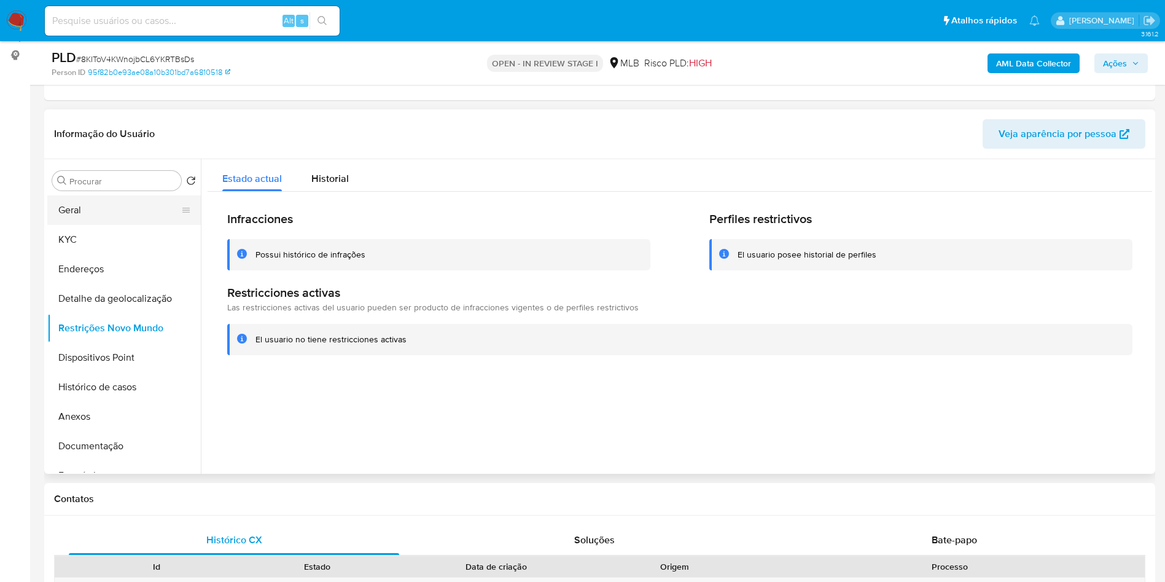
click at [95, 223] on button "Geral" at bounding box center [119, 209] width 144 height 29
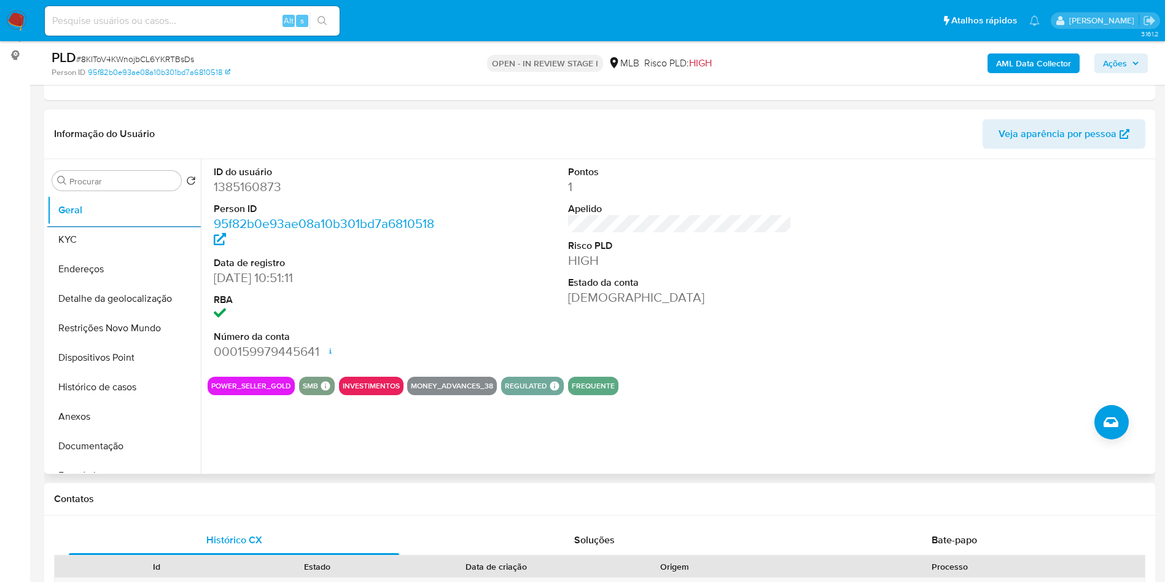
copy td "06515245122"
click at [112, 254] on button "KYC" at bounding box center [119, 239] width 144 height 29
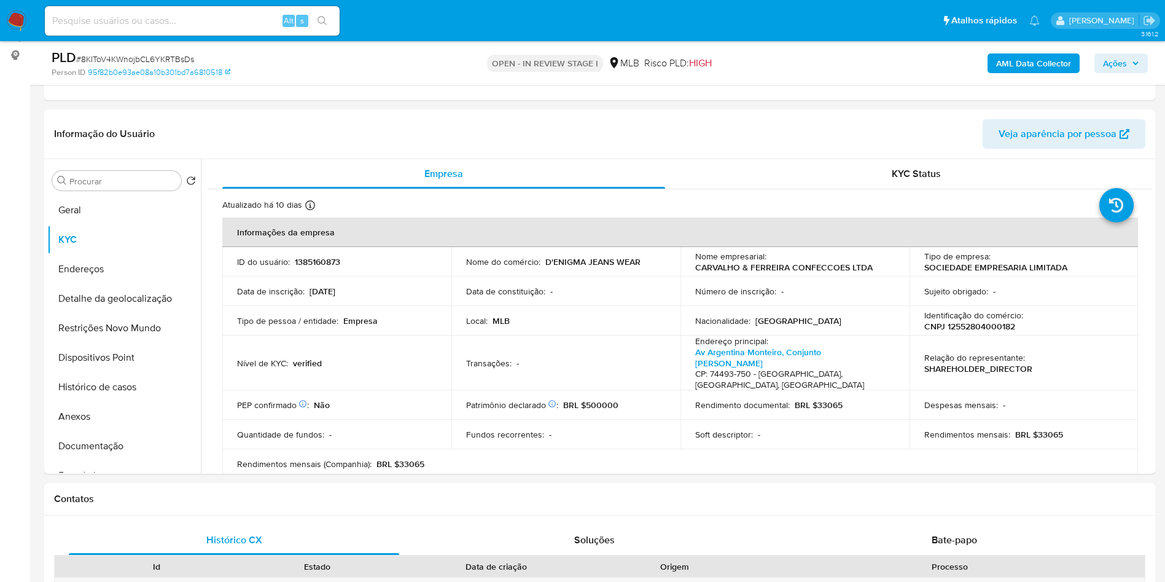
copy td "06515245122"
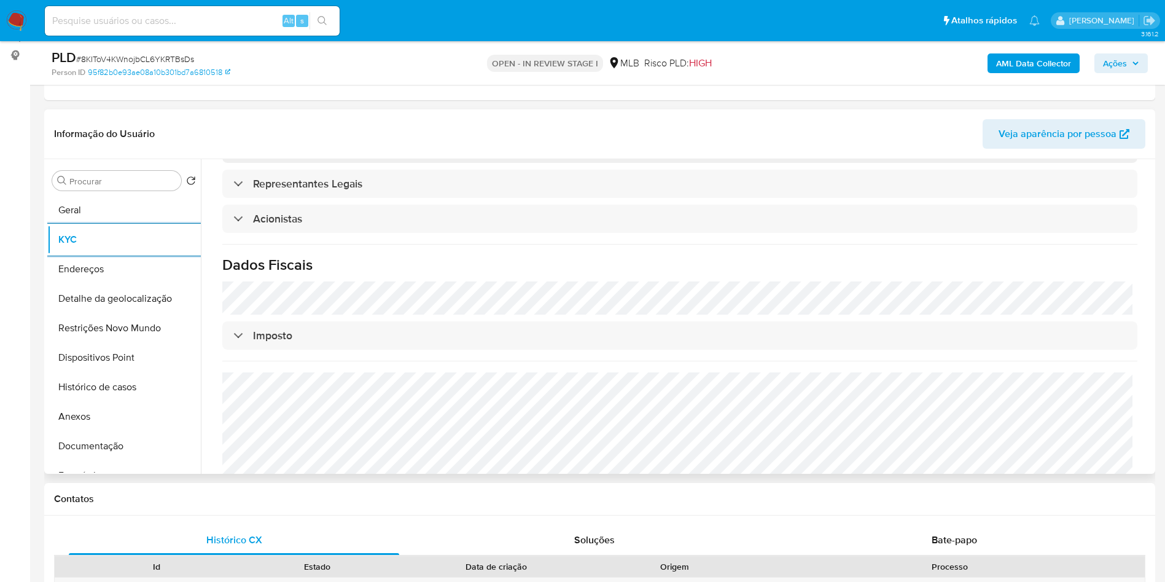
copy td "06515245122"
click at [111, 313] on button "Detalhe da geolocalização" at bounding box center [119, 298] width 144 height 29
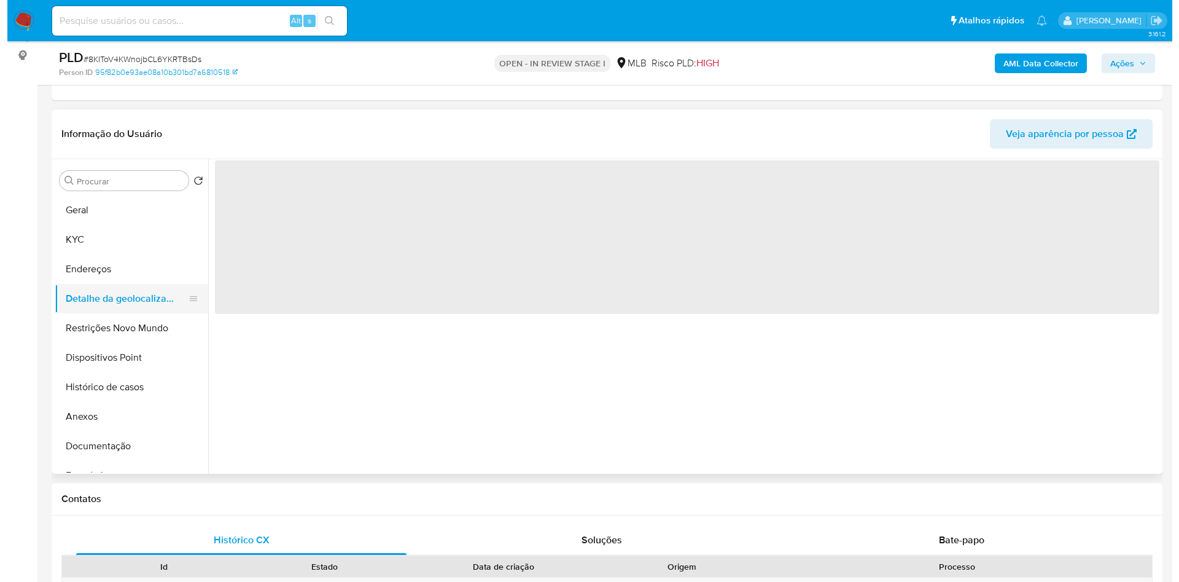
scroll to position [0, 0]
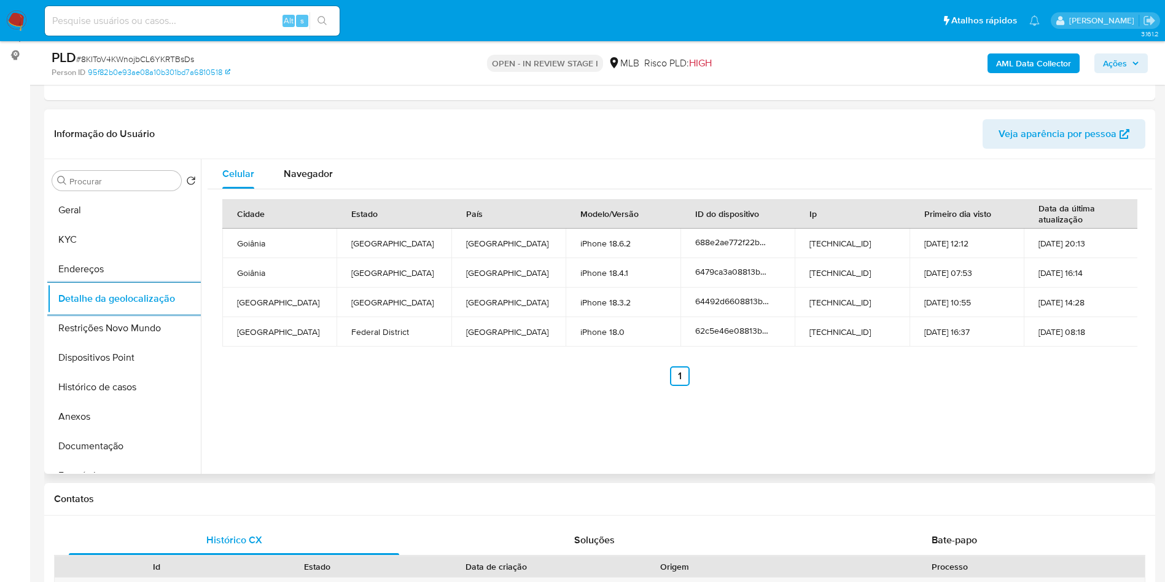
copy td "06515245122"
click at [92, 342] on button "Restrições Novo Mundo" at bounding box center [119, 327] width 144 height 29
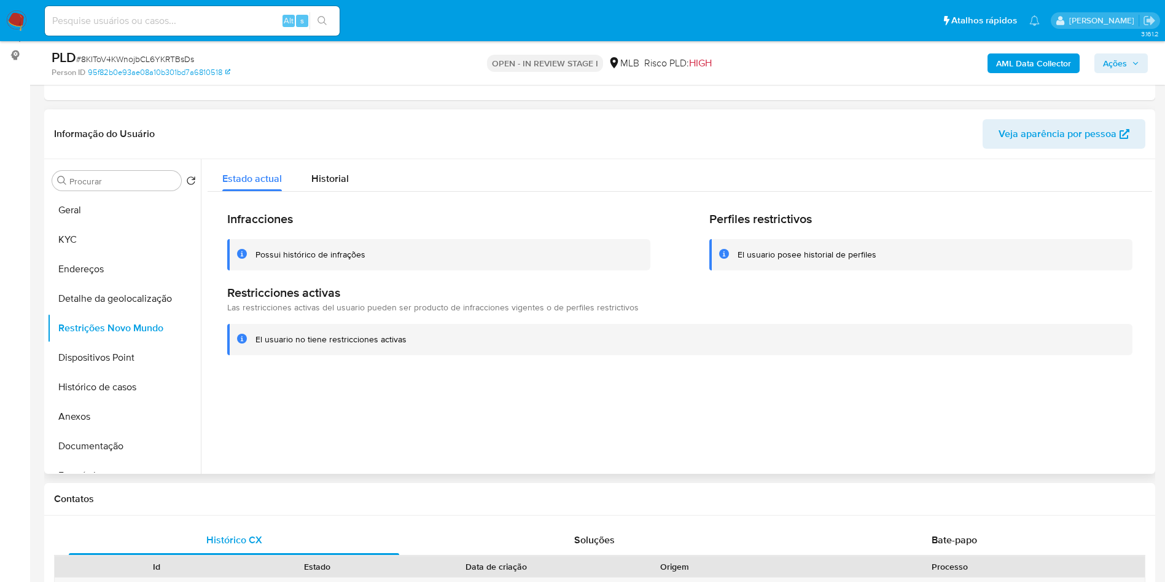
copy td "06515245122"
click at [128, 370] on button "Dispositivos Point" at bounding box center [119, 357] width 144 height 29
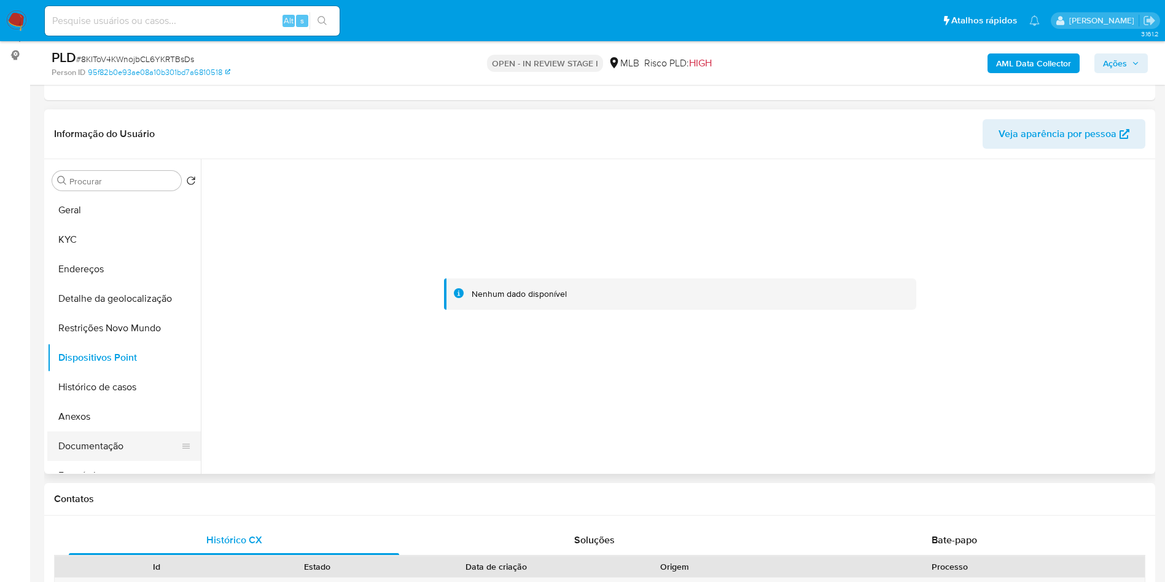
click at [74, 461] on button "Documentação" at bounding box center [119, 445] width 144 height 29
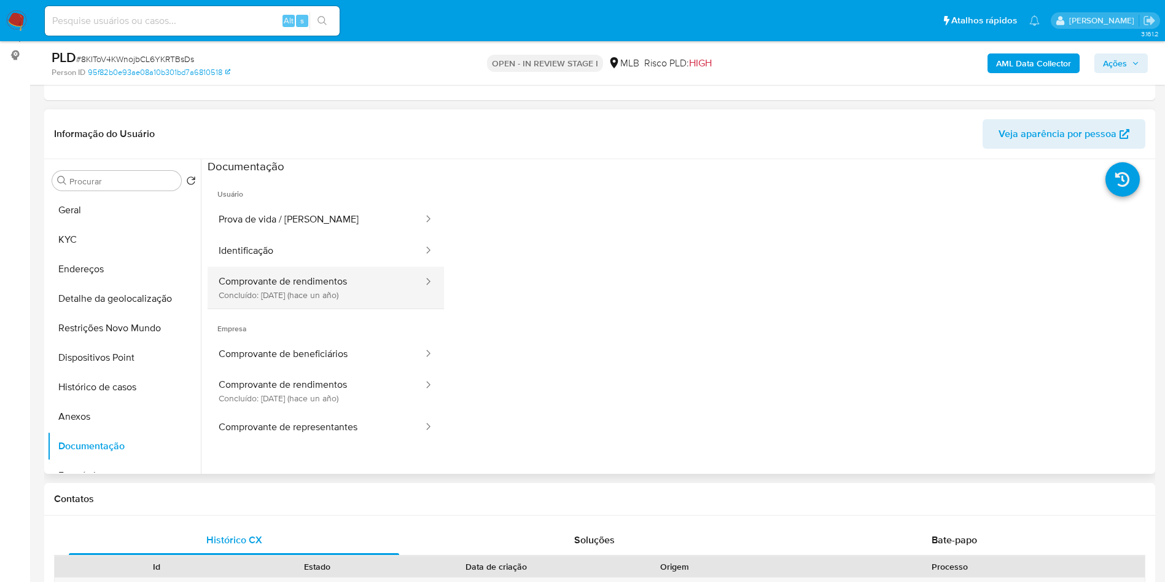
click at [320, 307] on button "Comprovante de rendimentos Concluído: 12/06/2024 (hace un año)" at bounding box center [316, 288] width 217 height 42
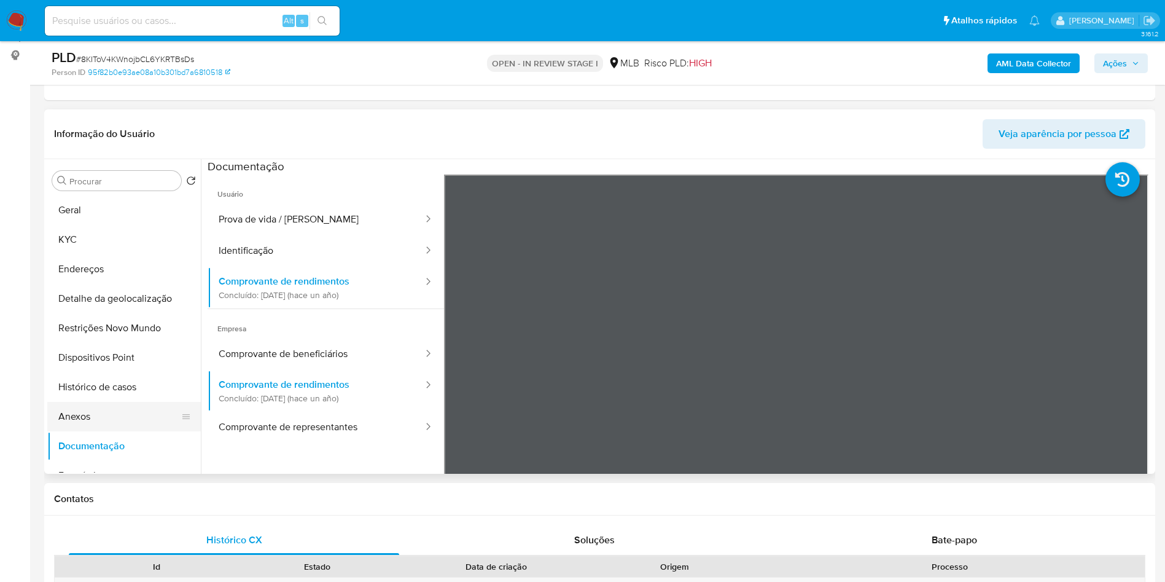
click at [97, 431] on button "Anexos" at bounding box center [119, 416] width 144 height 29
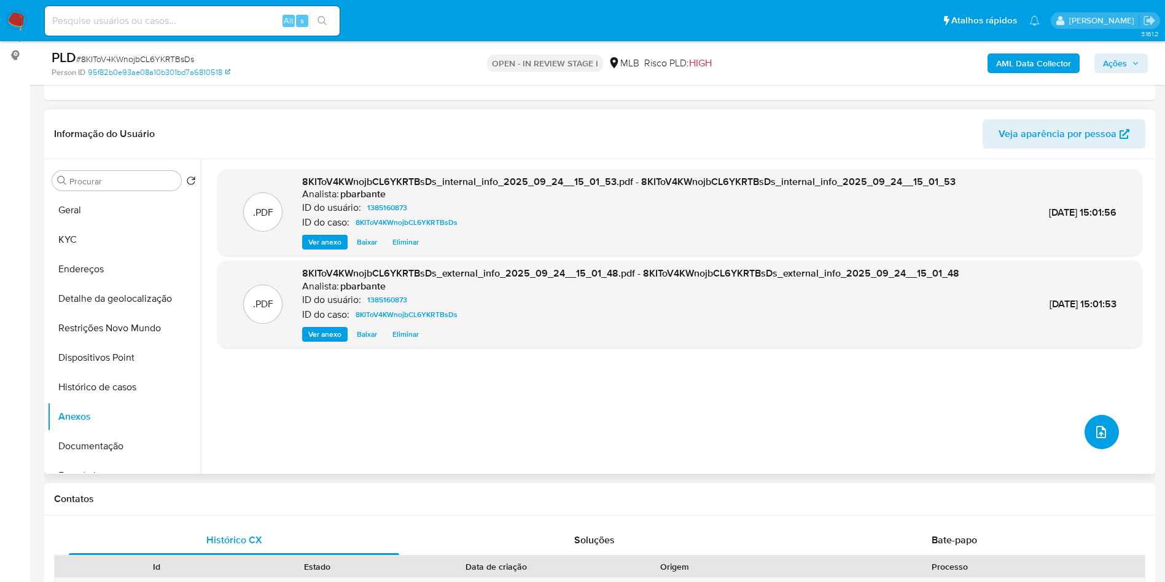
click at [1097, 439] on icon "upload-file" at bounding box center [1101, 431] width 15 height 15
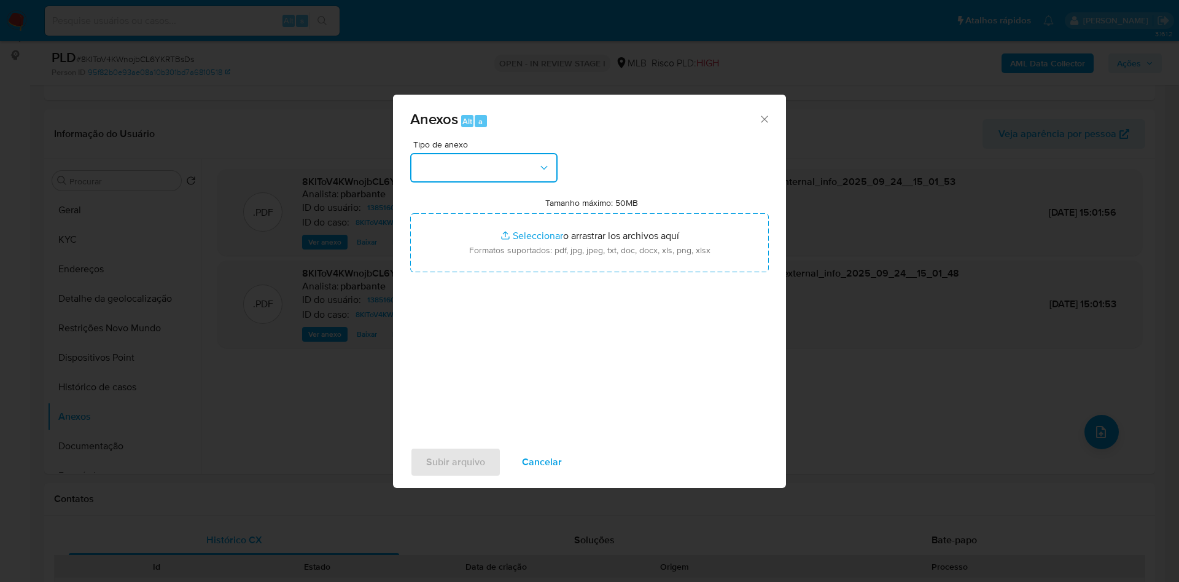
click at [433, 153] on button "button" at bounding box center [483, 167] width 147 height 29
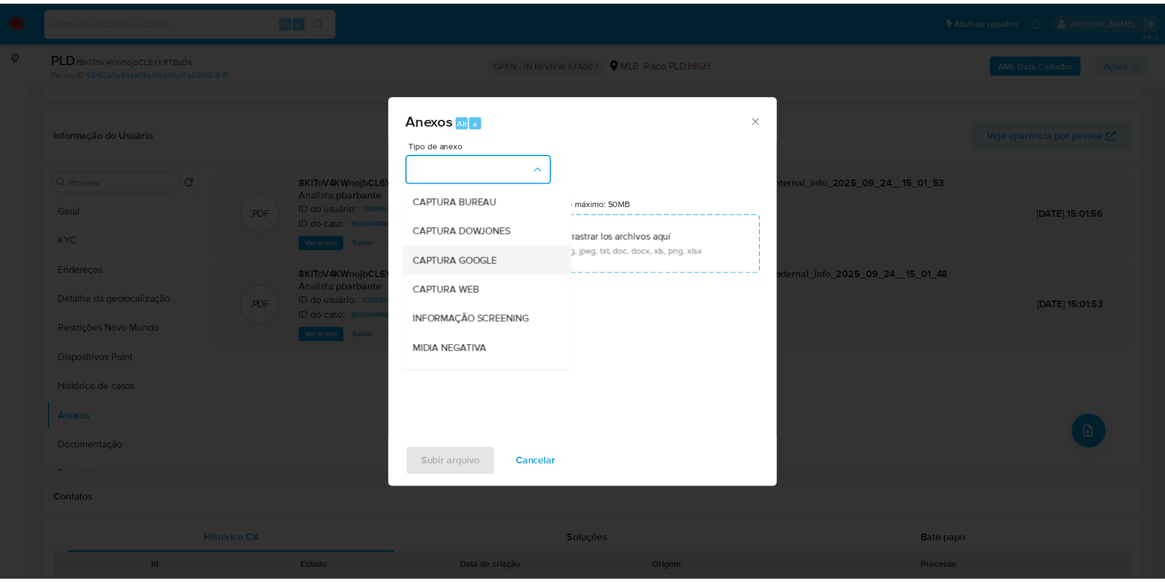
scroll to position [165, 0]
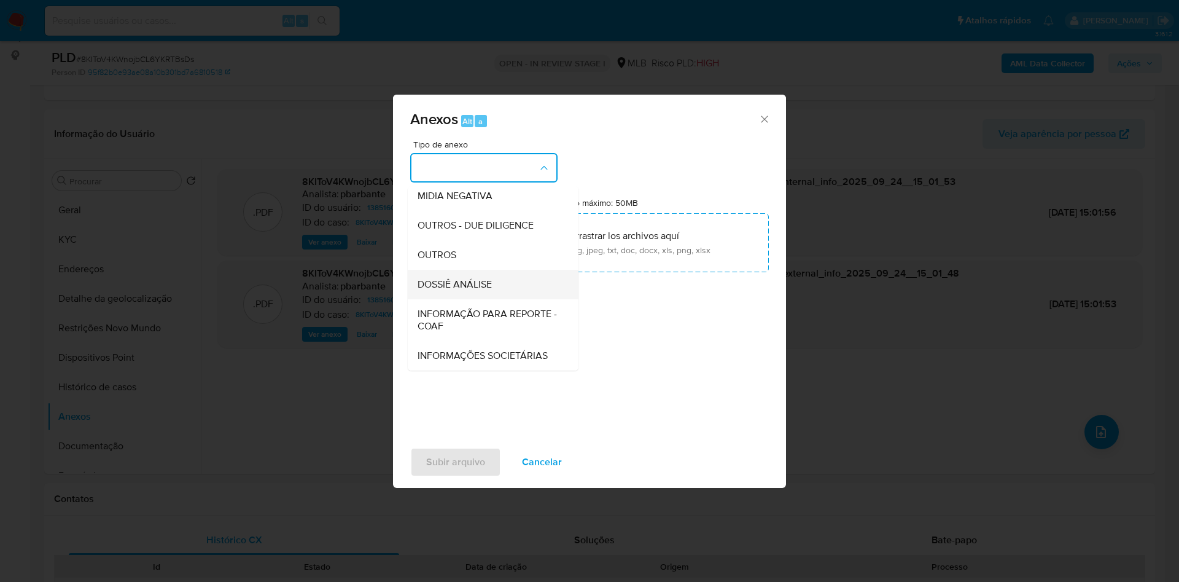
click at [434, 270] on div "DOSSIÊ ANÁLISE" at bounding box center [490, 284] width 144 height 29
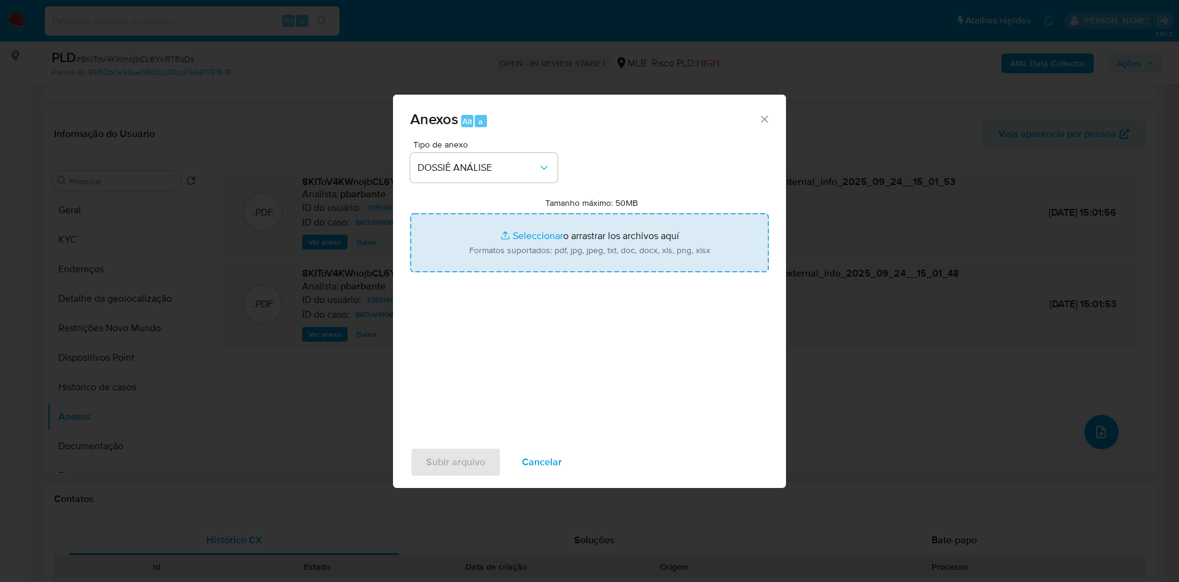
type input "C:\fakepath\Mulan 1385160873_2025_09_23_07_24_35.xlsx"
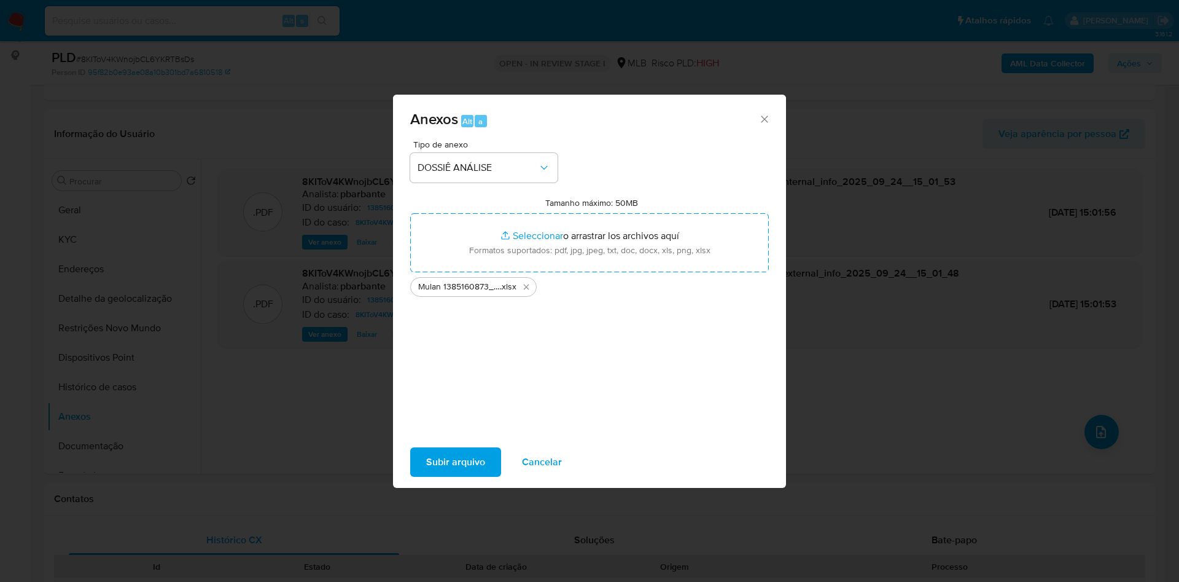
click at [452, 474] on span "Subir arquivo" at bounding box center [455, 461] width 59 height 27
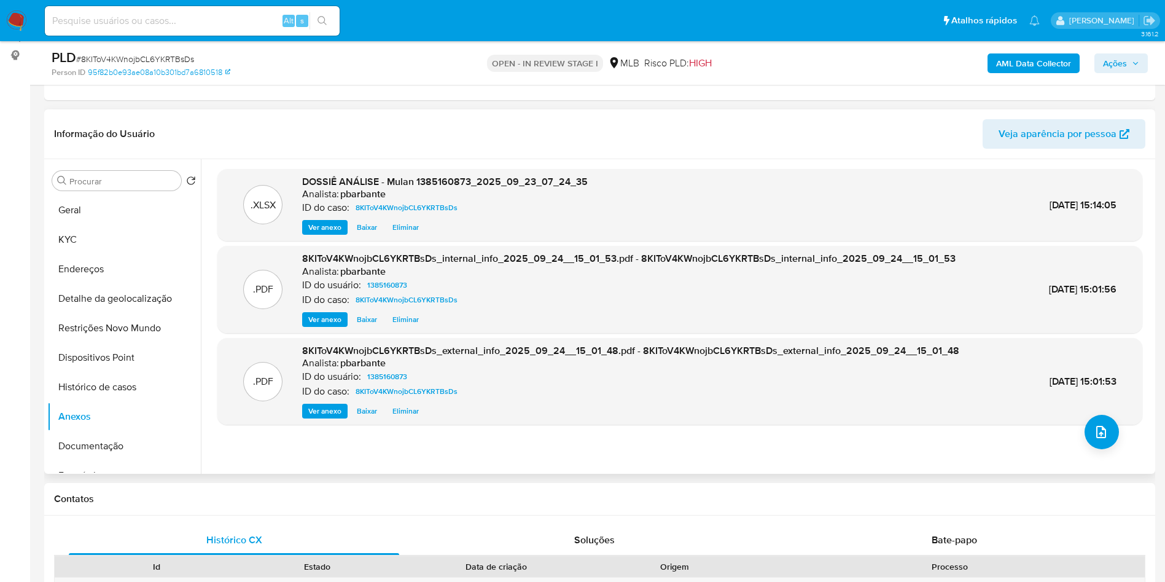
scroll to position [0, 0]
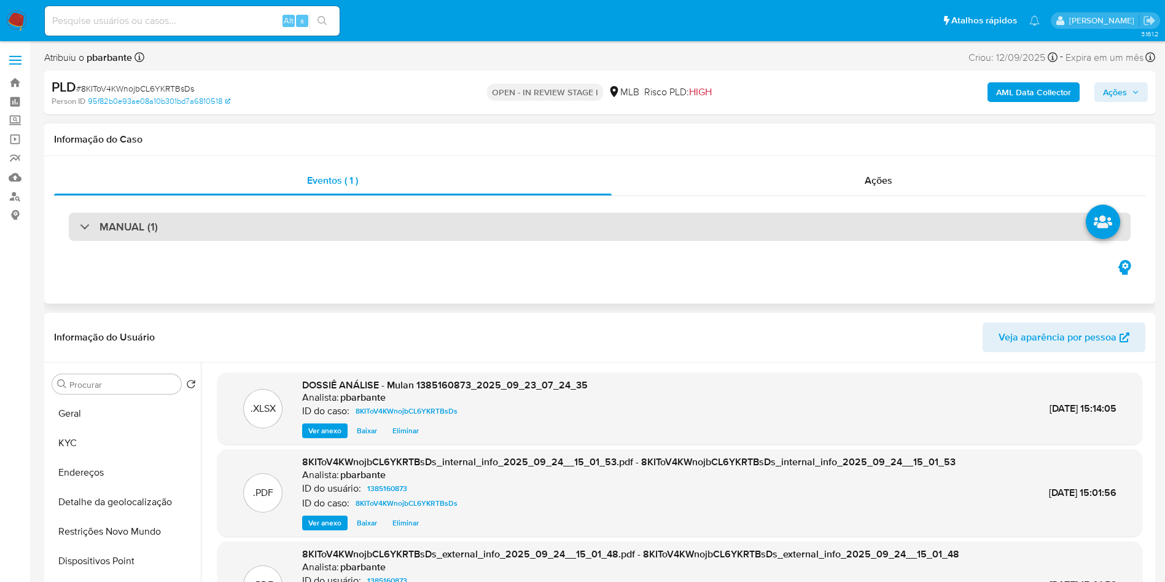
drag, startPoint x: 324, startPoint y: 252, endPoint x: 387, endPoint y: 227, distance: 68.1
click at [387, 227] on div "MANUAL (1)" at bounding box center [600, 226] width 1092 height 61
click at [387, 227] on div "MANUAL (1)" at bounding box center [600, 227] width 1062 height 28
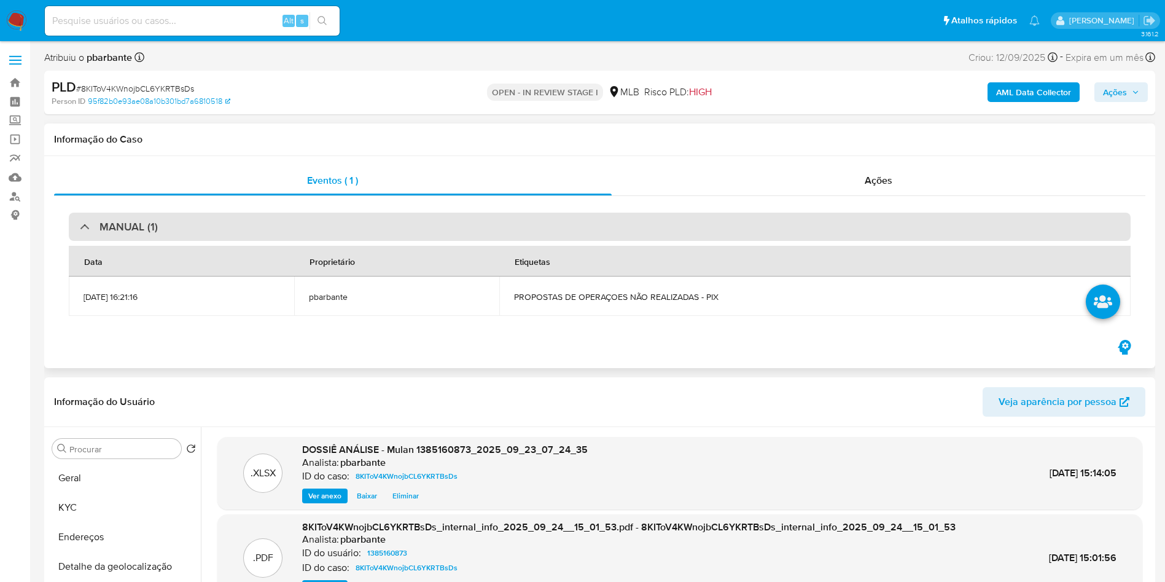
click at [387, 227] on div "MANUAL (1)" at bounding box center [600, 227] width 1062 height 28
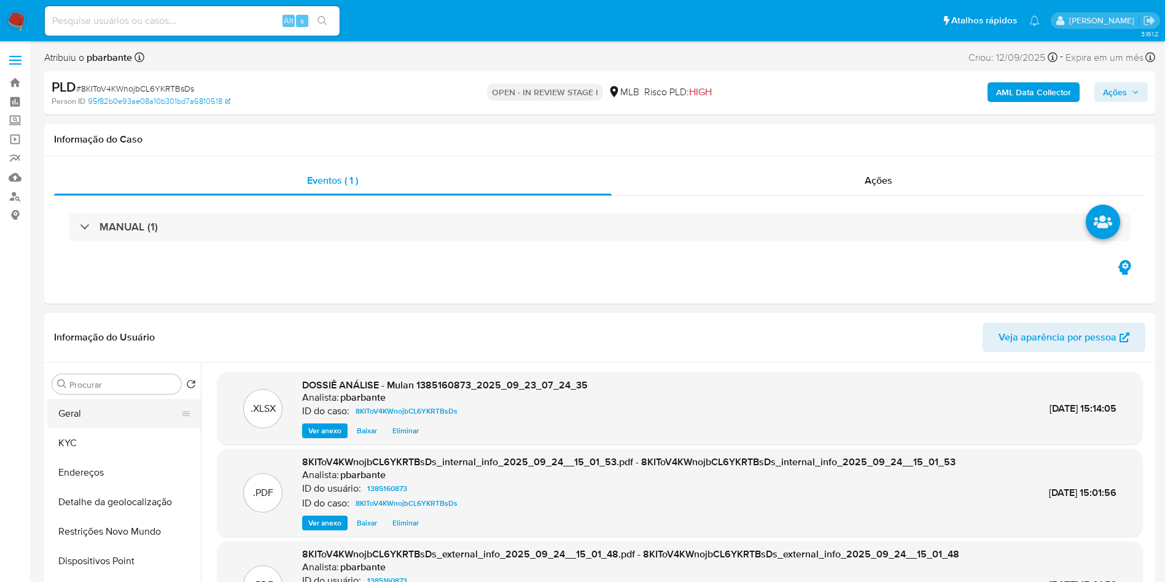
click at [60, 428] on button "Geral" at bounding box center [119, 413] width 144 height 29
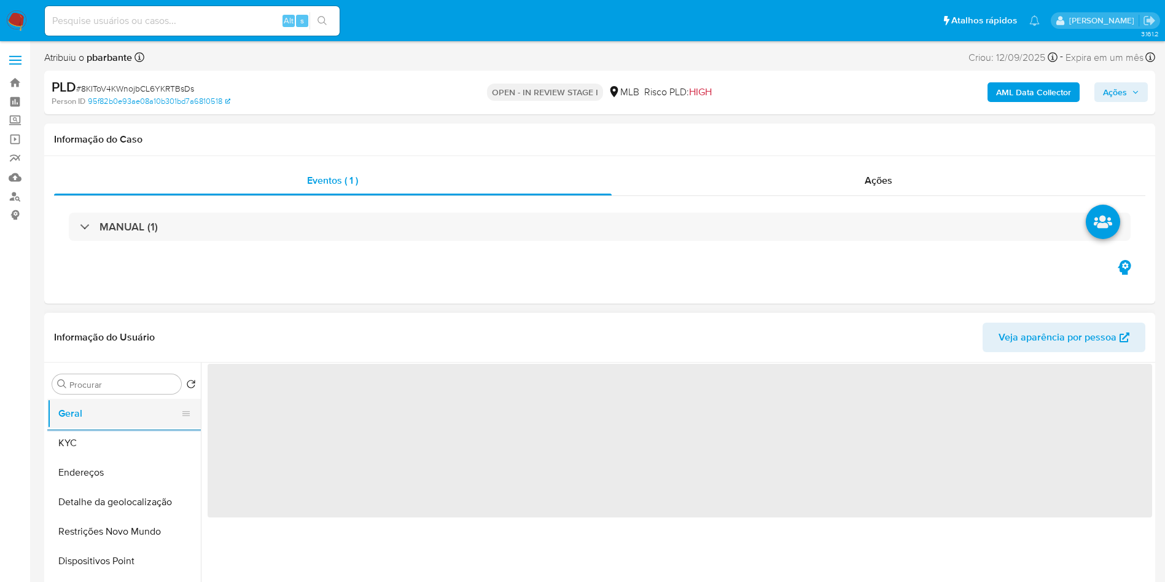
click at [47, 399] on button "Geral" at bounding box center [119, 413] width 144 height 29
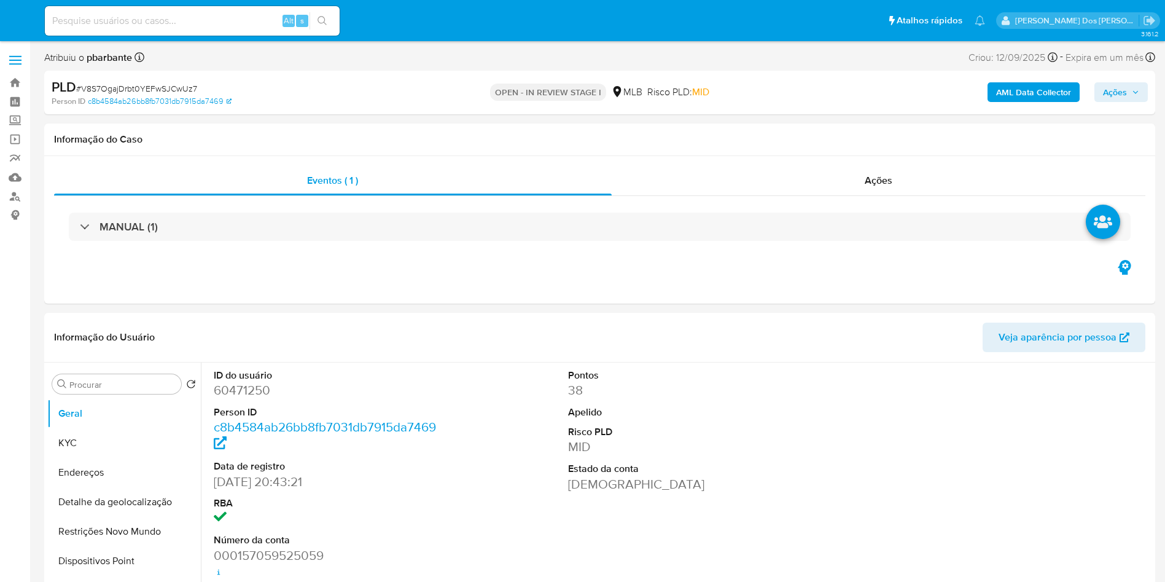
select select "10"
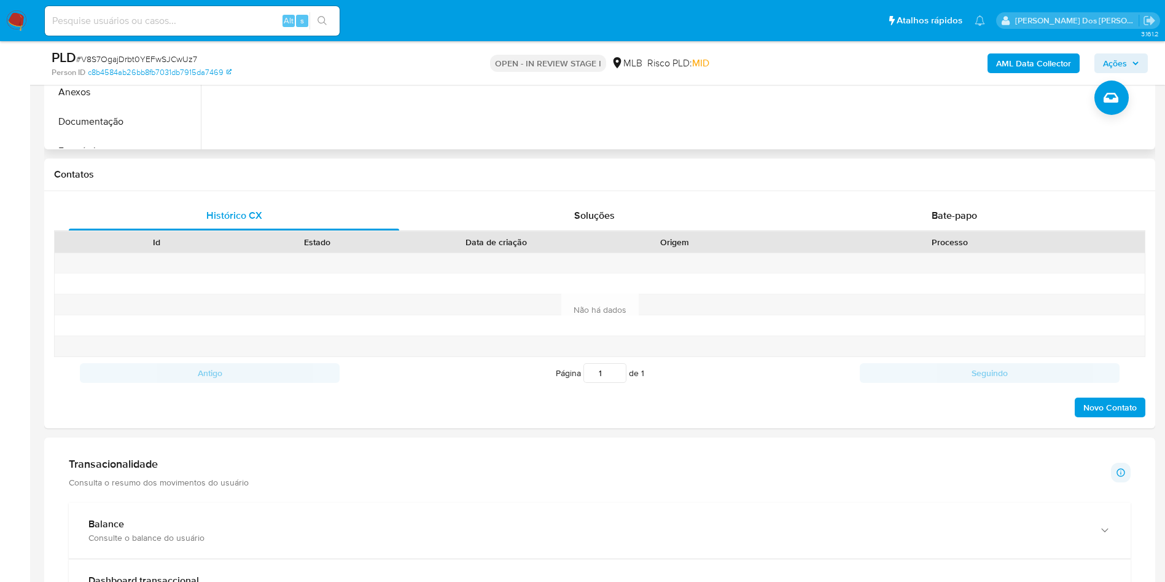
scroll to position [494, 0]
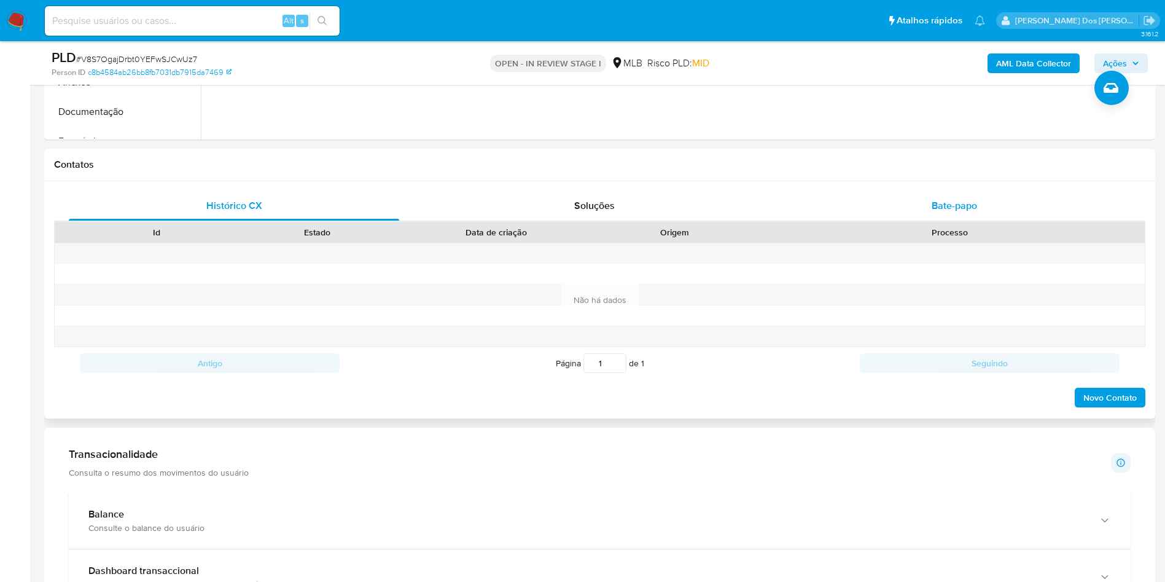
click at [978, 221] on div "Bate-papo" at bounding box center [954, 205] width 330 height 29
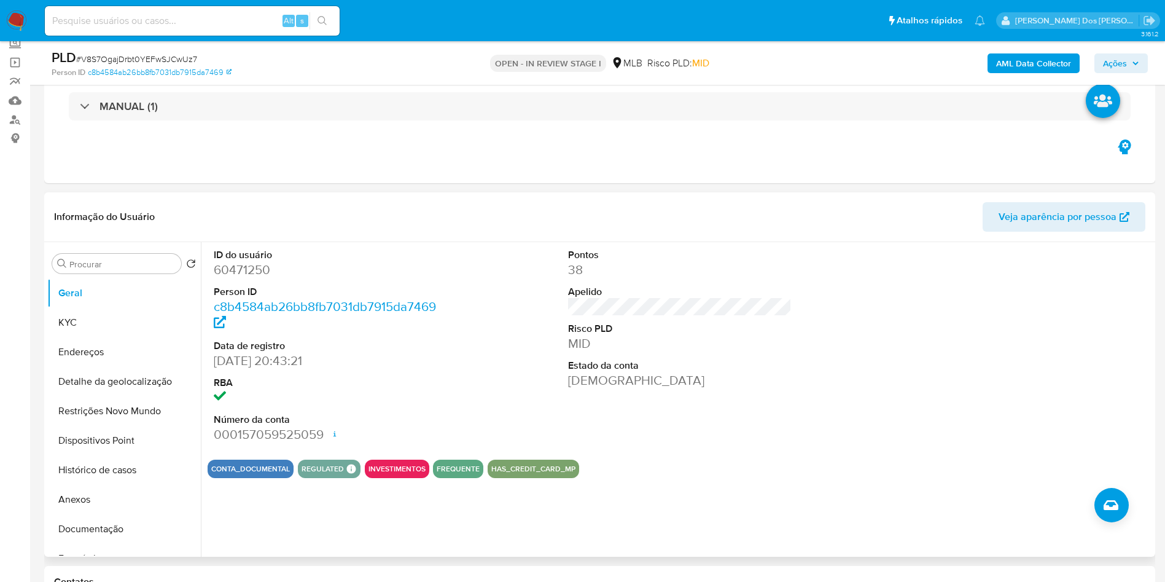
scroll to position [75, 0]
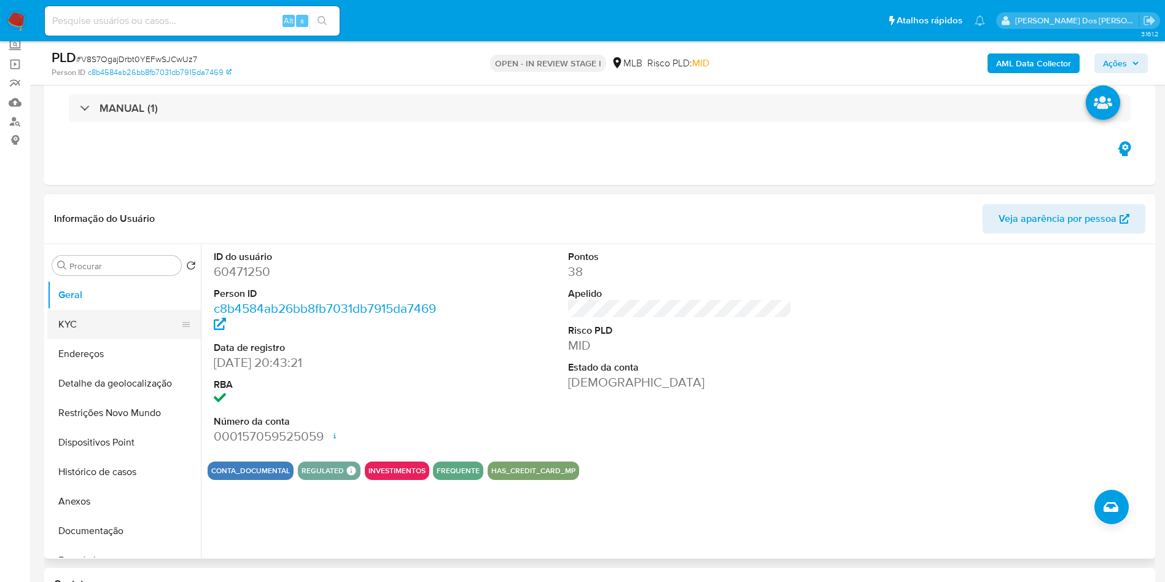
click at [95, 339] on button "KYC" at bounding box center [119, 324] width 144 height 29
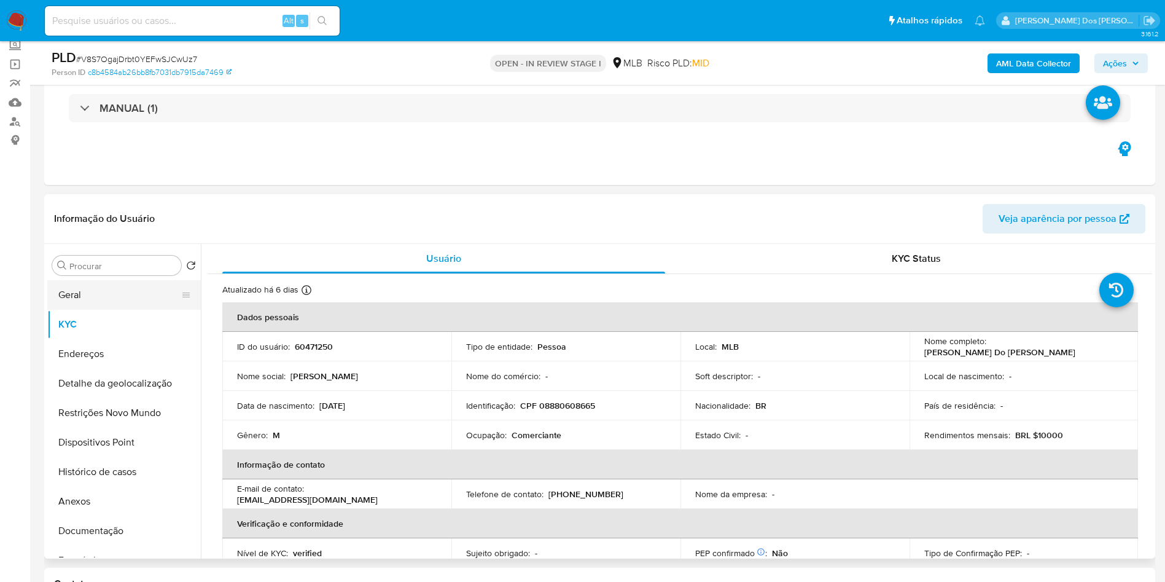
click at [153, 310] on button "Geral" at bounding box center [119, 294] width 144 height 29
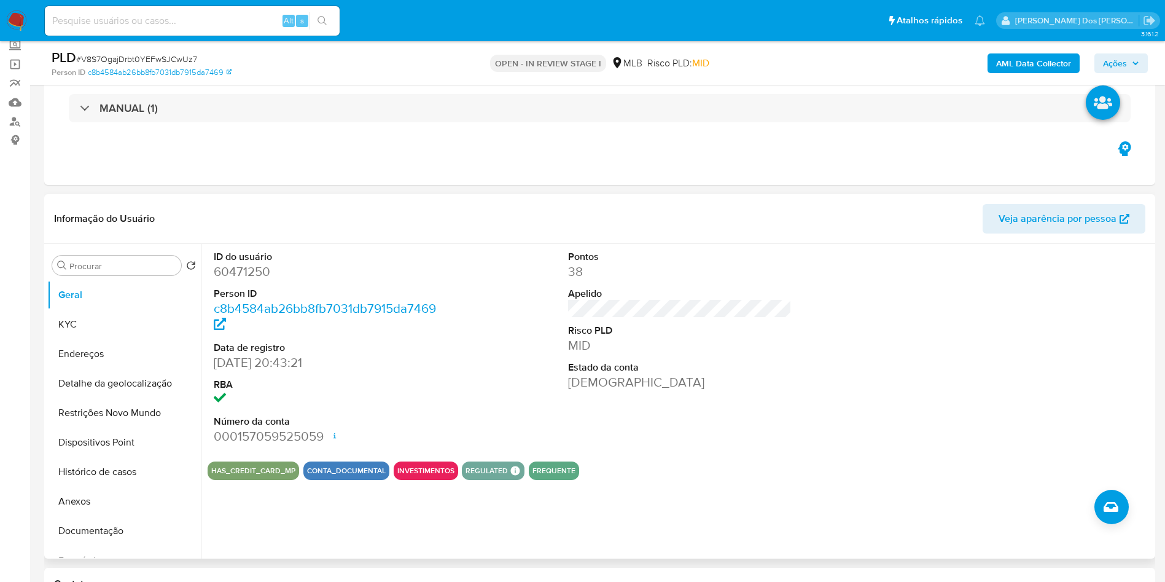
click at [245, 280] on dd "60471250" at bounding box center [326, 271] width 224 height 17
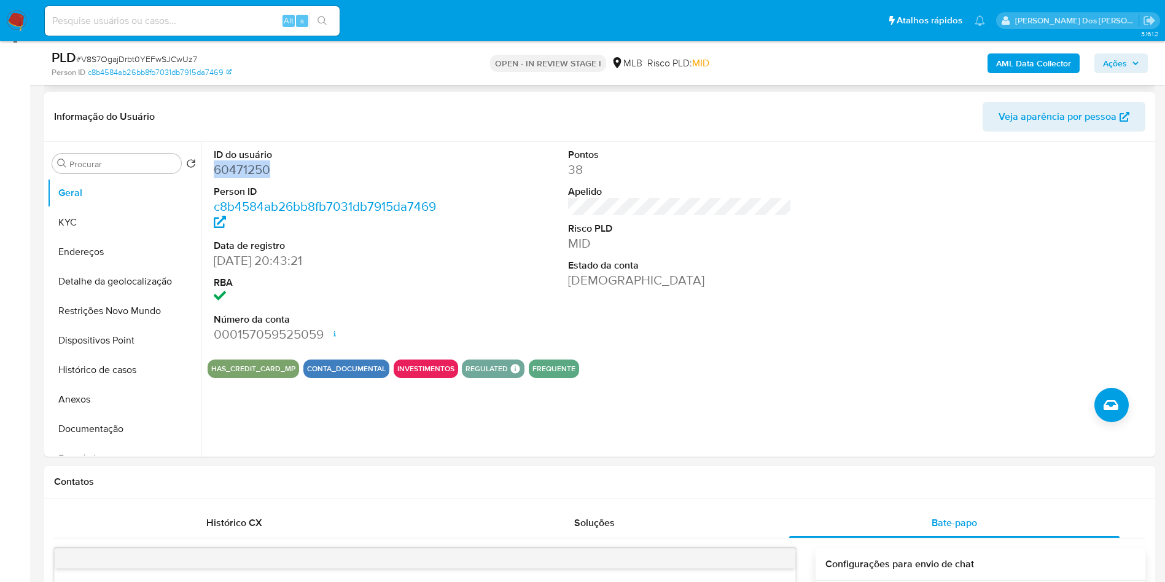
scroll to position [179, 0]
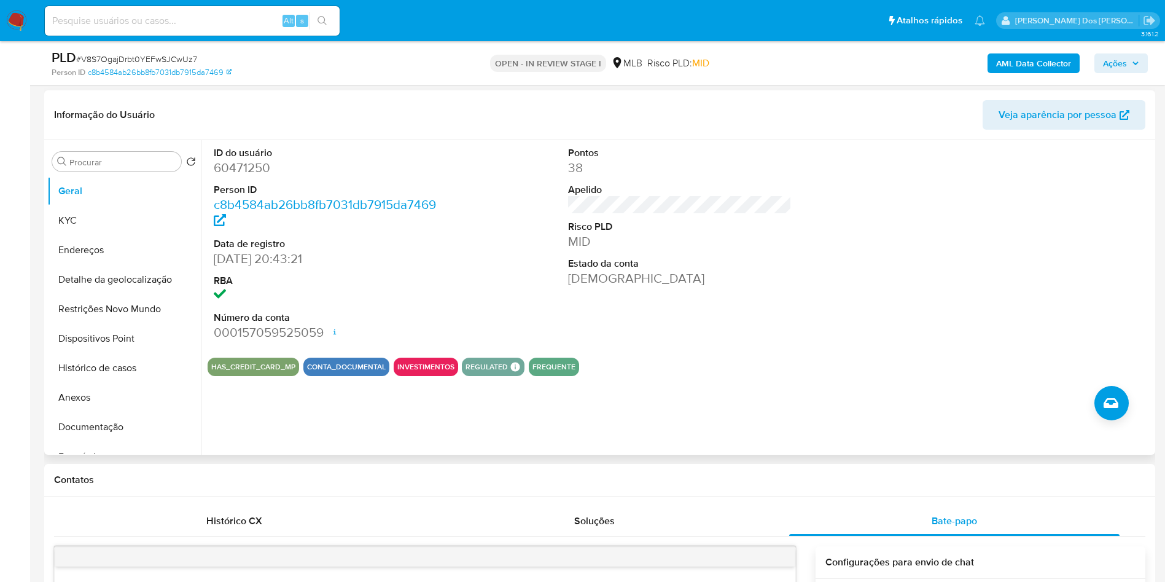
click at [233, 160] on dt "ID do usuário" at bounding box center [326, 153] width 224 height 14
click at [231, 176] on dd "60471250" at bounding box center [326, 167] width 224 height 17
copy dd "60471250"
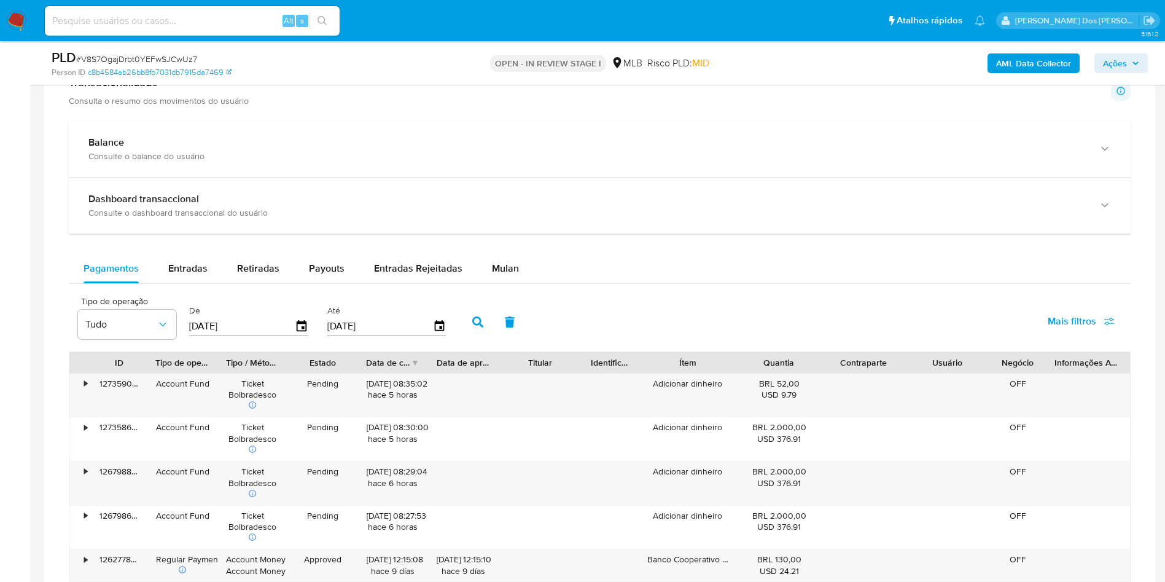
scroll to position [1165, 0]
click at [492, 284] on div "Mulan" at bounding box center [505, 269] width 27 height 29
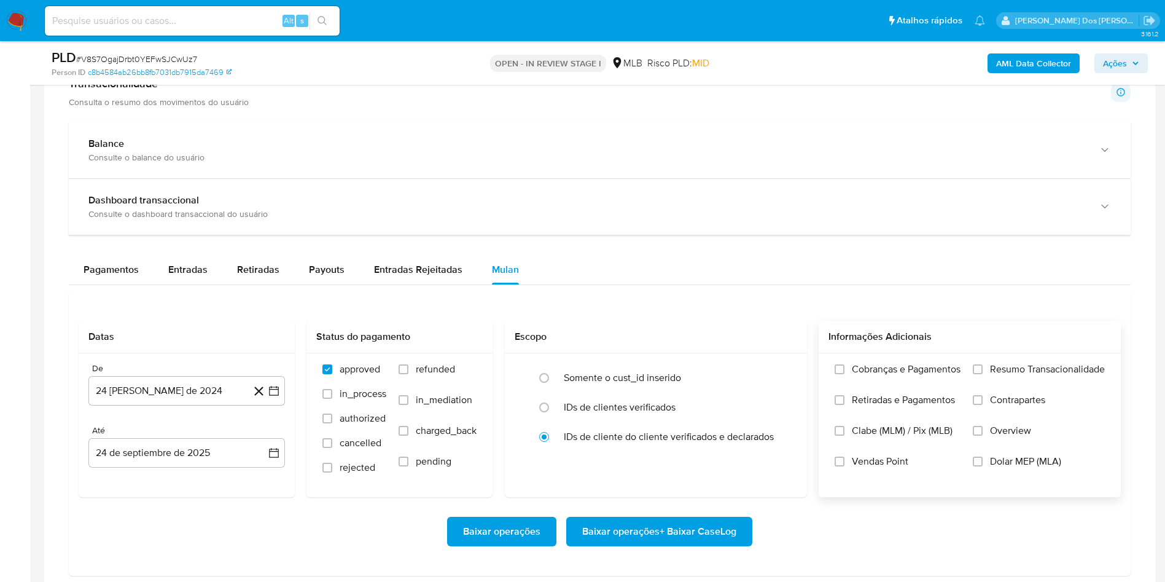
click at [1075, 375] on span "Resumo Transacionalidade" at bounding box center [1047, 369] width 115 height 12
click at [983, 374] on input "Resumo Transacionalidade" at bounding box center [978, 369] width 10 height 10
click at [672, 545] on span "Baixar operações + Baixar CaseLog" at bounding box center [659, 531] width 154 height 27
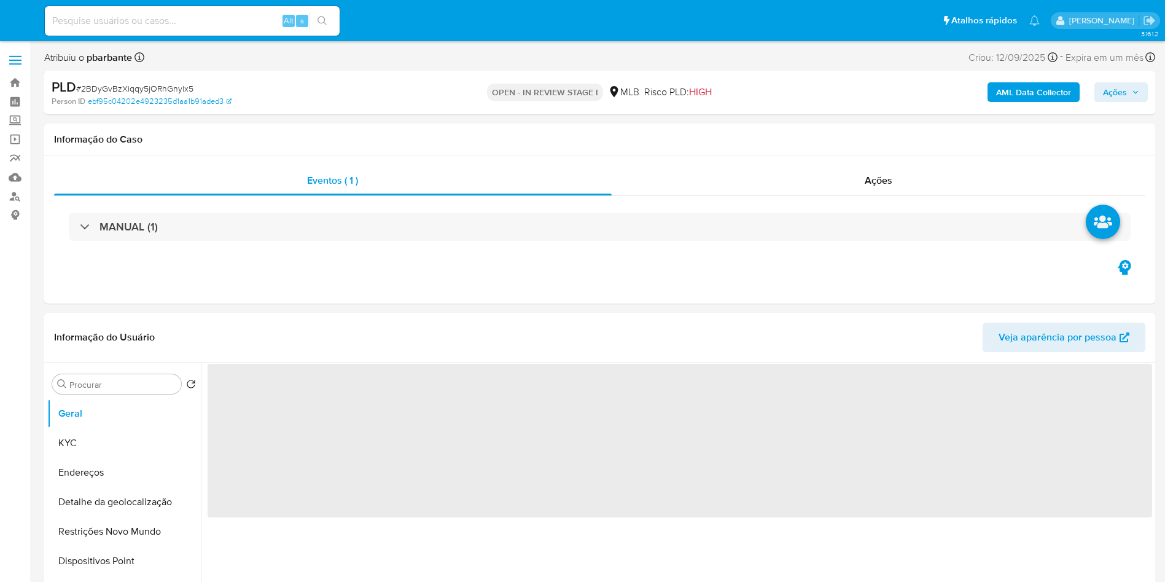
select select "10"
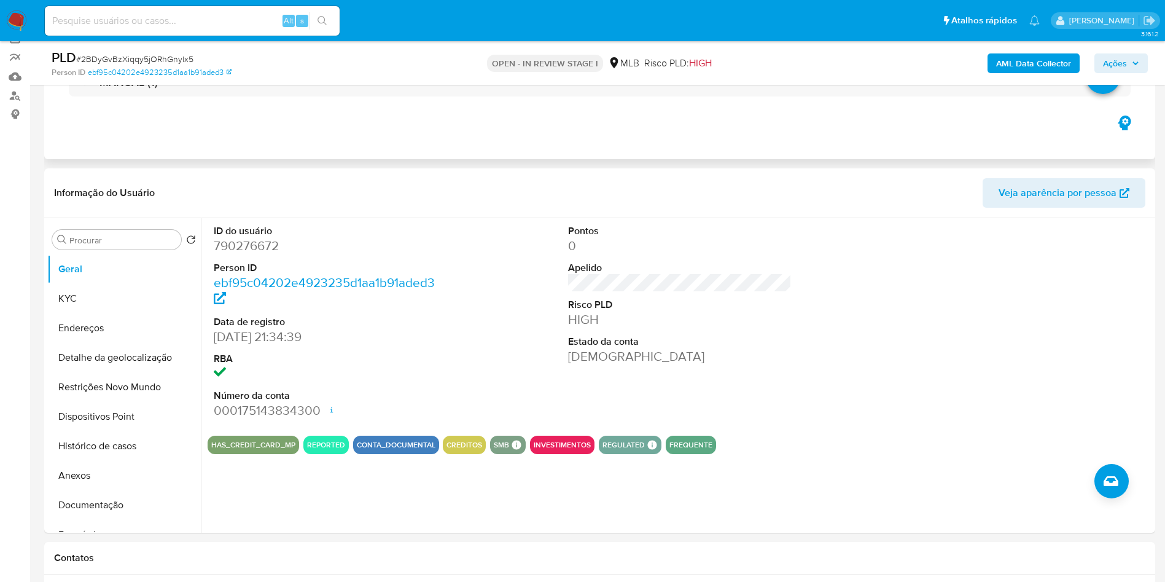
scroll to position [132, 0]
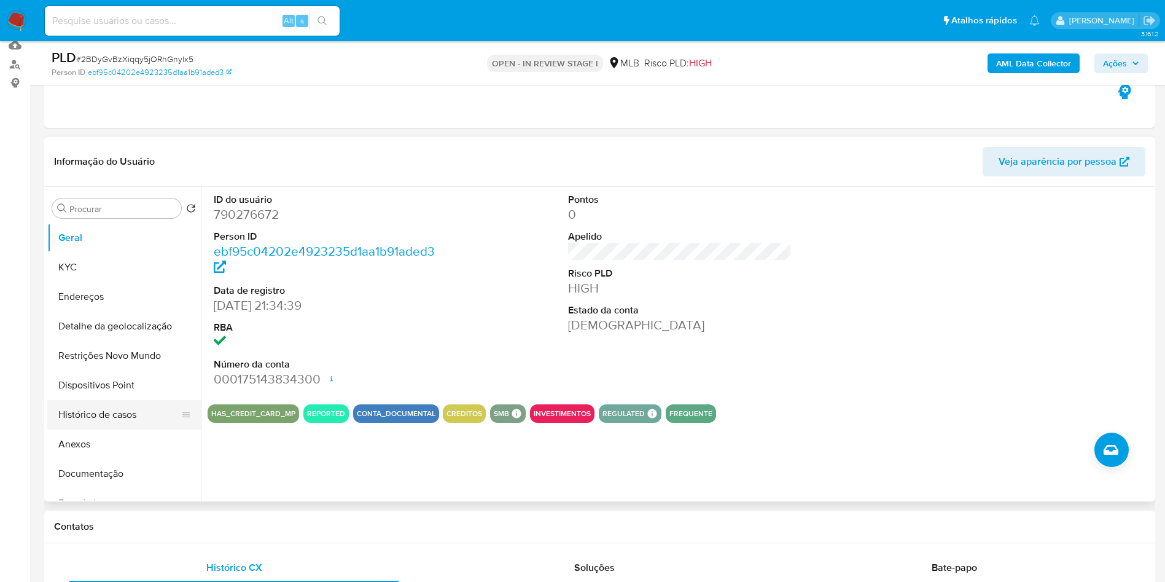
click at [134, 429] on button "Histórico de casos" at bounding box center [119, 414] width 144 height 29
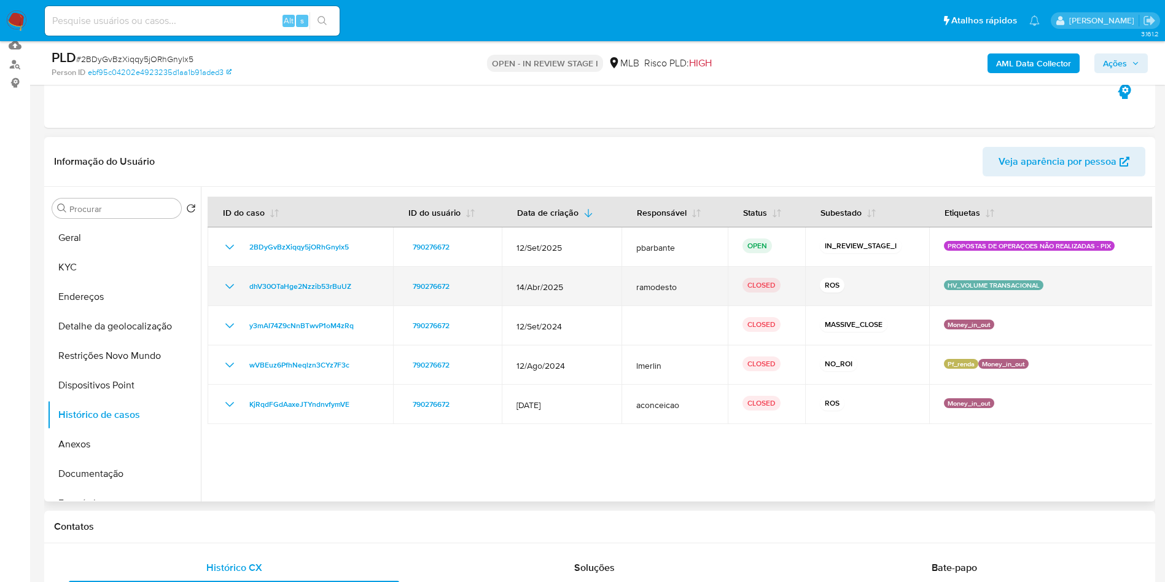
click at [228, 289] on icon "Mostrar/Ocultar" at bounding box center [229, 286] width 9 height 5
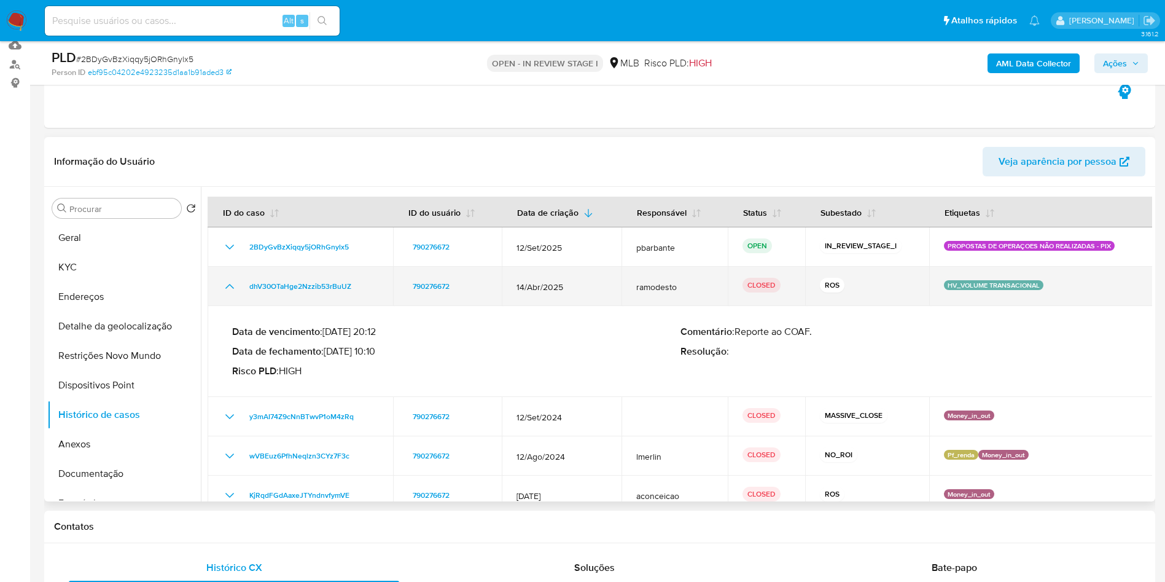
click at [228, 289] on icon "Mostrar/Ocultar" at bounding box center [229, 286] width 9 height 5
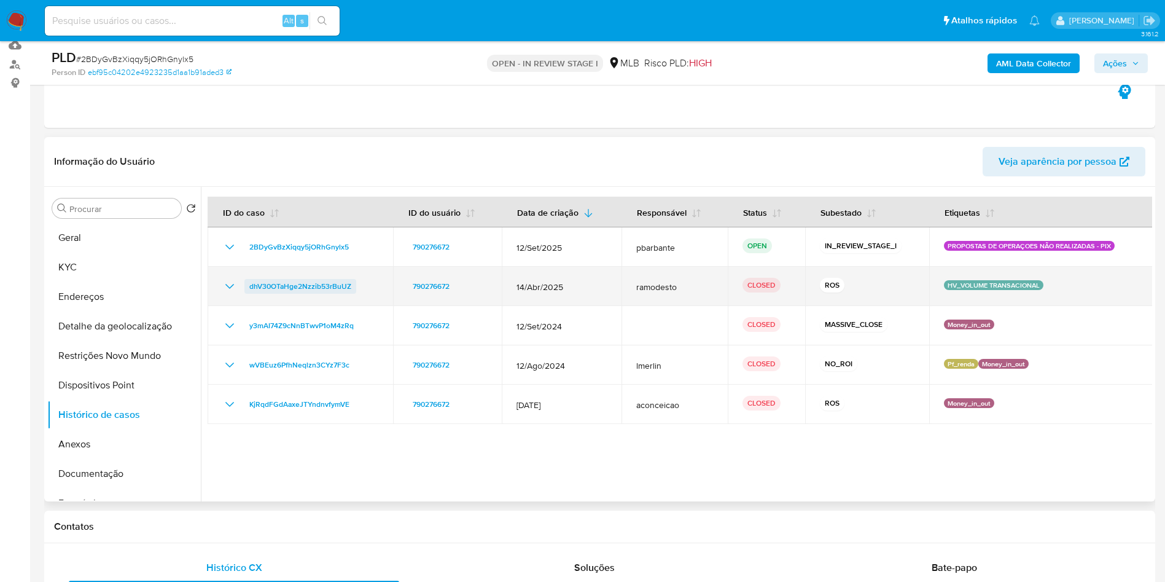
drag, startPoint x: 377, startPoint y: 301, endPoint x: 248, endPoint y: 309, distance: 129.2
click at [248, 306] on td "dhV30OTaHge2Nzzib53rBuUZ" at bounding box center [301, 286] width 186 height 39
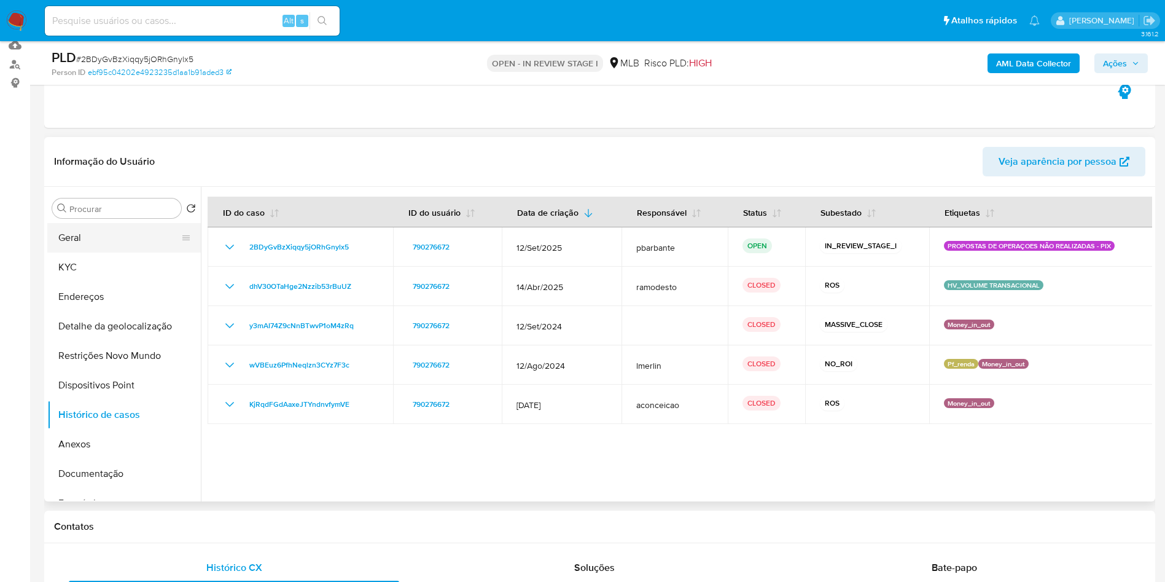
click at [107, 252] on button "Geral" at bounding box center [119, 237] width 144 height 29
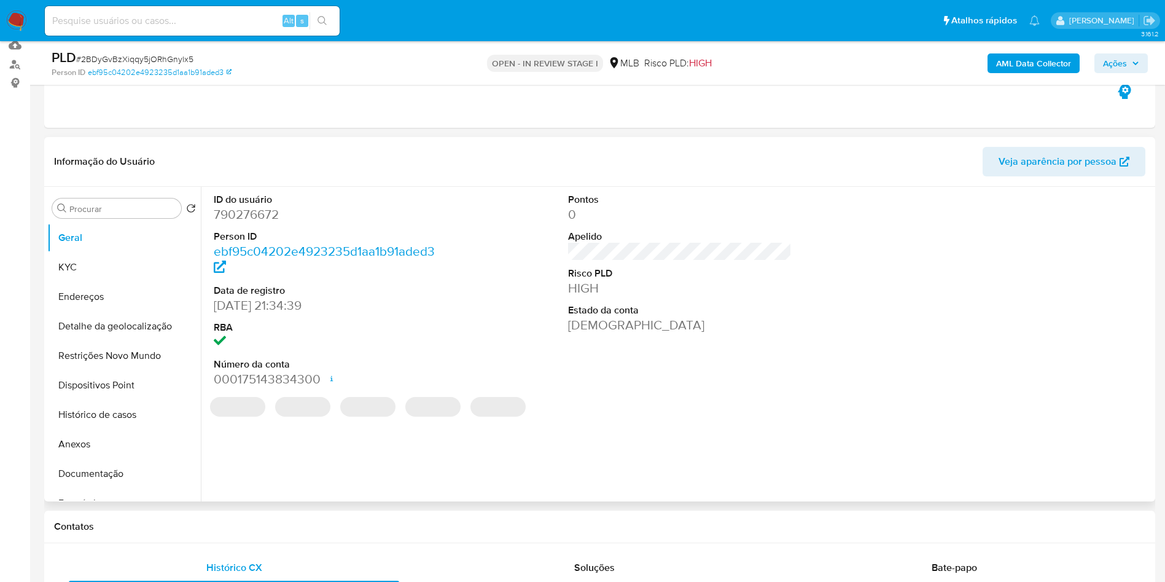
click at [267, 223] on dd "790276672" at bounding box center [326, 214] width 224 height 17
copy dd "790276672"
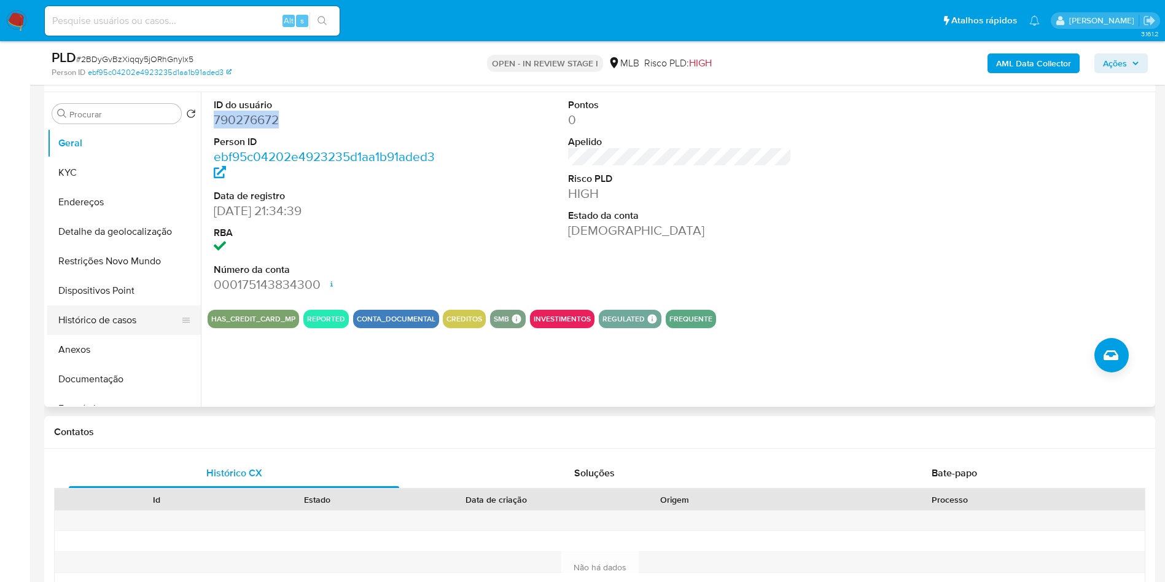
scroll to position [228, 0]
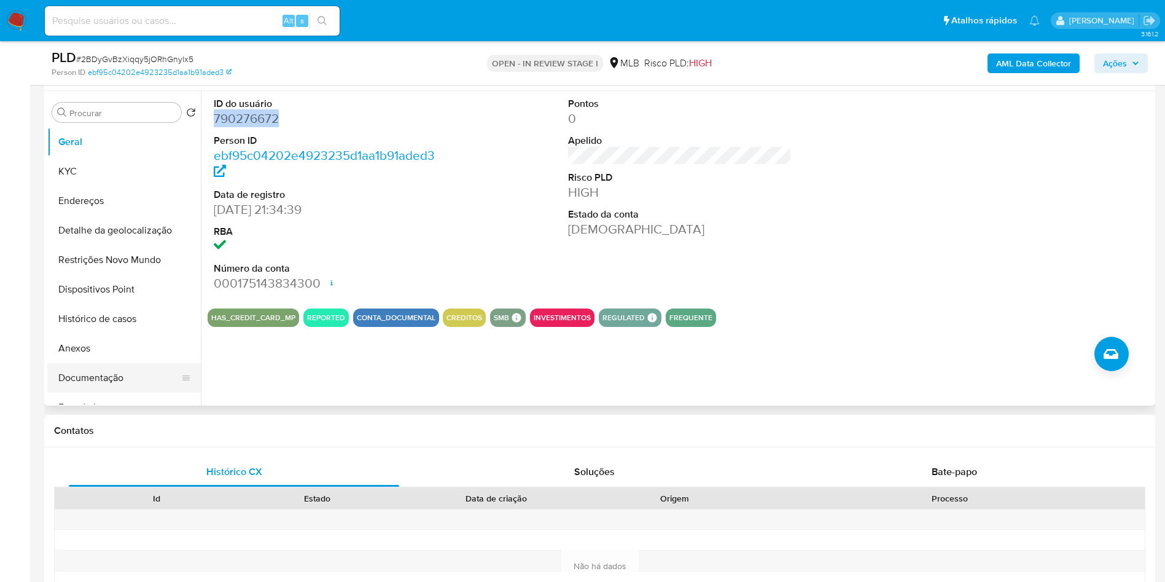
click at [64, 393] on button "Documentação" at bounding box center [119, 377] width 144 height 29
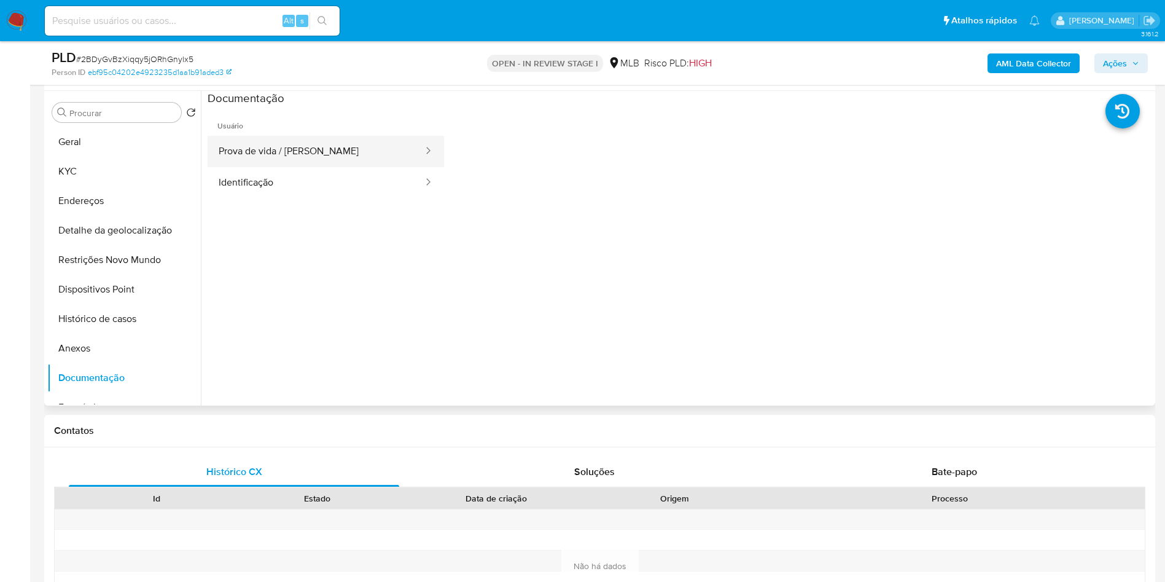
click at [358, 158] on button "Prova de vida / [PERSON_NAME]" at bounding box center [316, 151] width 217 height 31
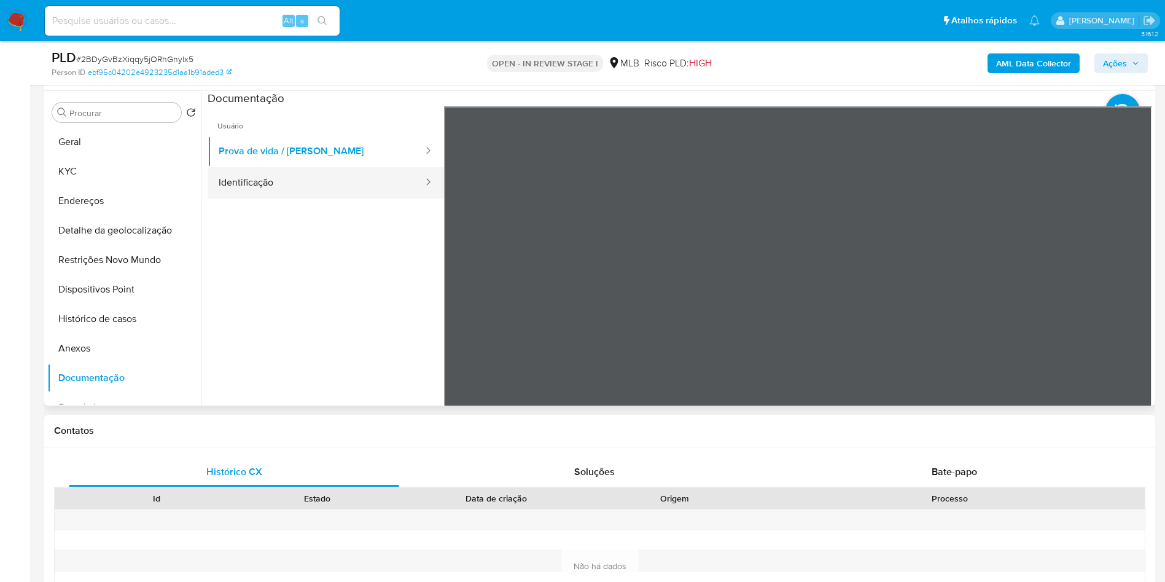
click at [246, 198] on button "Identificação" at bounding box center [316, 182] width 217 height 31
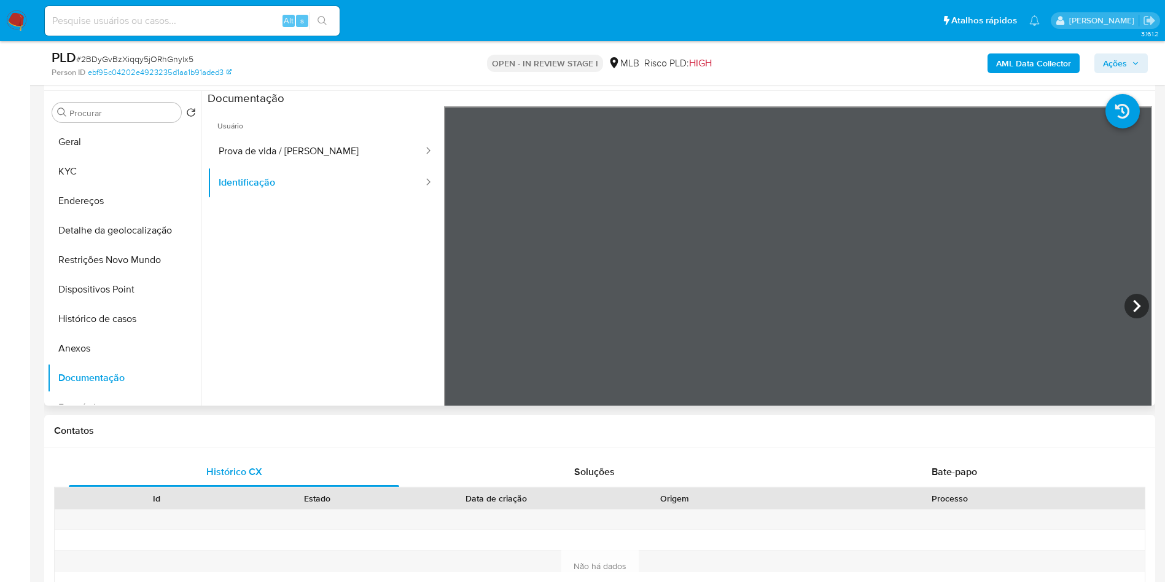
scroll to position [104, 0]
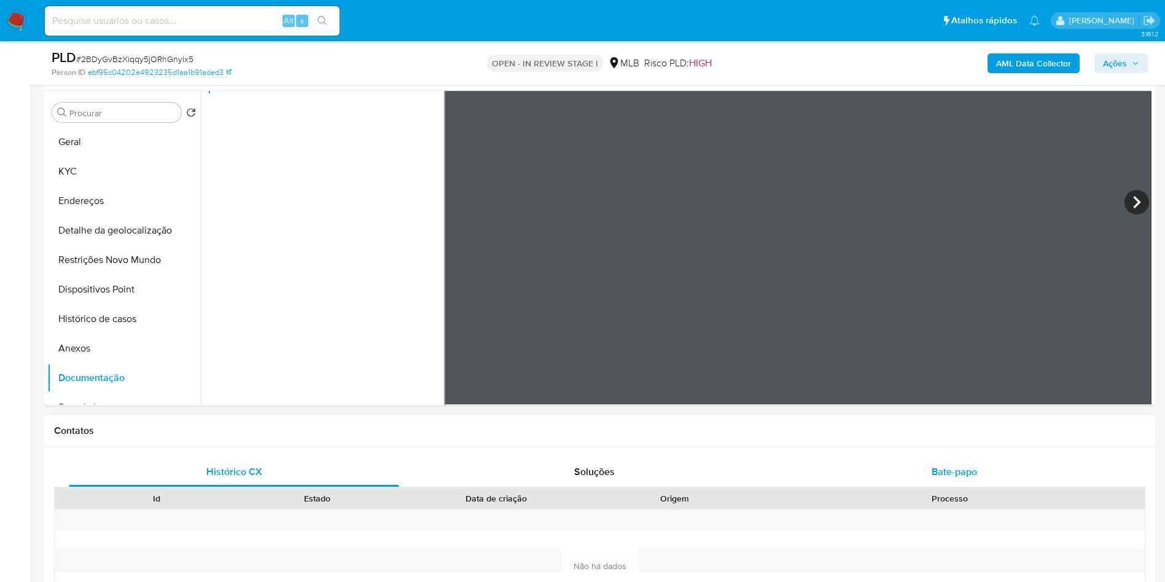
click at [908, 485] on div "Bate-papo" at bounding box center [954, 471] width 330 height 29
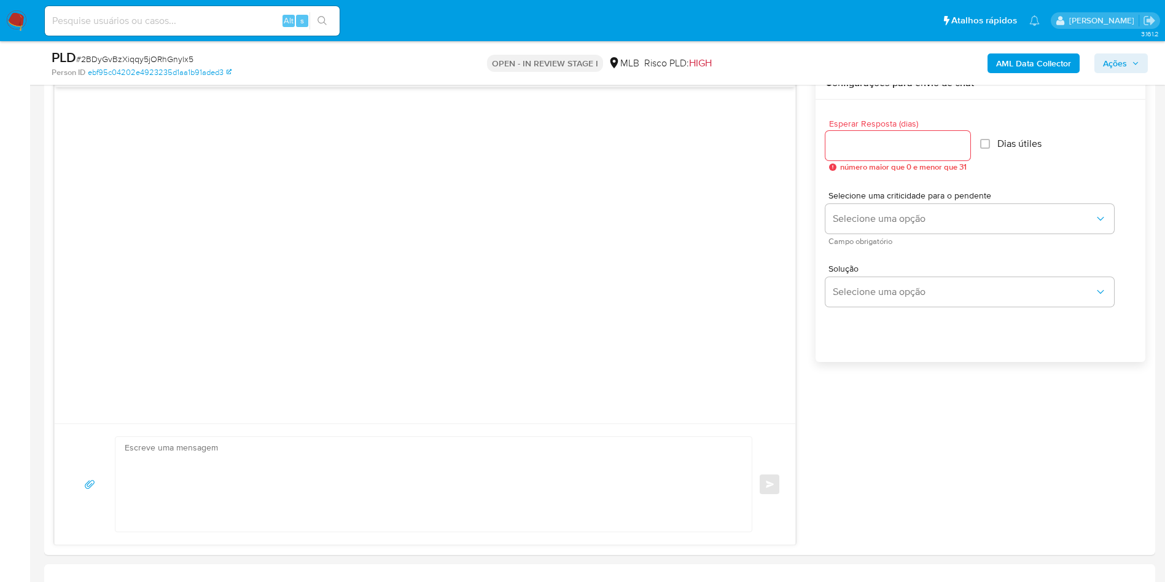
scroll to position [660, 0]
click at [916, 152] on input "Esperar Resposta (dias)" at bounding box center [898, 144] width 145 height 16
type input "3"
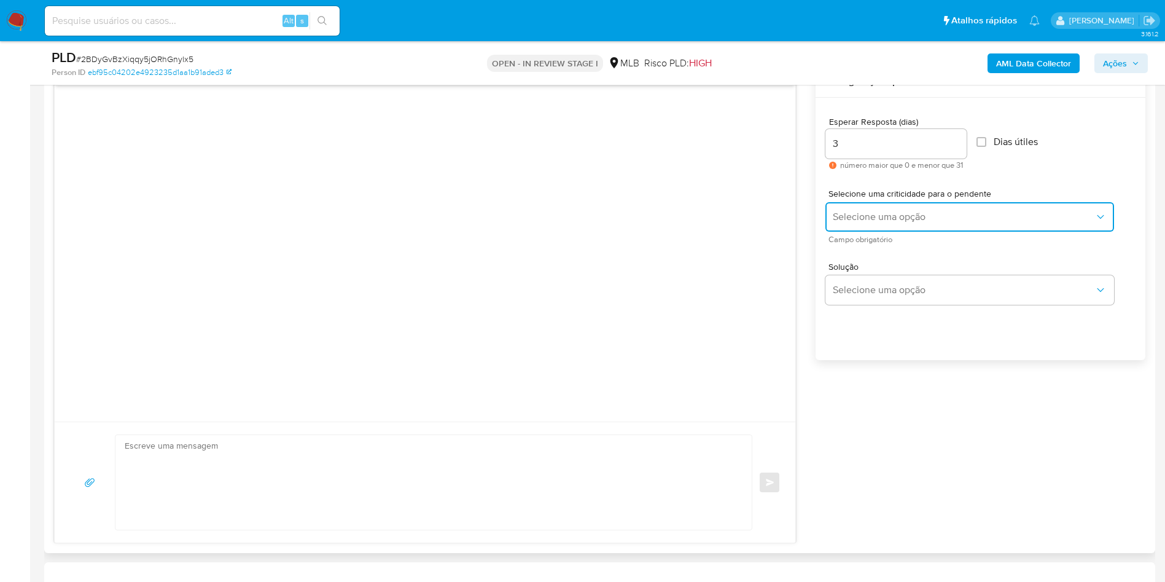
click at [892, 226] on button "Selecione uma opção" at bounding box center [970, 216] width 289 height 29
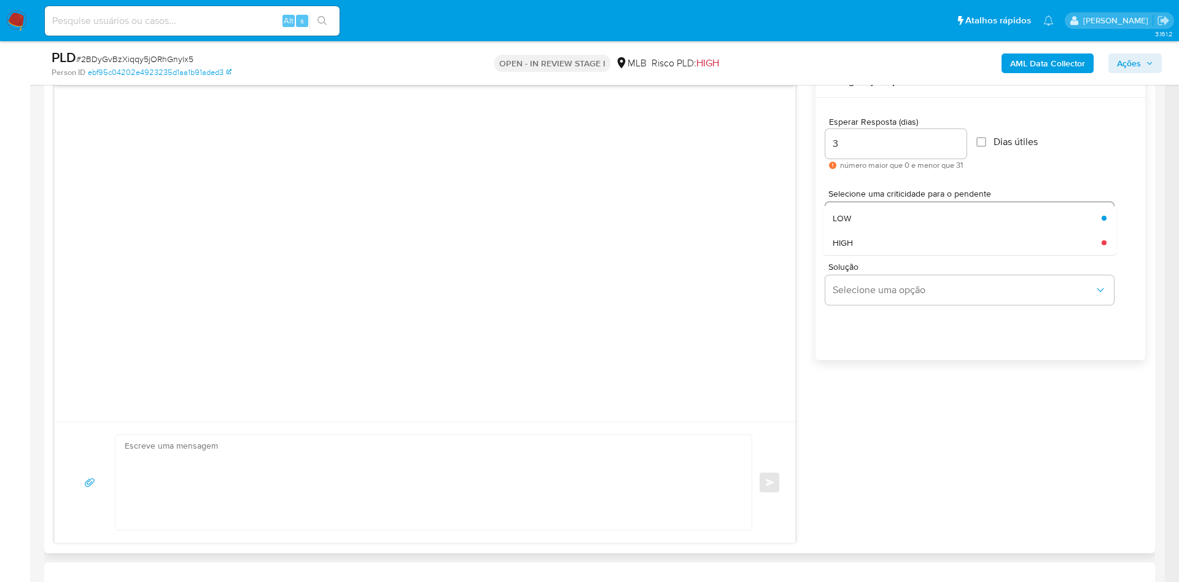
click at [892, 226] on div "LOW" at bounding box center [964, 218] width 262 height 25
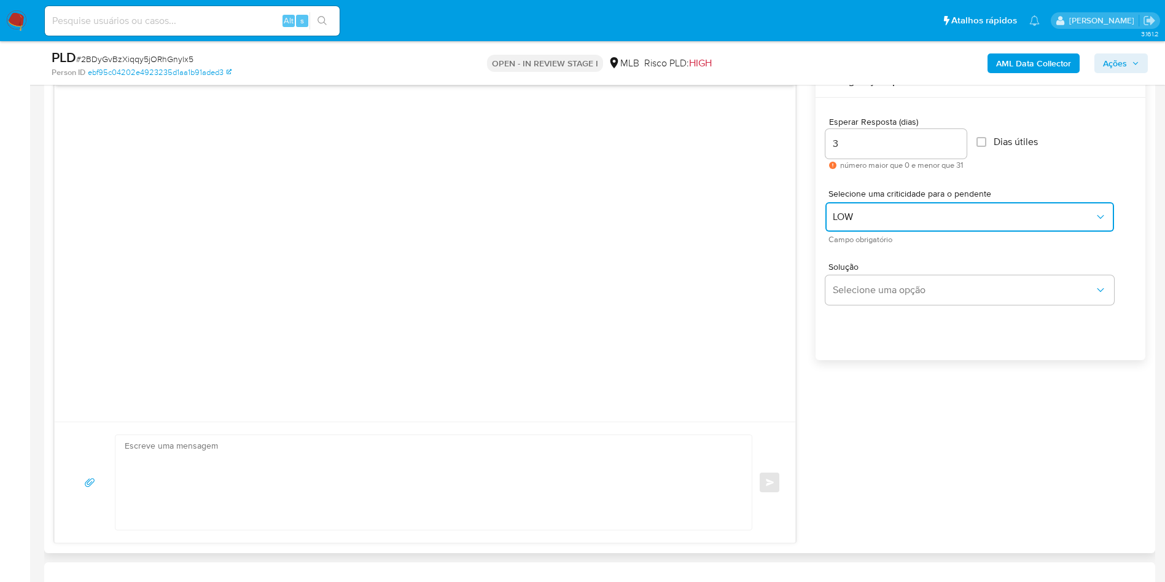
drag, startPoint x: 892, startPoint y: 226, endPoint x: 991, endPoint y: 235, distance: 99.3
click at [991, 232] on button "LOW" at bounding box center [970, 216] width 289 height 29
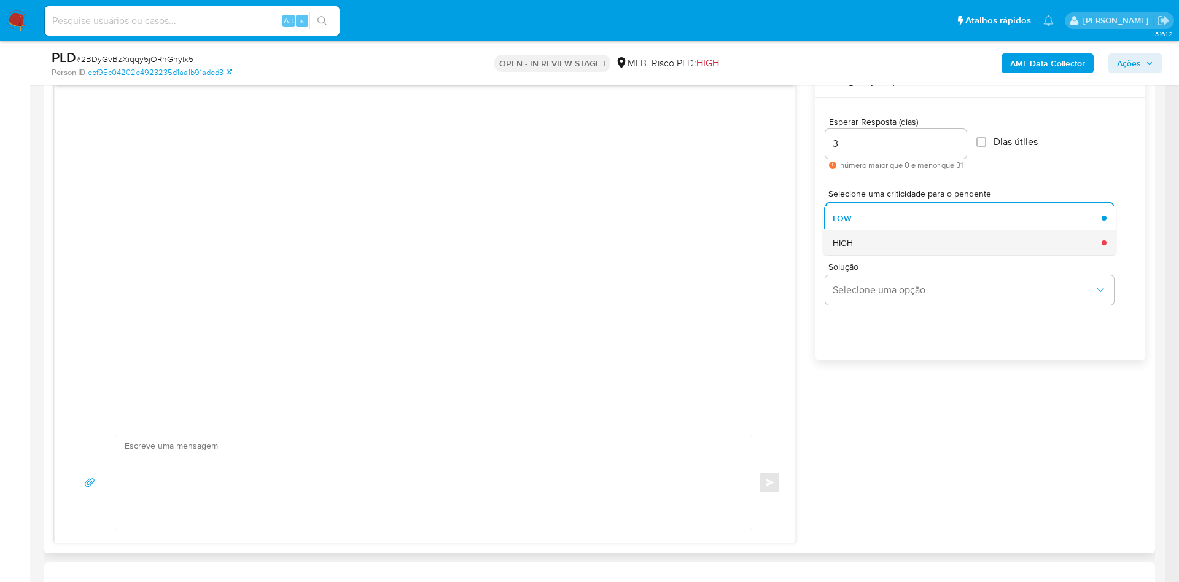
click at [884, 255] on div "HIGH" at bounding box center [964, 242] width 262 height 25
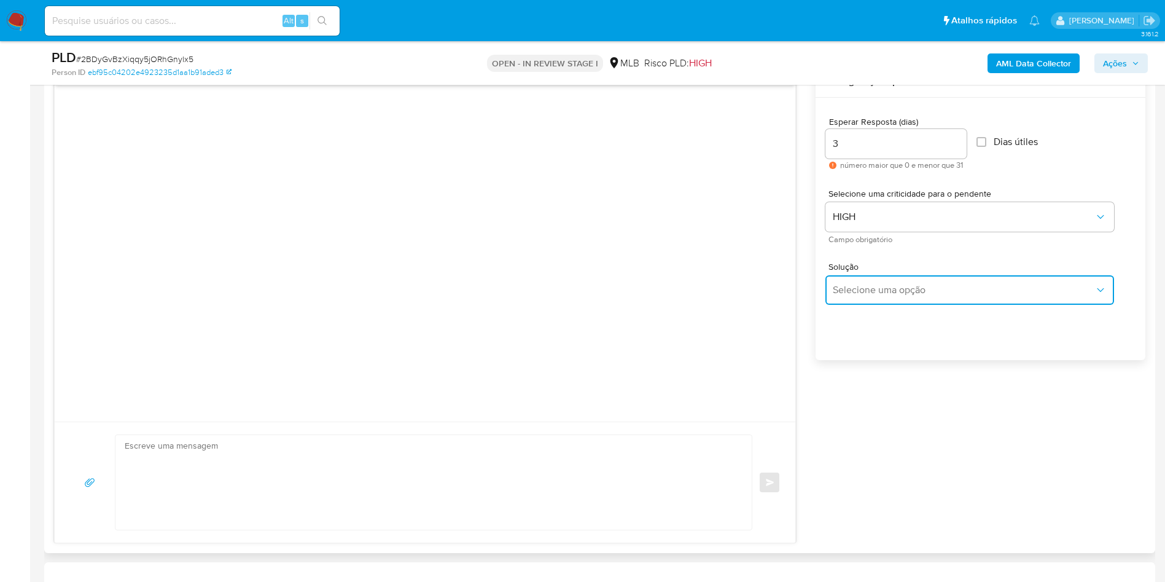
click at [881, 296] on span "Selecione uma opção" at bounding box center [964, 290] width 262 height 12
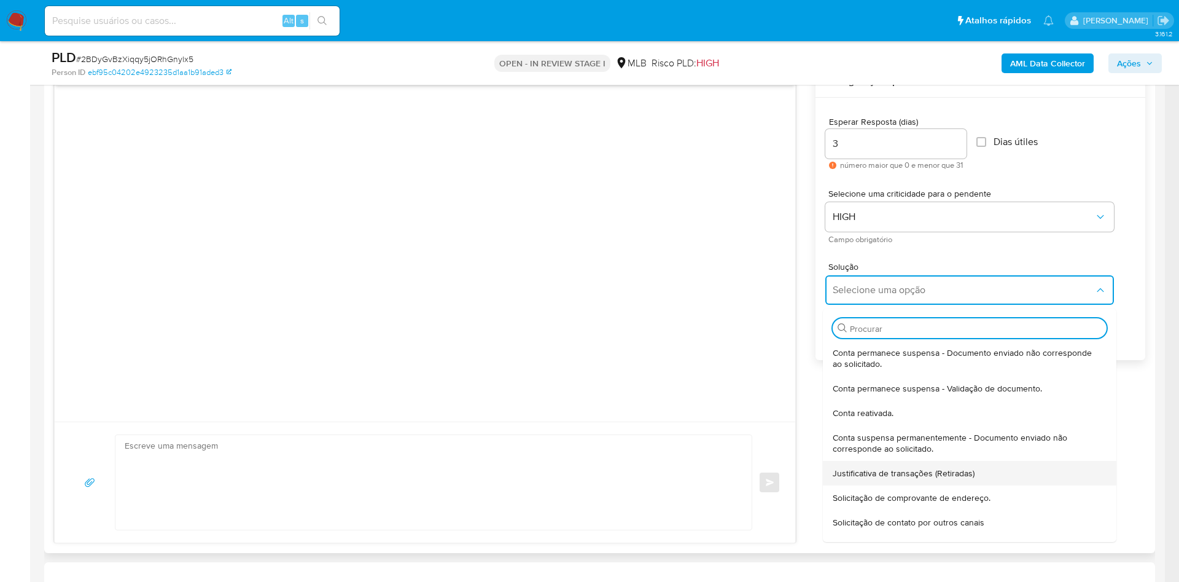
click at [889, 478] on span "Justificativa de transações (Retiradas)" at bounding box center [904, 472] width 142 height 11
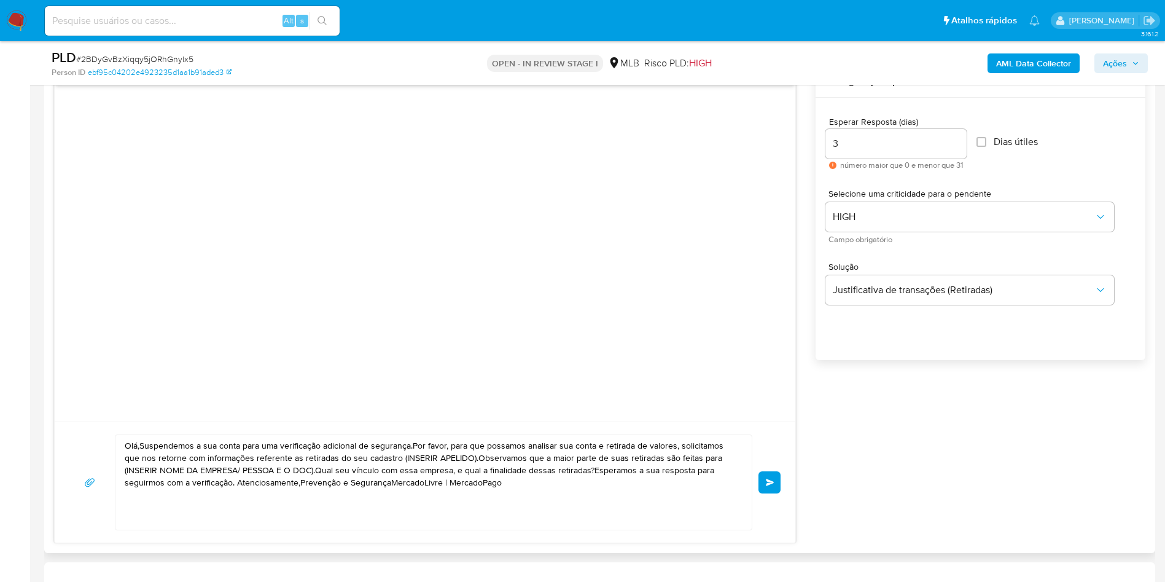
click at [475, 490] on textarea "Olá,Suspendemos a sua conta para uma verificação adicional de segurança.Por fav…" at bounding box center [431, 482] width 612 height 95
paste textarea "! Estamos realizando uma verificação adicional de segurança em contas de usuári…"
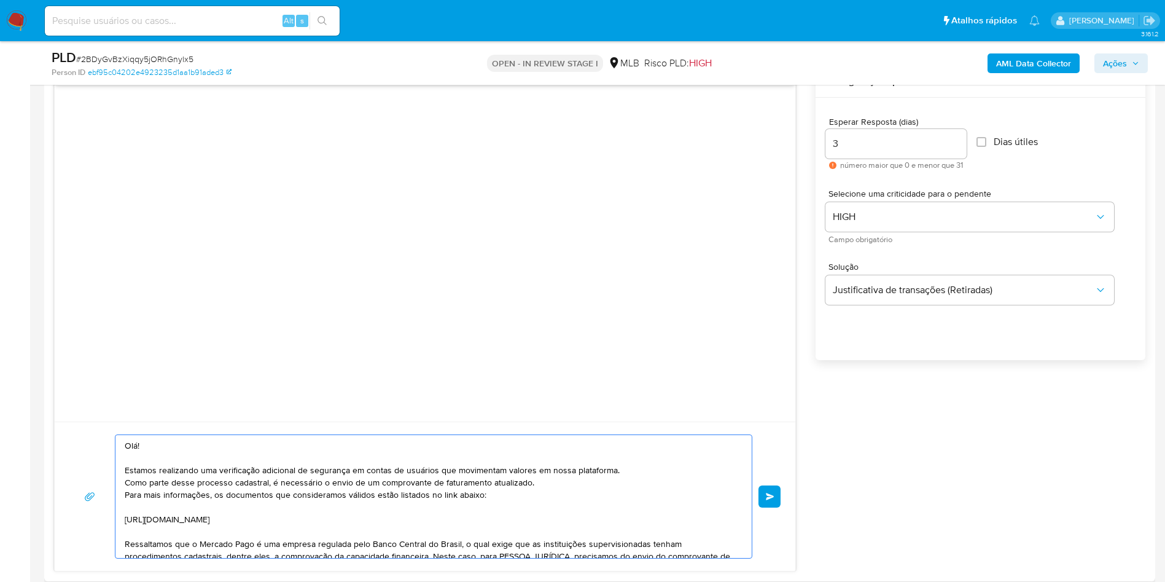
scroll to position [115, 0]
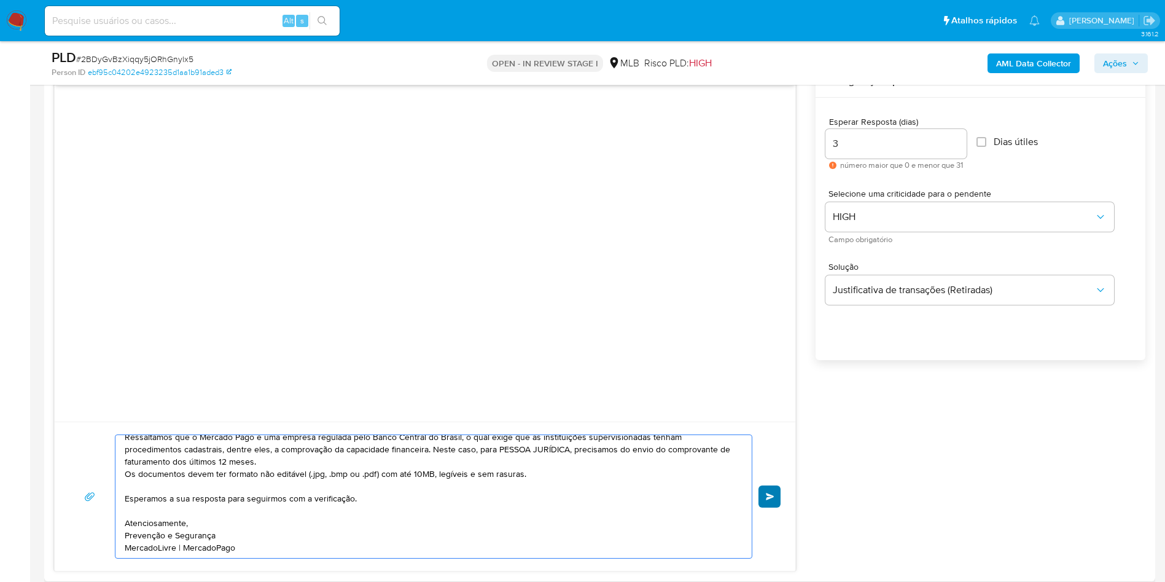
type textarea "Olá! Estamos realizando uma verificação adicional de segurança em contas de usu…"
click at [770, 507] on button "common.send" at bounding box center [770, 496] width 22 height 22
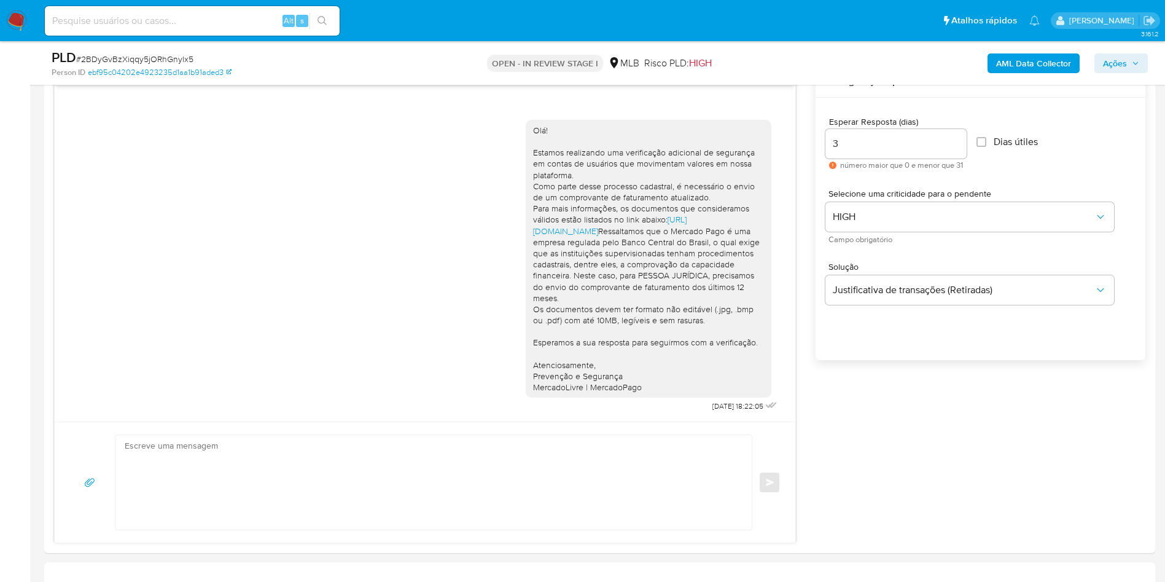
scroll to position [2, 0]
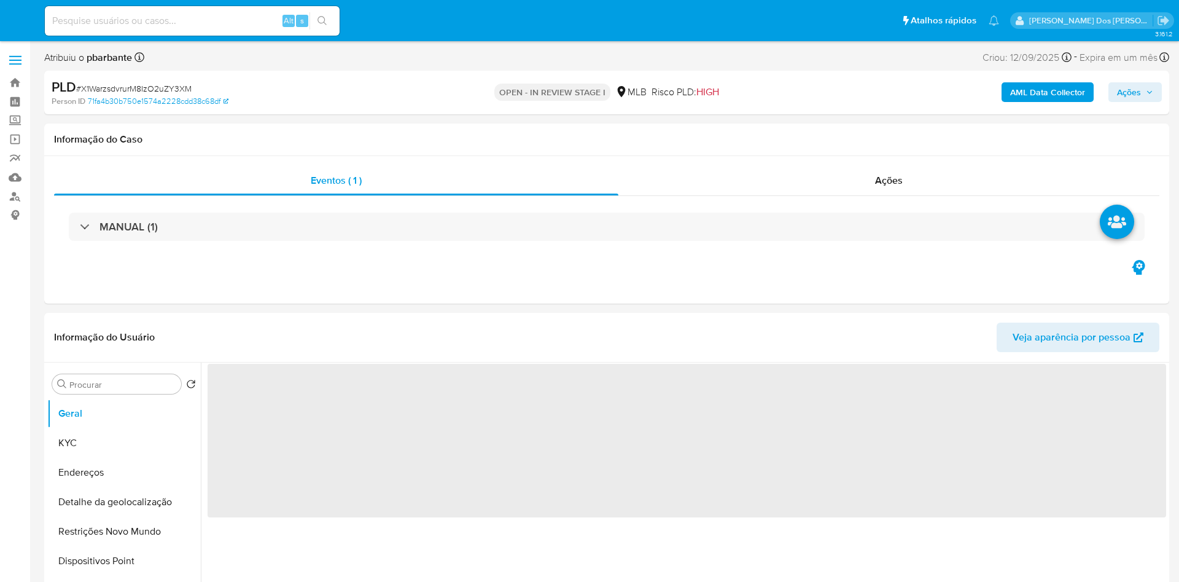
select select "10"
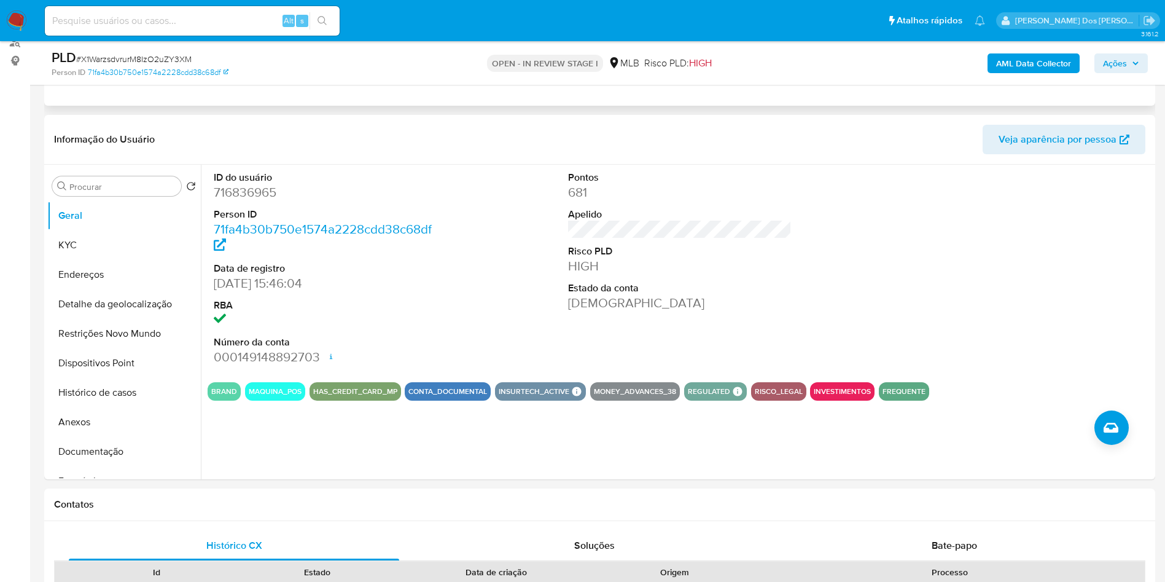
scroll to position [166, 0]
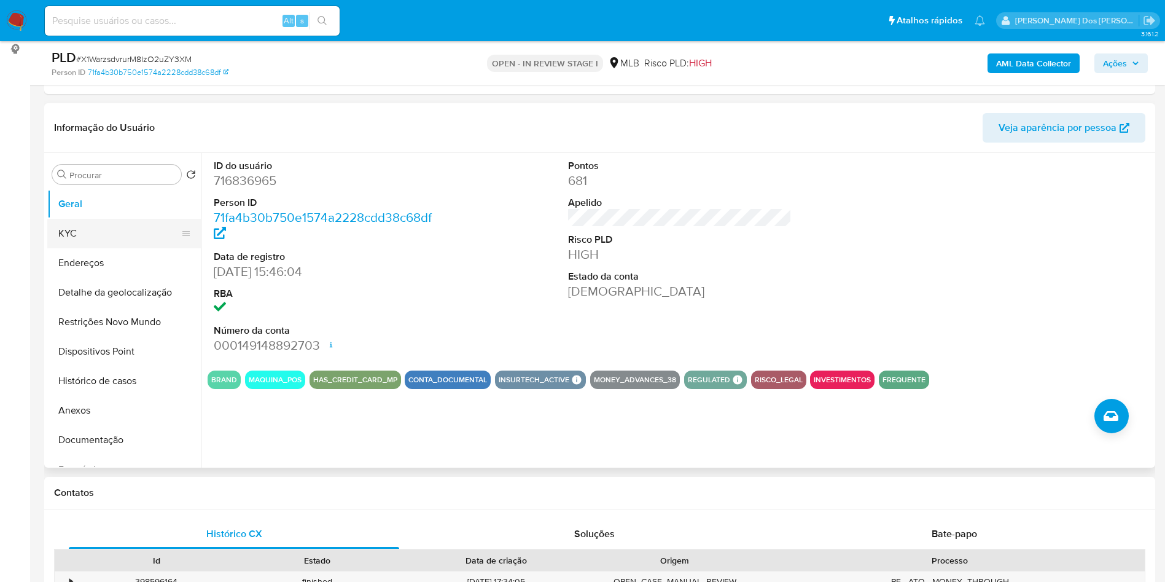
click at [119, 246] on button "KYC" at bounding box center [119, 233] width 144 height 29
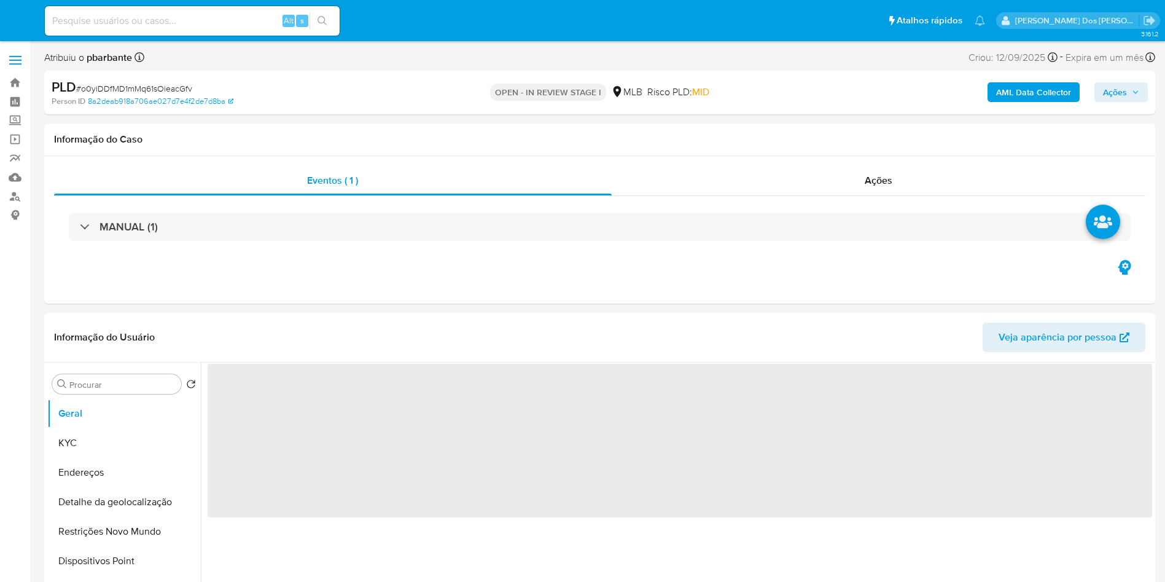
select select "10"
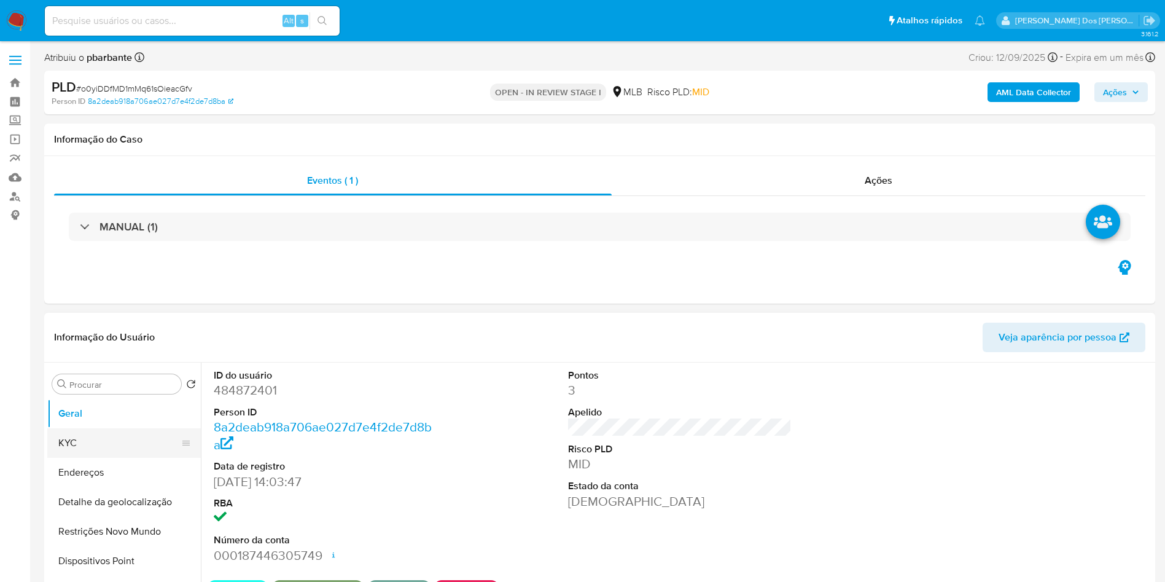
click at [111, 458] on button "KYC" at bounding box center [119, 442] width 144 height 29
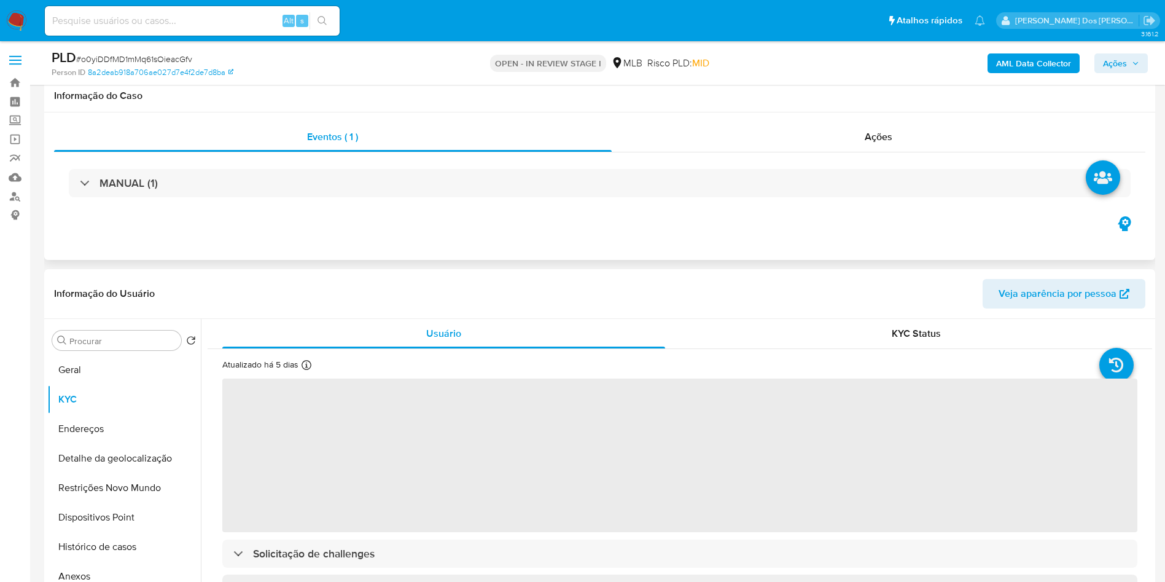
scroll to position [111, 0]
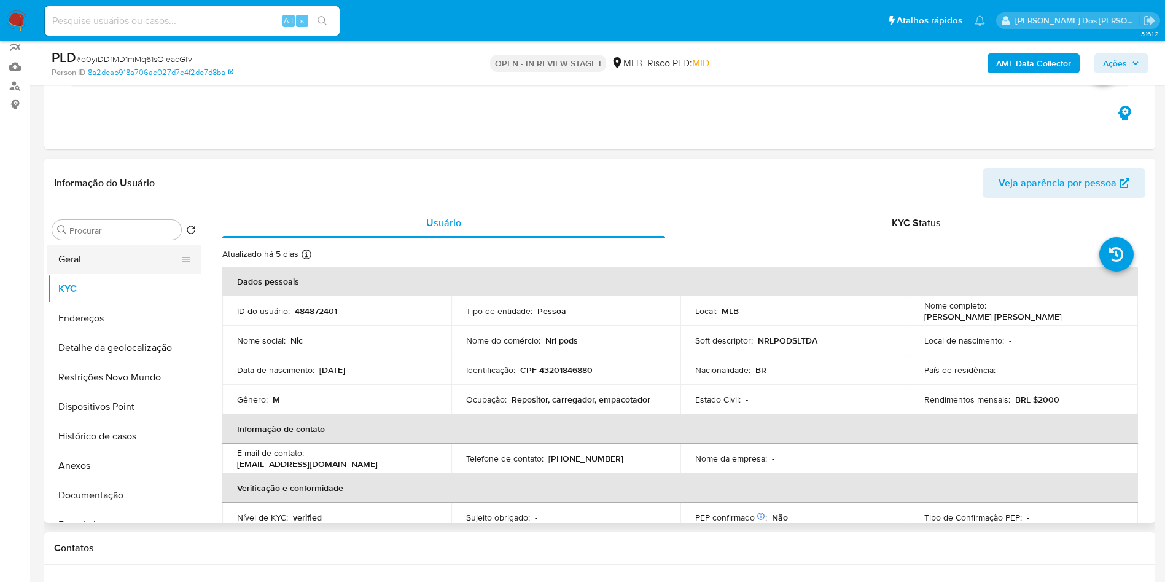
click at [85, 274] on button "Geral" at bounding box center [119, 258] width 144 height 29
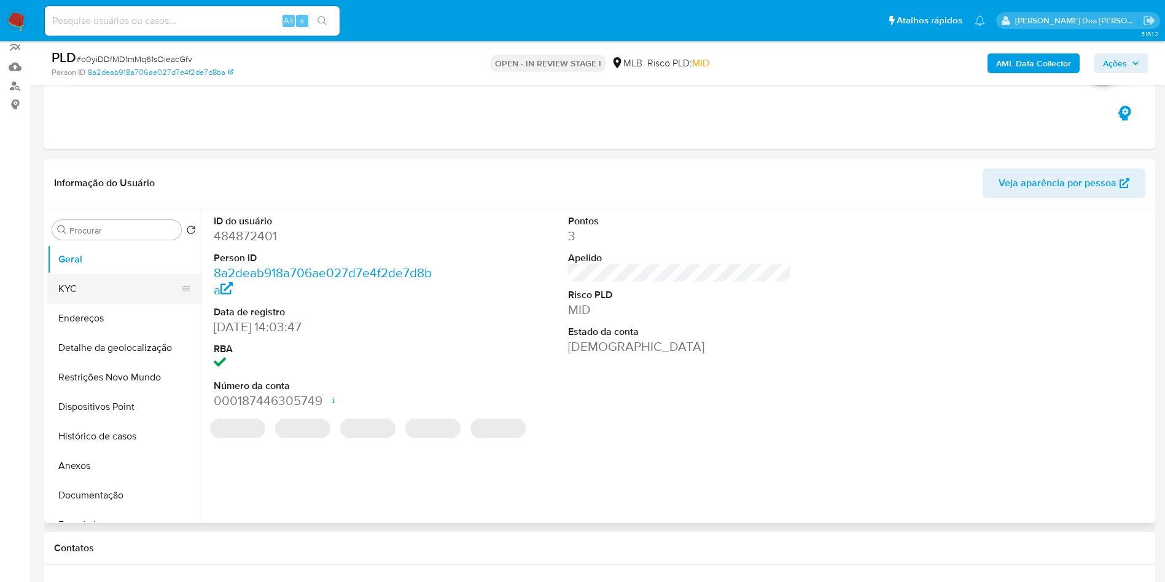
click at [125, 303] on button "KYC" at bounding box center [119, 288] width 144 height 29
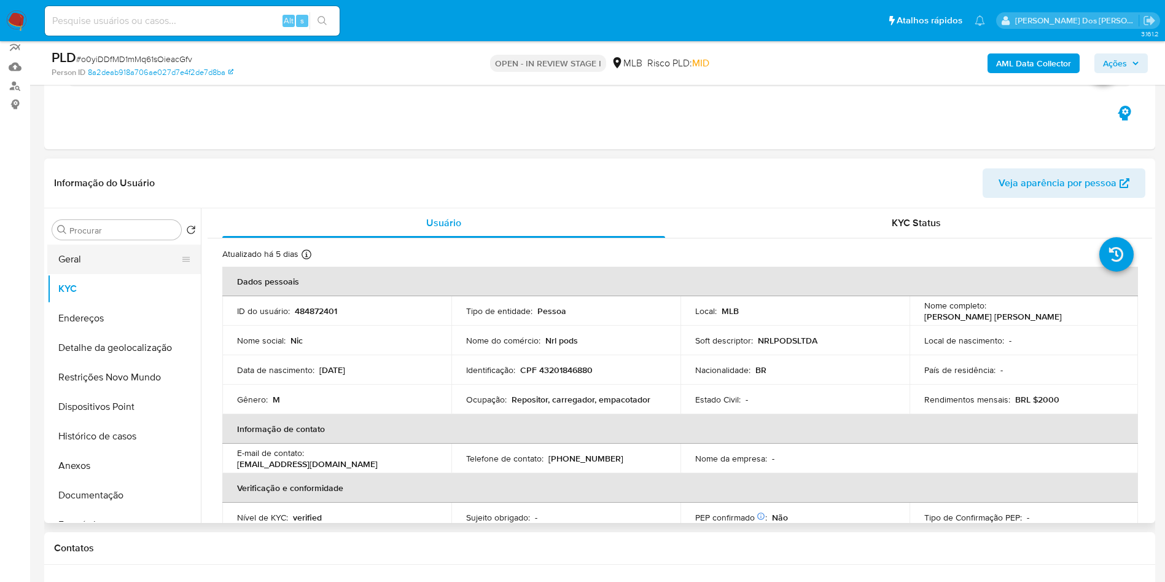
click at [111, 274] on button "Geral" at bounding box center [119, 258] width 144 height 29
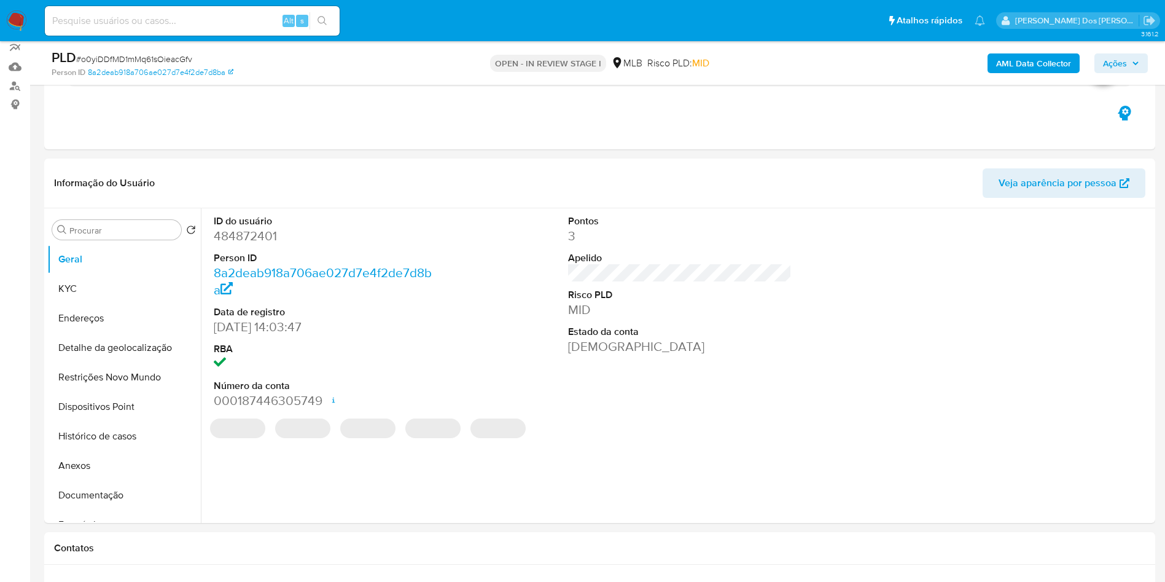
click at [254, 244] on dd "484872401" at bounding box center [326, 235] width 224 height 17
copy dd "484872401"
click at [254, 244] on dd "484872401" at bounding box center [326, 235] width 224 height 17
